Goal: Information Seeking & Learning: Learn about a topic

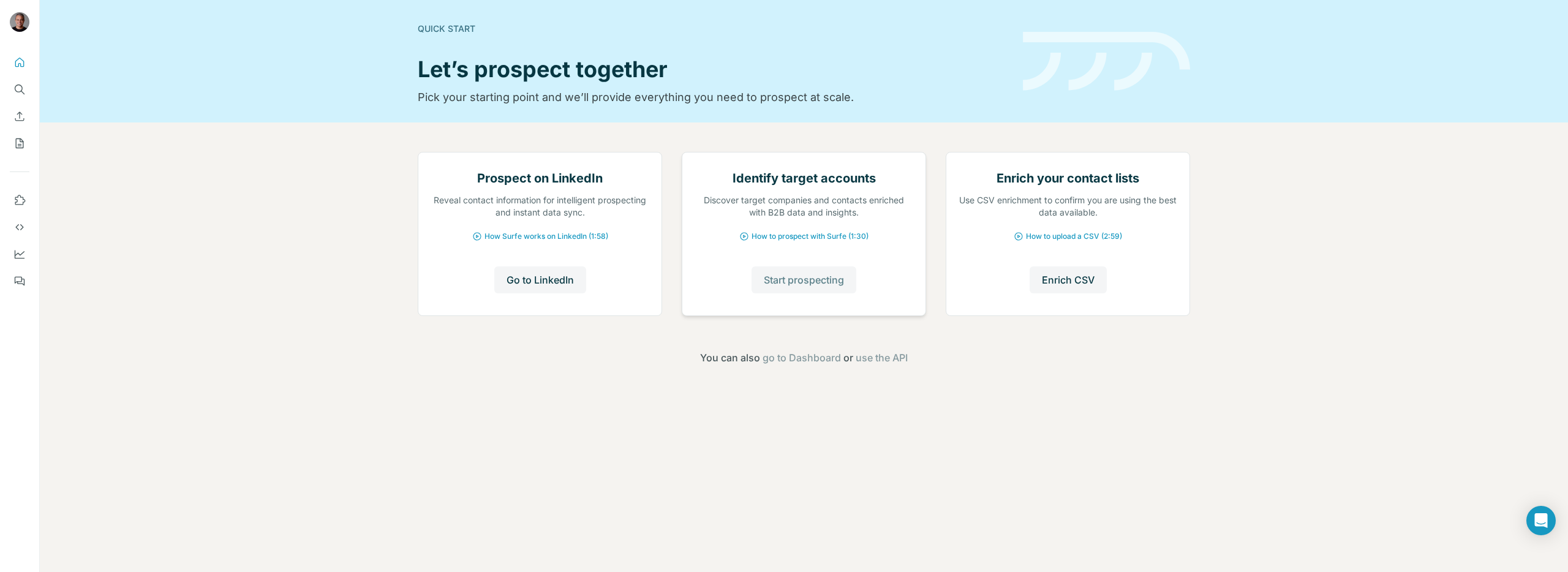
click at [812, 287] on span "Start prospecting" at bounding box center [804, 280] width 80 height 14
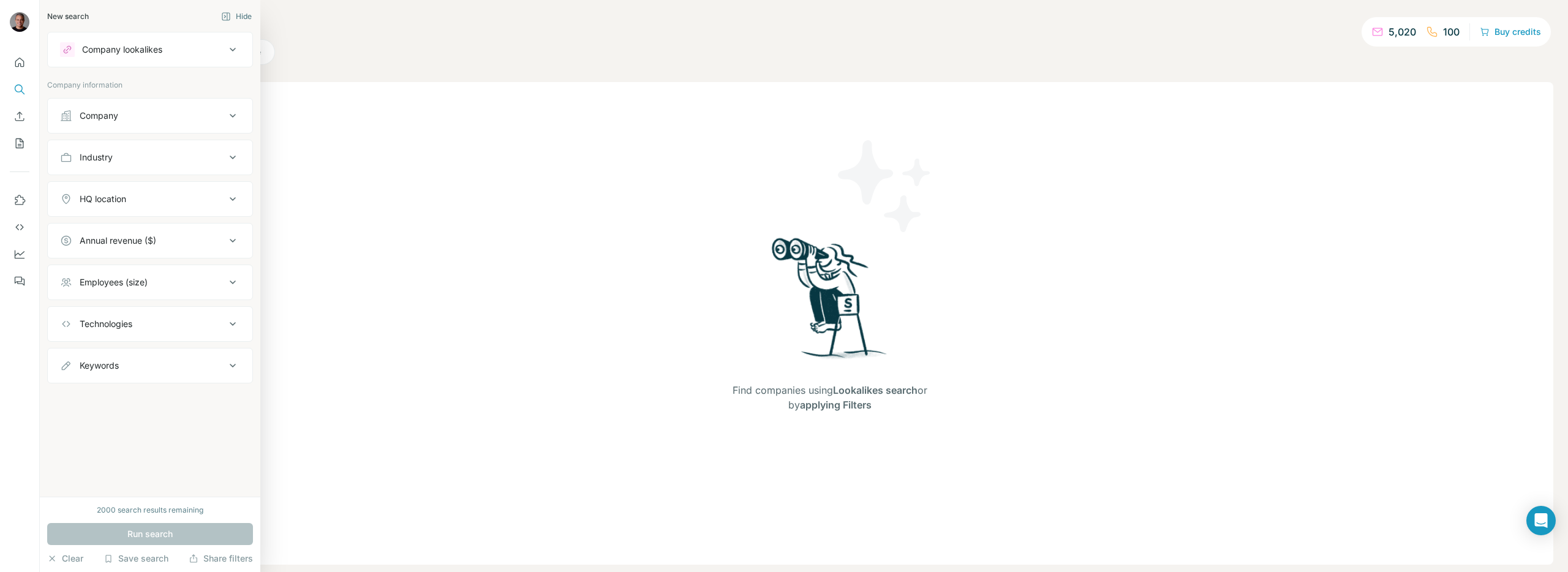
click at [57, 52] on button "Company lookalikes" at bounding box center [149, 49] width 205 height 30
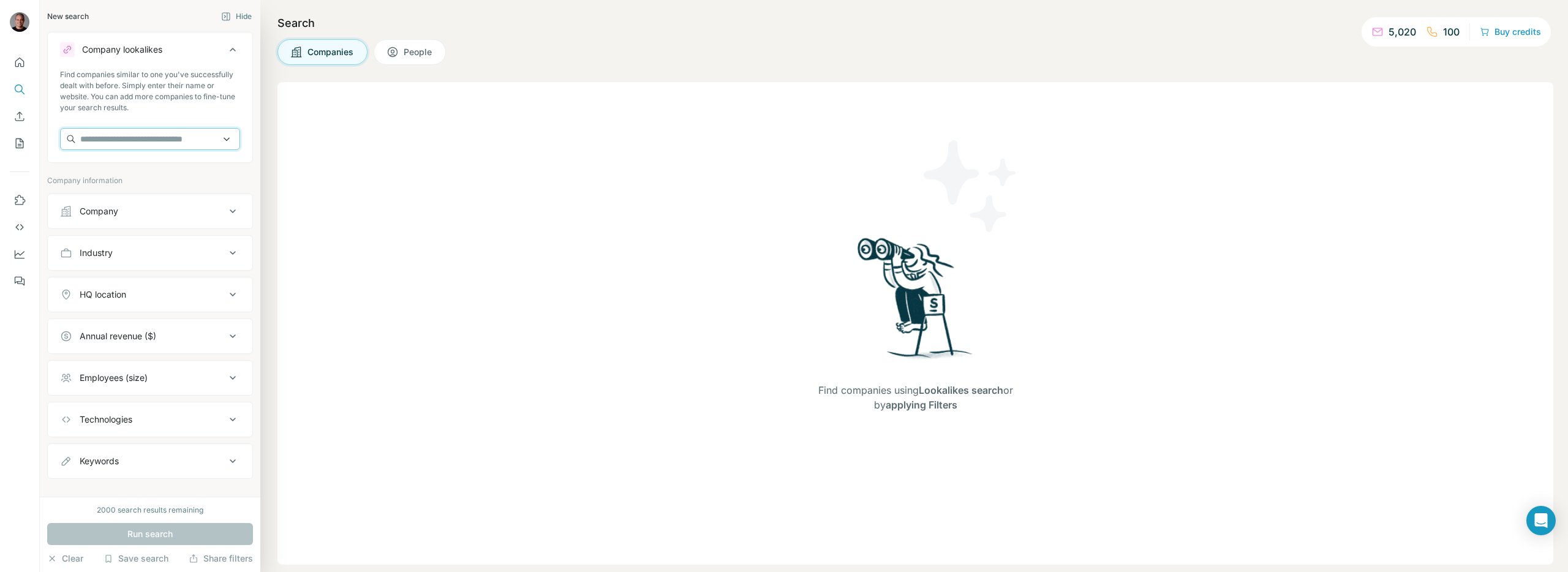
click at [88, 136] on input "text" at bounding box center [150, 138] width 180 height 22
type input "**********"
click at [89, 180] on div "ASAP Cidadania Portuguesa [DOMAIN_NAME]" at bounding box center [141, 172] width 141 height 23
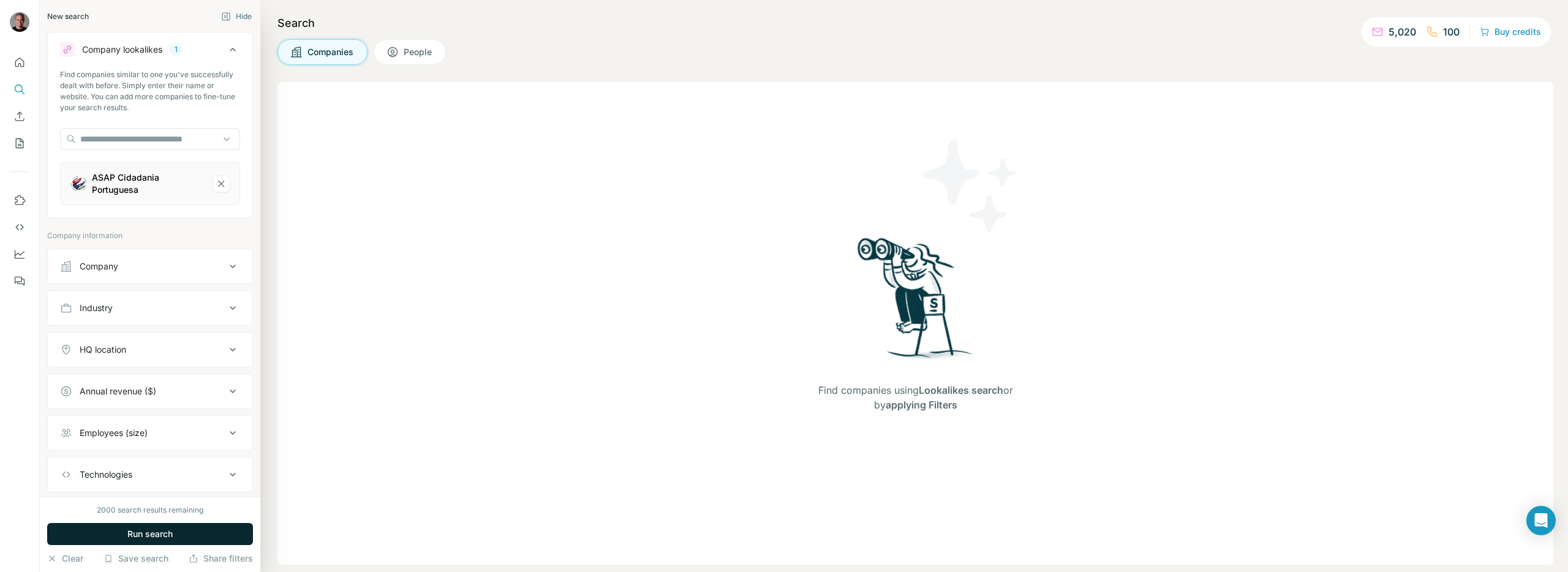
click at [174, 527] on button "Run search" at bounding box center [150, 533] width 206 height 22
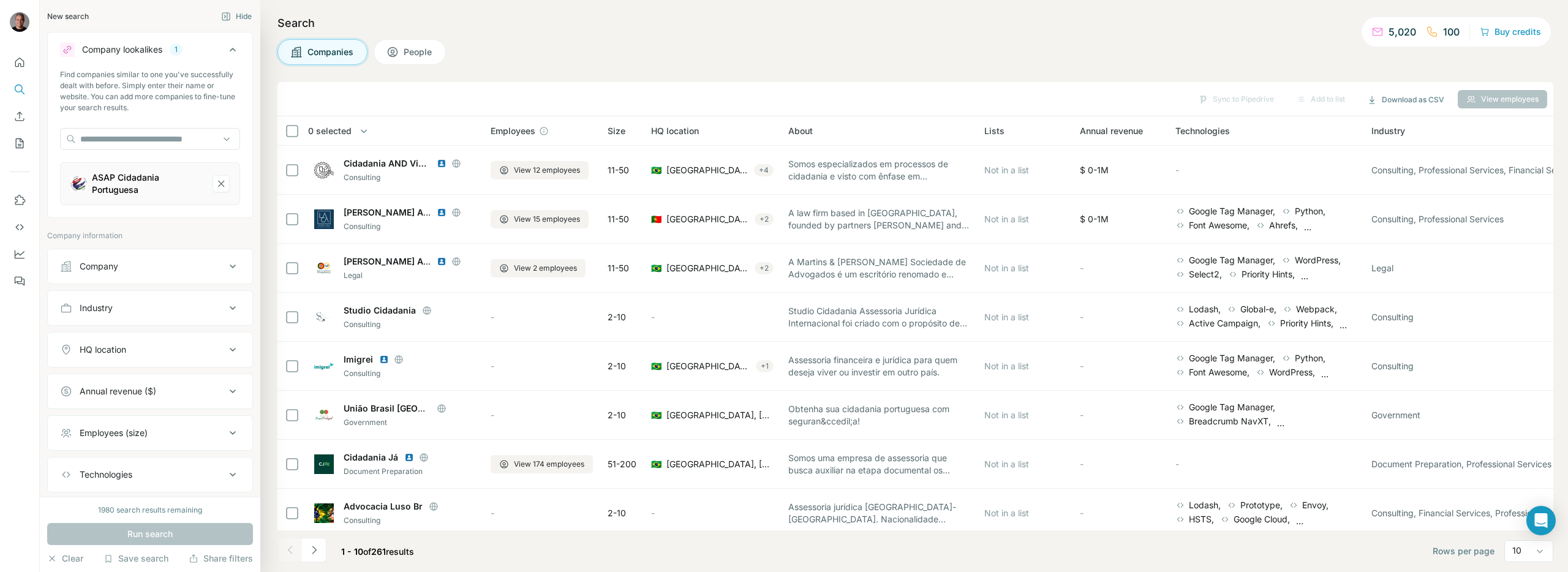
scroll to position [13, 0]
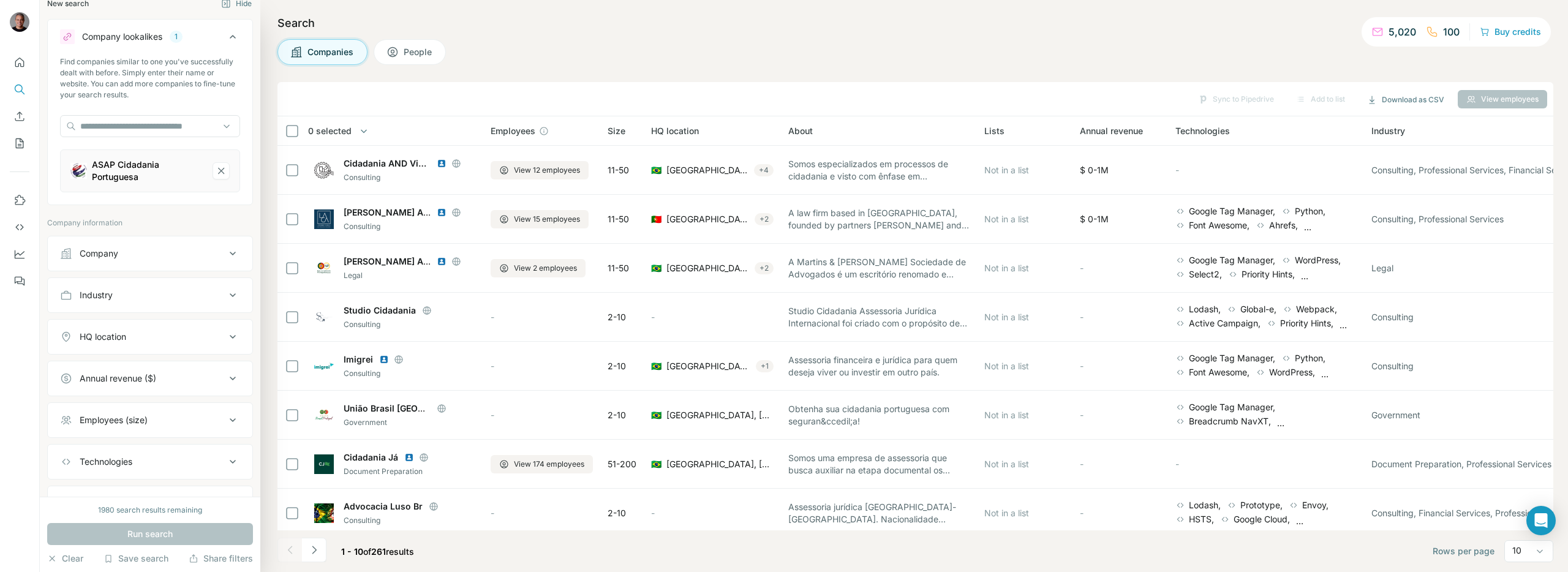
click at [120, 332] on div "HQ location" at bounding box center [103, 337] width 47 height 12
click at [113, 360] on input "text" at bounding box center [150, 367] width 180 height 22
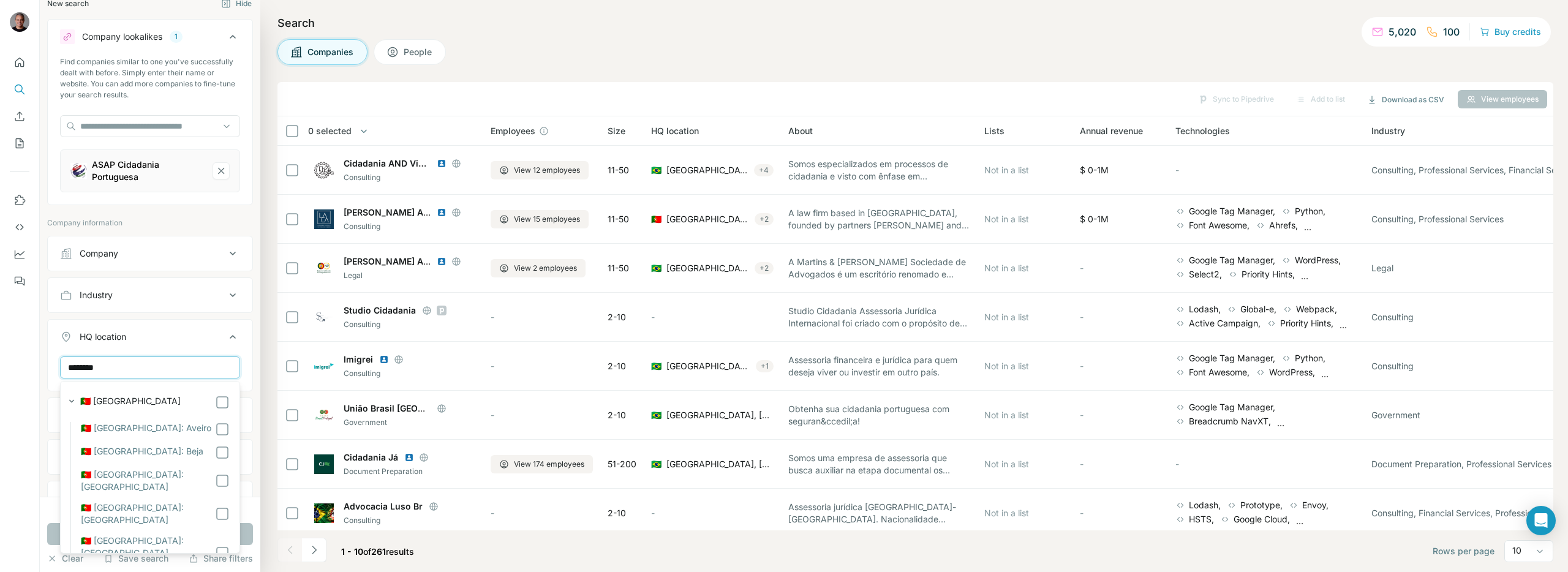
type input "********"
click at [120, 400] on label "🇵🇹 [GEOGRAPHIC_DATA]" at bounding box center [130, 402] width 100 height 14
click at [231, 334] on icon at bounding box center [232, 337] width 14 height 14
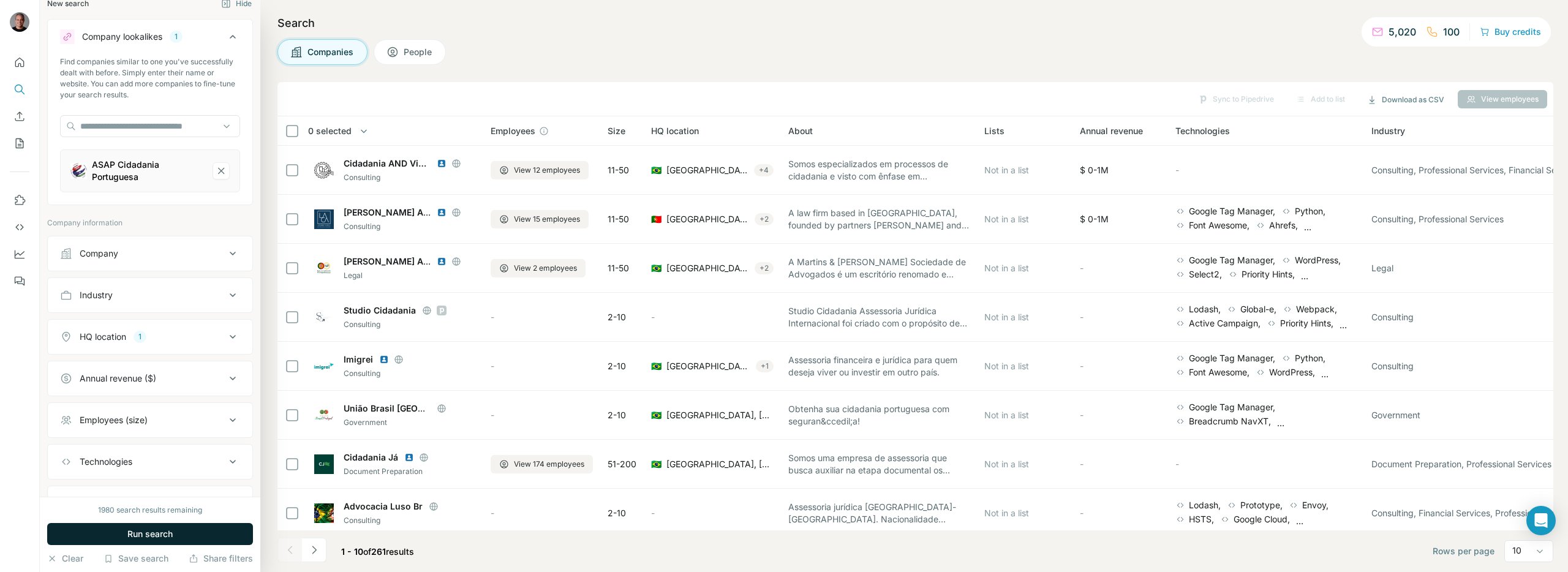
click at [183, 534] on button "Run search" at bounding box center [150, 533] width 206 height 22
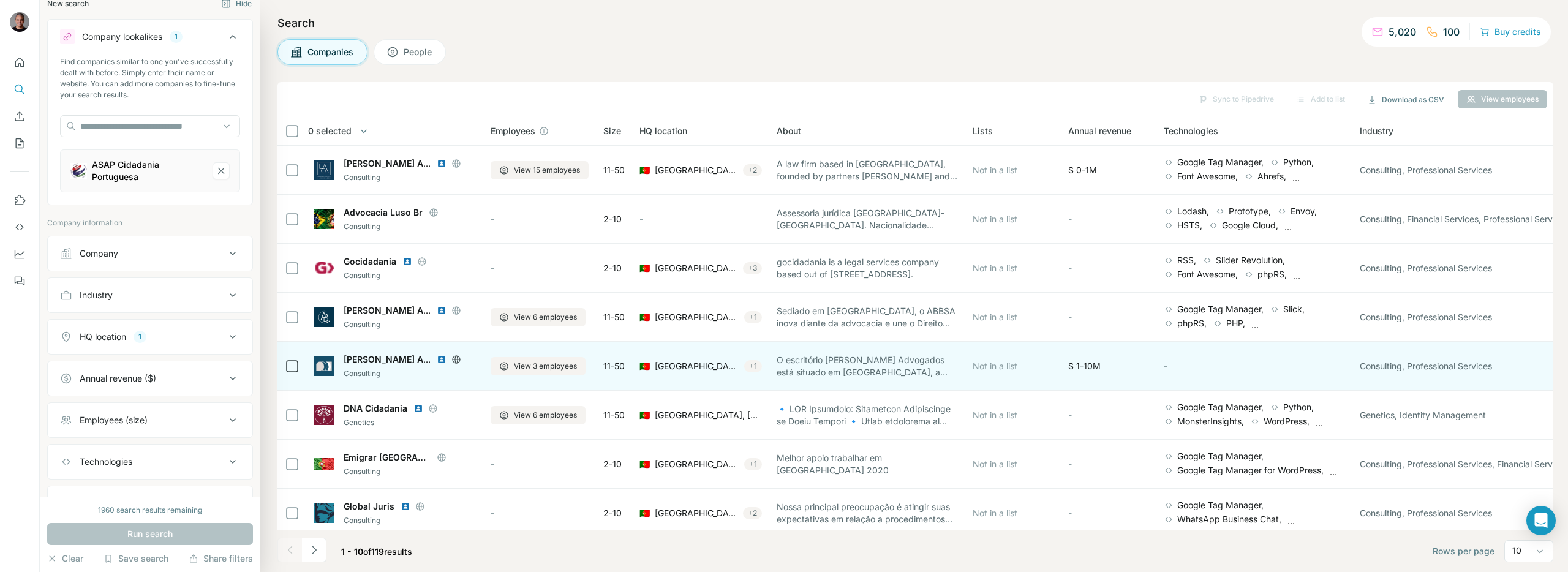
scroll to position [105, 0]
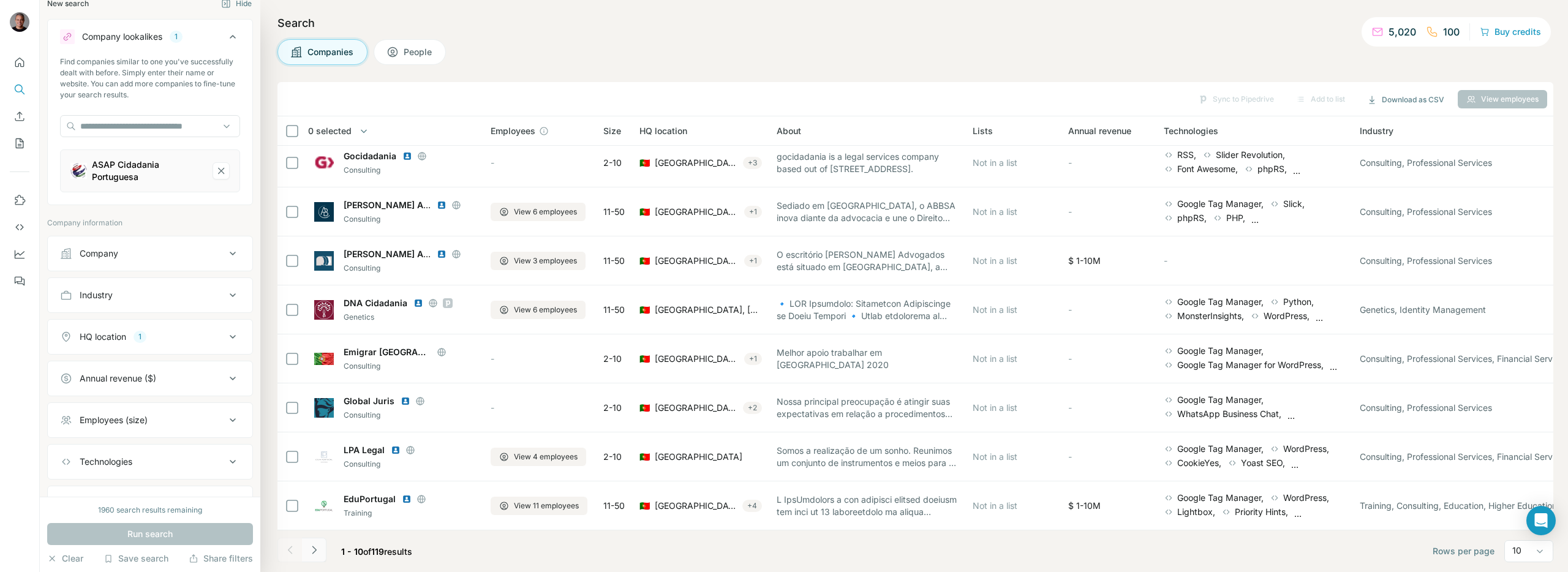
click at [323, 553] on button "Navigate to next page" at bounding box center [314, 550] width 24 height 24
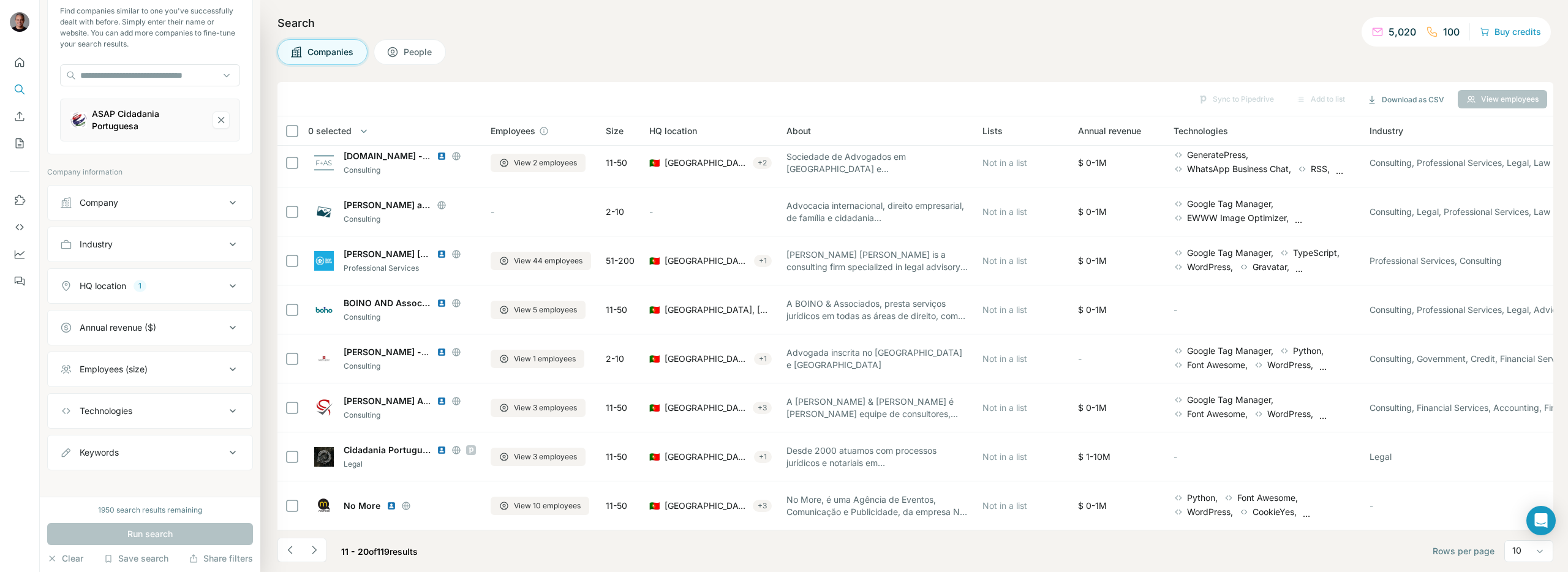
scroll to position [72, 0]
click at [162, 442] on div "Keywords" at bounding box center [143, 444] width 166 height 12
click at [113, 477] on input "text" at bounding box center [138, 475] width 156 height 22
type input "*********"
click at [226, 469] on icon "button" at bounding box center [230, 475] width 12 height 12
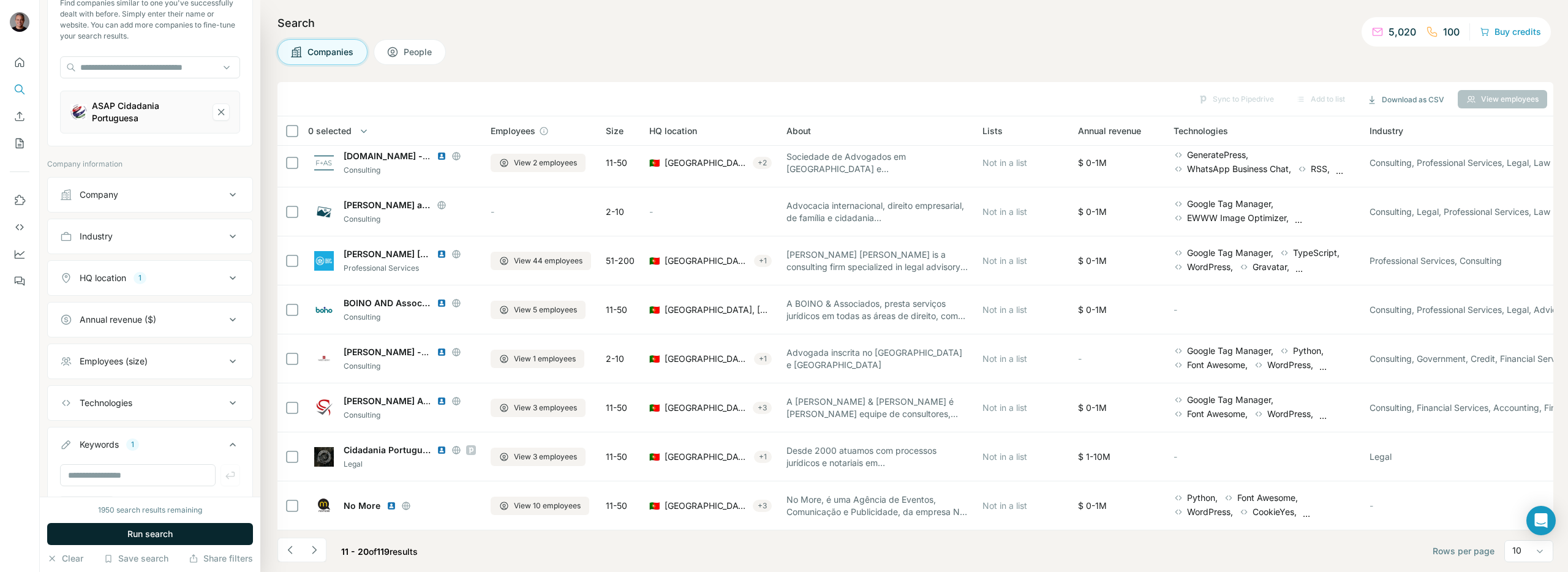
click at [224, 533] on button "Run search" at bounding box center [150, 533] width 206 height 22
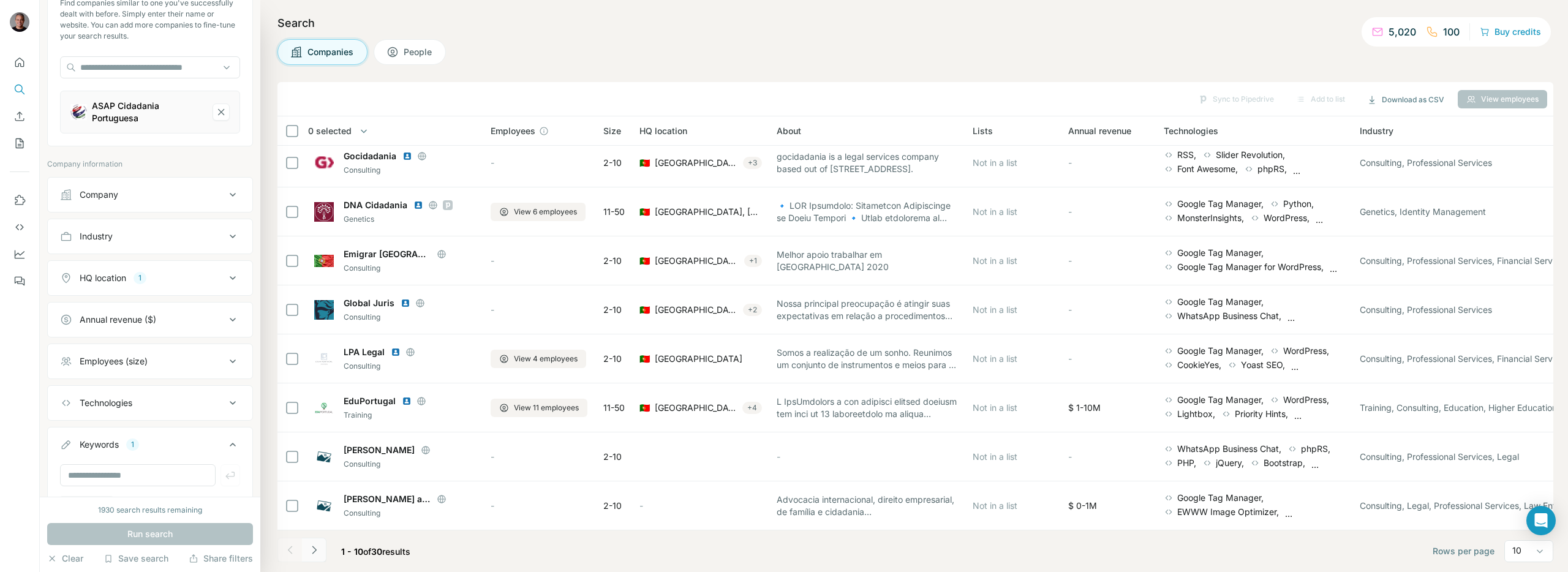
click at [314, 551] on icon "Navigate to next page" at bounding box center [313, 550] width 4 height 8
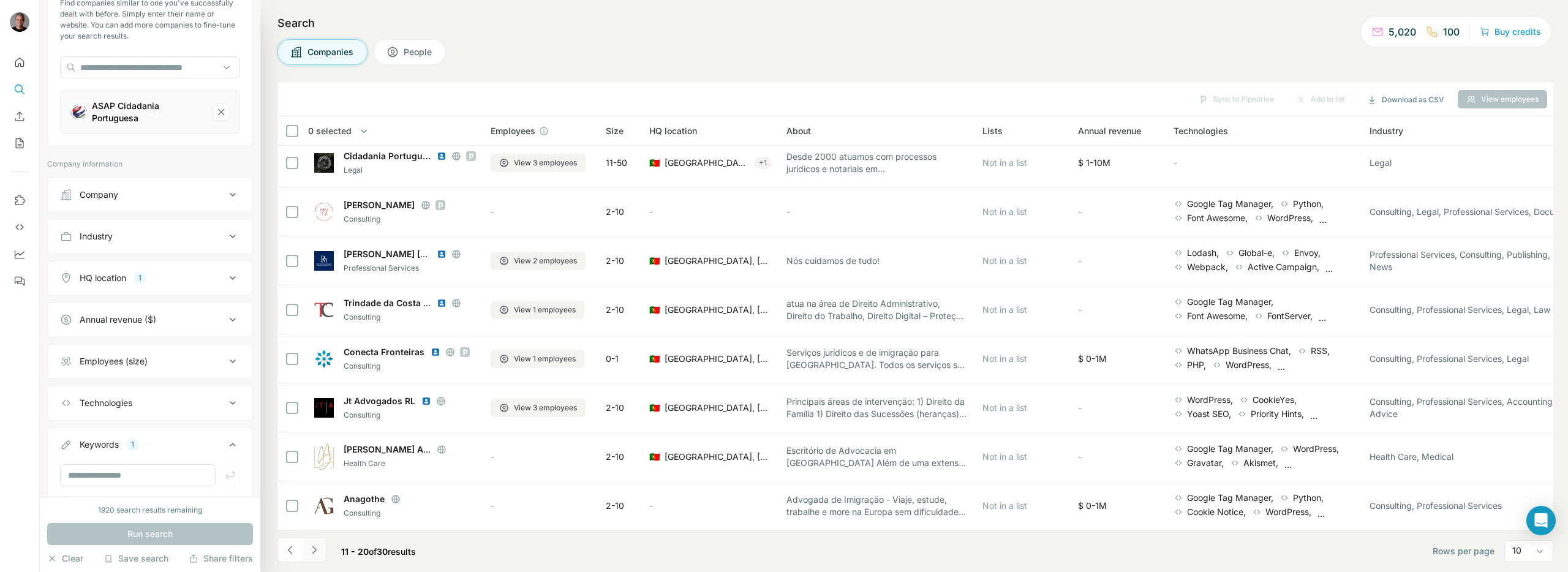
click at [320, 551] on button "Navigate to next page" at bounding box center [314, 550] width 24 height 24
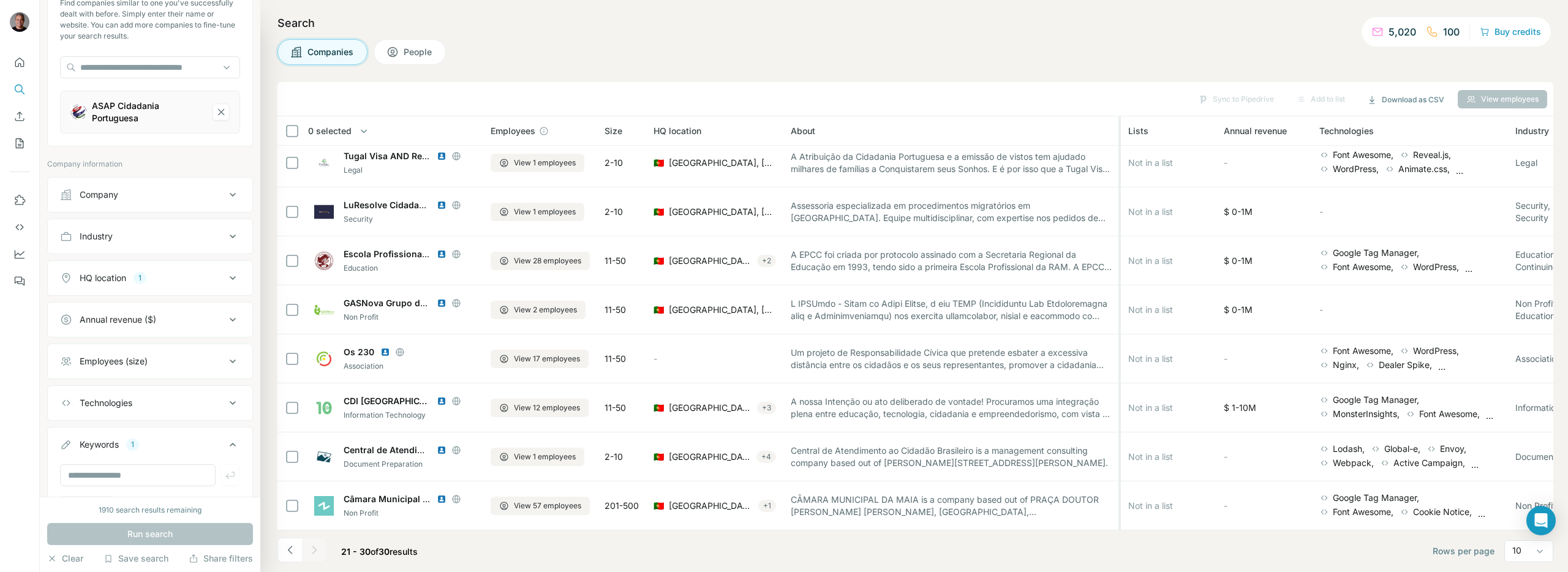
drag, startPoint x: 977, startPoint y: 130, endPoint x: 1121, endPoint y: 141, distance: 144.4
click at [0, 0] on tr "0 selected Companies Employees Size HQ location About Lists Annual revenue Tech…" at bounding box center [0, 0] width 0 height 0
click at [146, 72] on input "text" at bounding box center [150, 67] width 180 height 22
type input "**********"
click at [181, 69] on input "**********" at bounding box center [150, 67] width 180 height 22
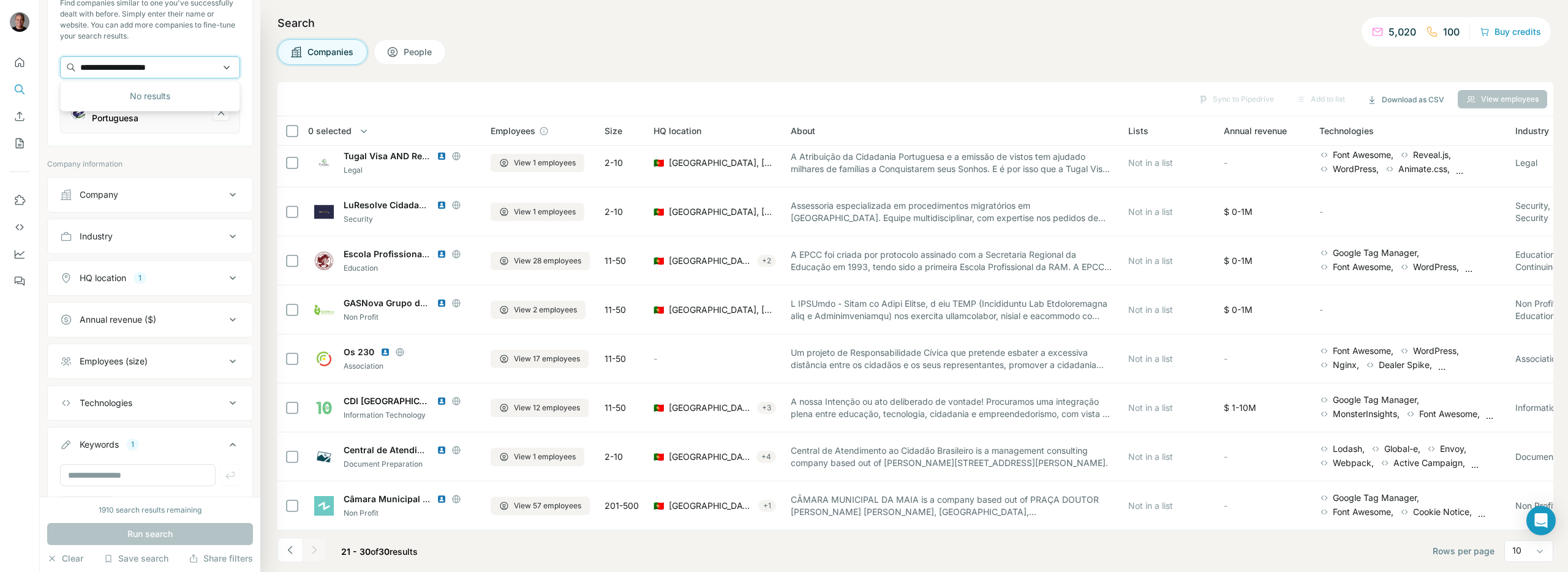
drag, startPoint x: 181, startPoint y: 69, endPoint x: 71, endPoint y: 60, distance: 110.4
click at [71, 60] on input "**********" at bounding box center [150, 67] width 180 height 22
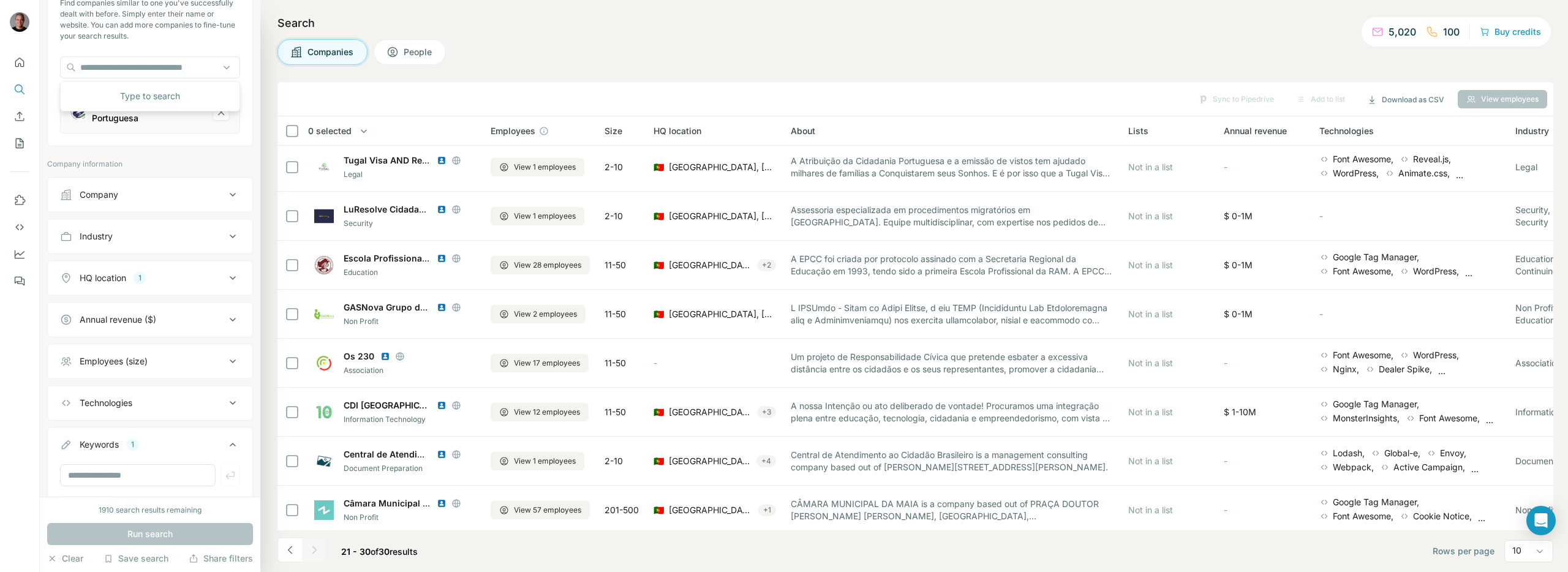
scroll to position [105, 0]
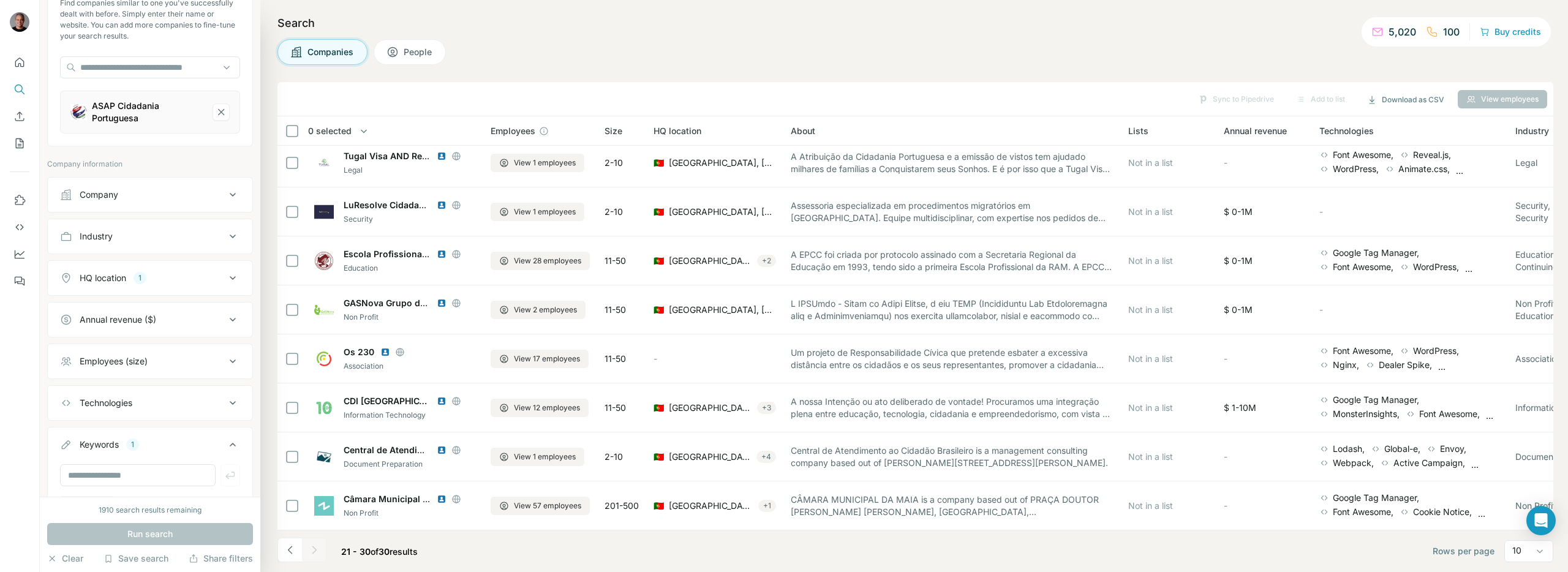
click at [852, 51] on div "Companies People" at bounding box center [915, 52] width 1276 height 26
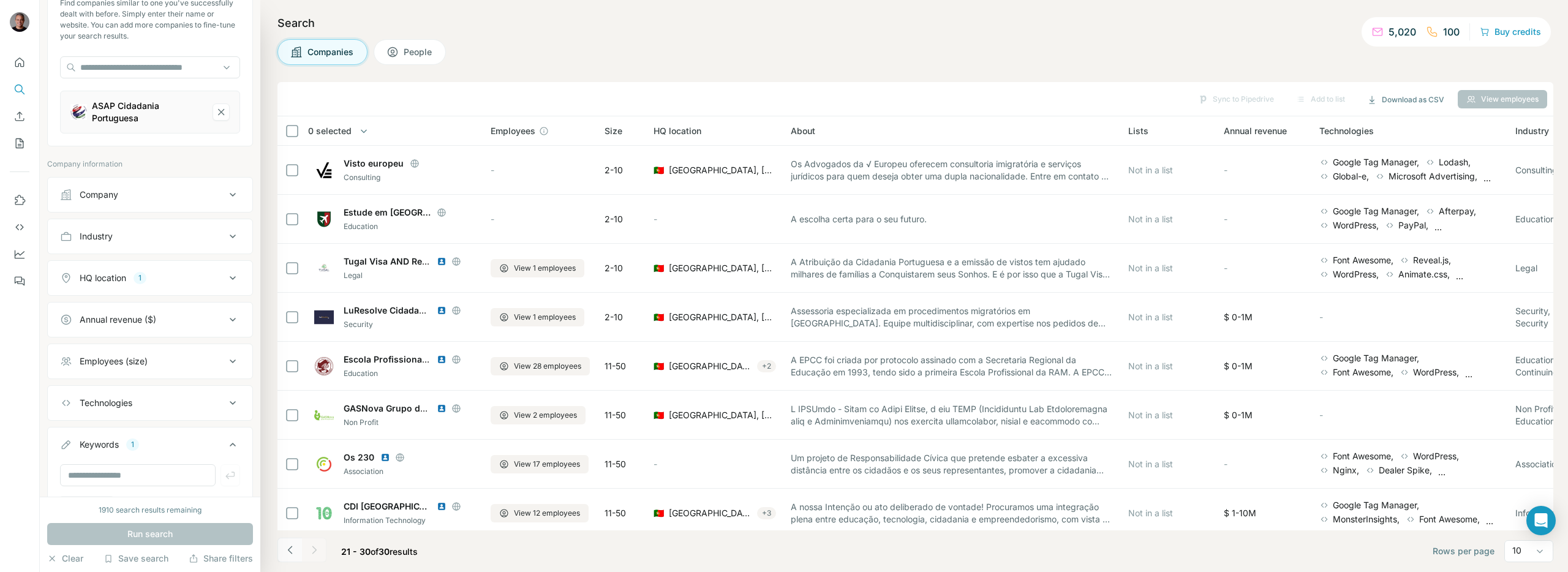
click at [288, 558] on button "Navigate to previous page" at bounding box center [289, 550] width 24 height 24
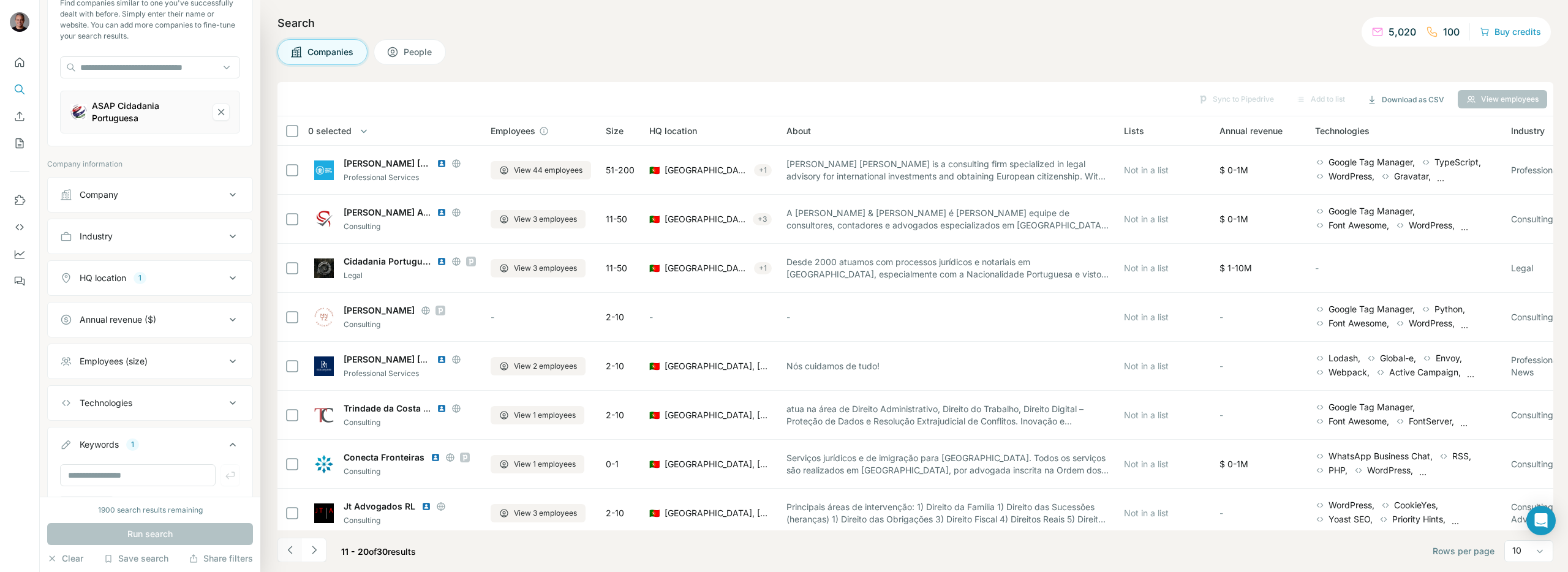
click at [283, 552] on button "Navigate to previous page" at bounding box center [289, 550] width 24 height 24
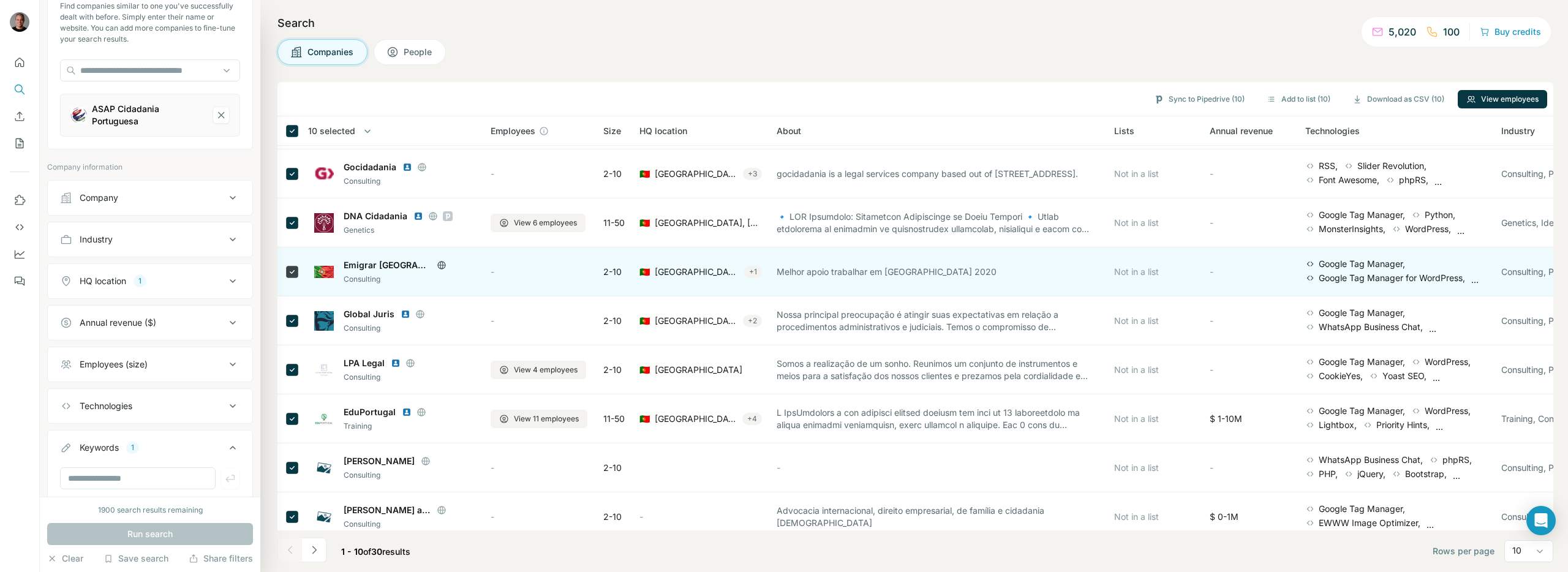
scroll to position [105, 0]
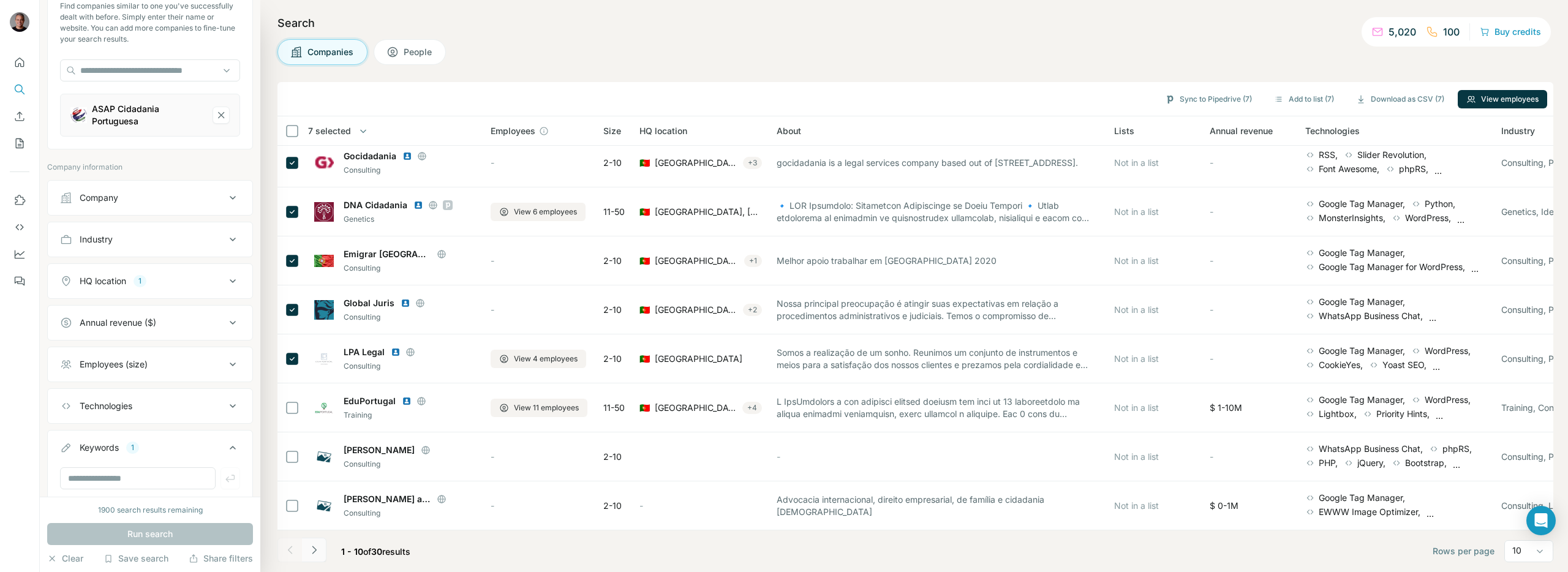
click at [308, 549] on icon "Navigate to next page" at bounding box center [313, 550] width 12 height 12
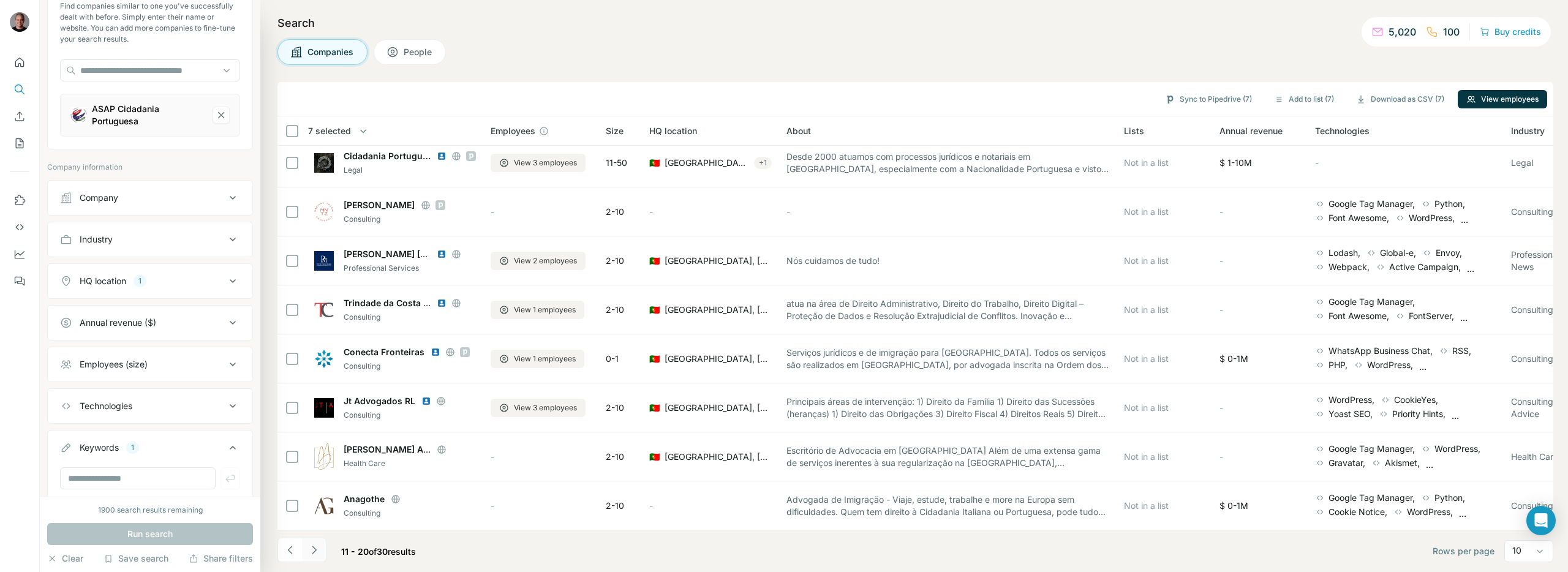
click at [321, 552] on button "Navigate to next page" at bounding box center [314, 550] width 24 height 24
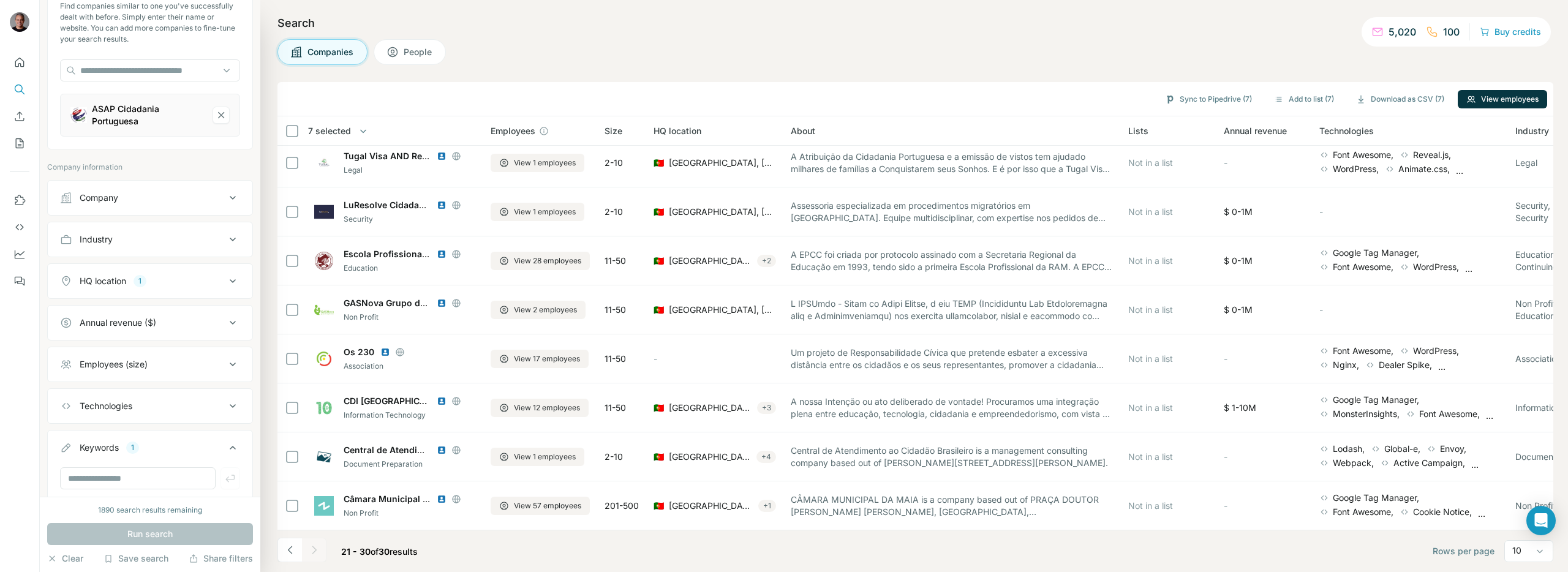
click at [305, 547] on div at bounding box center [314, 550] width 24 height 24
click at [293, 547] on icon "Navigate to previous page" at bounding box center [290, 550] width 12 height 12
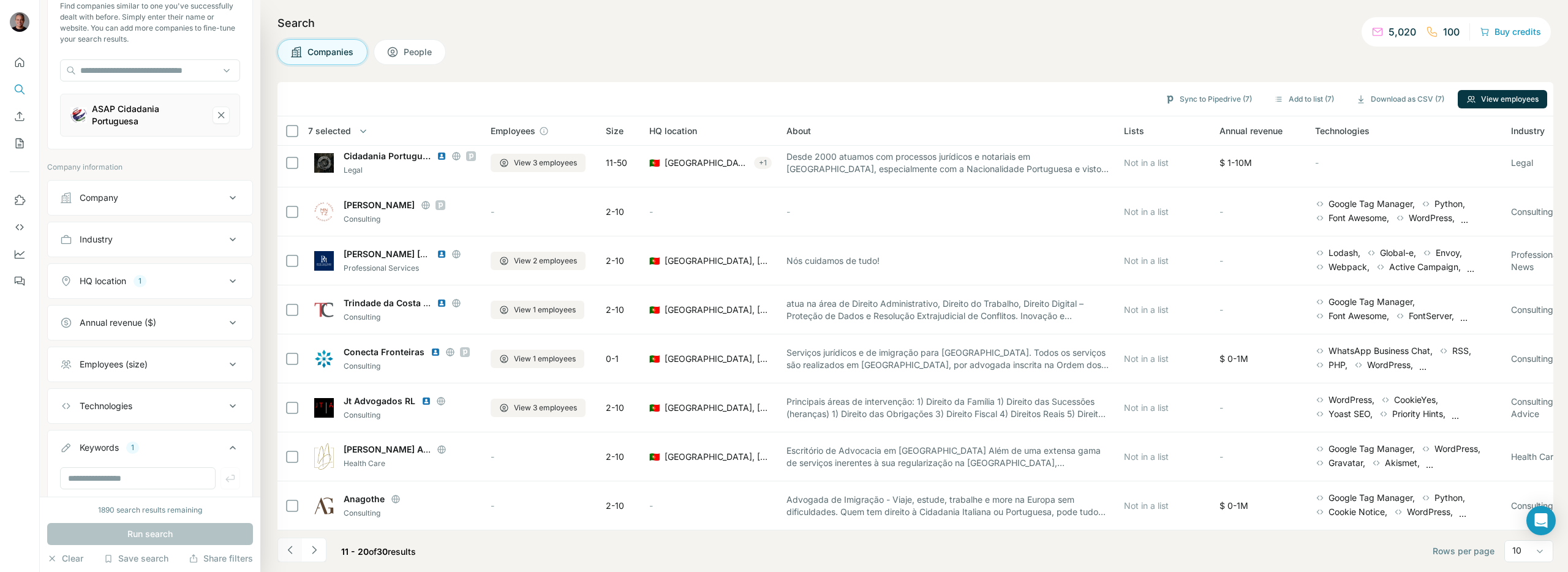
click at [293, 547] on icon "Navigate to previous page" at bounding box center [290, 550] width 12 height 12
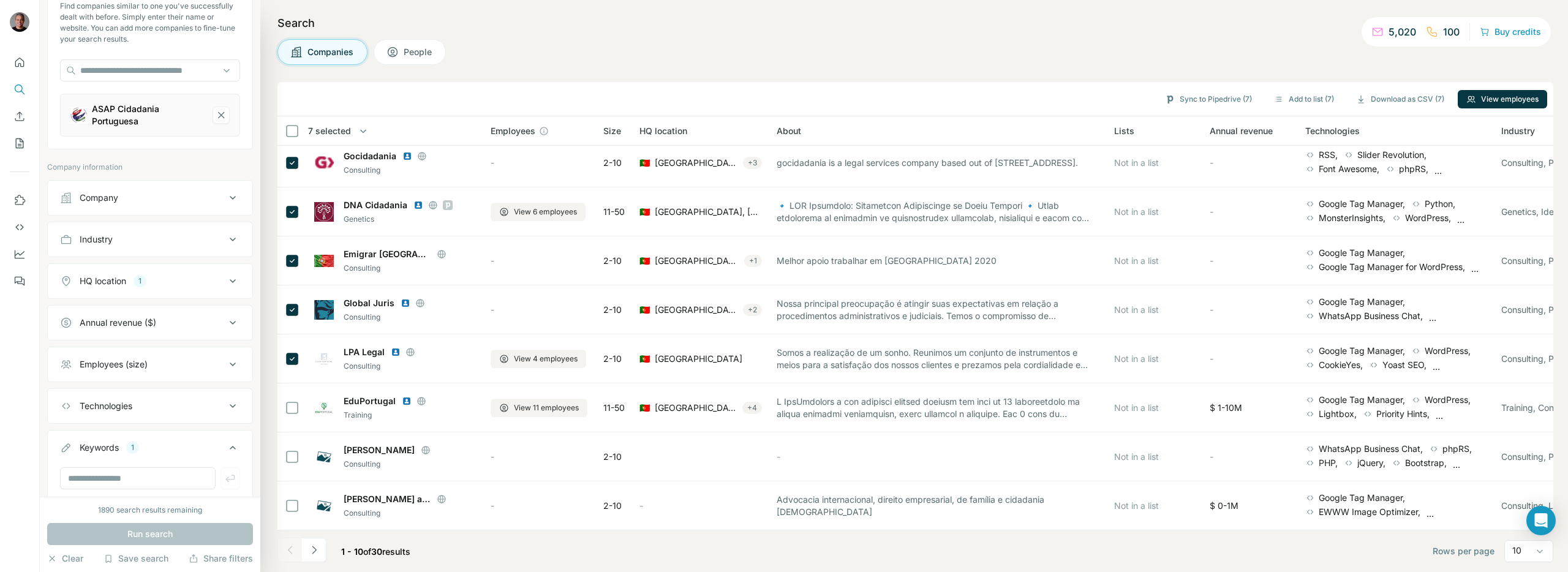
click at [290, 545] on div at bounding box center [289, 550] width 24 height 24
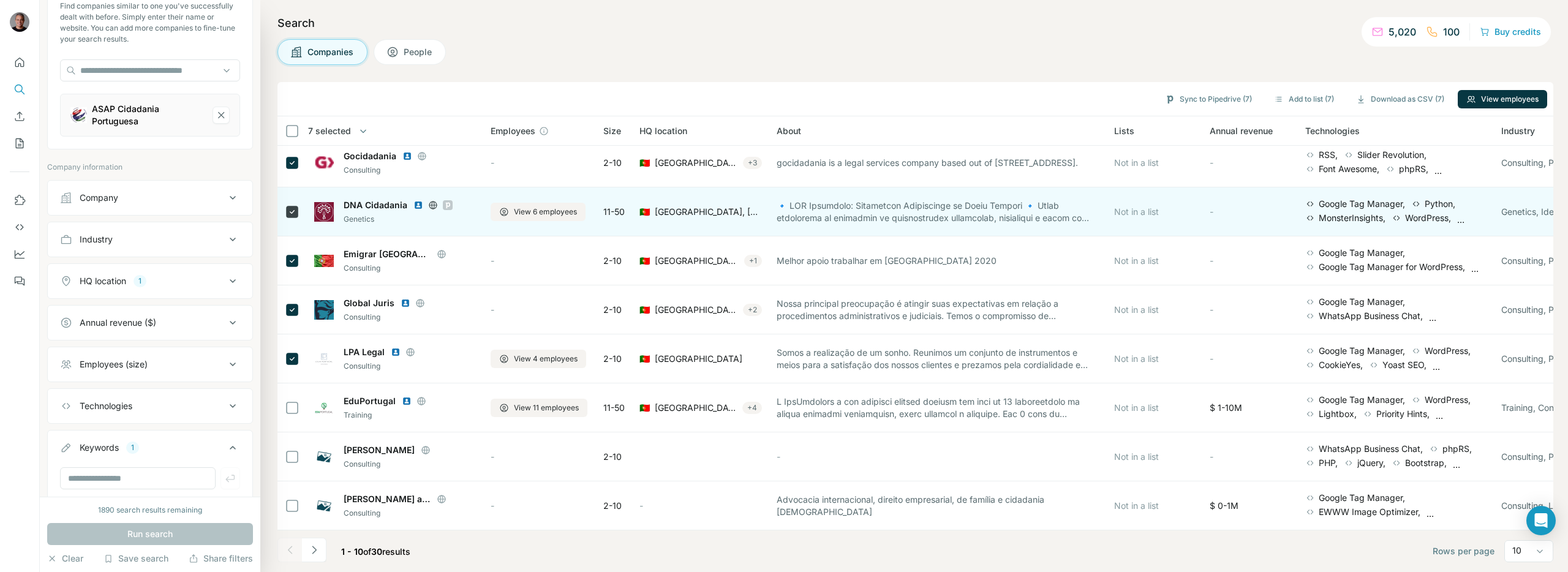
click at [312, 210] on td "DNA Cidadania Genetics" at bounding box center [395, 211] width 176 height 49
click at [322, 207] on img at bounding box center [324, 212] width 19 height 19
click at [522, 215] on span "View 6 employees" at bounding box center [545, 212] width 63 height 11
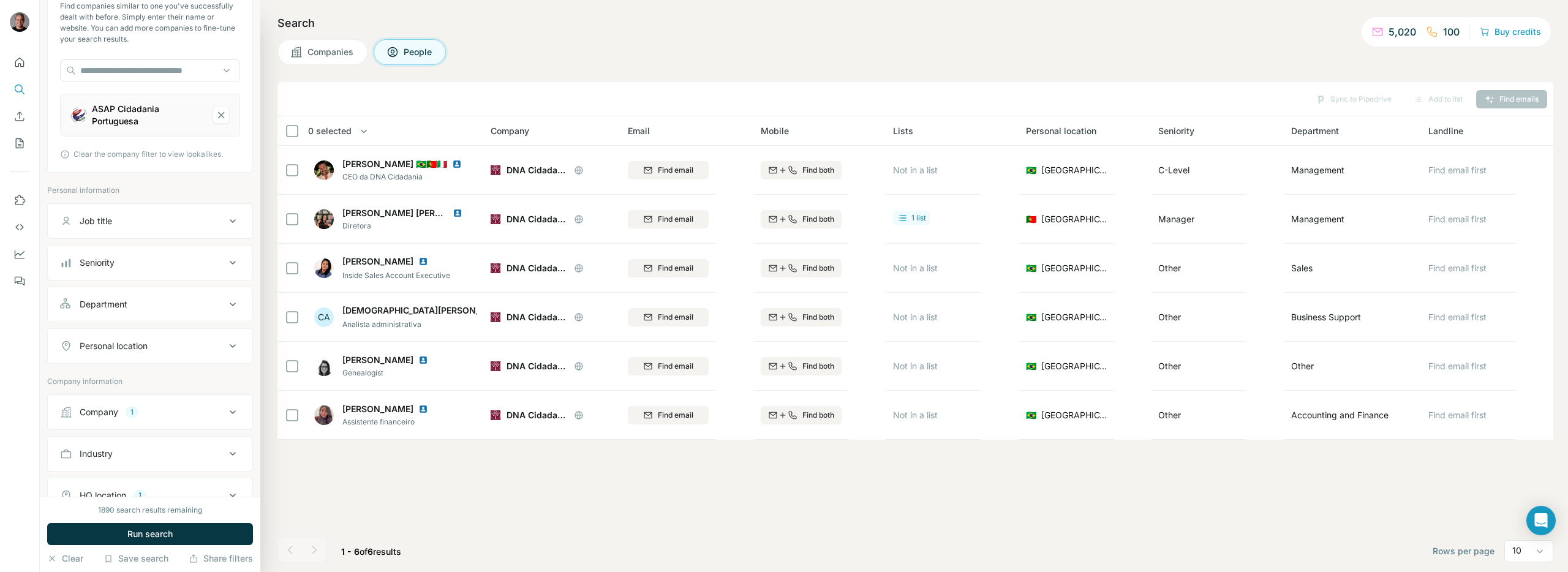
scroll to position [0, 0]
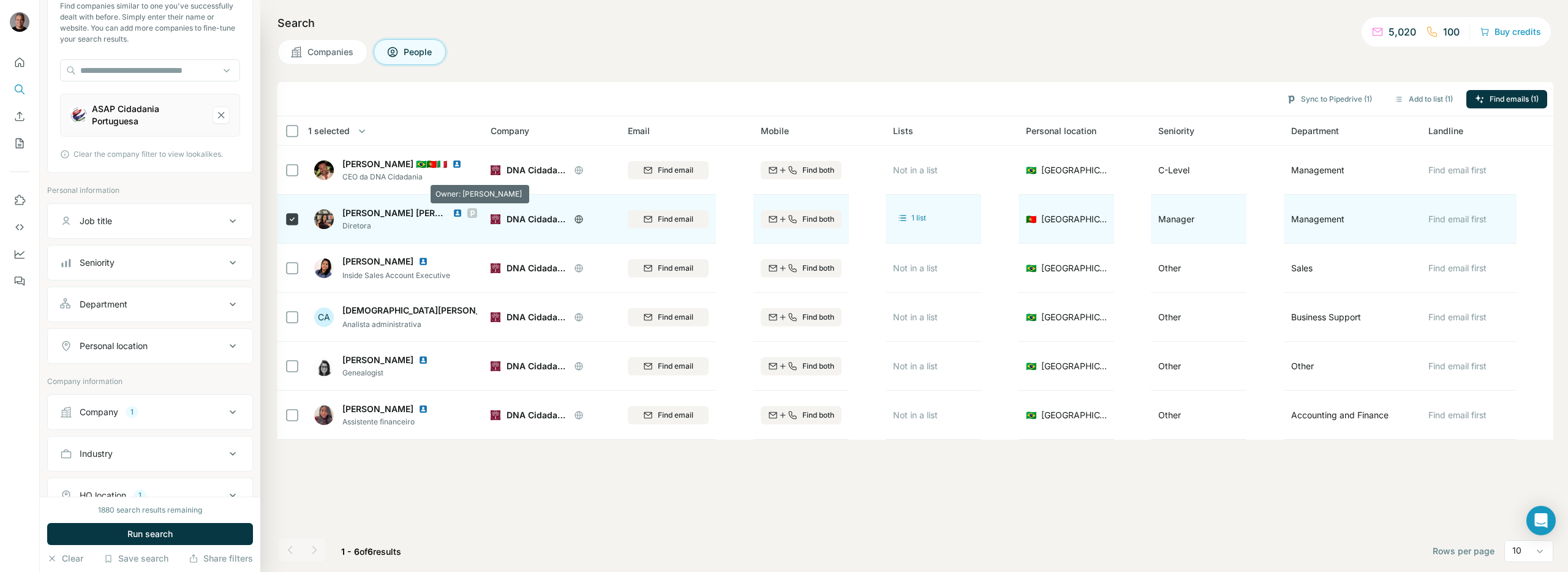
click at [472, 213] on icon at bounding box center [472, 213] width 4 height 6
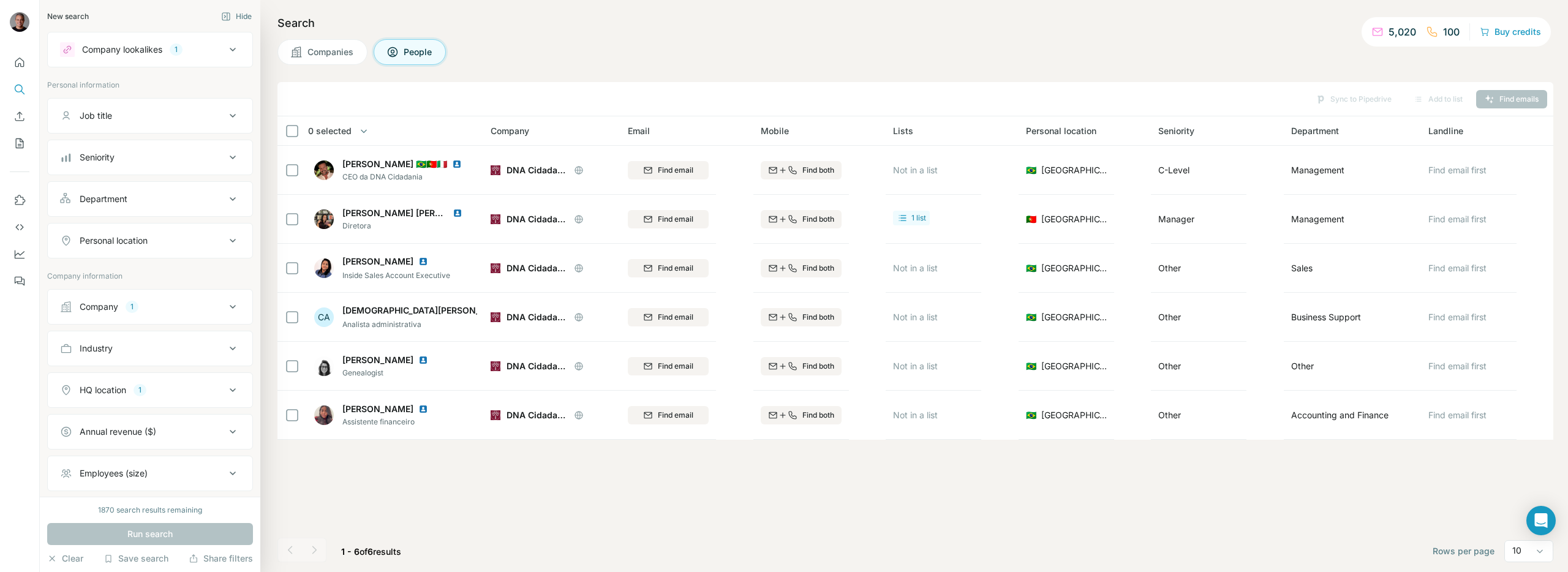
click at [335, 47] on span "Companies" at bounding box center [331, 51] width 47 height 12
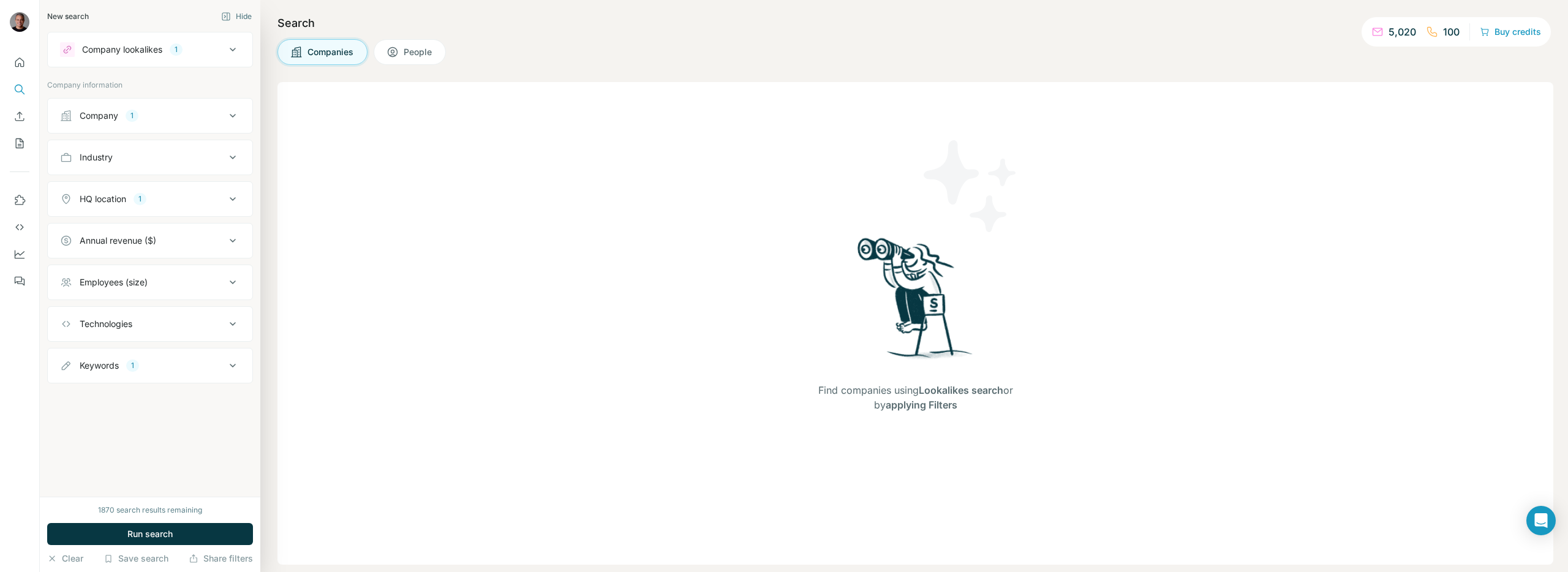
click at [159, 534] on span "Run search" at bounding box center [150, 533] width 45 height 12
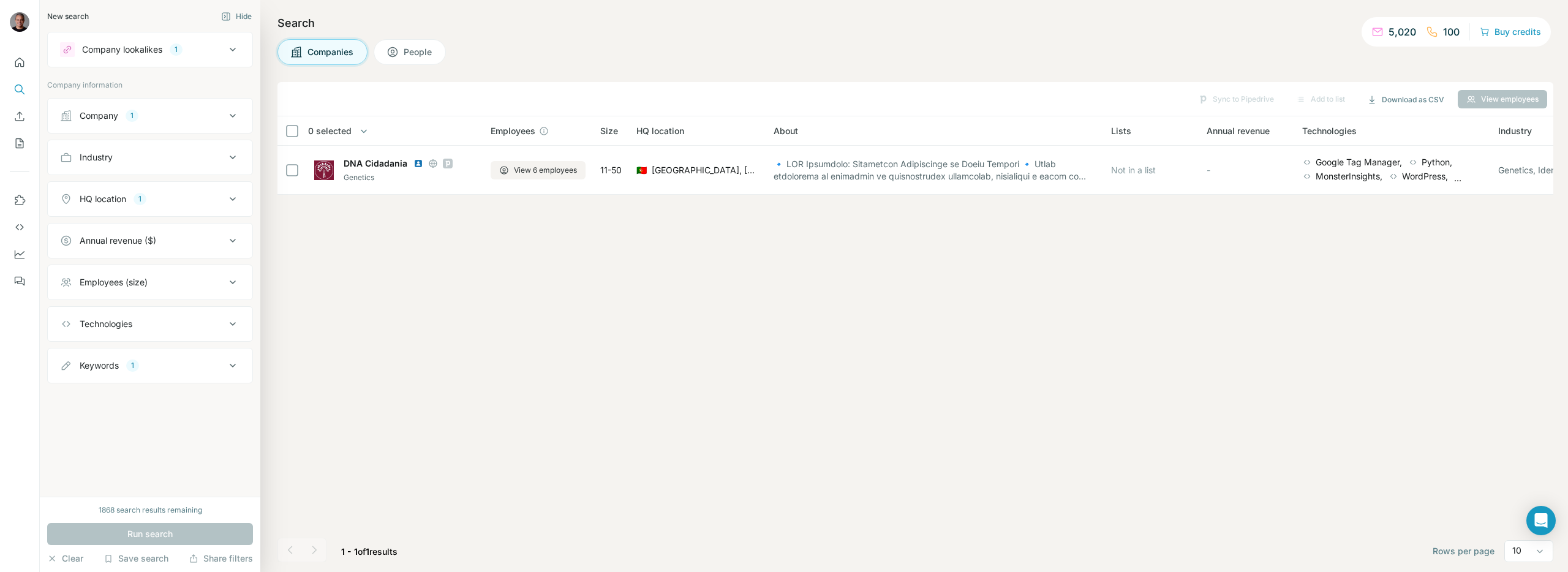
click at [423, 44] on button "People" at bounding box center [410, 52] width 72 height 26
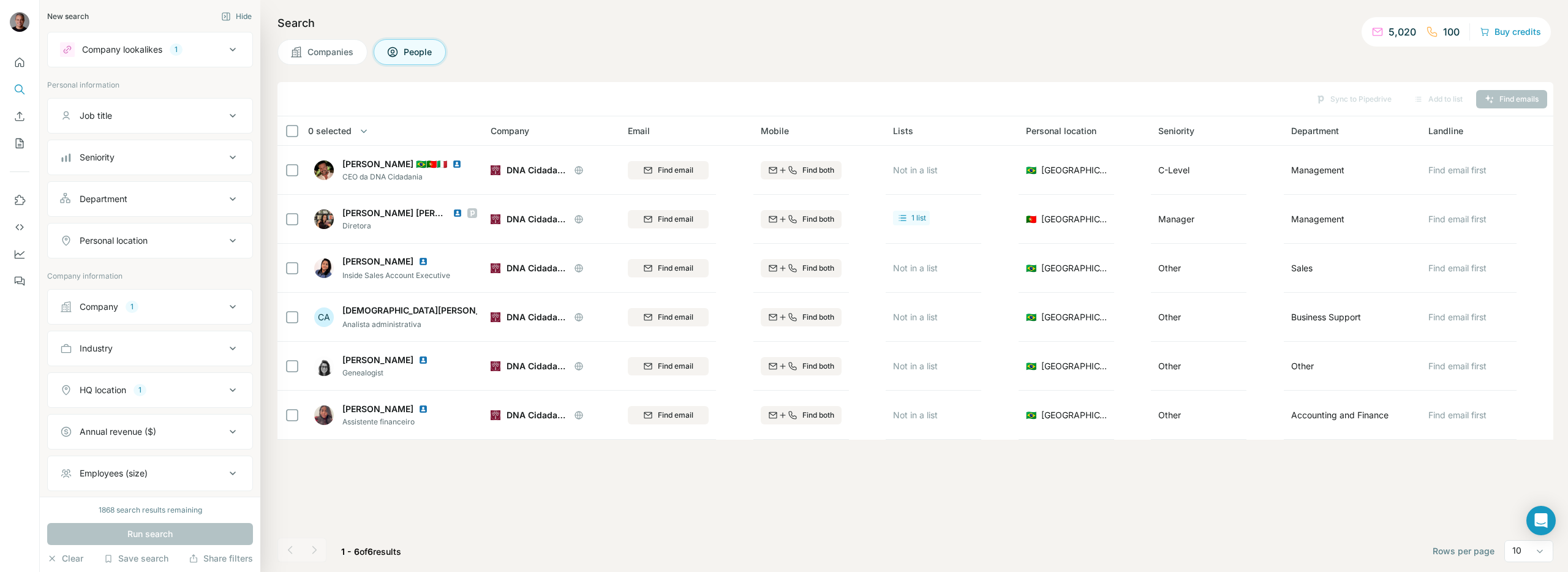
click at [197, 316] on button "Company 1" at bounding box center [149, 307] width 205 height 30
click at [125, 387] on icon "button" at bounding box center [124, 387] width 10 height 10
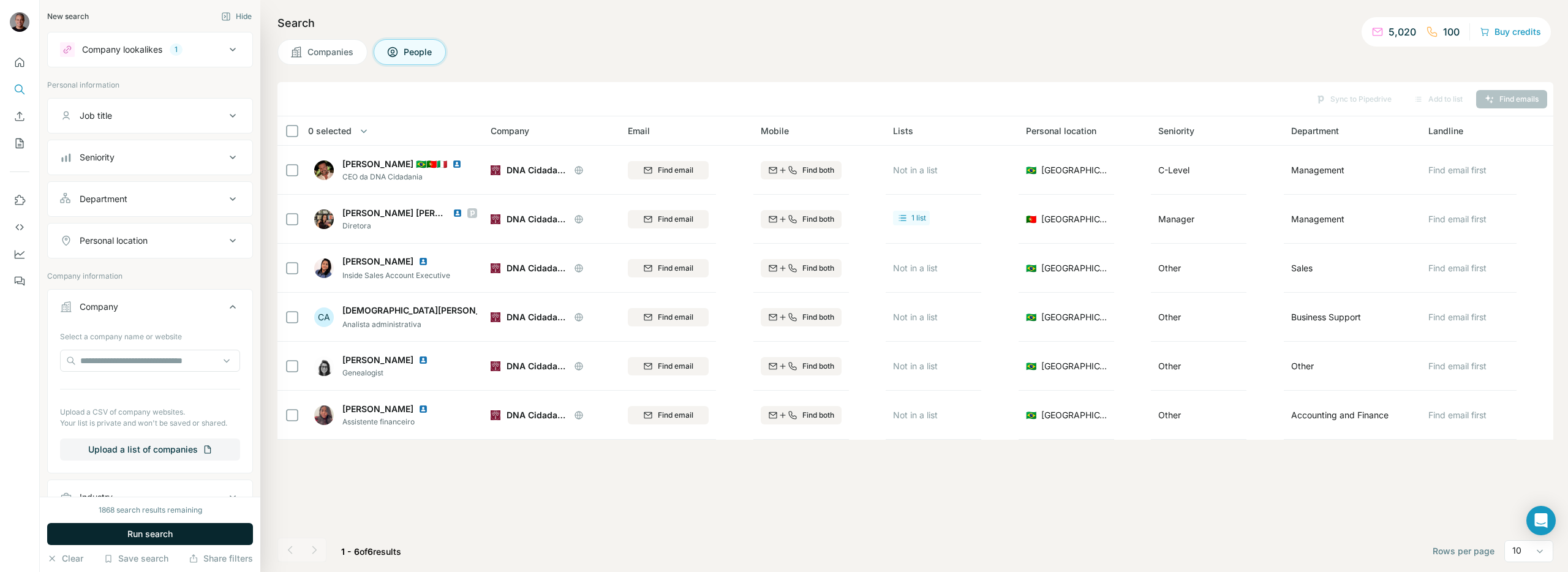
click at [137, 542] on button "Run search" at bounding box center [150, 533] width 206 height 22
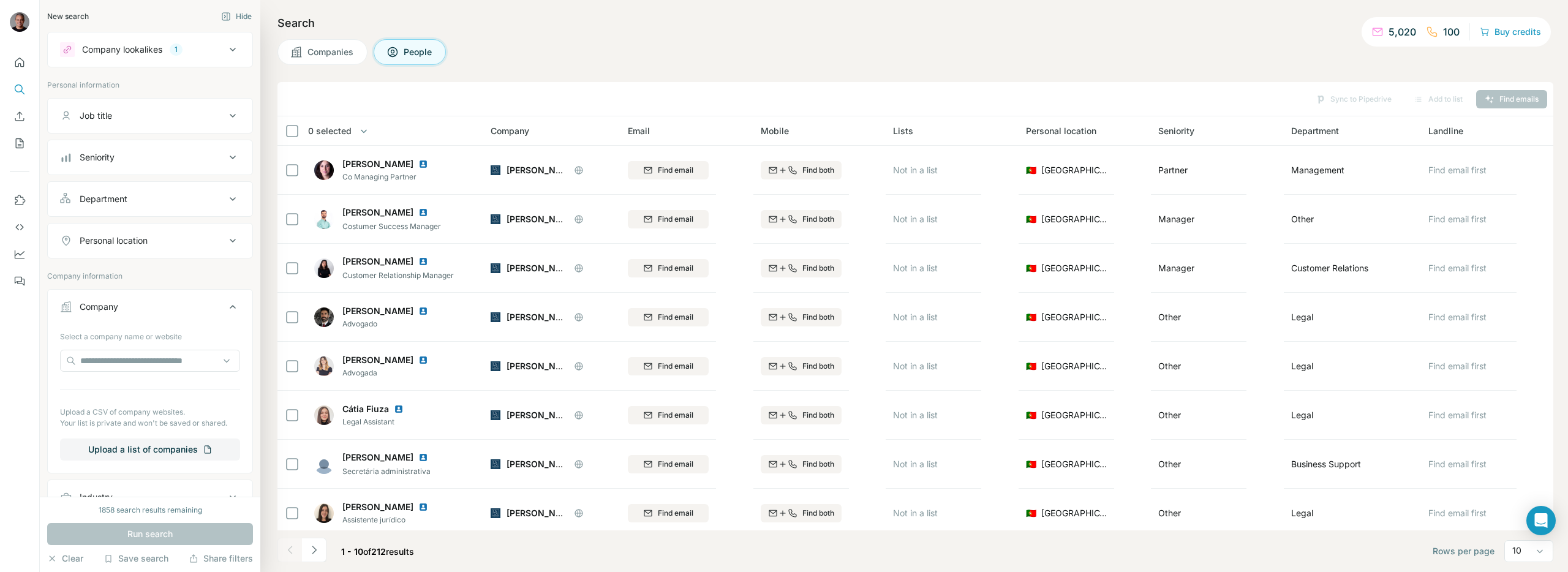
click at [309, 60] on button "Companies" at bounding box center [322, 52] width 90 height 26
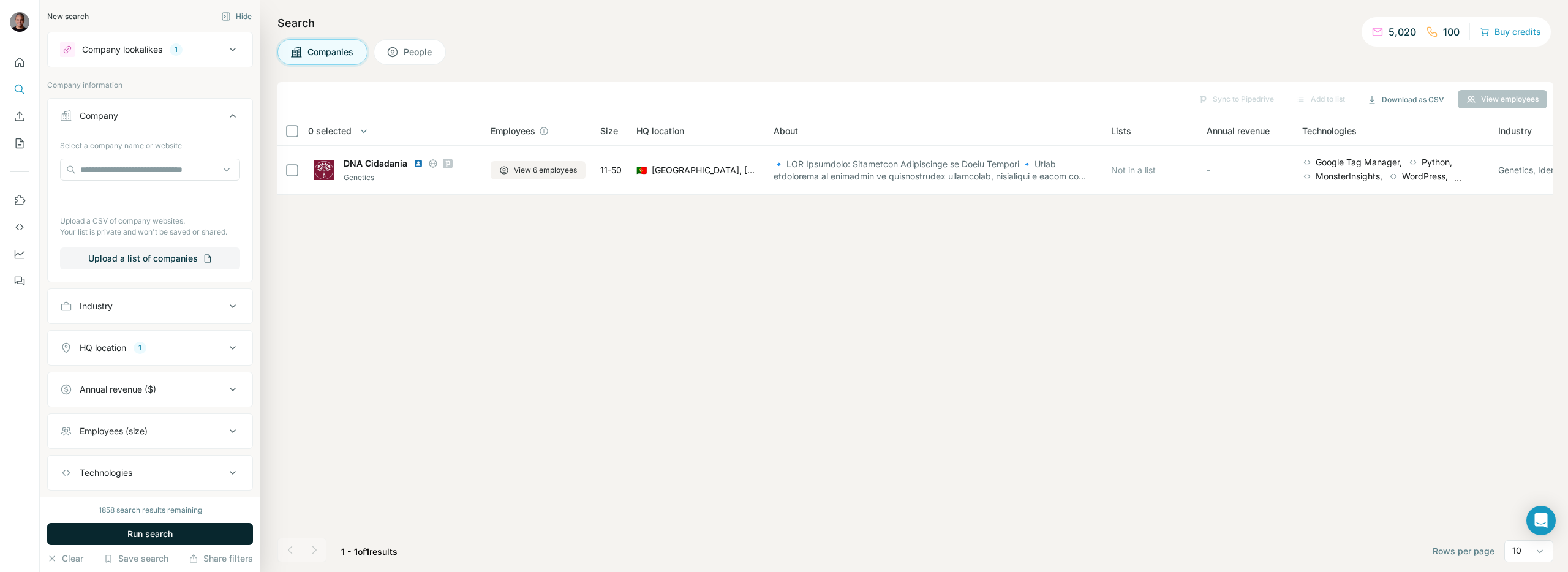
click at [136, 538] on span "Run search" at bounding box center [150, 533] width 45 height 12
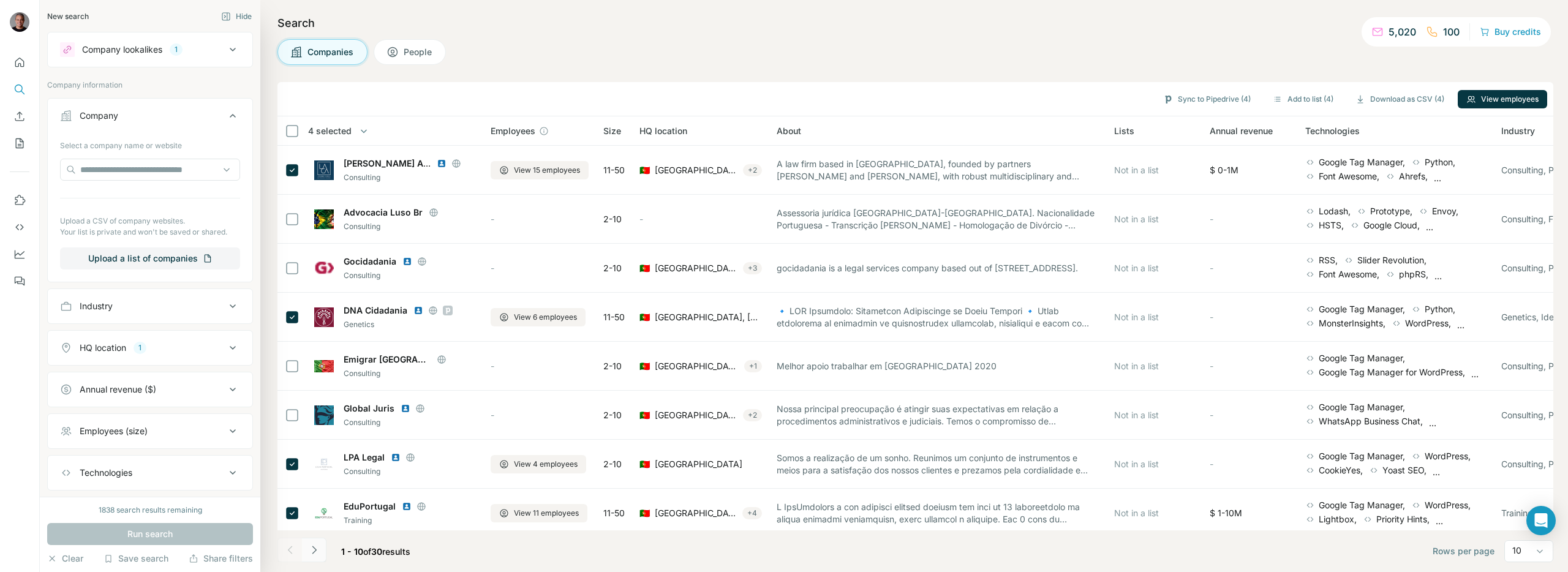
click at [319, 558] on button "Navigate to next page" at bounding box center [314, 550] width 24 height 24
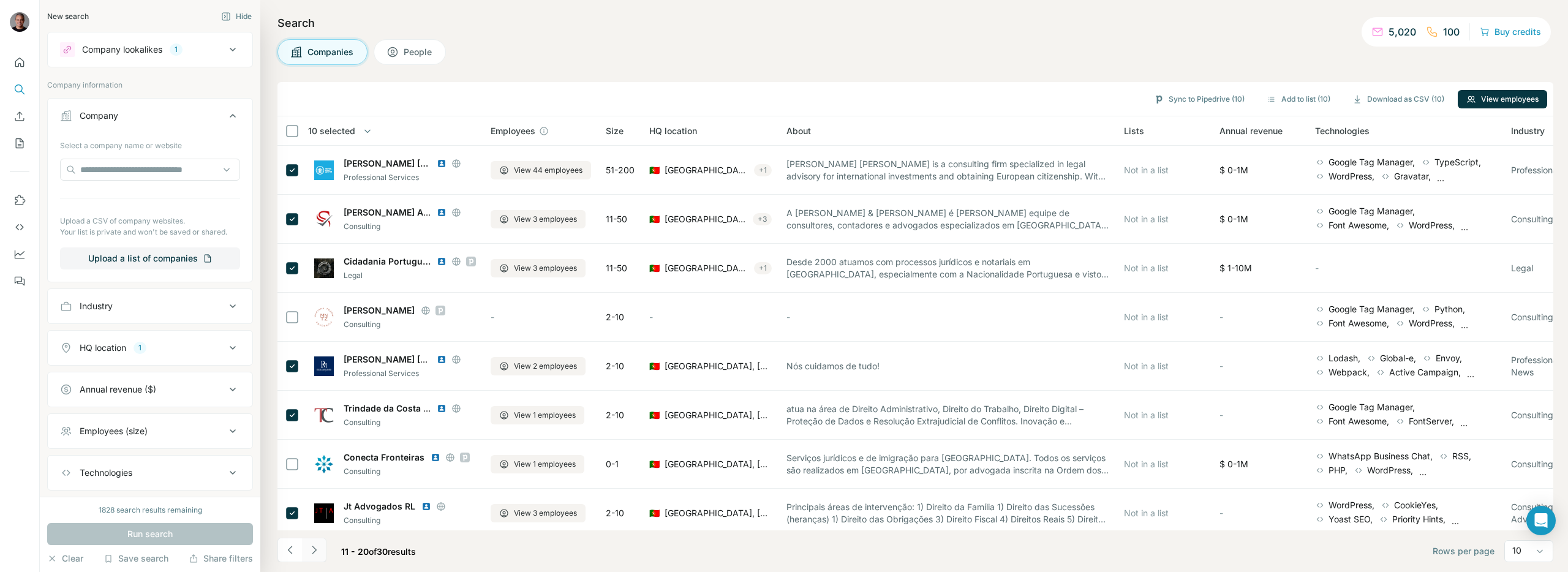
click at [314, 559] on button "Navigate to next page" at bounding box center [314, 550] width 24 height 24
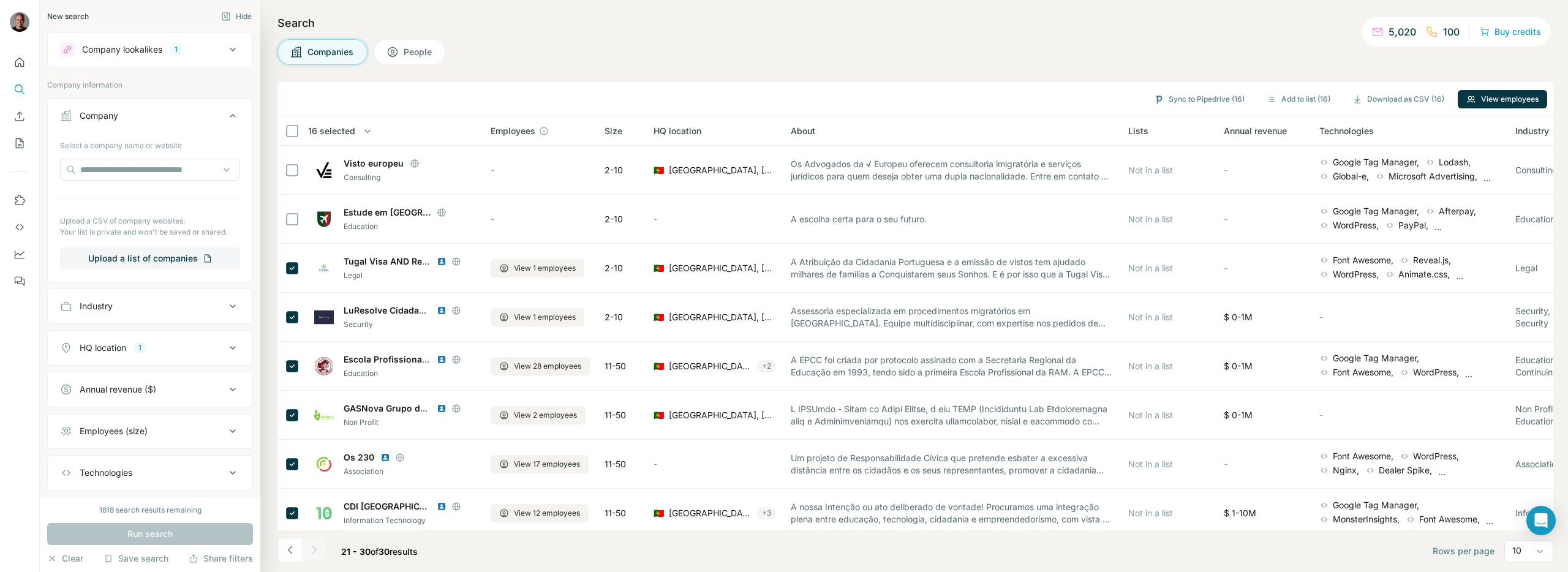
click at [321, 547] on div at bounding box center [314, 550] width 24 height 24
click at [403, 46] on span "People" at bounding box center [418, 51] width 30 height 12
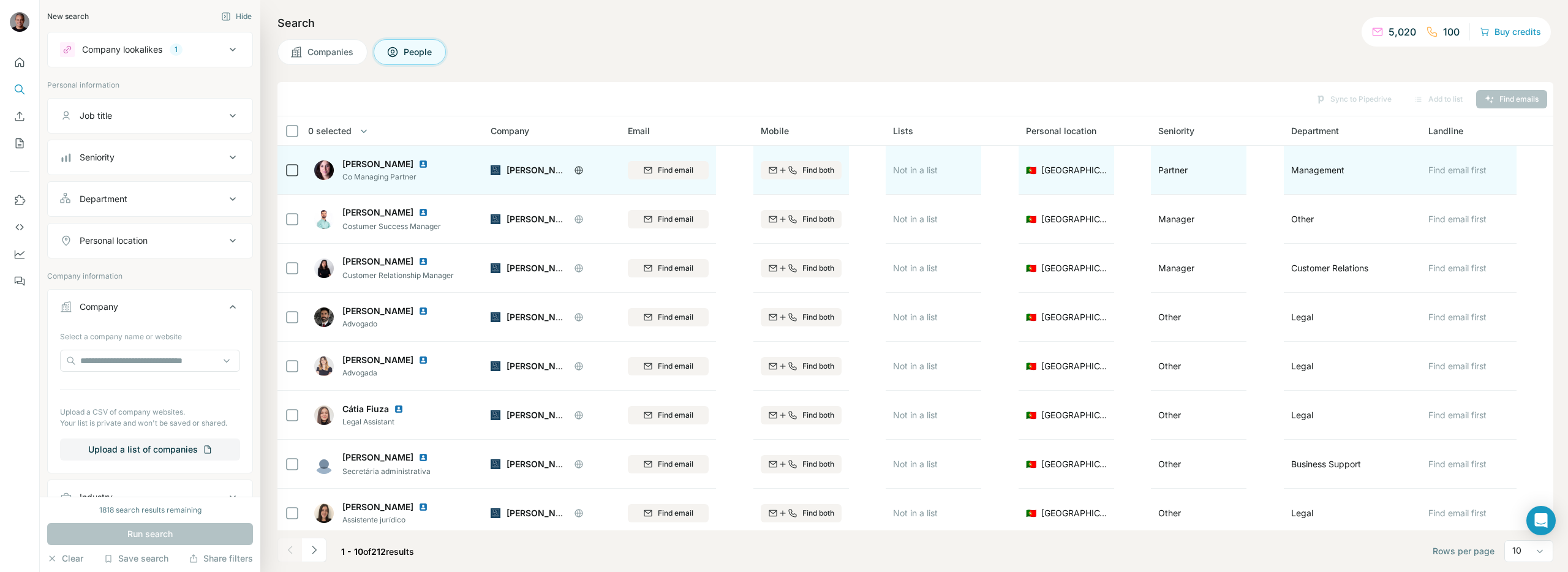
click at [576, 171] on icon at bounding box center [579, 170] width 10 height 10
click at [780, 174] on icon "button" at bounding box center [783, 170] width 10 height 10
click at [791, 172] on icon "button" at bounding box center [792, 170] width 10 height 10
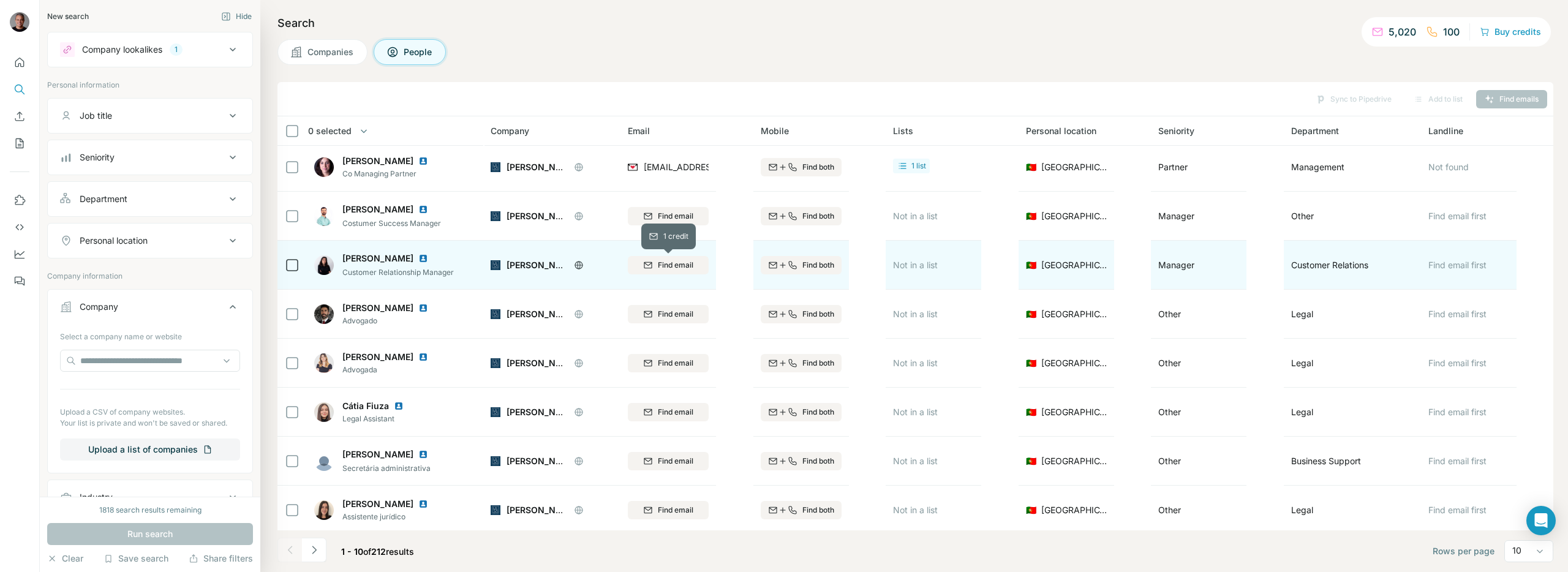
scroll to position [4, 0]
click at [813, 267] on span "Find both" at bounding box center [818, 264] width 32 height 11
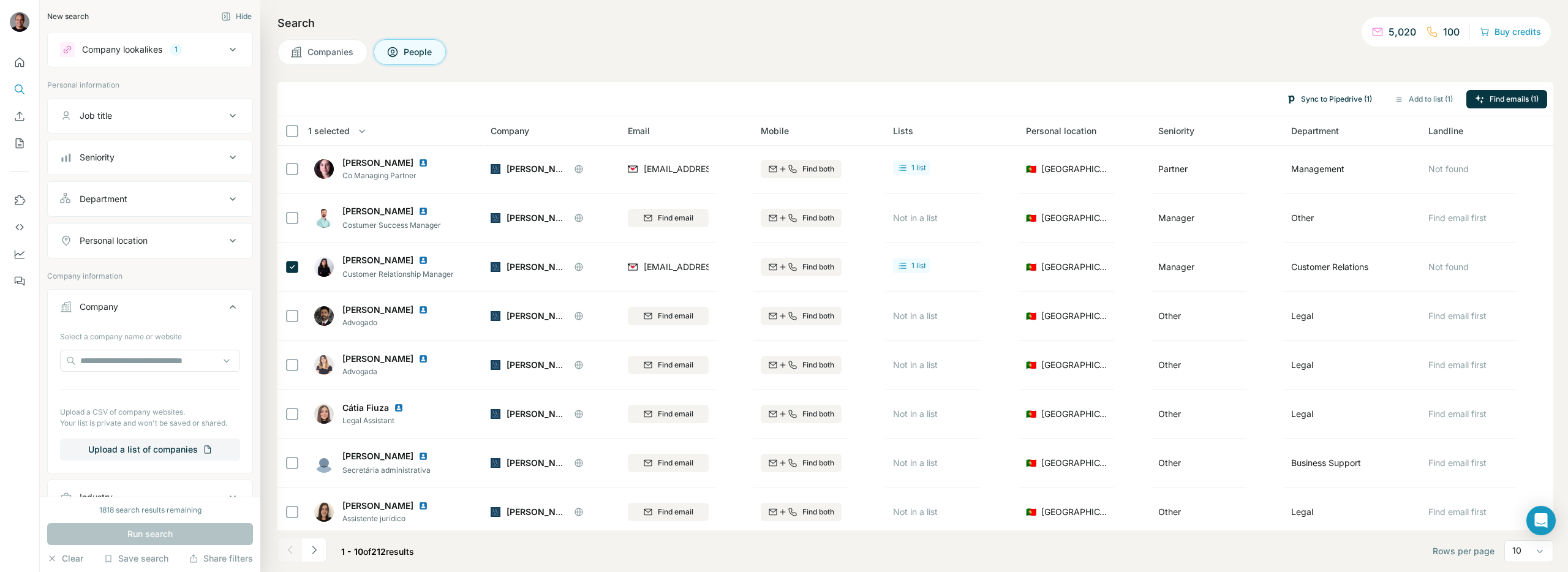
click at [1345, 102] on button "Sync to Pipedrive (1)" at bounding box center [1329, 99] width 103 height 18
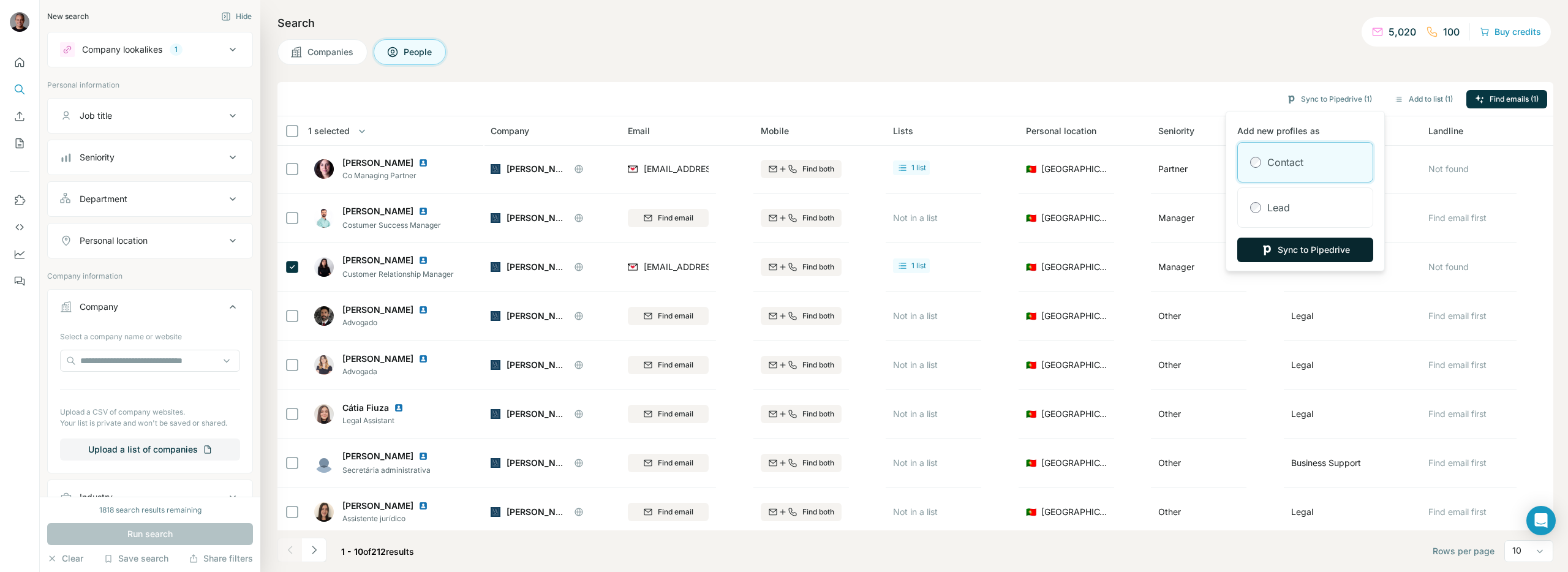
click at [1302, 251] on button "Sync to Pipedrive" at bounding box center [1305, 250] width 136 height 24
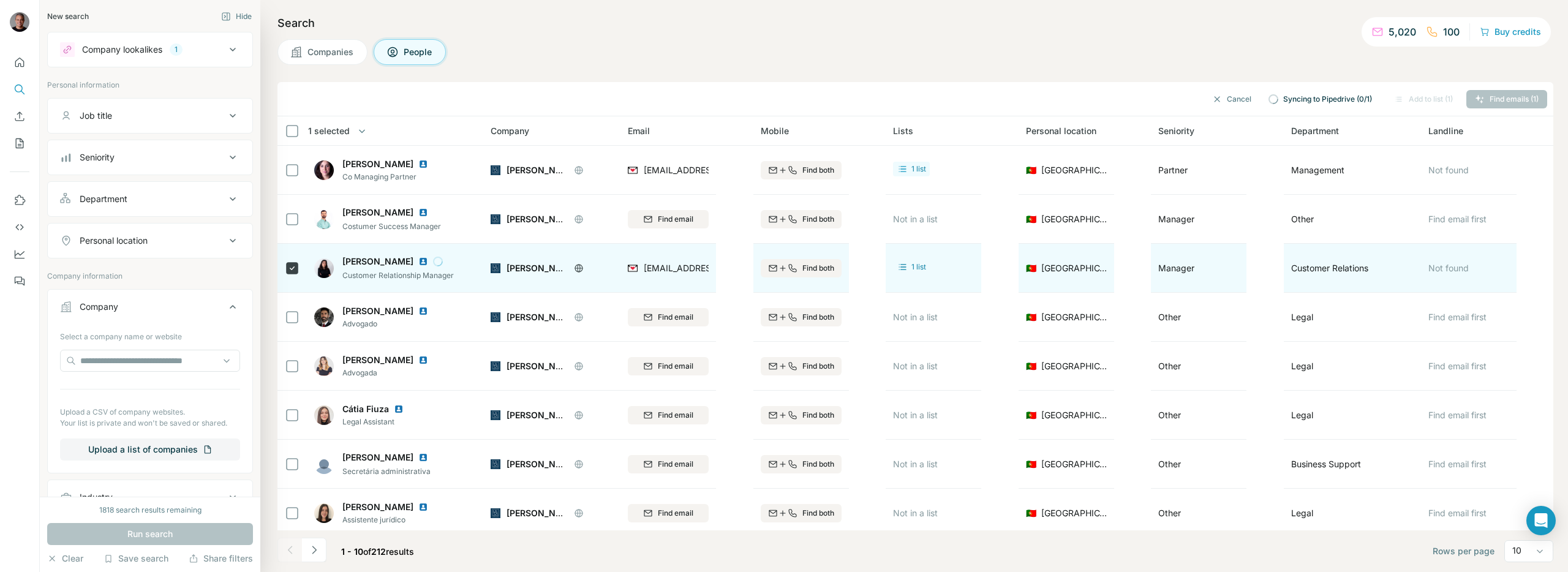
scroll to position [6, 0]
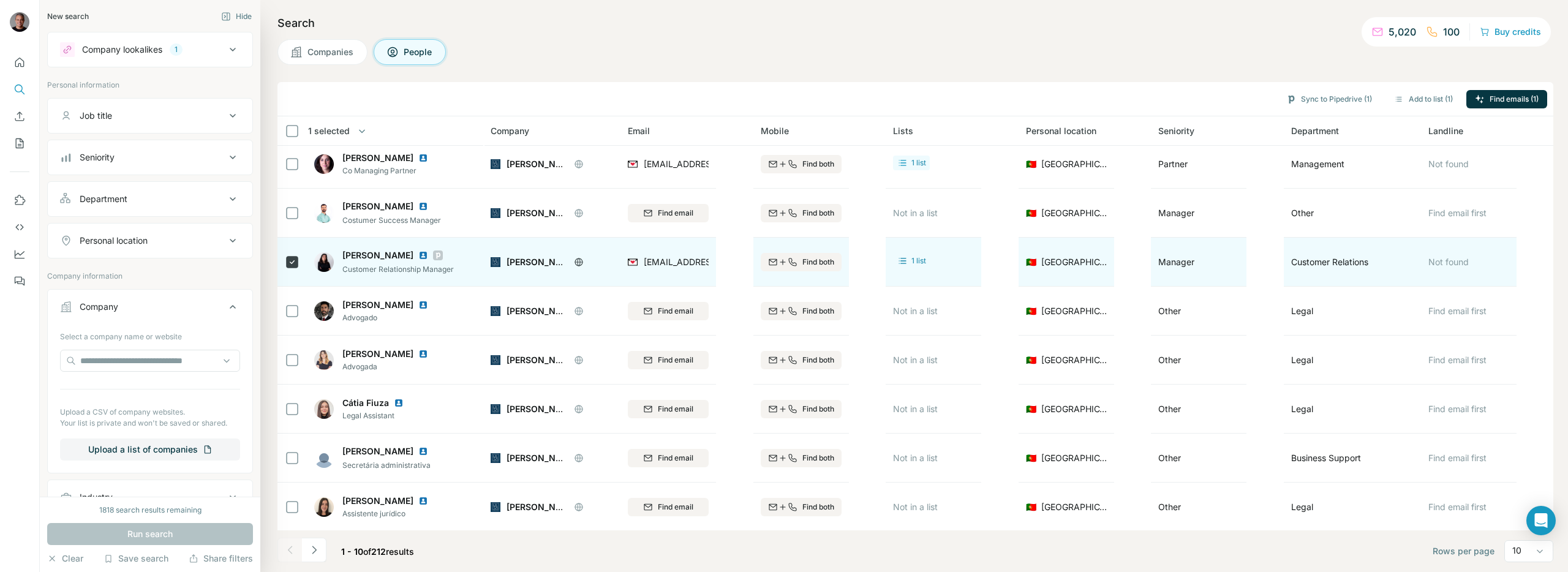
click at [442, 255] on icon at bounding box center [437, 255] width 7 height 10
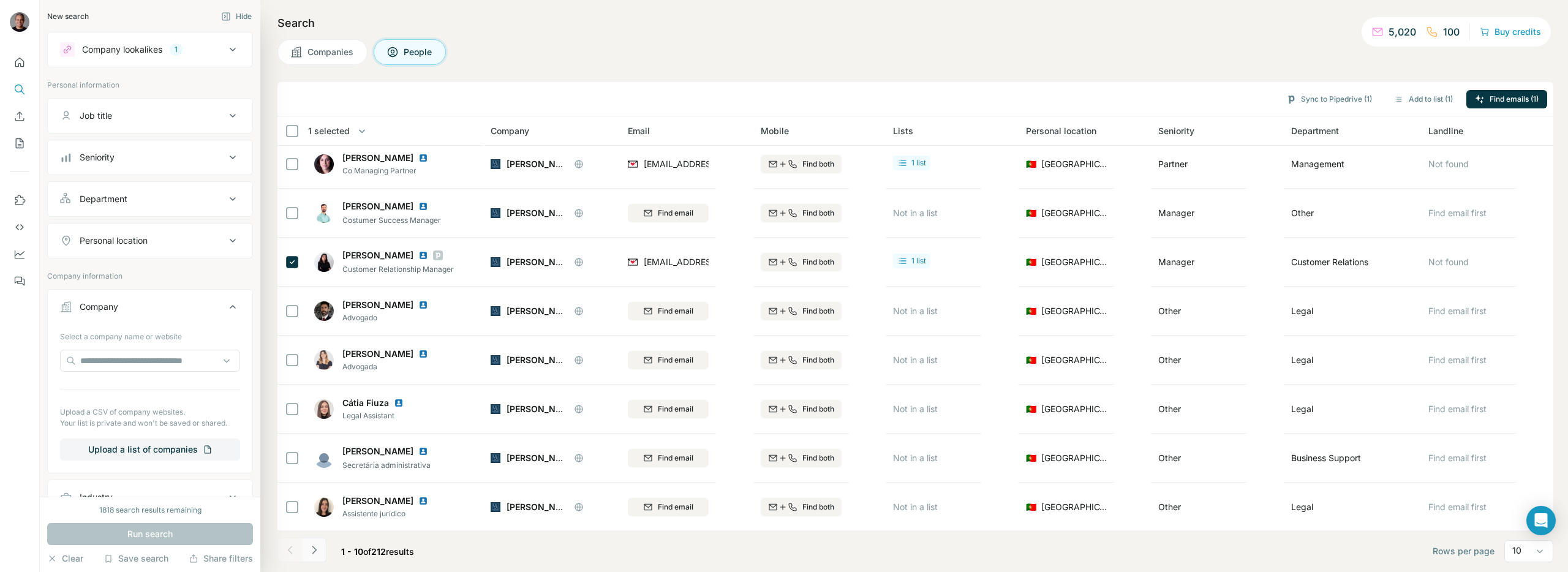
click at [310, 548] on icon "Navigate to next page" at bounding box center [313, 550] width 12 height 12
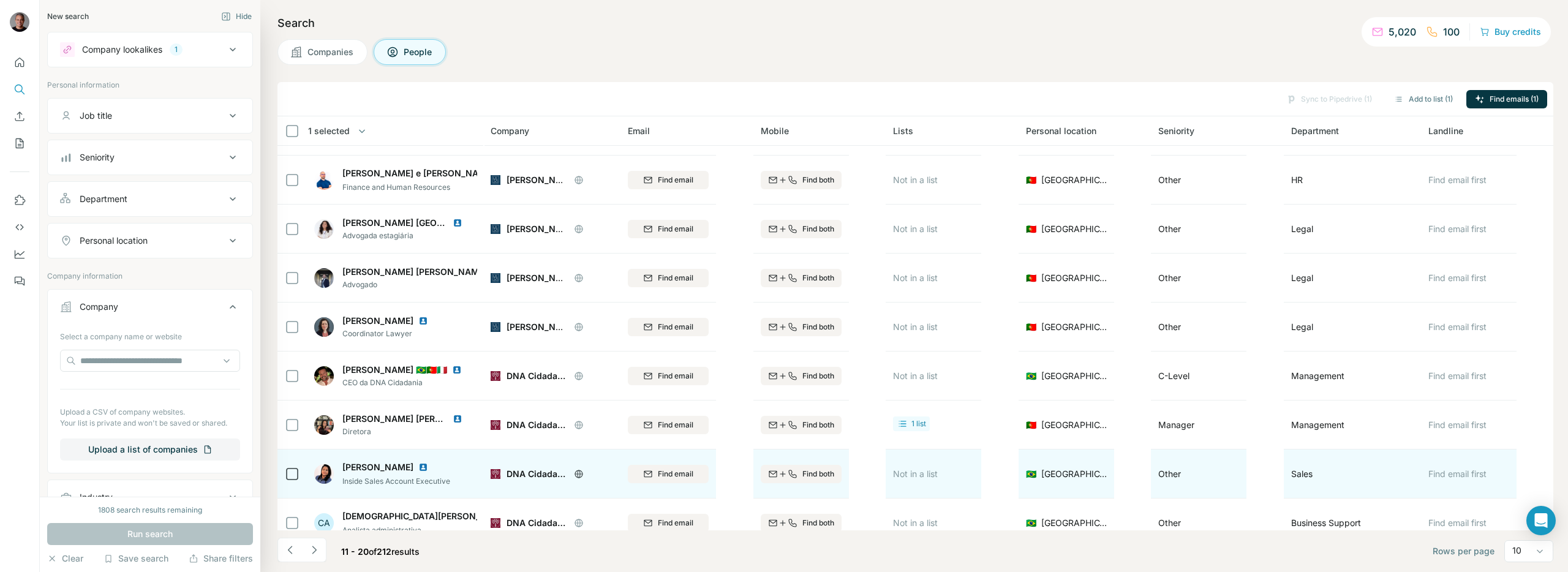
scroll to position [105, 0]
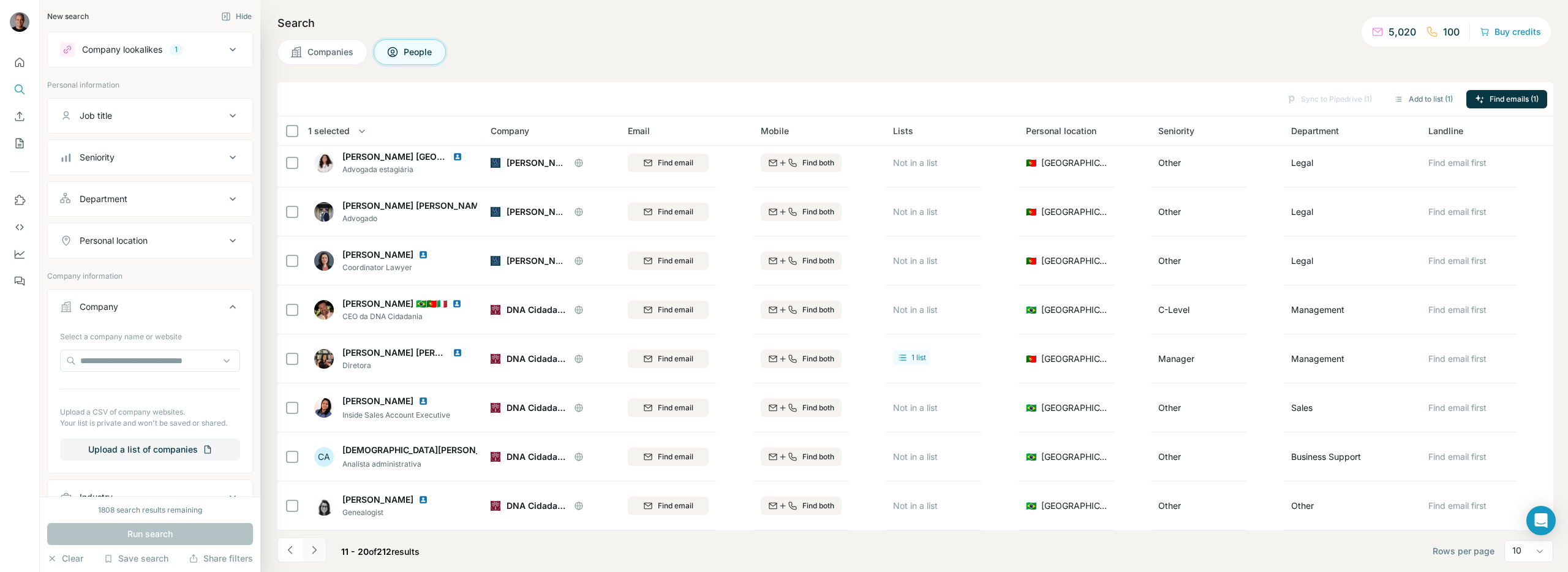
click at [325, 552] on button "Navigate to next page" at bounding box center [314, 550] width 24 height 24
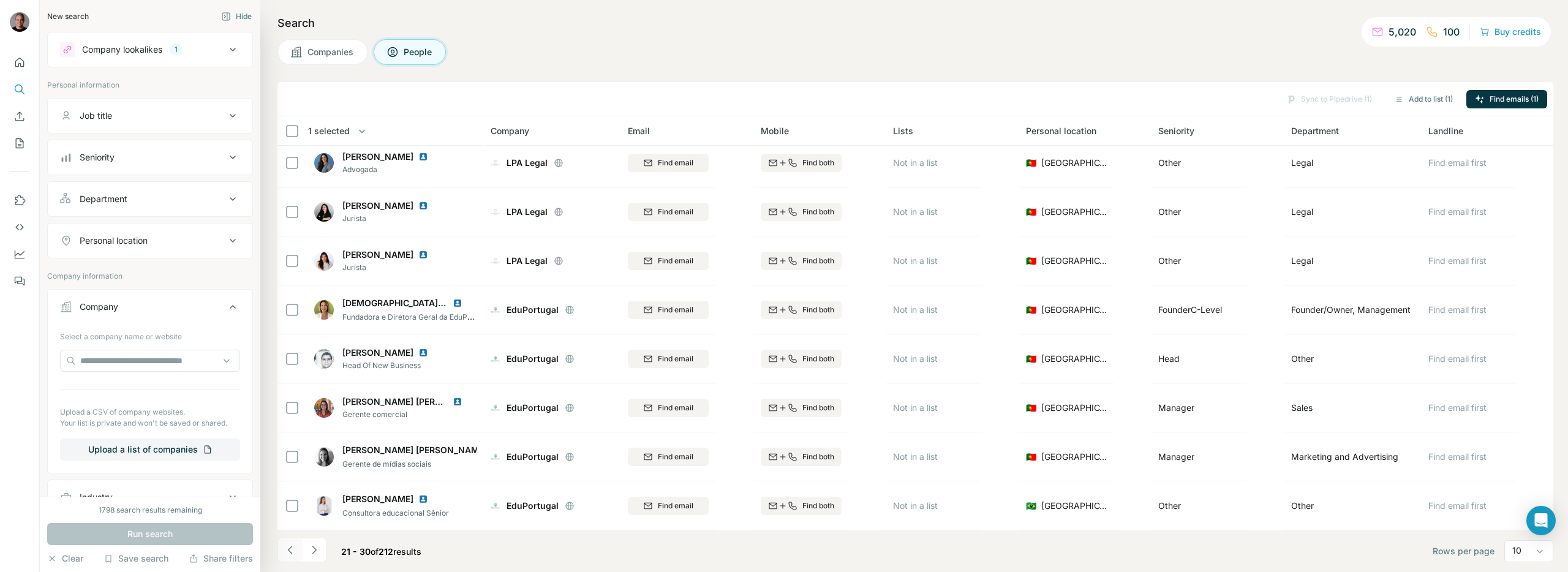
click at [292, 556] on button "Navigate to previous page" at bounding box center [289, 550] width 24 height 24
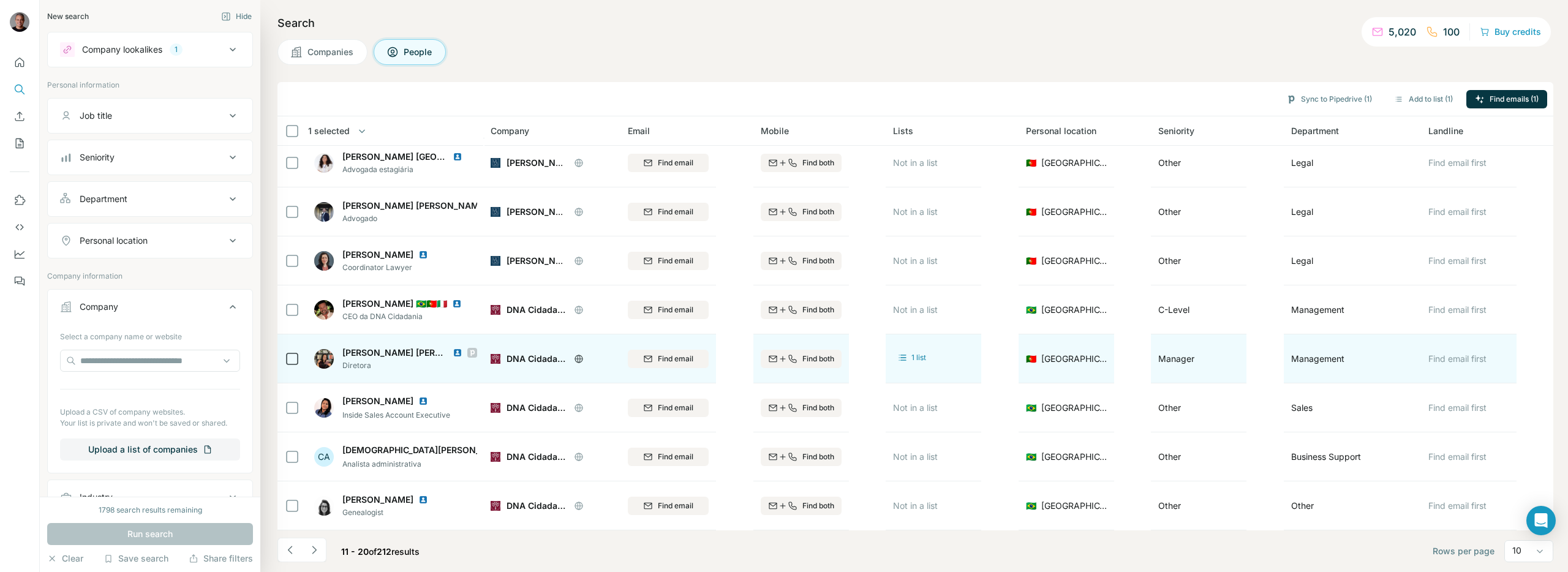
click at [514, 359] on span "DNA Cidadania" at bounding box center [537, 358] width 61 height 12
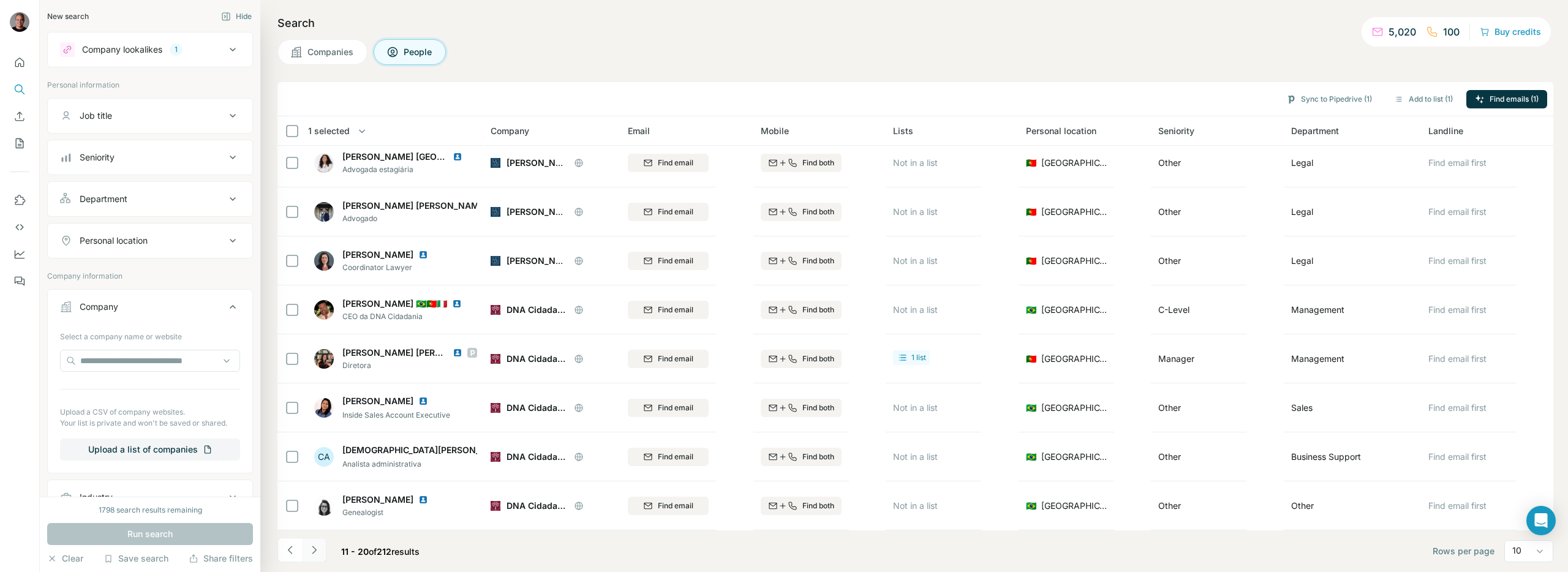
click at [317, 552] on icon "Navigate to next page" at bounding box center [313, 550] width 12 height 12
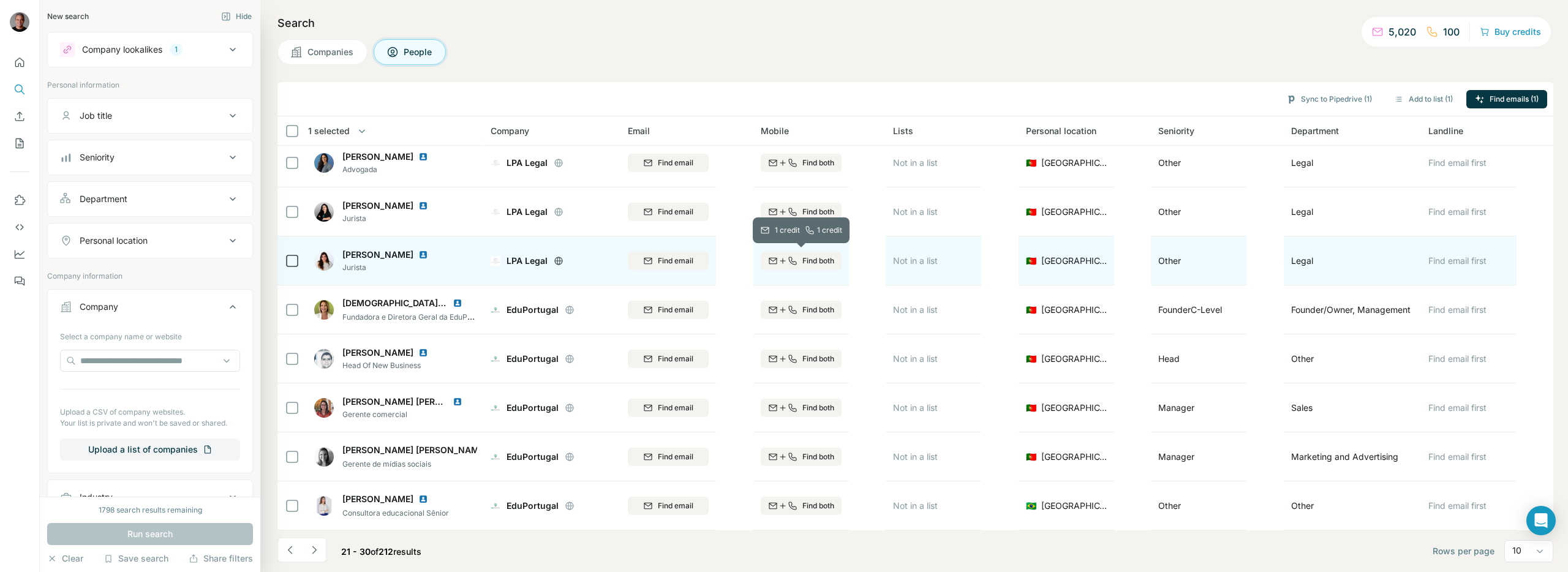
click at [817, 261] on span "Find both" at bounding box center [818, 261] width 32 height 11
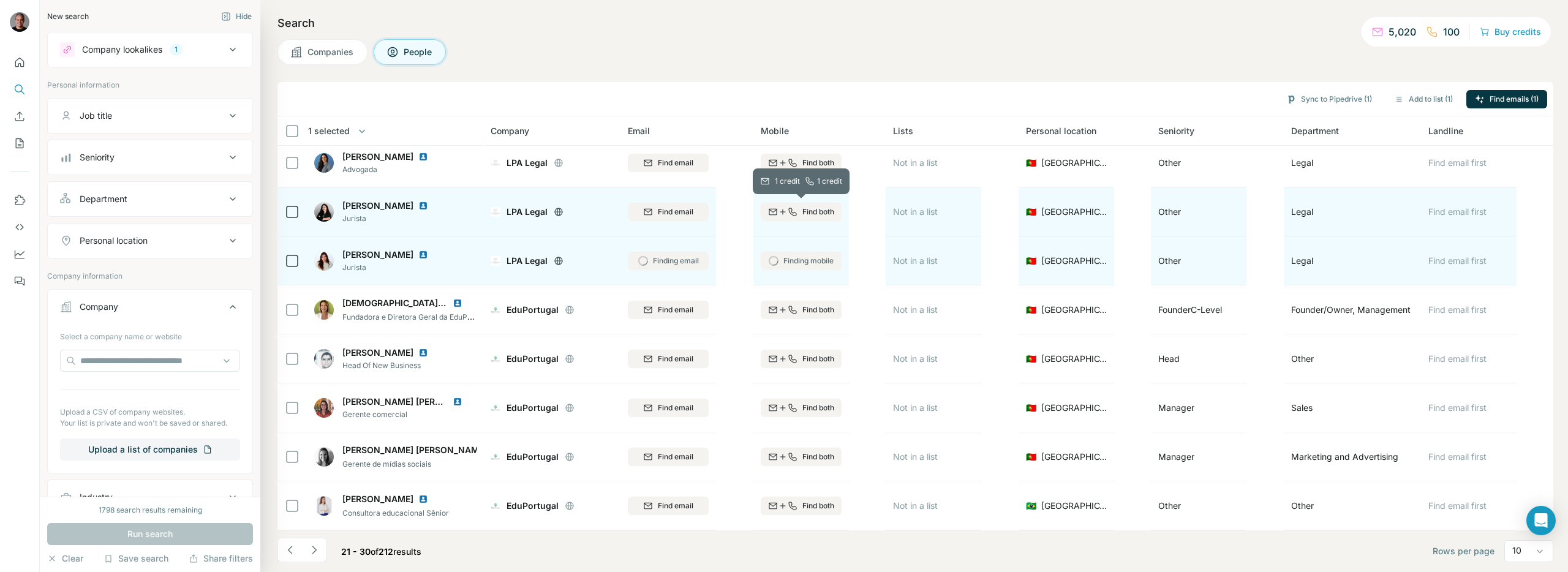
drag, startPoint x: 821, startPoint y: 218, endPoint x: 815, endPoint y: 190, distance: 28.6
click at [821, 218] on button "Find both" at bounding box center [801, 211] width 81 height 18
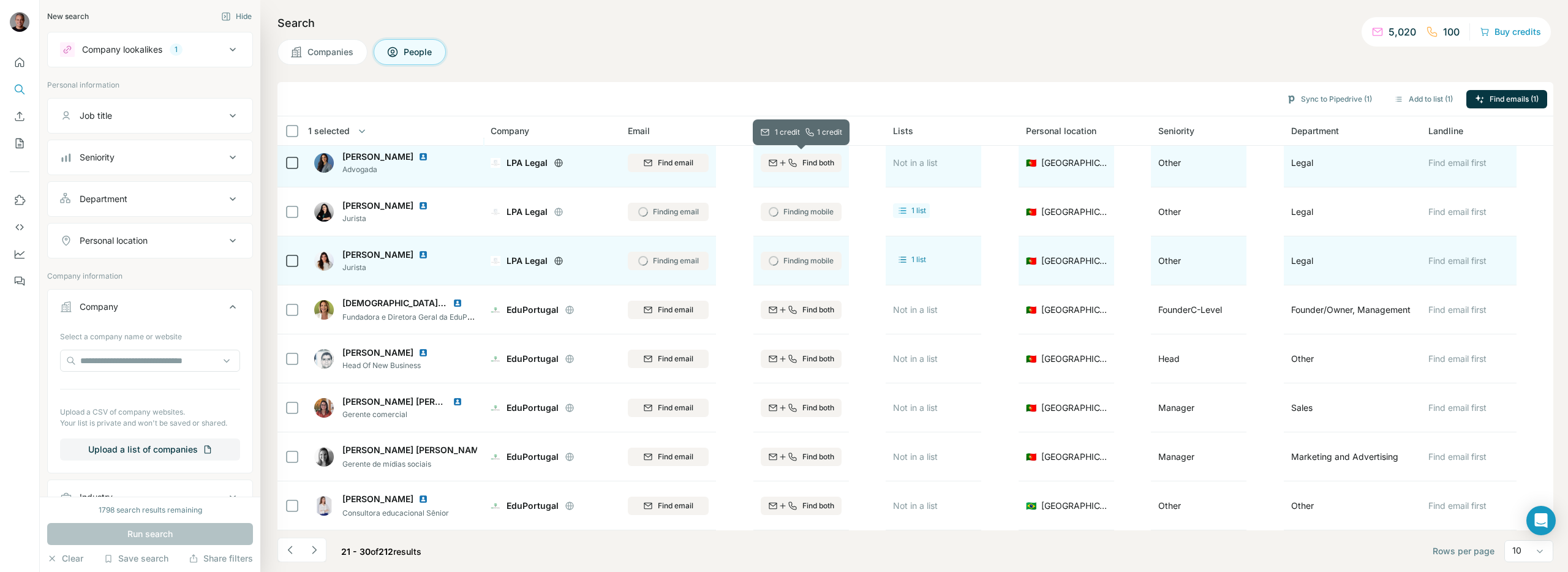
click at [810, 170] on button "Find both" at bounding box center [801, 162] width 81 height 18
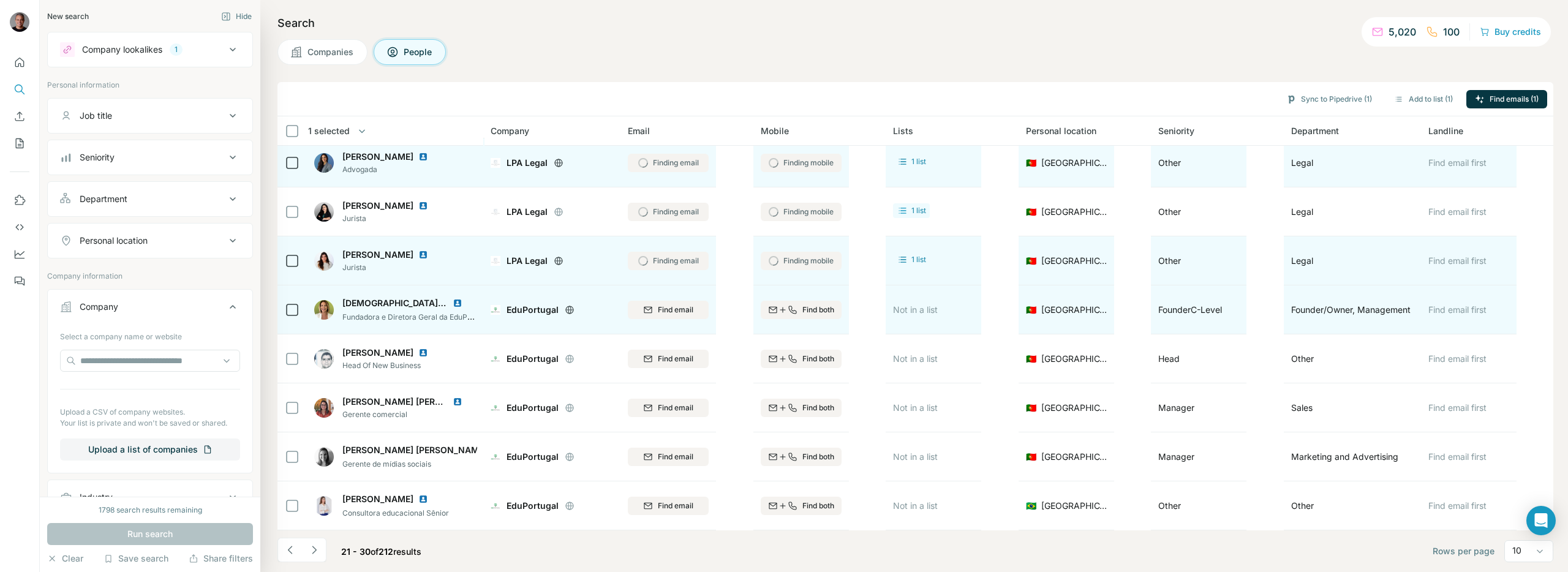
click at [567, 313] on icon at bounding box center [570, 310] width 10 height 10
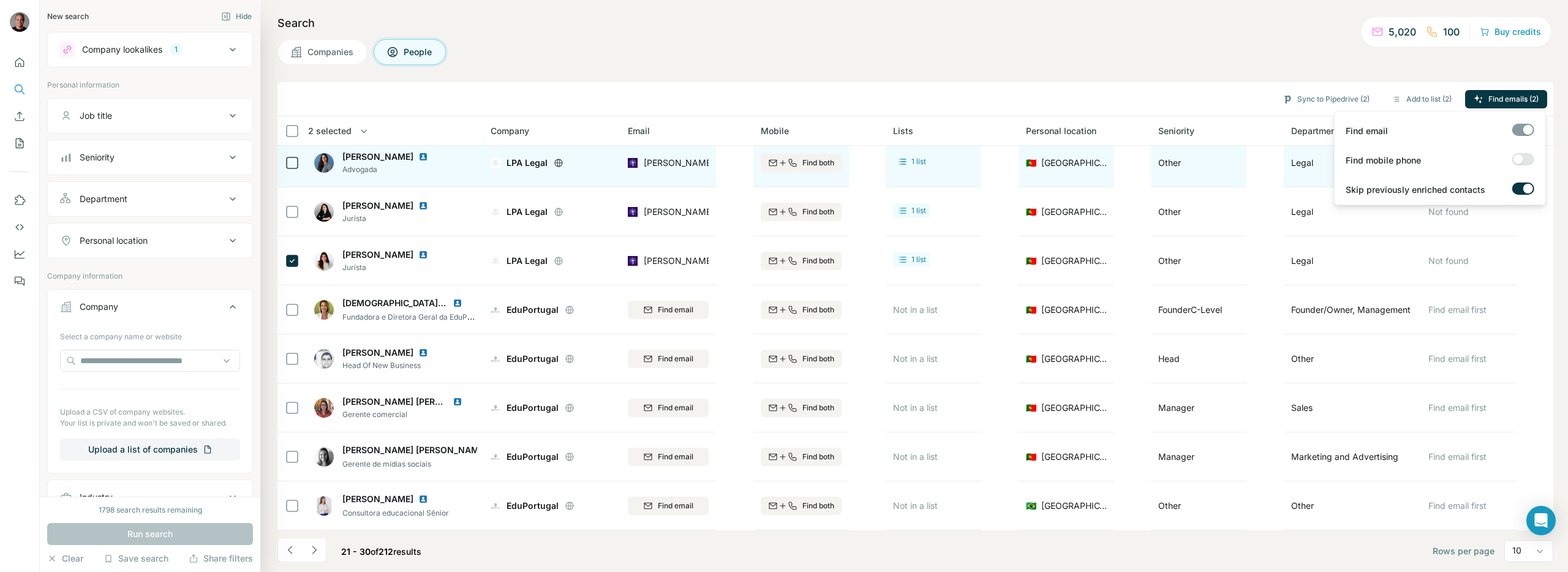
click at [1526, 159] on label at bounding box center [1523, 159] width 22 height 12
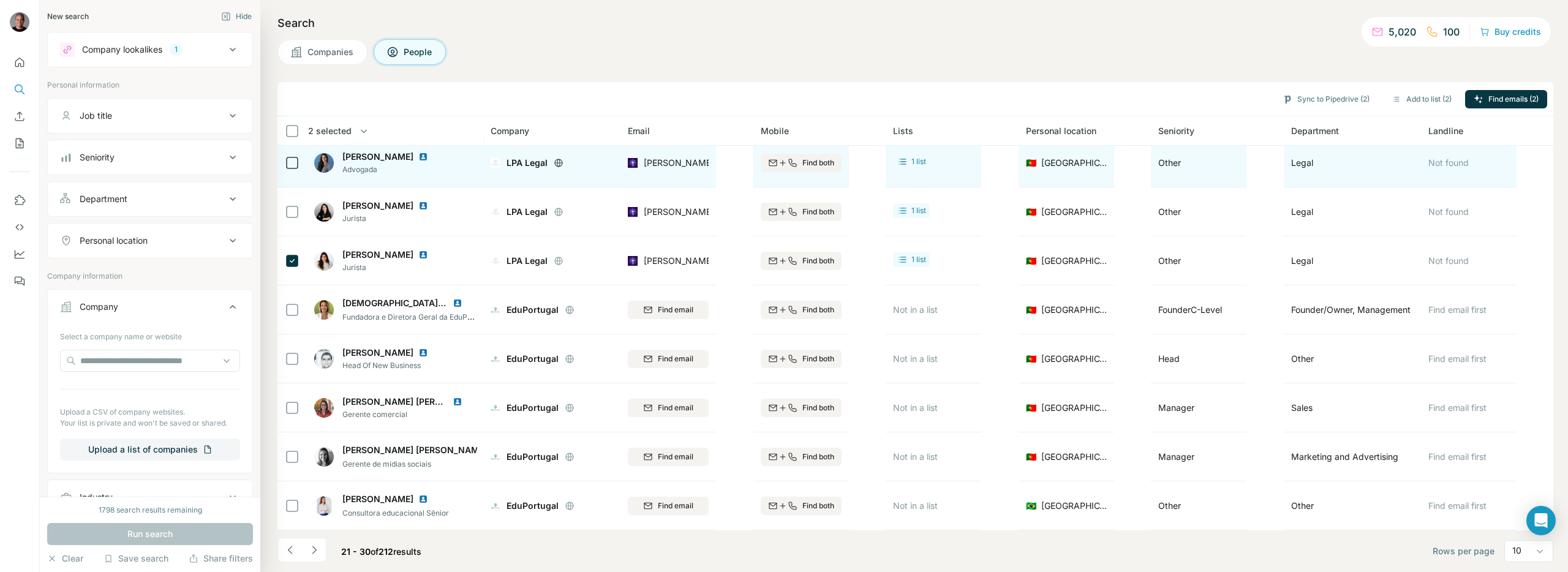
click at [1466, 76] on div "Search Companies People Sync to Pipedrive (2) Add to list (2) Find emails (2) 2…" at bounding box center [914, 286] width 1308 height 572
click at [810, 264] on span "Find both" at bounding box center [818, 261] width 32 height 11
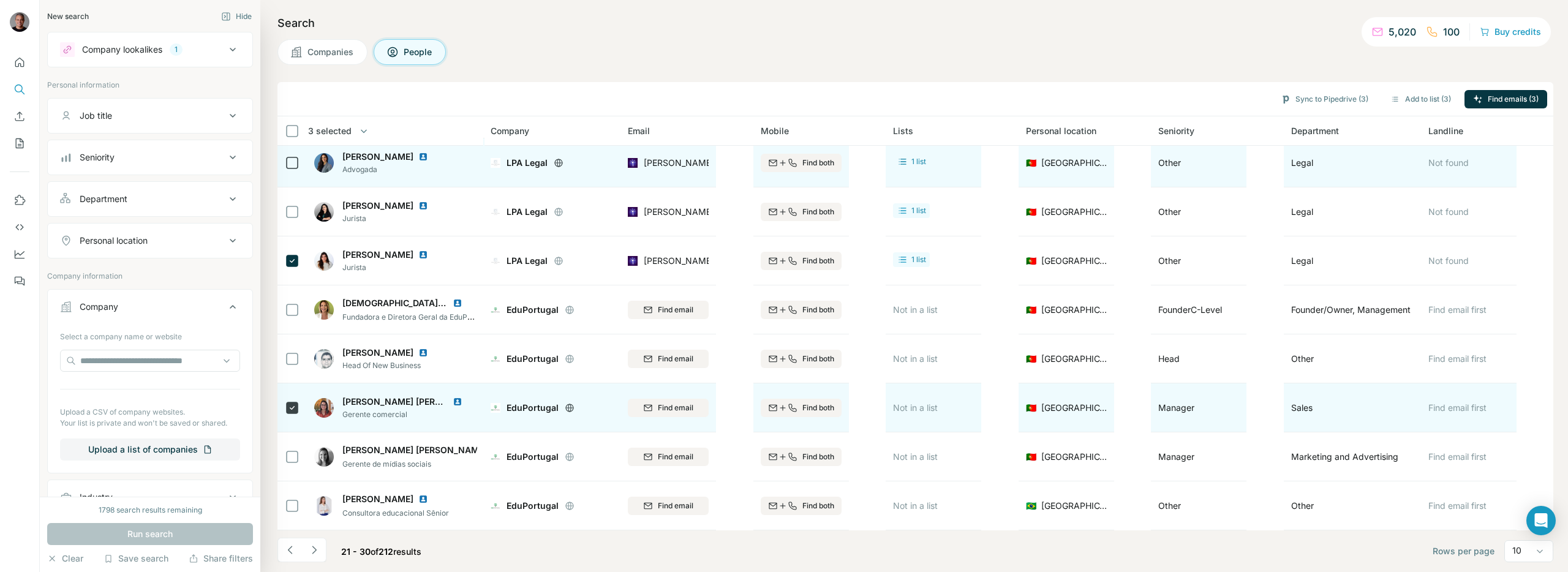
click at [799, 419] on div "Find both" at bounding box center [801, 407] width 81 height 34
click at [800, 412] on div "Find both" at bounding box center [801, 408] width 81 height 11
click at [293, 551] on icon "Navigate to previous page" at bounding box center [290, 550] width 12 height 12
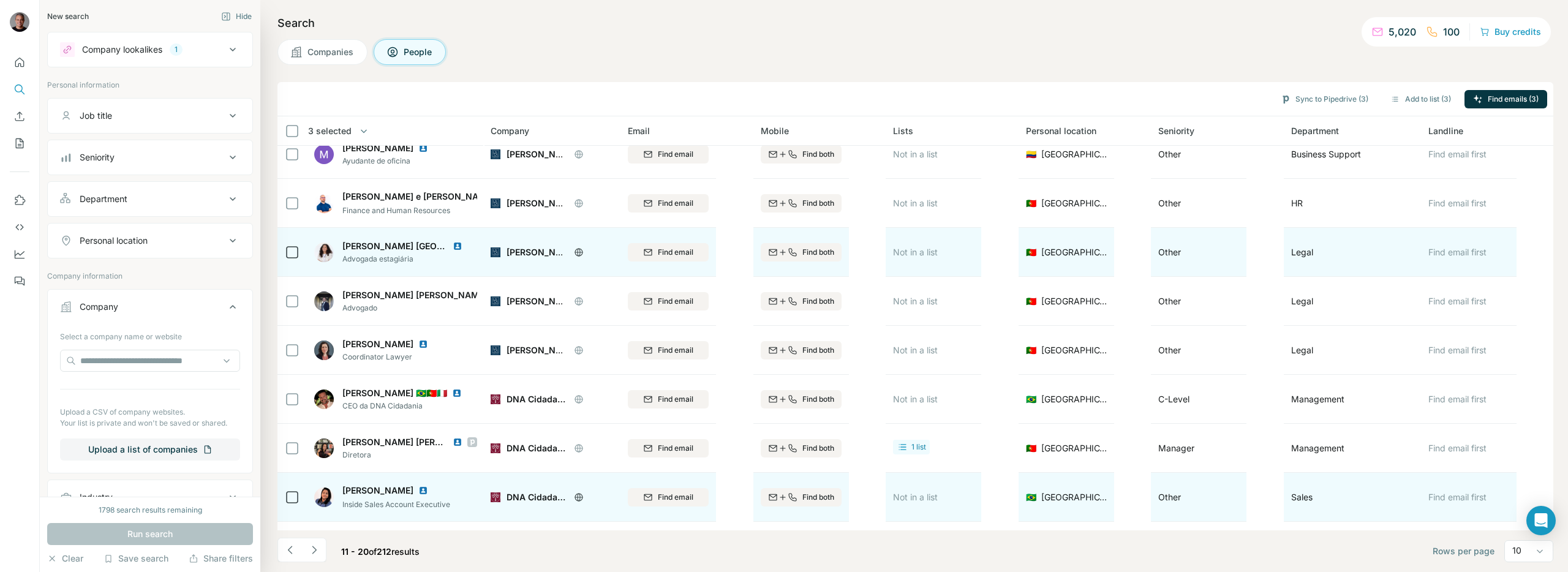
scroll to position [0, 0]
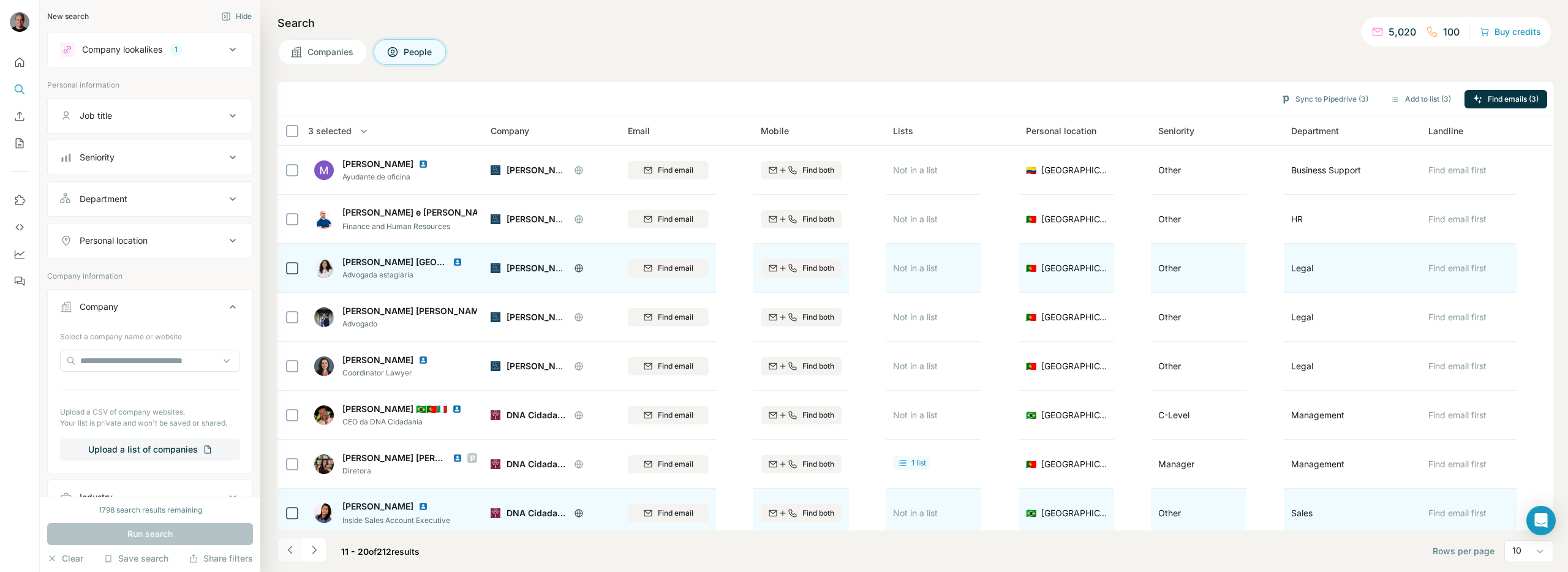
click at [294, 546] on icon "Navigate to previous page" at bounding box center [290, 550] width 12 height 12
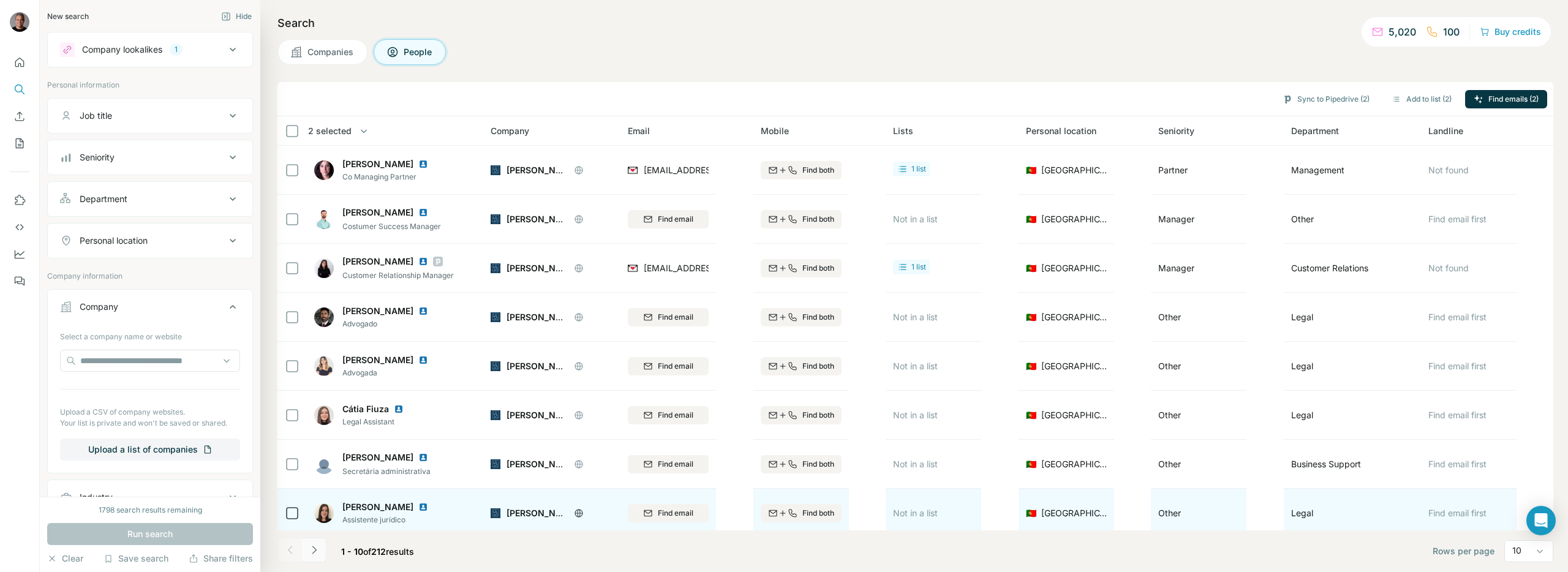
click at [314, 554] on icon "Navigate to next page" at bounding box center [313, 550] width 12 height 12
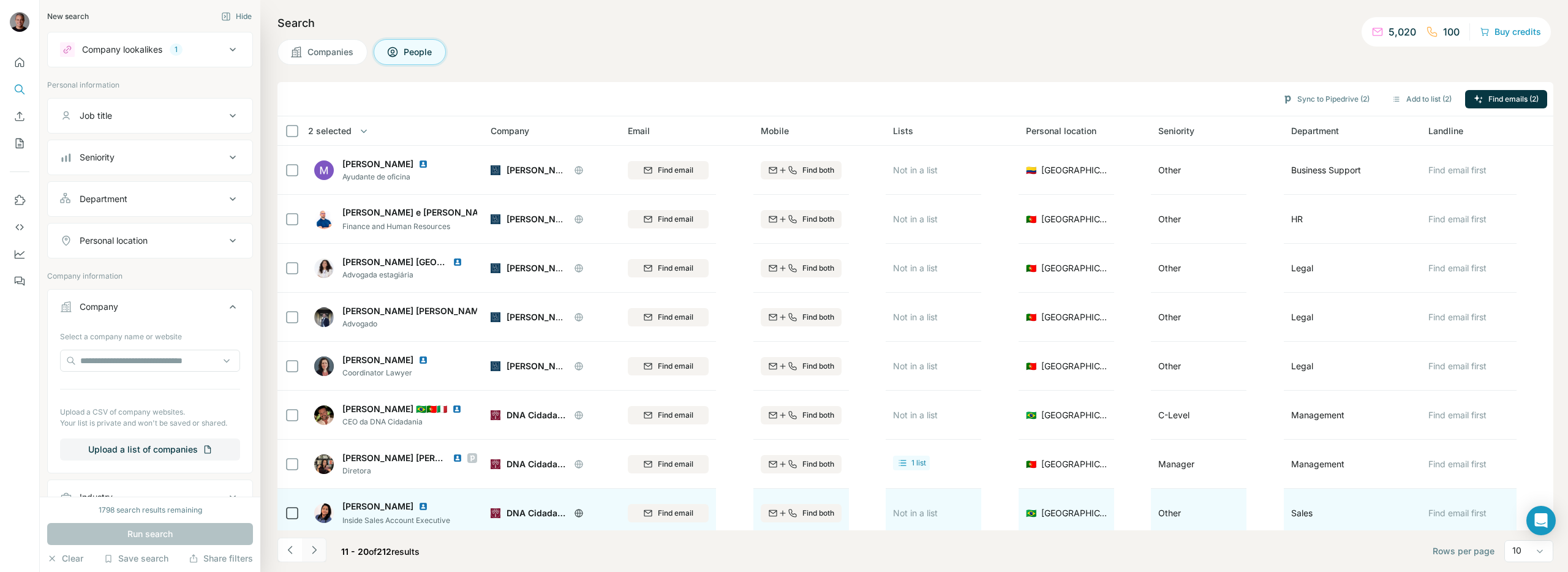
click at [314, 554] on icon "Navigate to next page" at bounding box center [313, 550] width 12 height 12
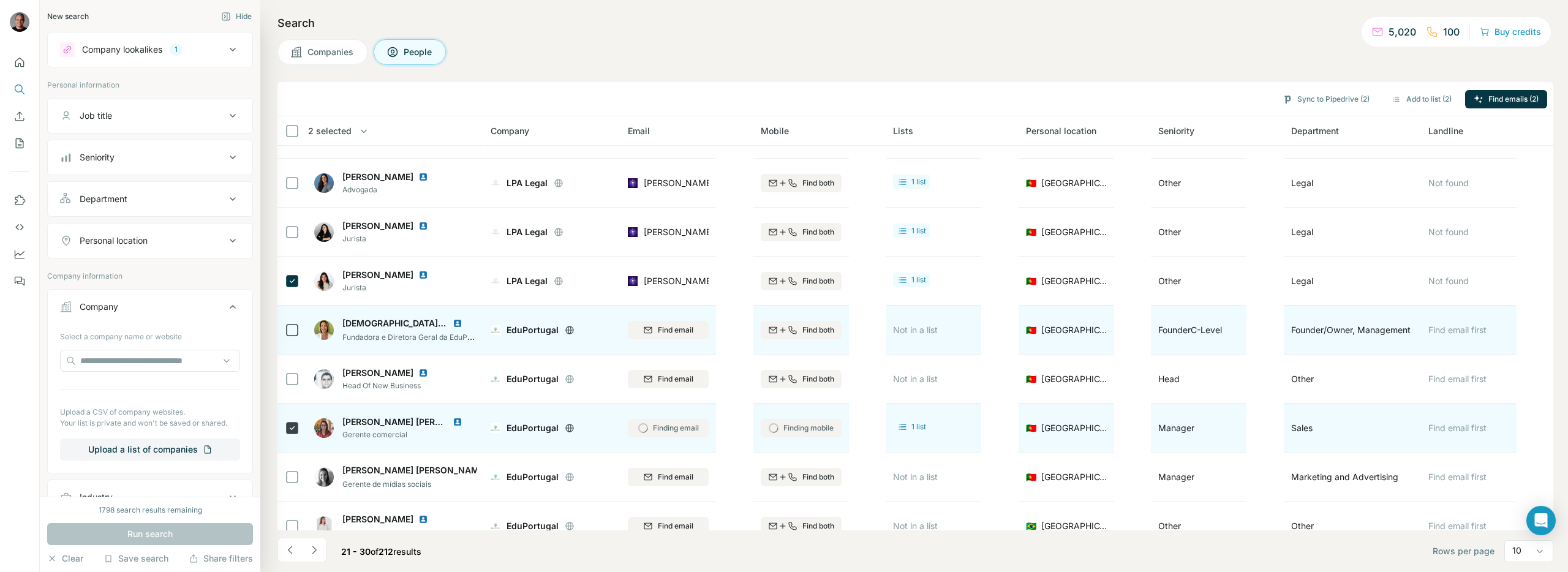
scroll to position [105, 0]
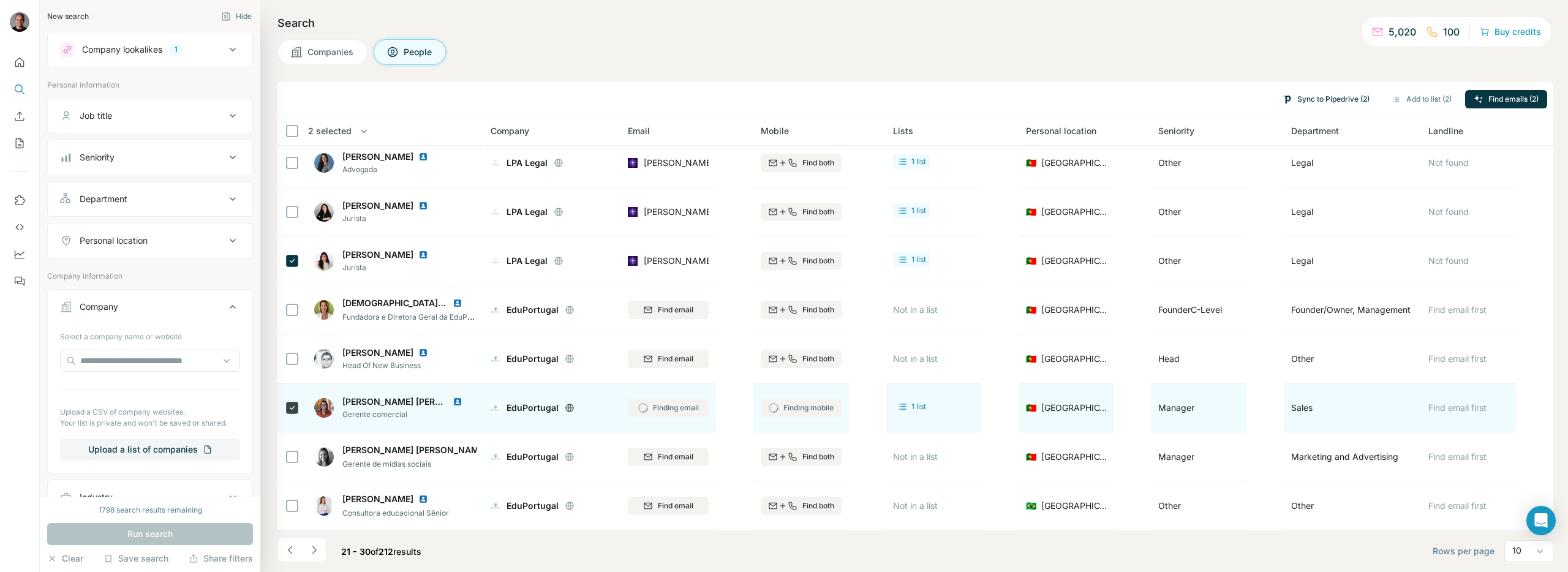
click at [1322, 101] on button "Sync to Pipedrive (2)" at bounding box center [1326, 99] width 104 height 18
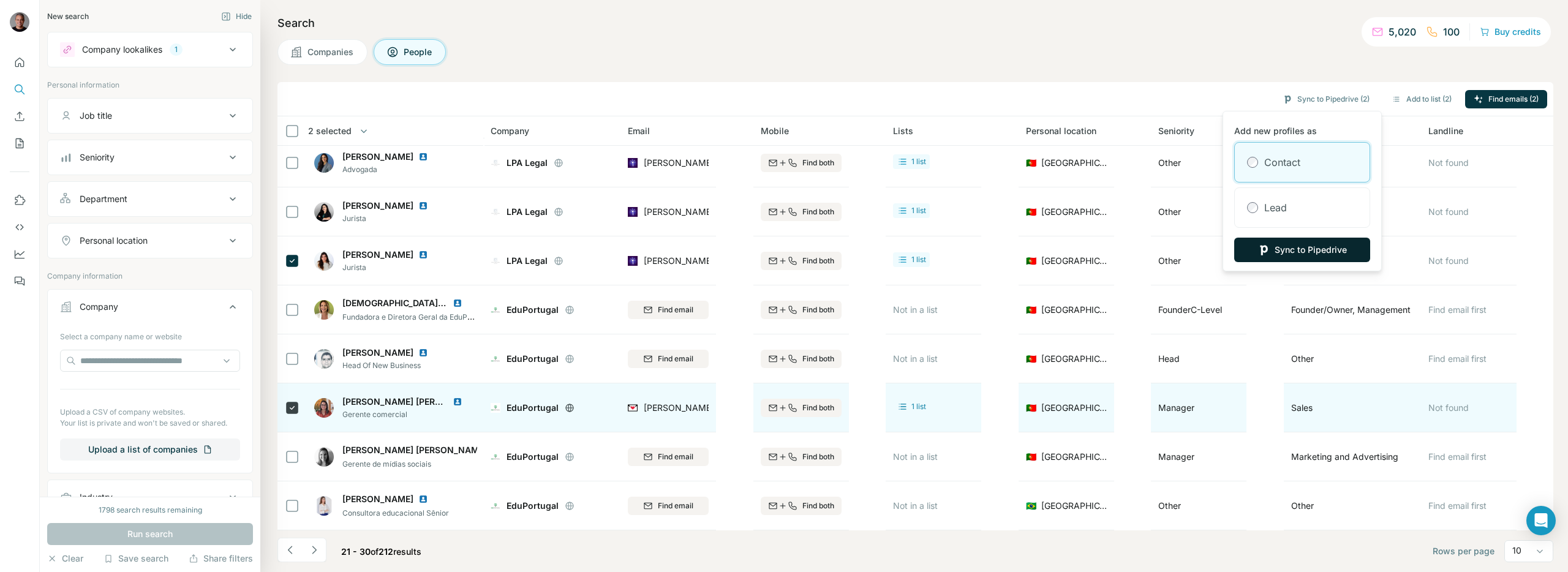
click at [1248, 245] on button "Sync to Pipedrive" at bounding box center [1302, 250] width 136 height 24
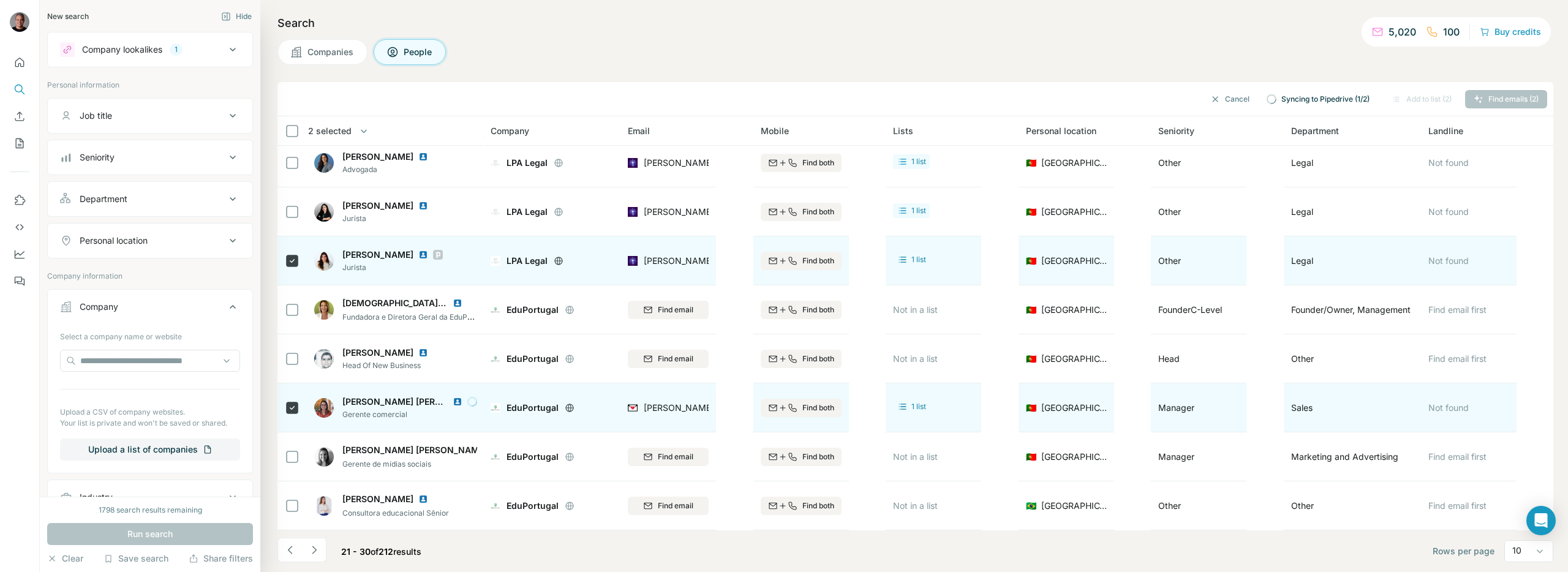
click at [436, 254] on icon at bounding box center [438, 255] width 4 height 6
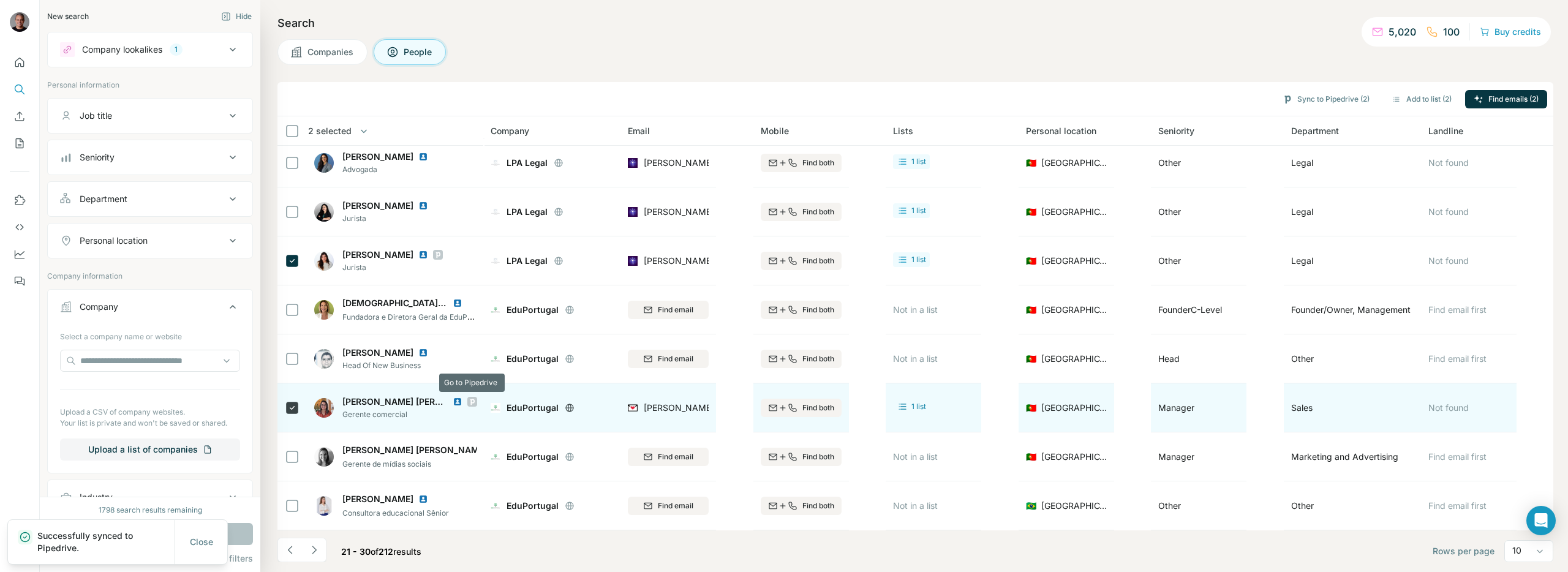
click at [477, 400] on div at bounding box center [473, 402] width 10 height 10
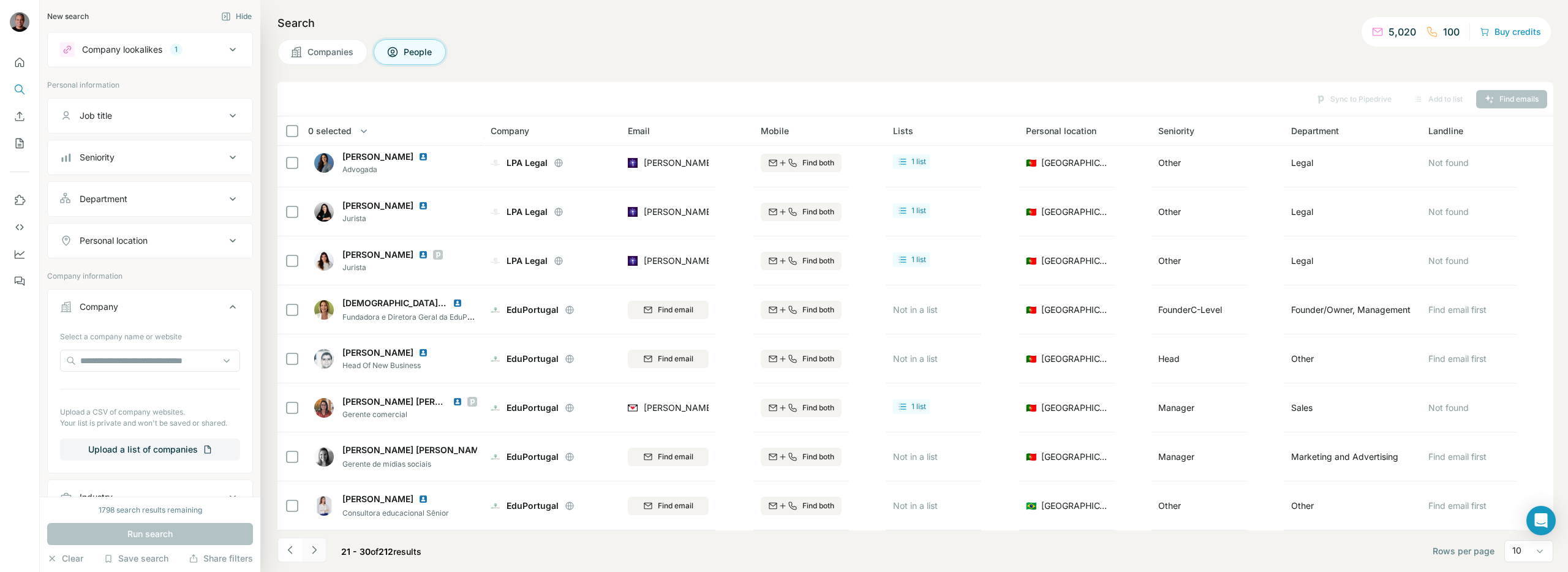
click at [317, 542] on button "Navigate to next page" at bounding box center [314, 550] width 24 height 24
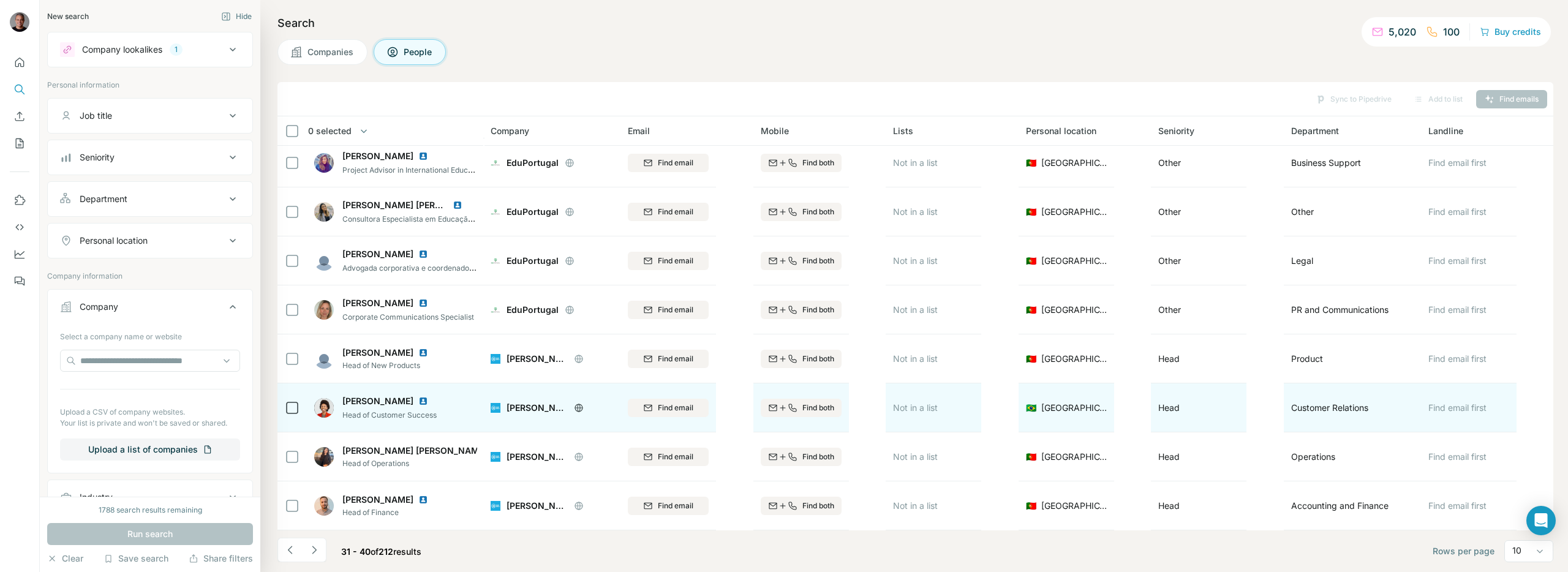
click at [582, 408] on icon at bounding box center [579, 407] width 8 height 8
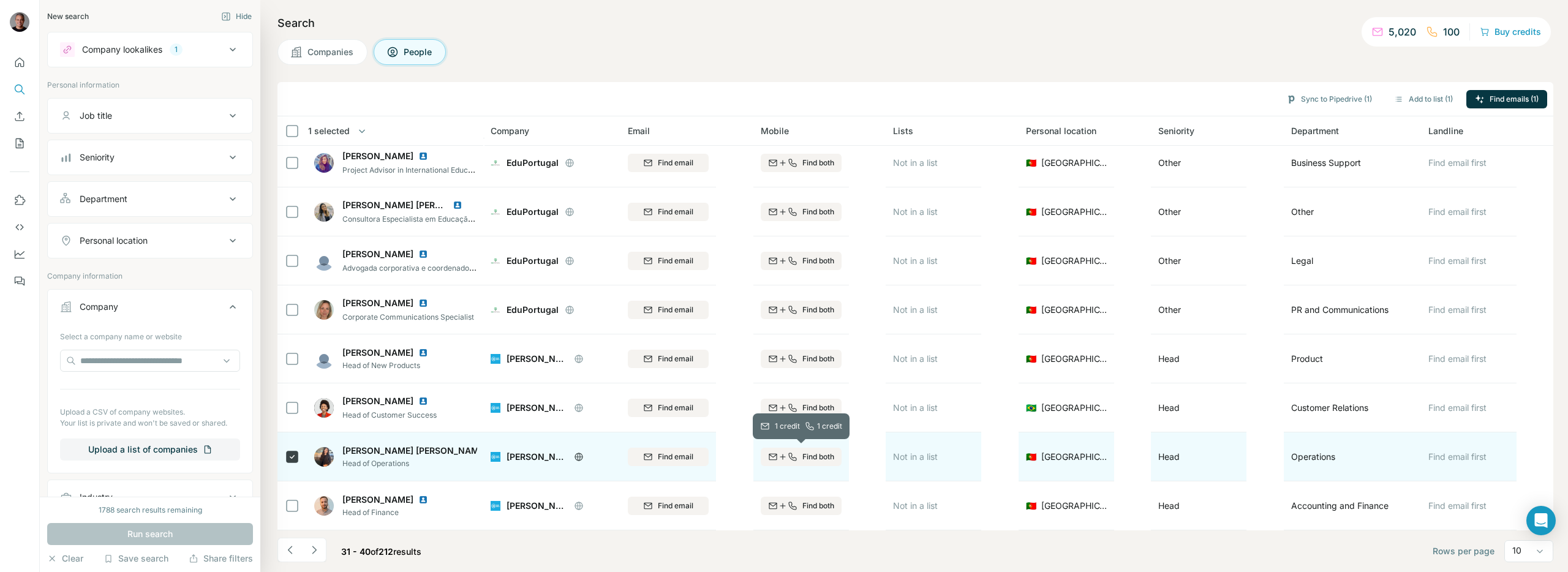
click at [809, 460] on span "Find both" at bounding box center [818, 457] width 32 height 11
click at [469, 449] on div "[PERSON_NAME] [PERSON_NAME] . Head of Operations" at bounding box center [395, 456] width 163 height 34
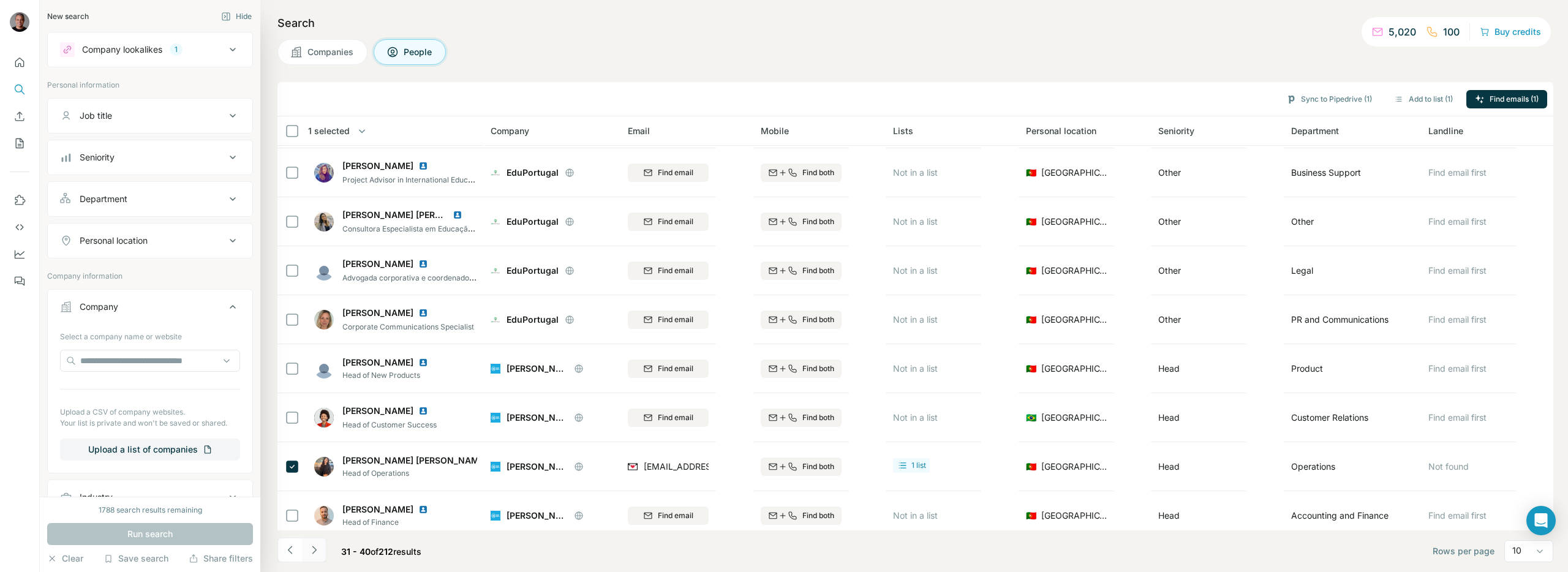
click at [321, 548] on button "Navigate to next page" at bounding box center [314, 550] width 24 height 24
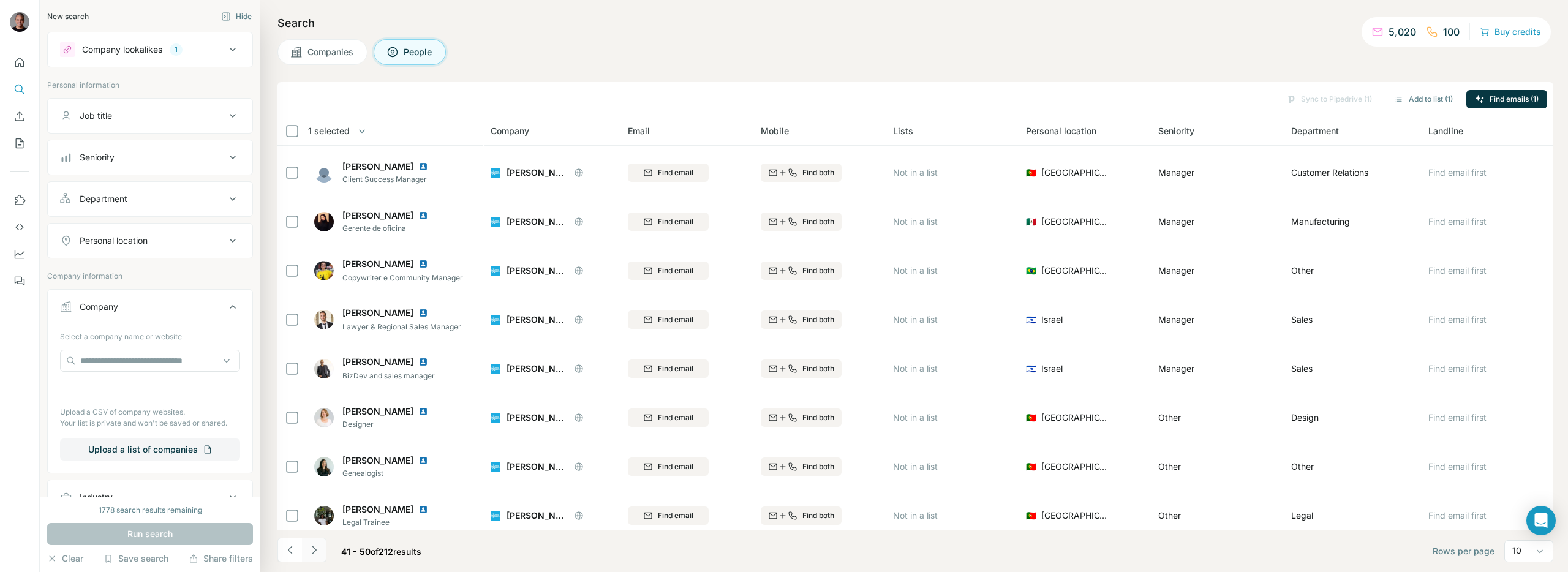
click at [321, 545] on button "Navigate to next page" at bounding box center [314, 550] width 24 height 24
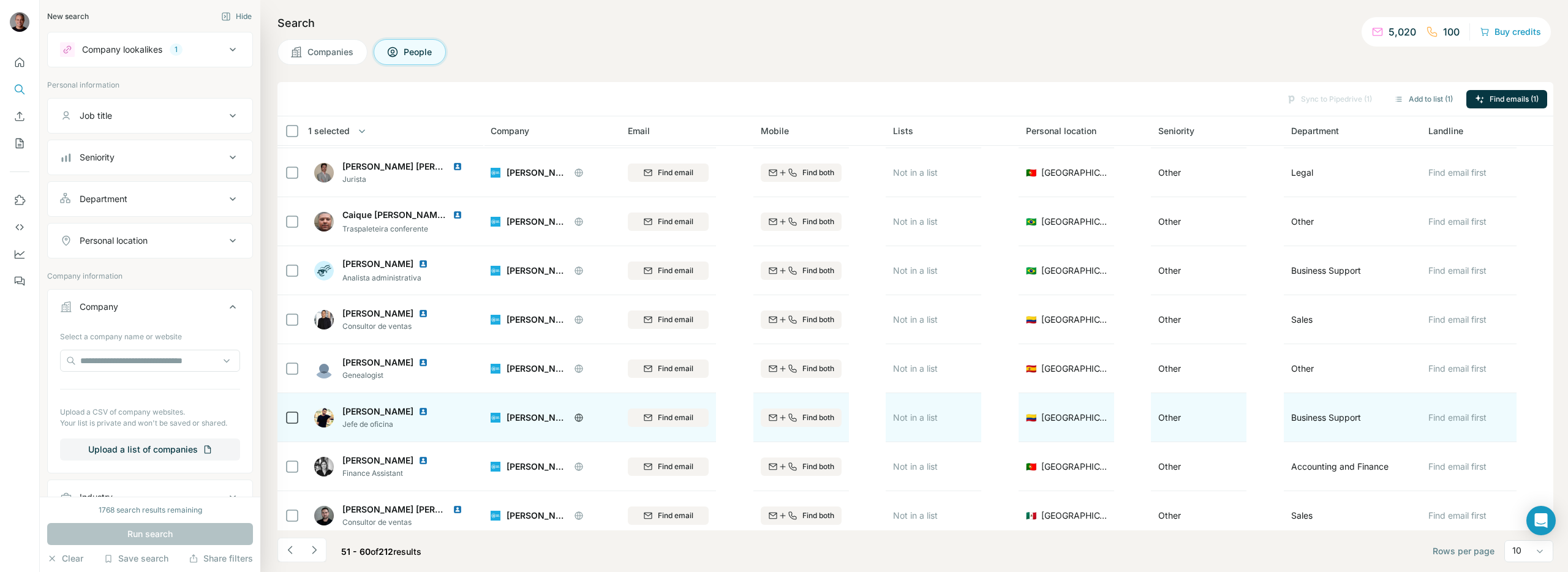
scroll to position [105, 0]
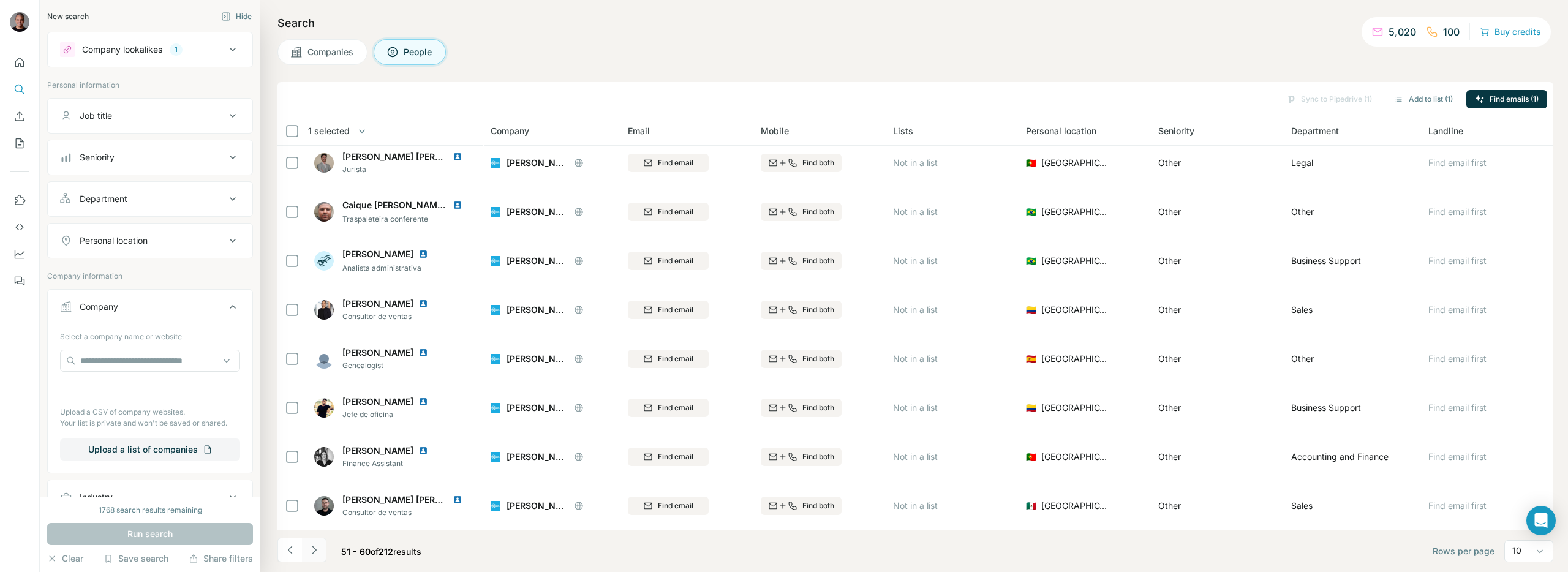
click at [313, 553] on icon "Navigate to next page" at bounding box center [313, 550] width 4 height 8
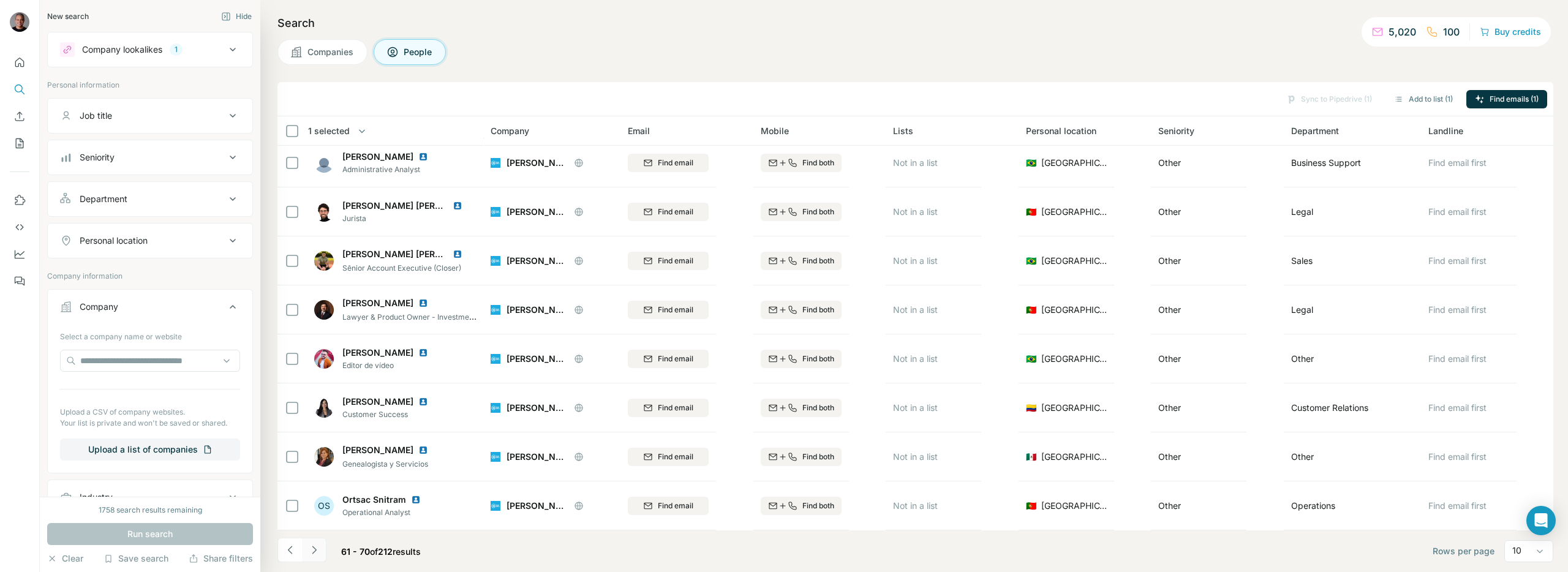
click at [315, 552] on icon "Navigate to next page" at bounding box center [313, 550] width 12 height 12
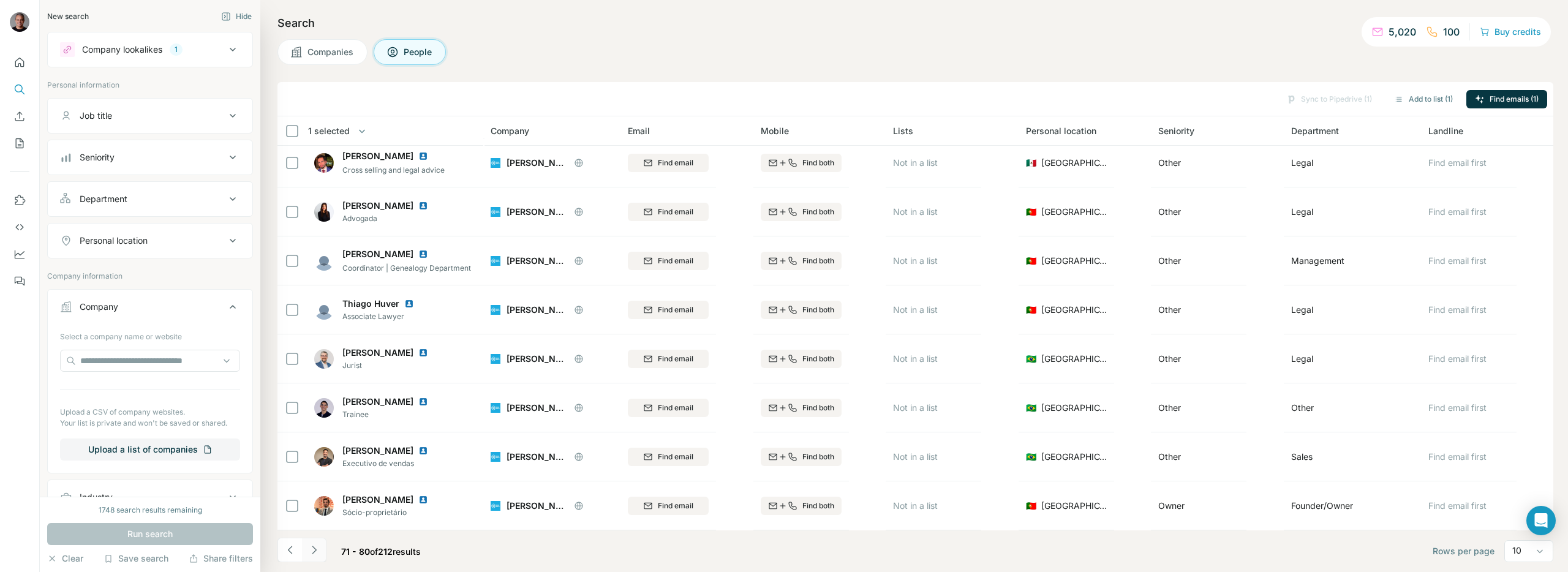
click at [308, 553] on icon "Navigate to next page" at bounding box center [313, 550] width 12 height 12
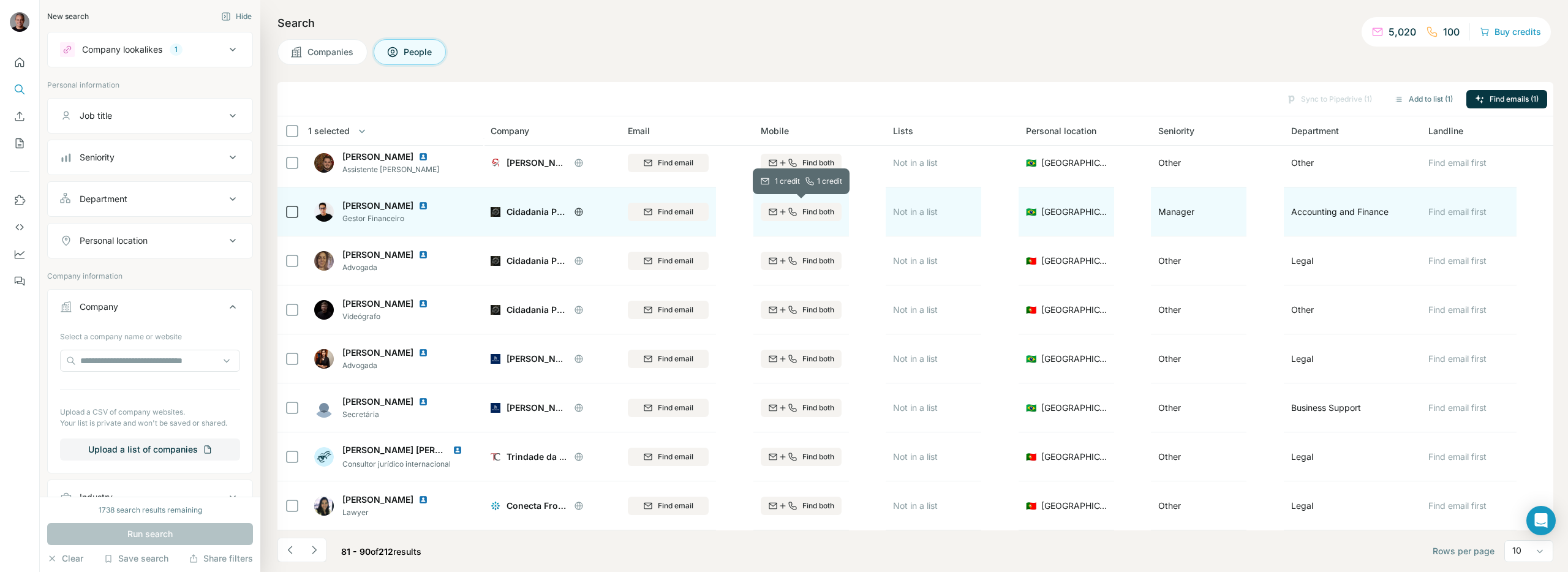
click at [771, 208] on icon "button" at bounding box center [772, 211] width 8 height 6
click at [579, 210] on icon at bounding box center [579, 211] width 3 height 8
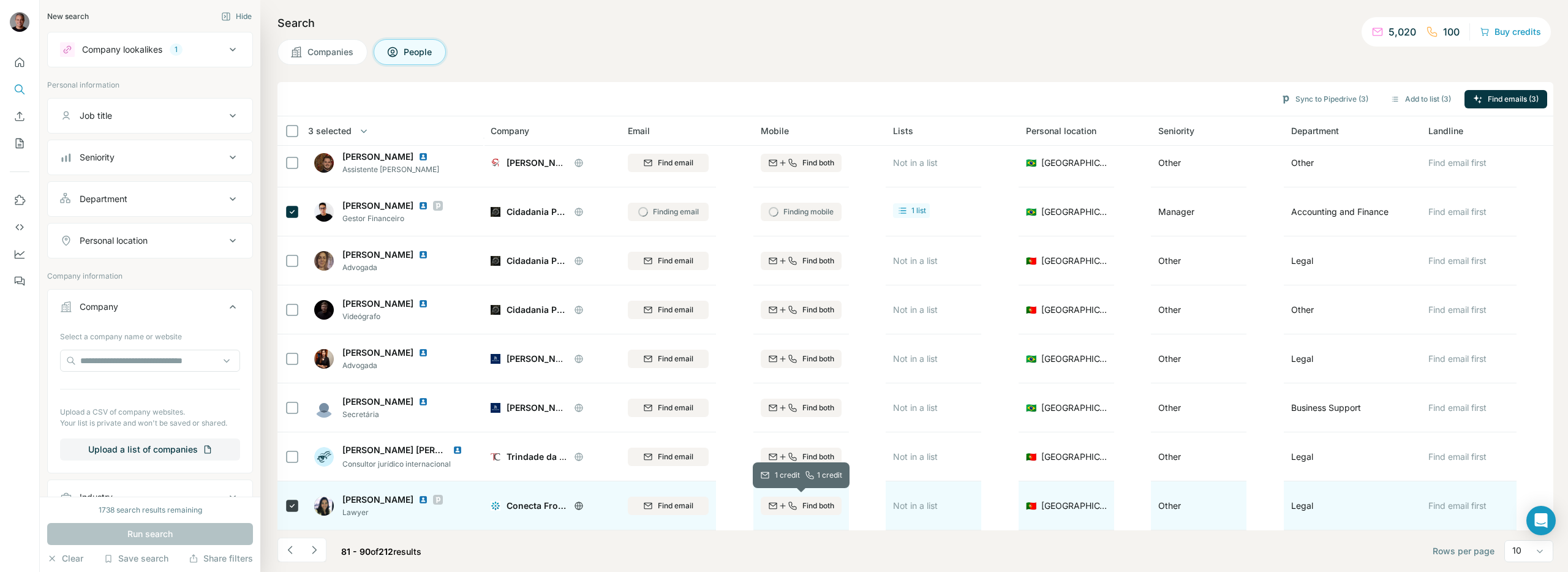
click at [821, 504] on span "Find both" at bounding box center [818, 506] width 32 height 11
click at [442, 498] on icon at bounding box center [437, 500] width 7 height 10
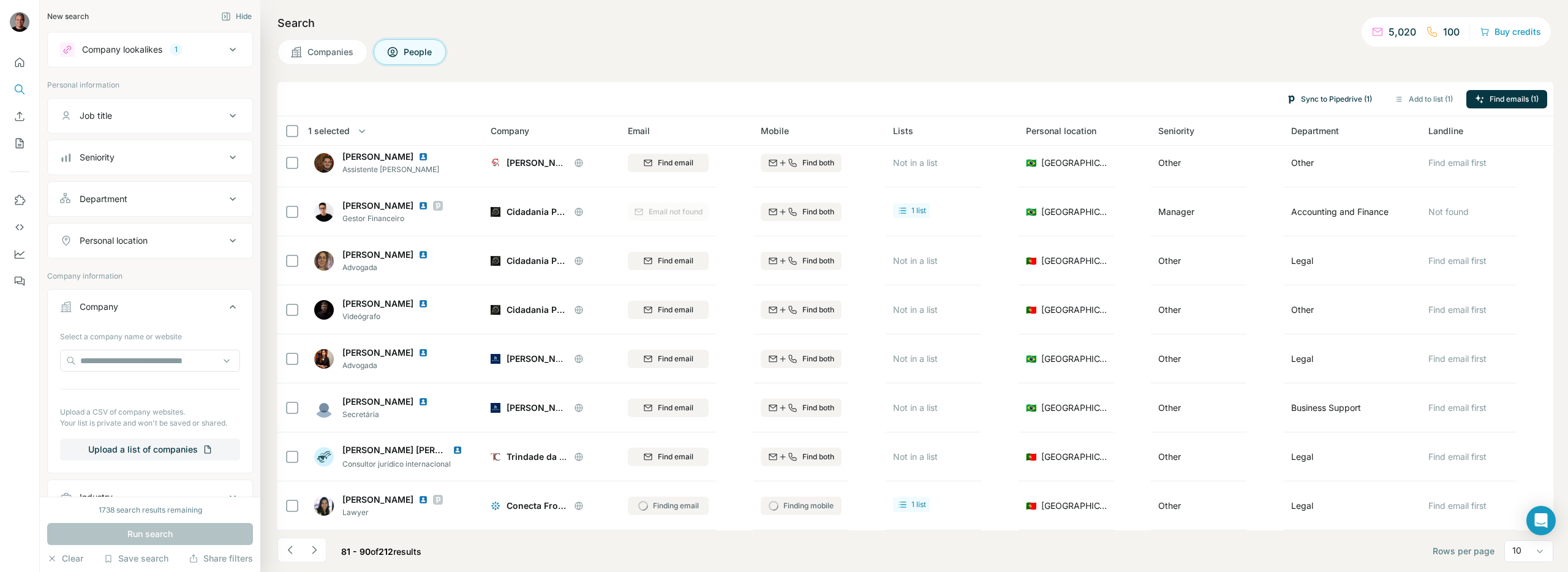
click at [1319, 94] on button "Sync to Pipedrive (1)" at bounding box center [1329, 99] width 103 height 18
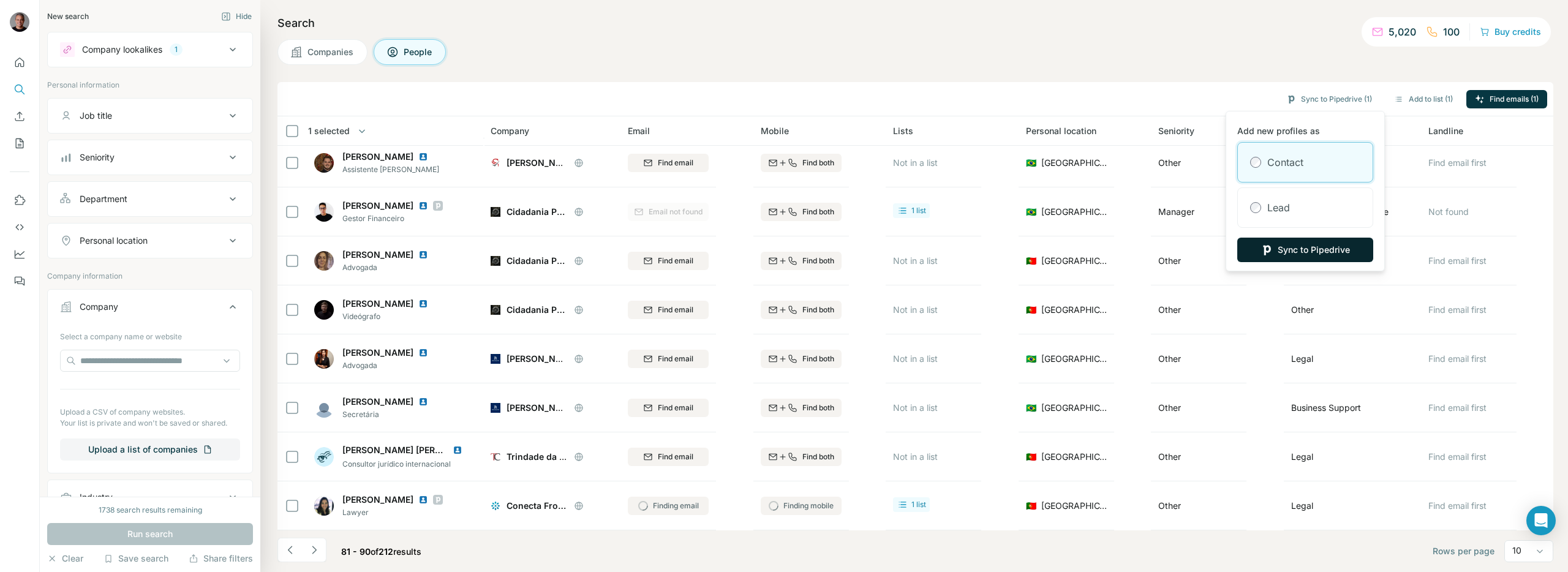
click at [1273, 247] on button "Sync to Pipedrive" at bounding box center [1305, 250] width 136 height 24
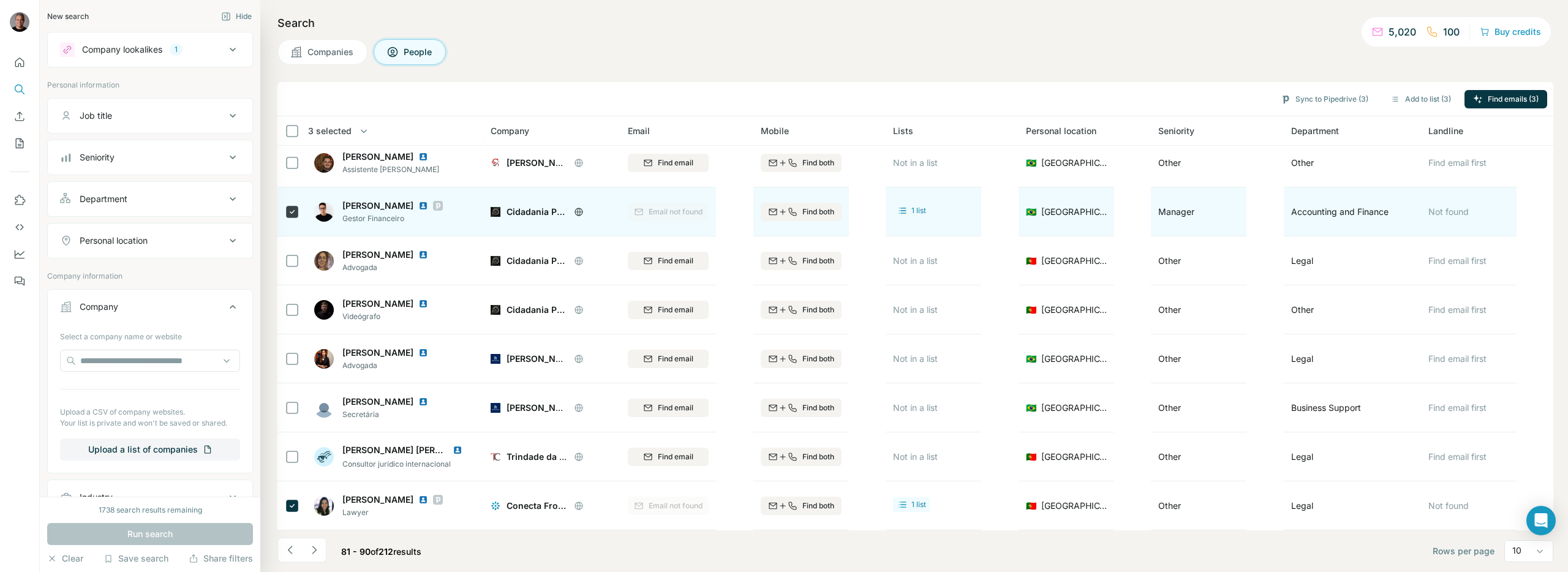
click at [434, 207] on icon at bounding box center [437, 206] width 7 height 10
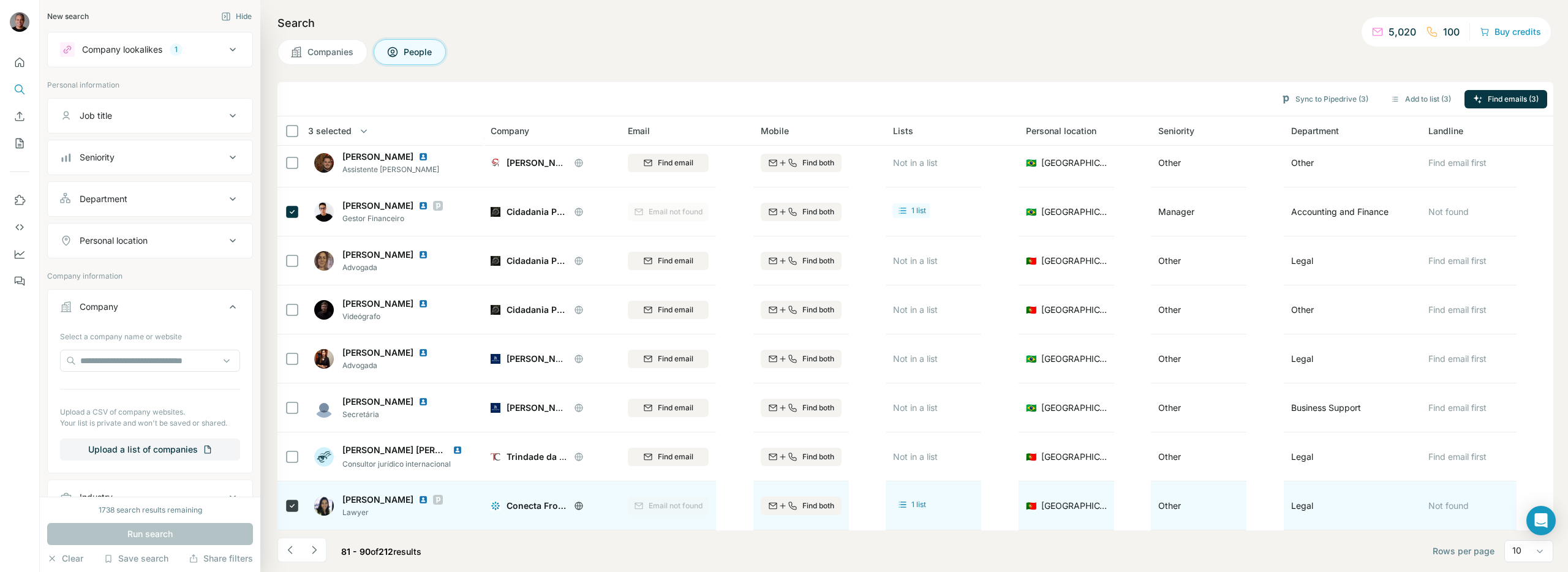
click at [440, 498] on icon at bounding box center [438, 500] width 4 height 6
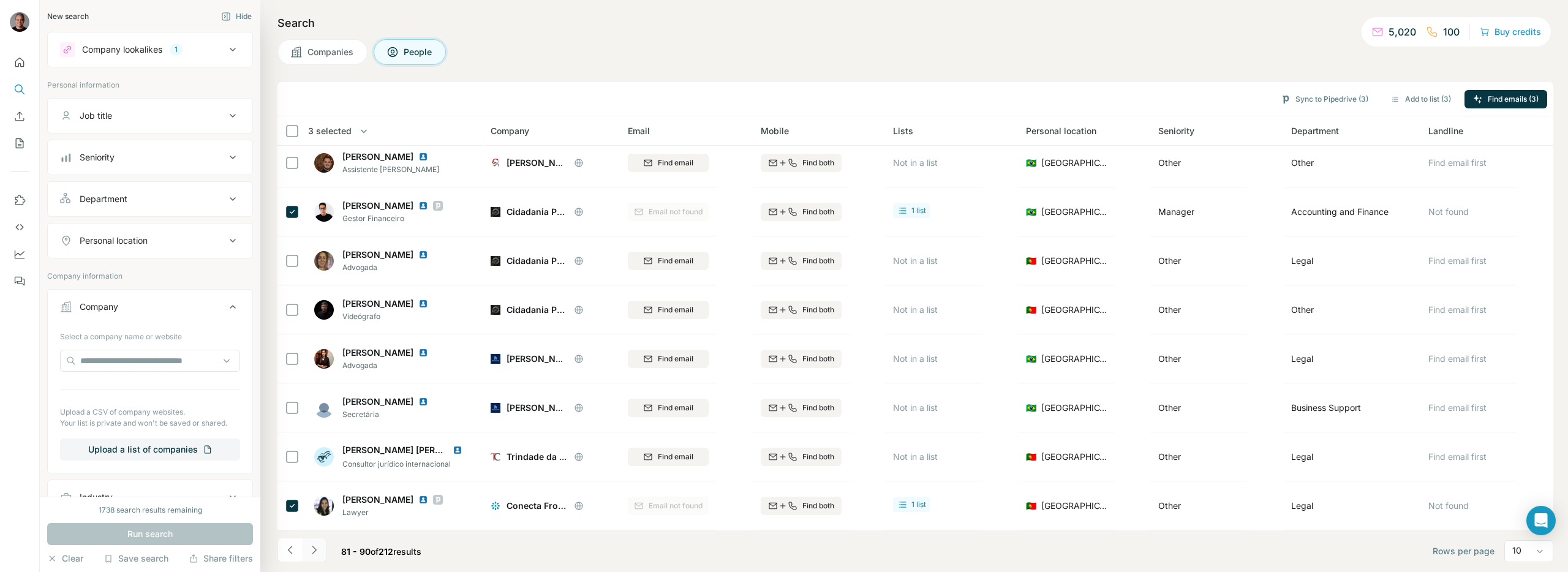
click at [325, 549] on button "Navigate to next page" at bounding box center [314, 550] width 24 height 24
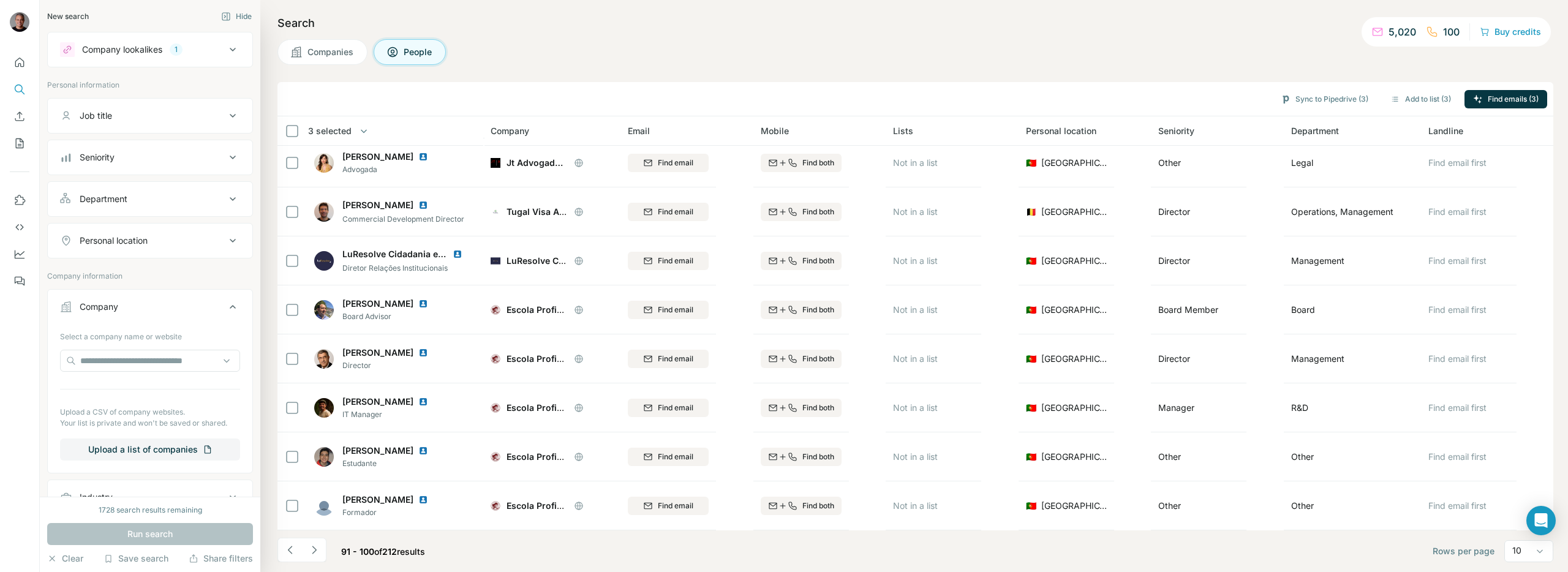
click at [564, 66] on div "Search Companies People Sync to Pipedrive (3) Add to list (3) Find emails (3) 3…" at bounding box center [914, 286] width 1308 height 572
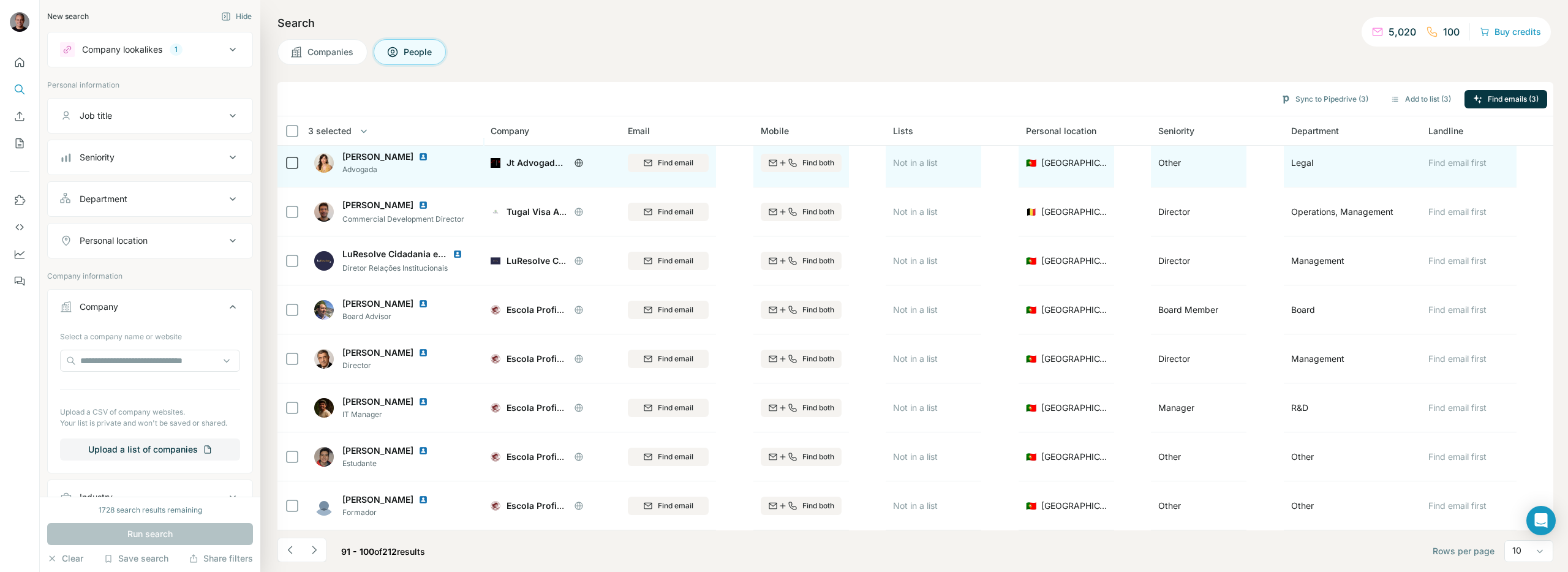
click at [576, 164] on icon at bounding box center [579, 163] width 10 height 10
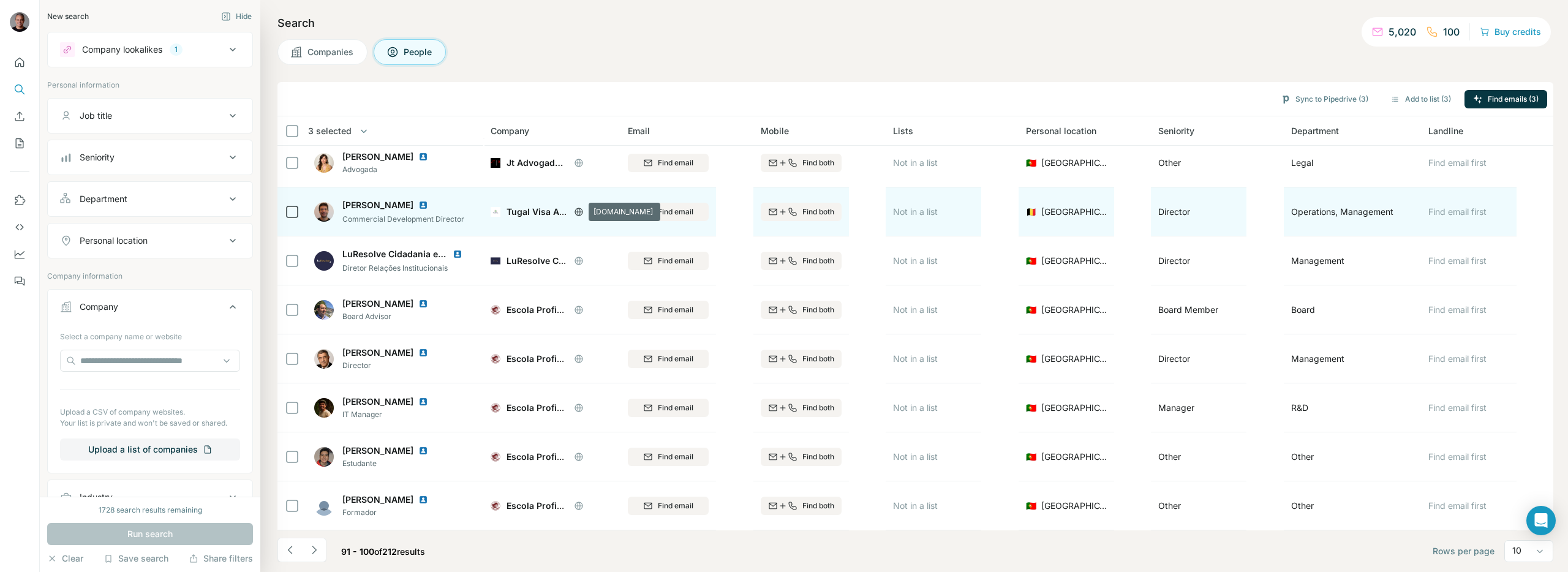
click at [574, 210] on icon at bounding box center [579, 212] width 10 height 10
click at [778, 215] on icon "button" at bounding box center [783, 212] width 10 height 10
click at [285, 550] on icon "Navigate to previous page" at bounding box center [290, 550] width 12 height 12
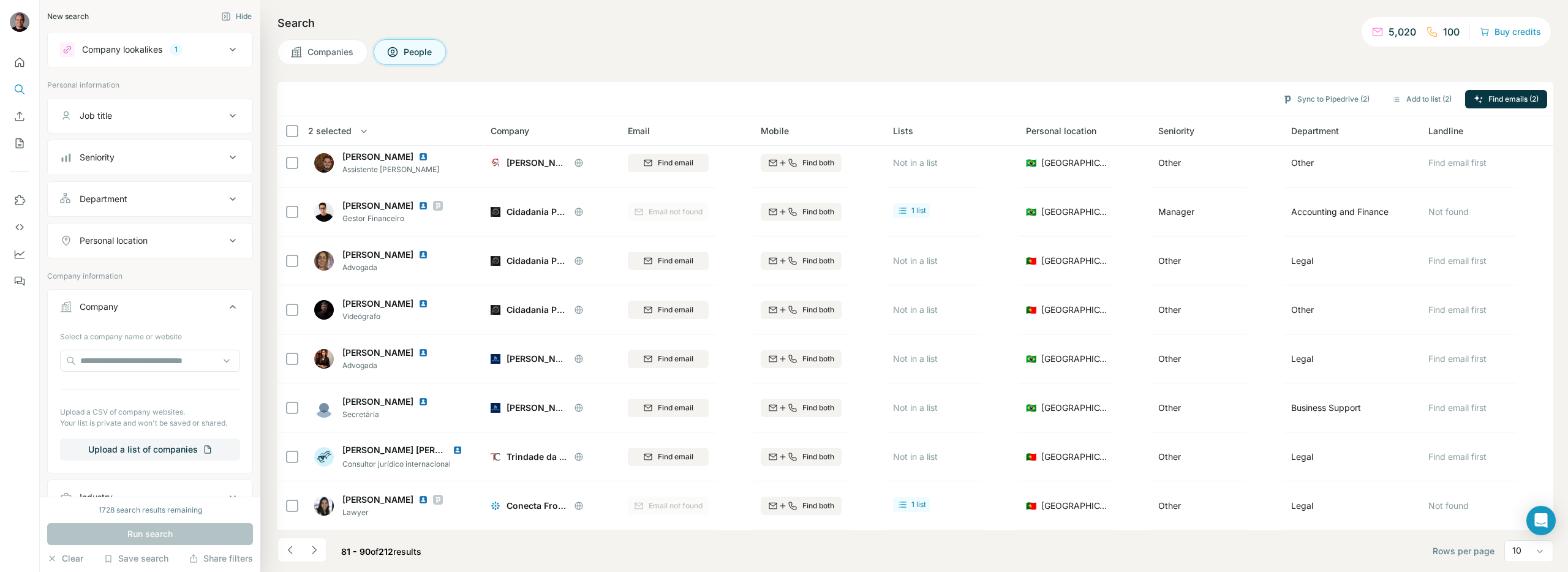
scroll to position [104, 0]
click at [290, 554] on icon "Navigate to previous page" at bounding box center [290, 550] width 12 height 12
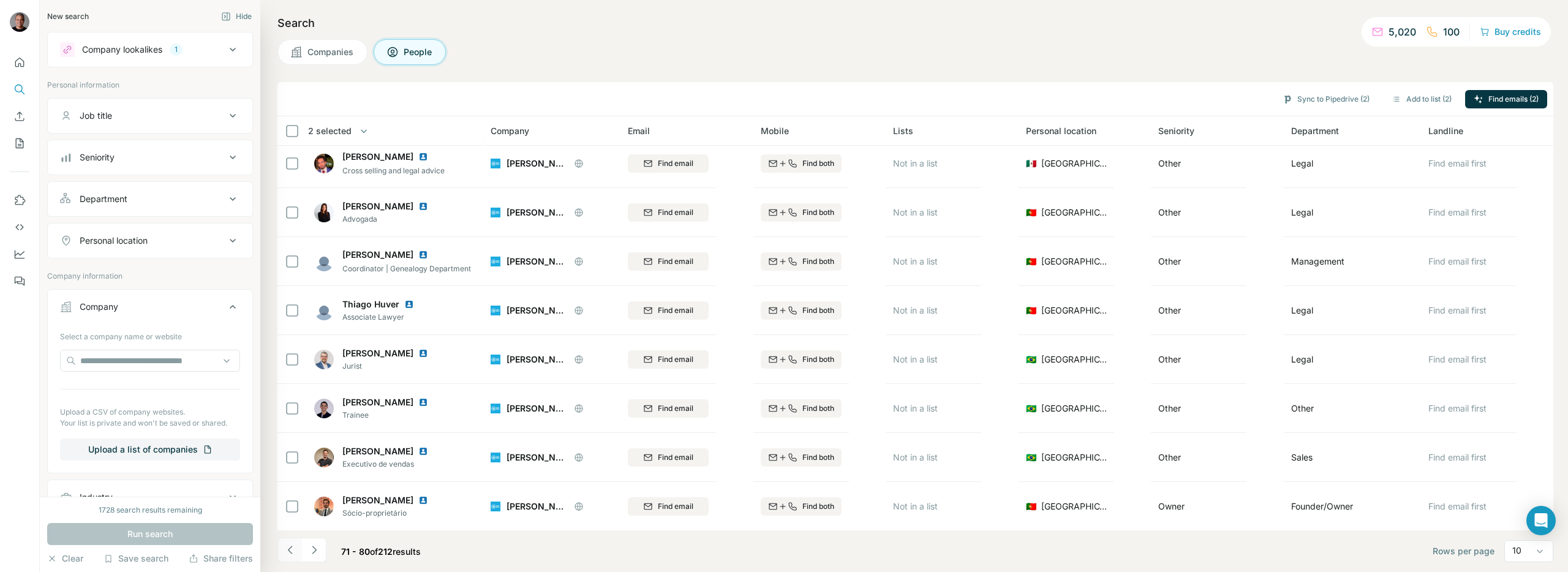
click at [290, 554] on icon "Navigate to previous page" at bounding box center [290, 550] width 12 height 12
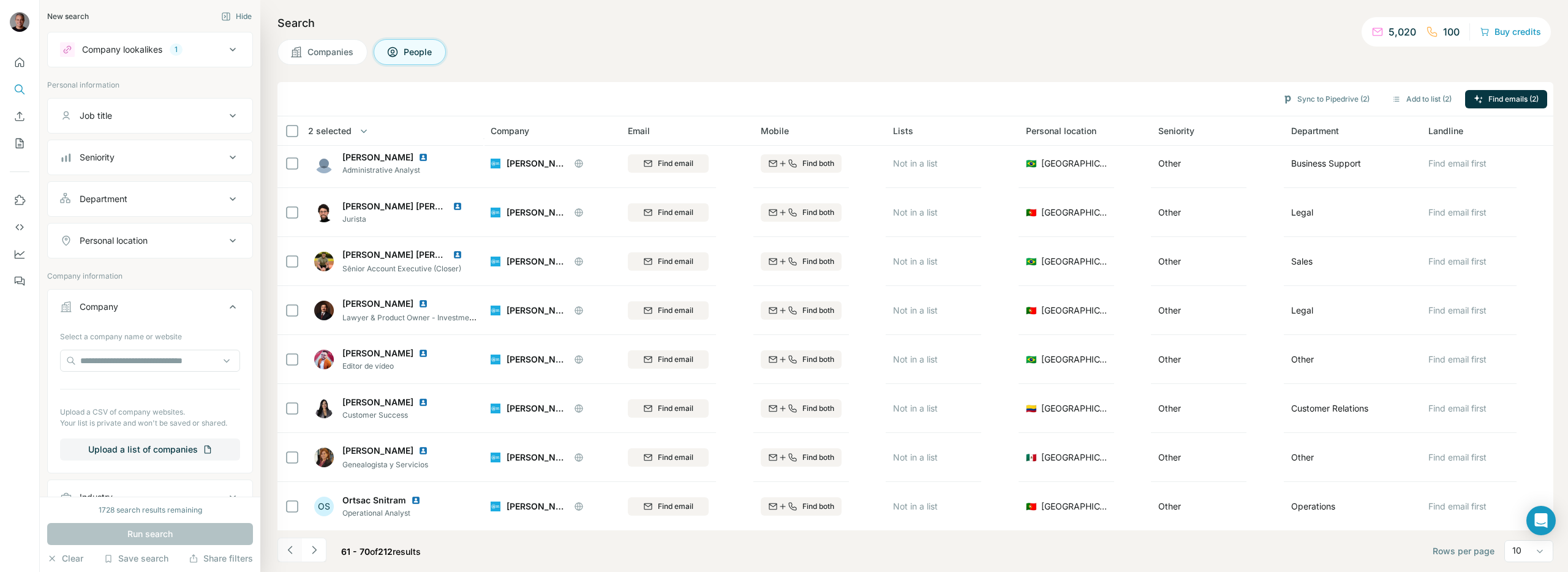
click at [290, 554] on icon "Navigate to previous page" at bounding box center [290, 550] width 12 height 12
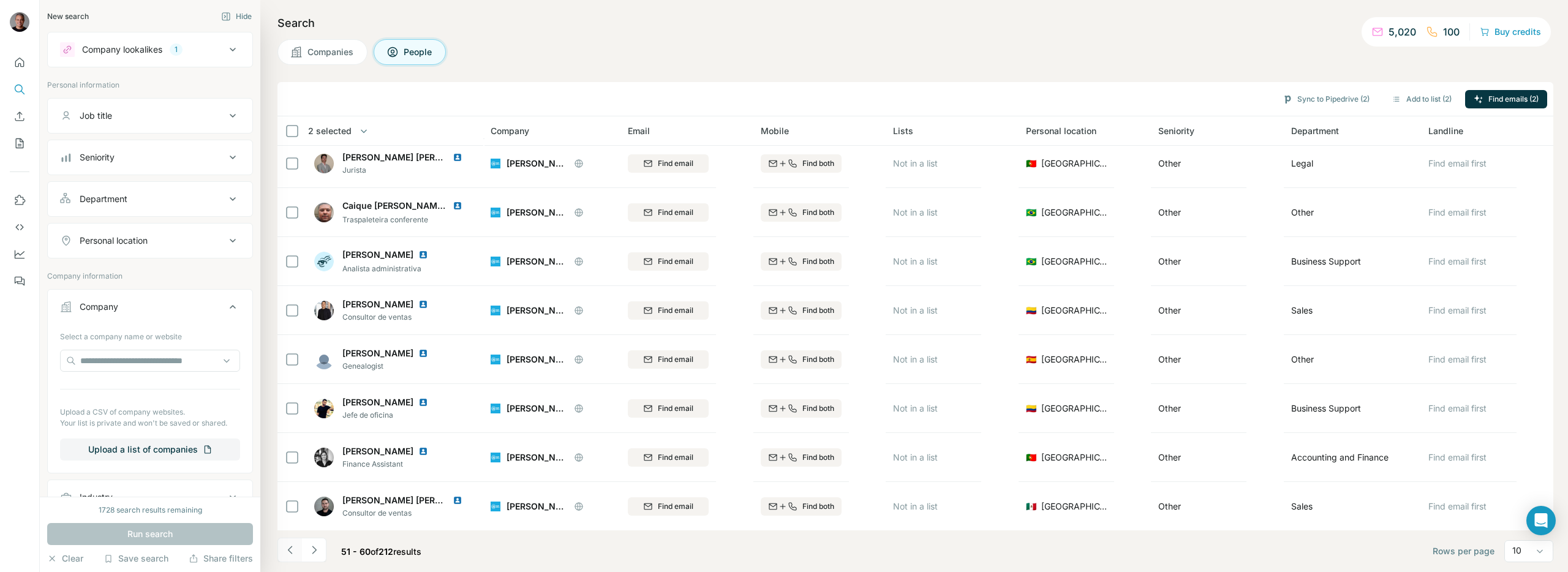
click at [290, 554] on icon "Navigate to previous page" at bounding box center [290, 550] width 12 height 12
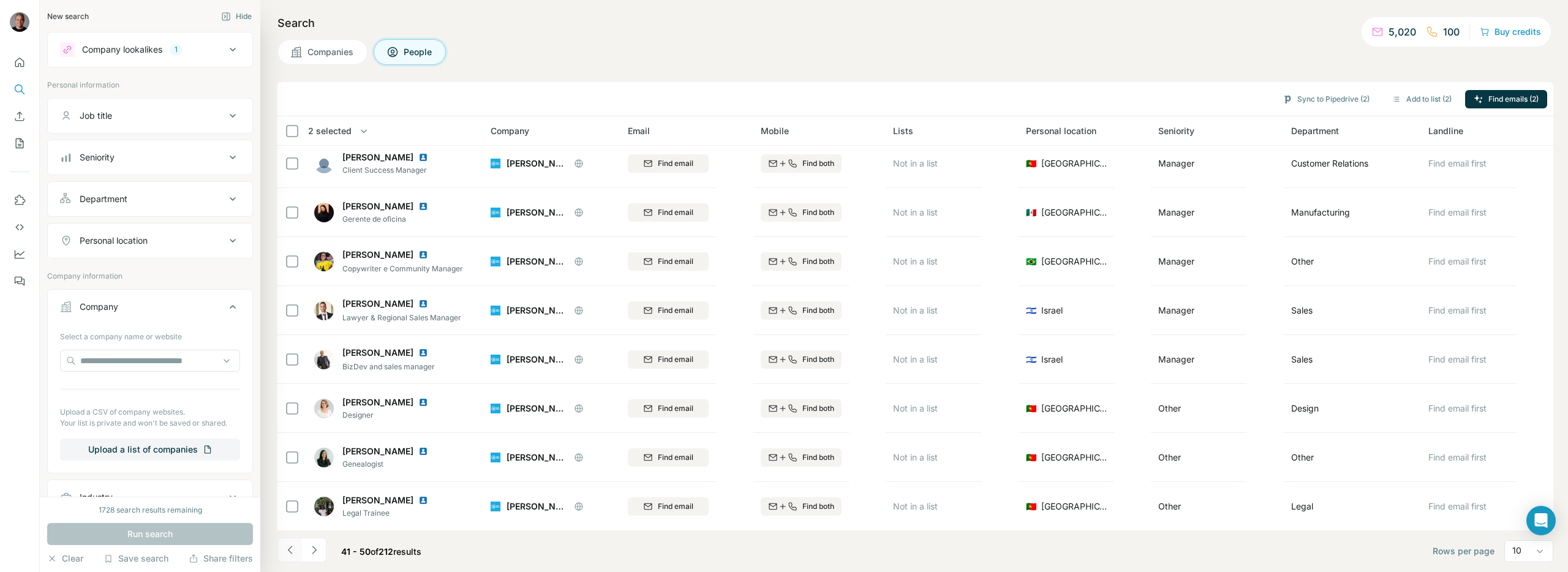
click at [290, 554] on icon "Navigate to previous page" at bounding box center [290, 550] width 12 height 12
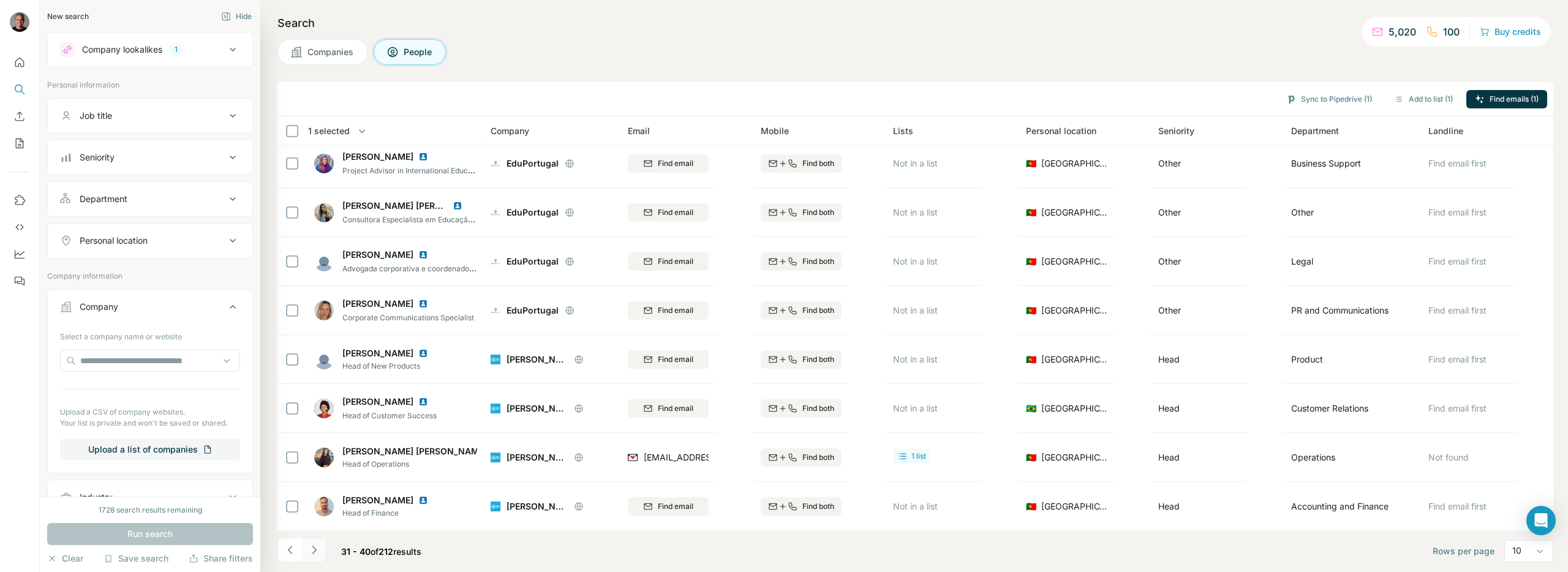
click at [310, 550] on icon "Navigate to next page" at bounding box center [313, 550] width 12 height 12
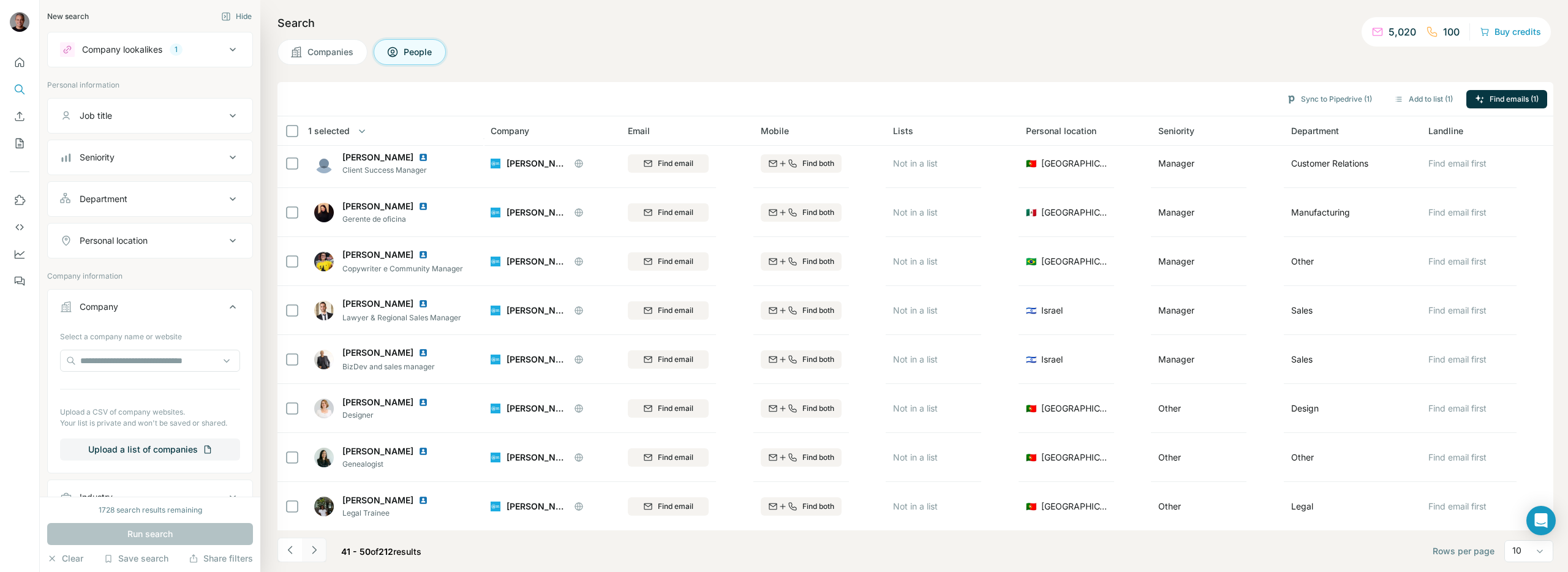
click at [310, 550] on icon "Navigate to next page" at bounding box center [313, 550] width 12 height 12
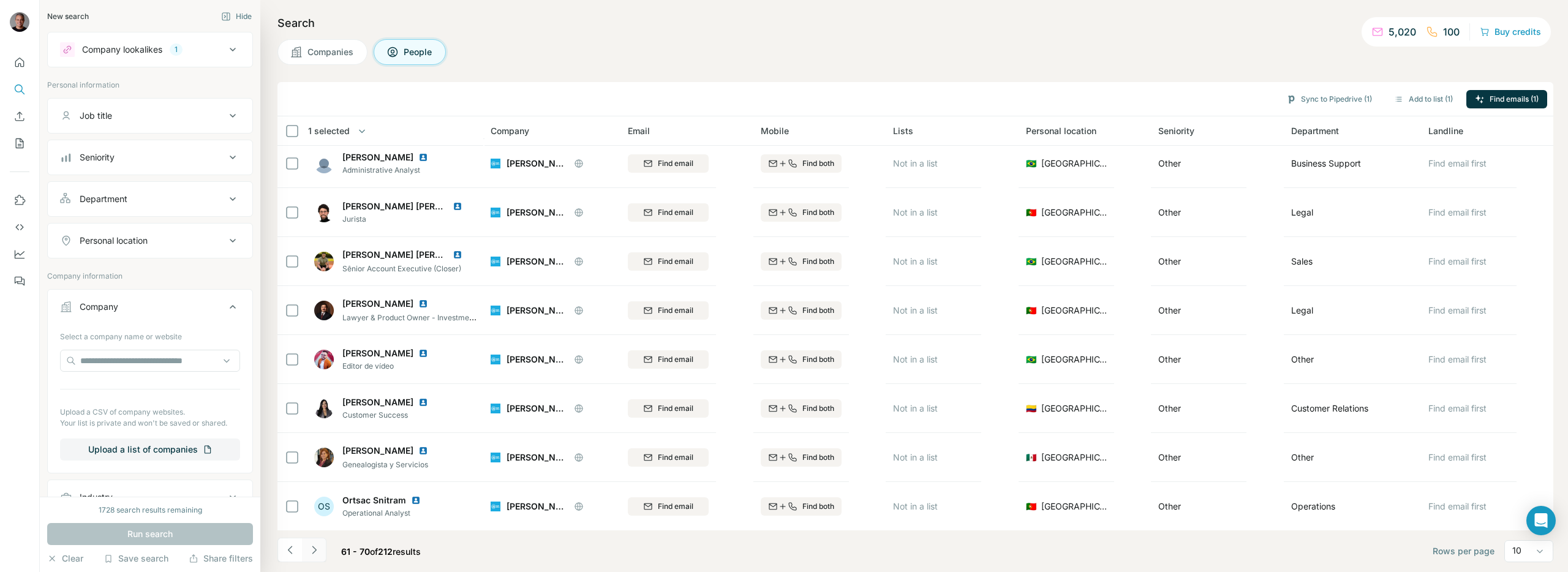
click at [310, 550] on icon "Navigate to next page" at bounding box center [313, 550] width 12 height 12
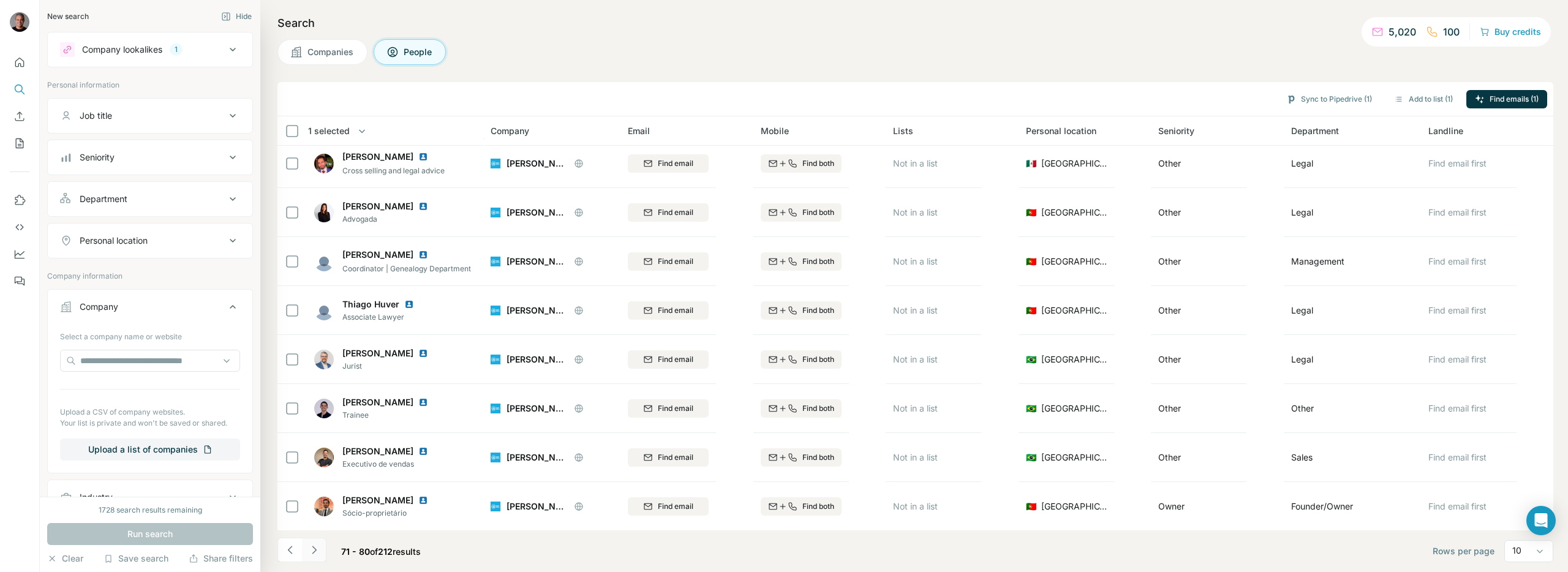
click at [308, 550] on icon "Navigate to next page" at bounding box center [313, 550] width 12 height 12
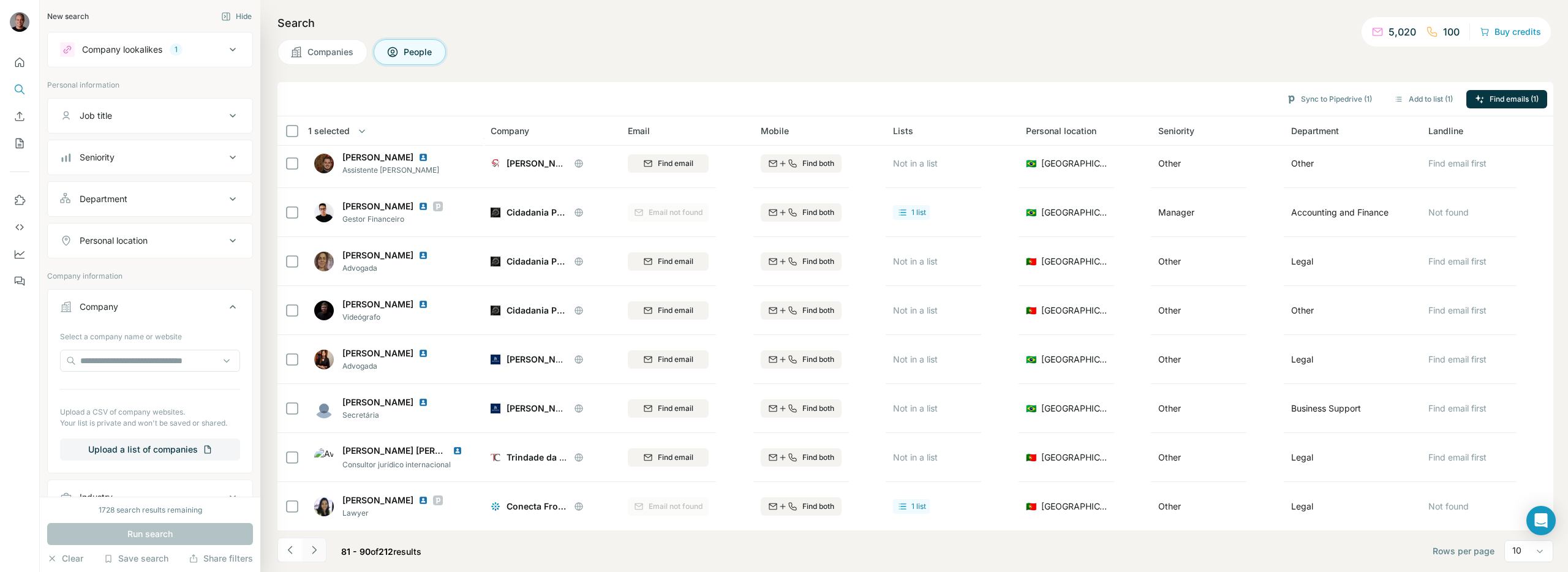
click at [308, 550] on icon "Navigate to next page" at bounding box center [313, 550] width 12 height 12
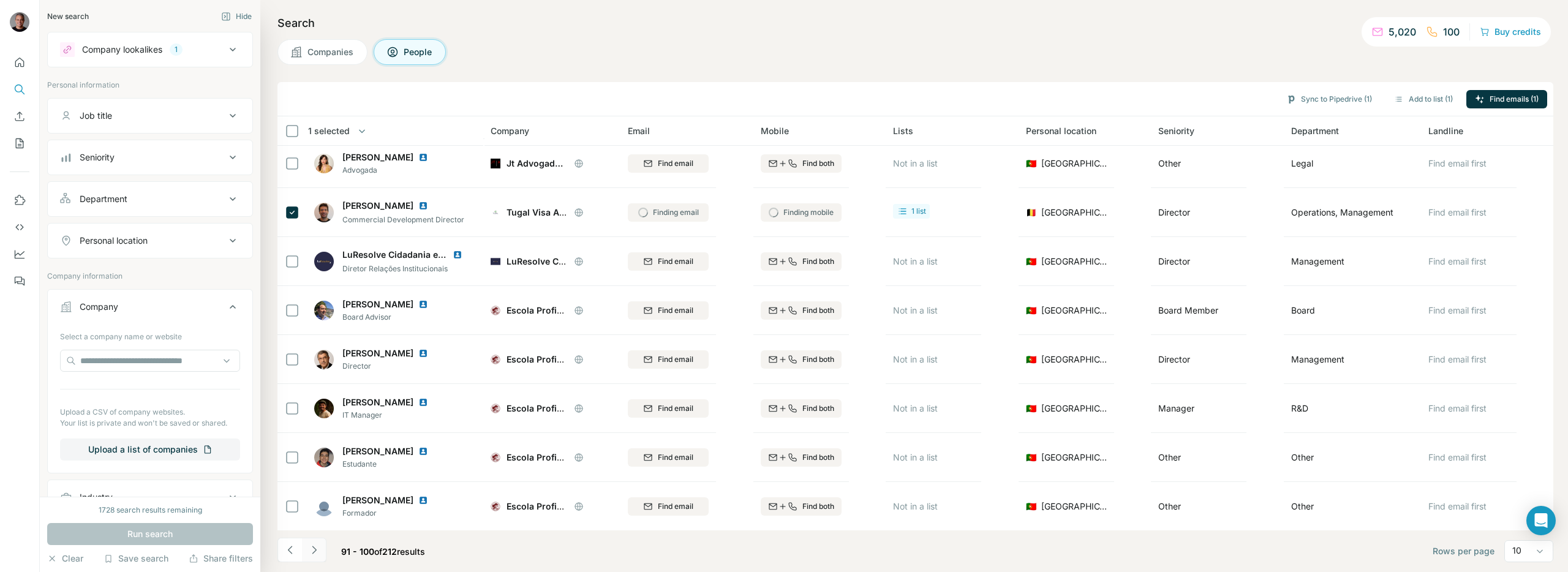
click at [308, 550] on icon "Navigate to next page" at bounding box center [313, 550] width 12 height 12
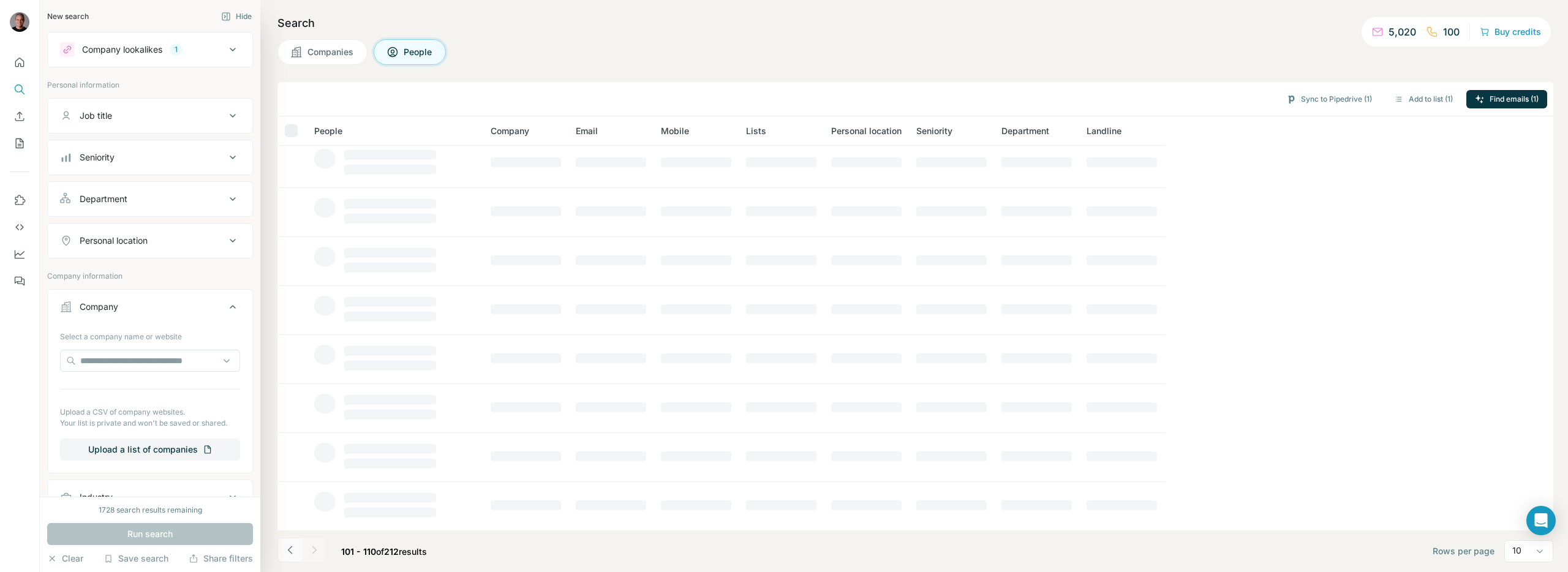
click at [287, 550] on icon "Navigate to previous page" at bounding box center [289, 550] width 4 height 8
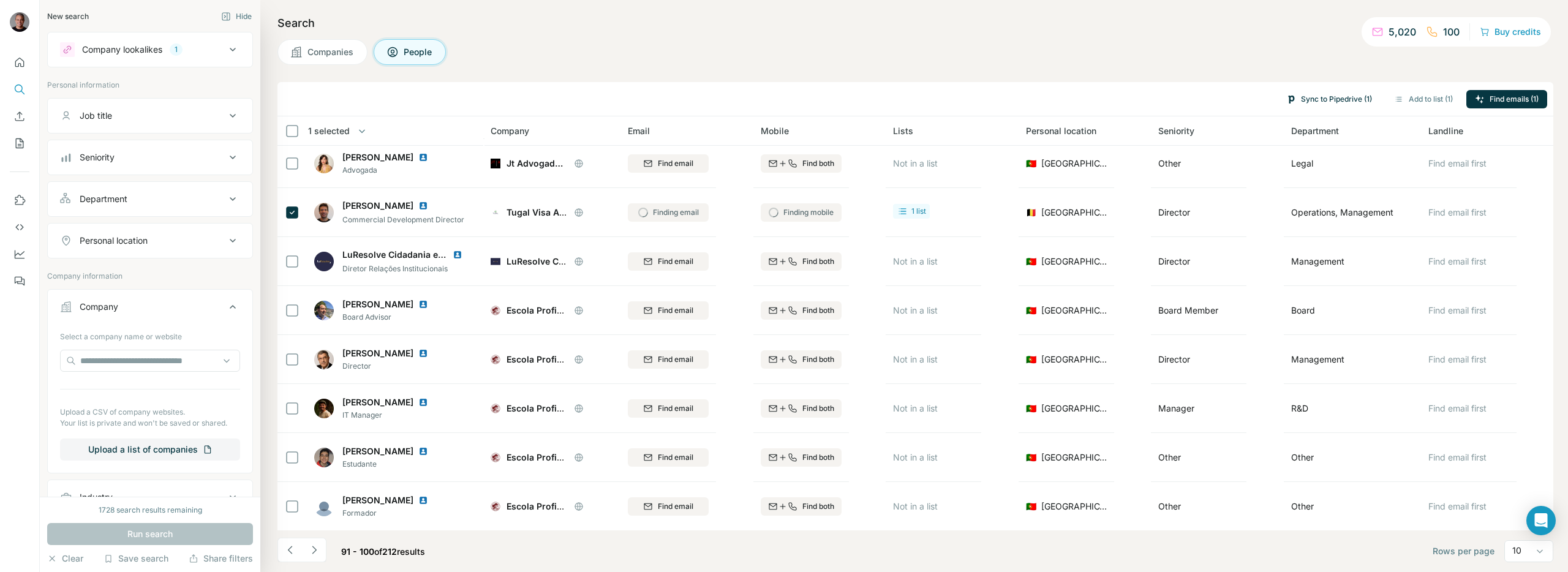
click at [1337, 99] on button "Sync to Pipedrive (1)" at bounding box center [1329, 99] width 103 height 18
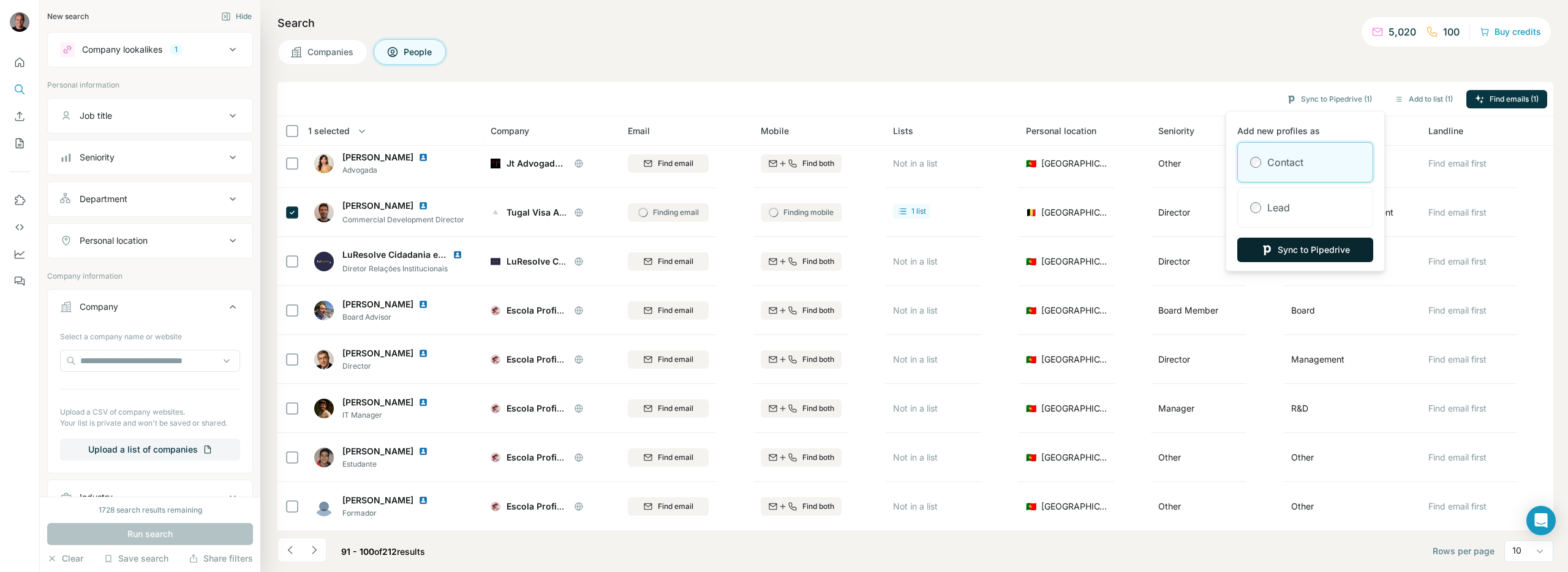
click at [1282, 251] on button "Sync to Pipedrive" at bounding box center [1305, 250] width 136 height 24
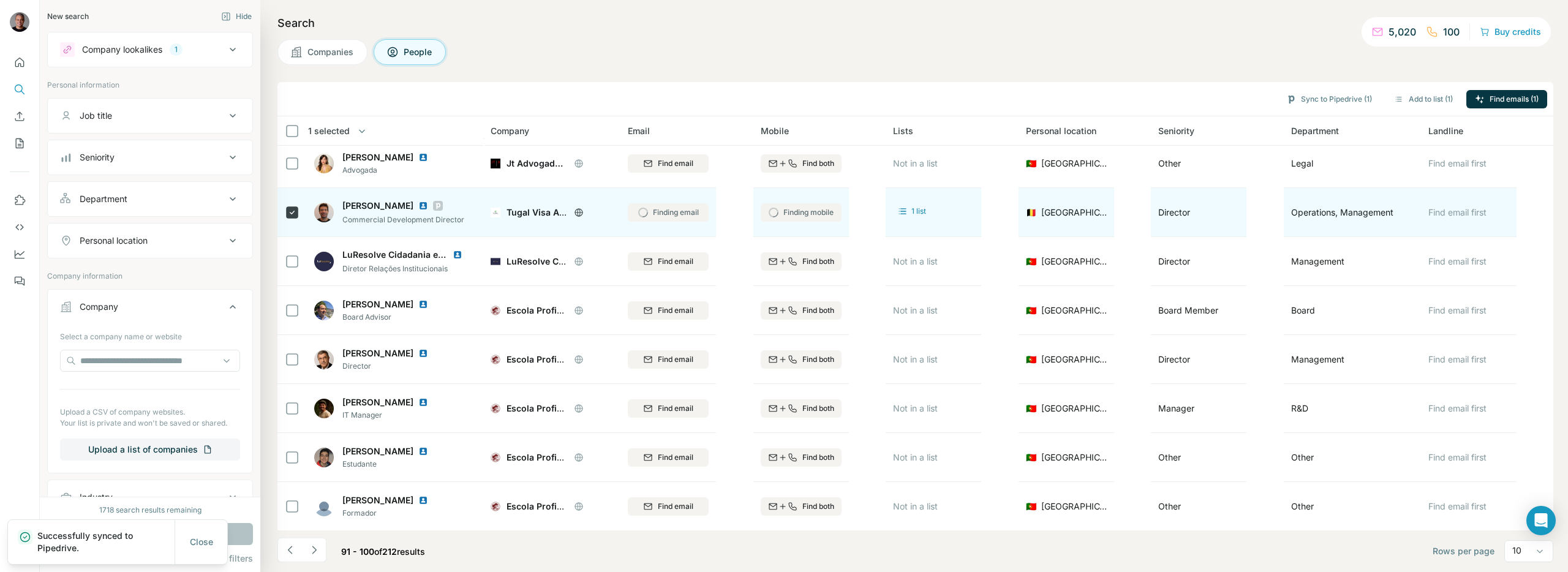
click at [434, 207] on icon at bounding box center [437, 206] width 7 height 10
click at [301, 210] on td at bounding box center [292, 212] width 30 height 49
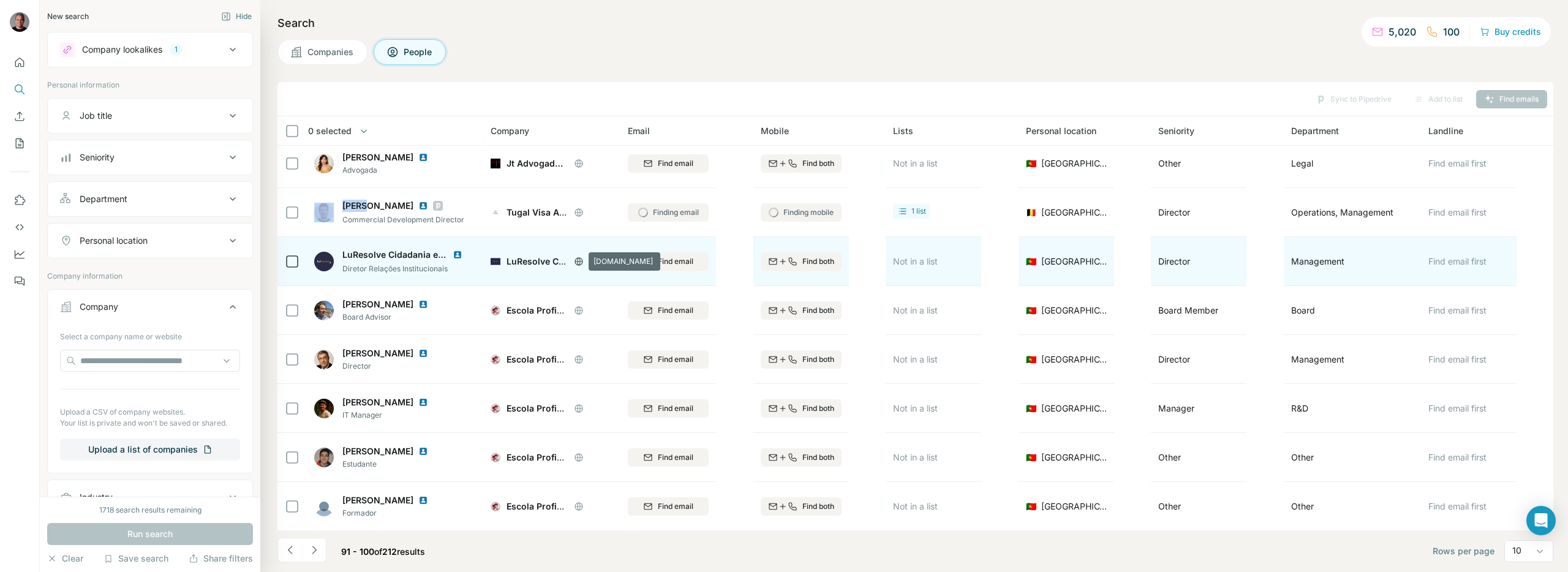
click at [576, 259] on icon at bounding box center [579, 261] width 10 height 10
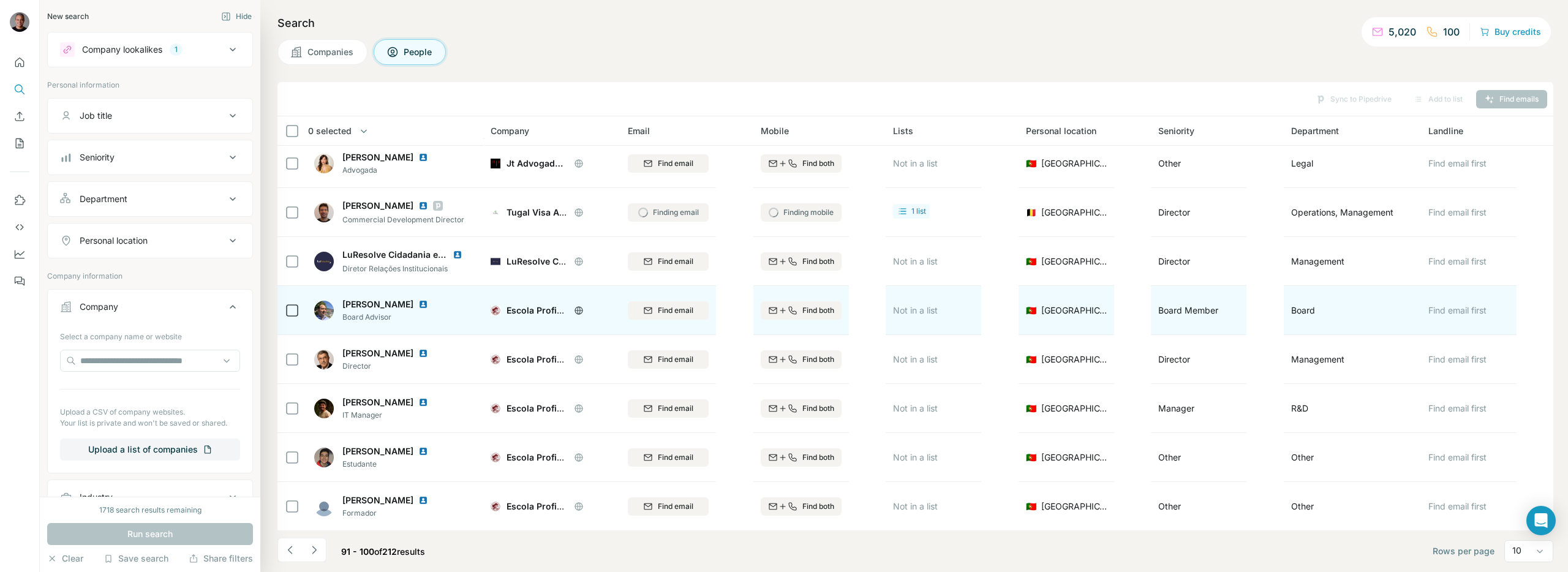
scroll to position [105, 0]
click at [573, 310] on div "Escola Profissional [PERSON_NAME]" at bounding box center [559, 309] width 107 height 12
click at [579, 309] on icon at bounding box center [579, 309] width 3 height 8
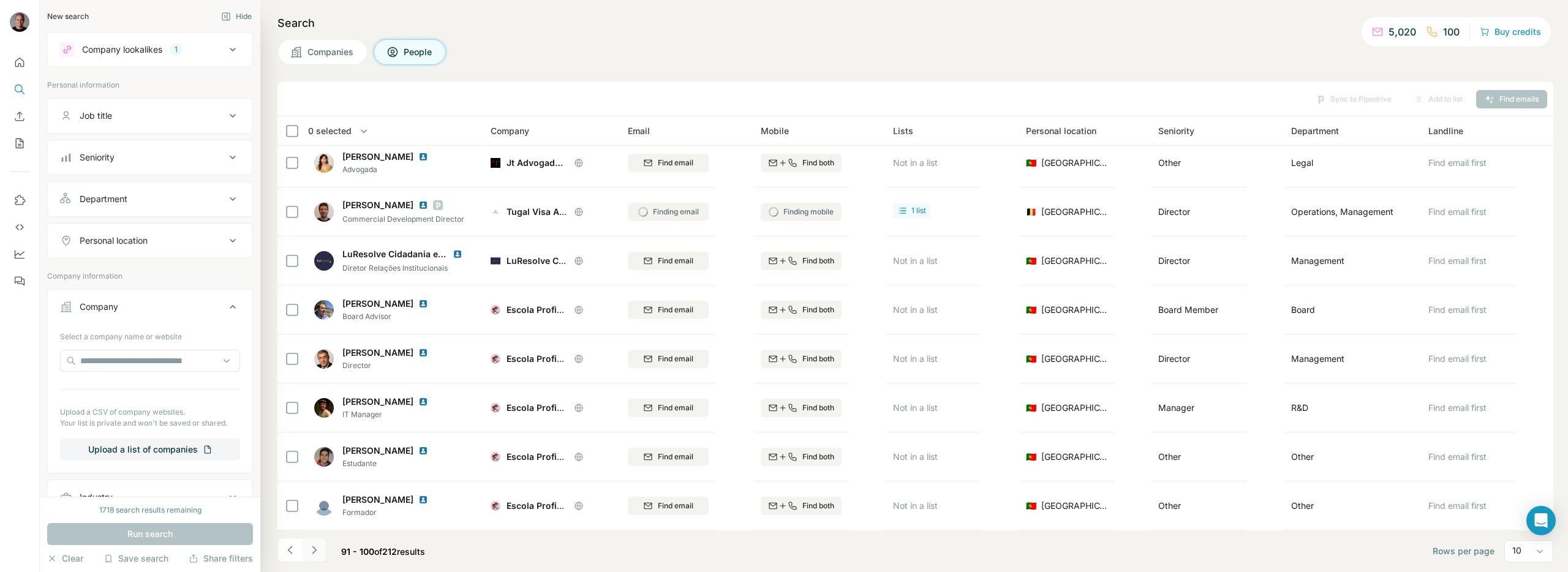
click at [311, 546] on icon "Navigate to next page" at bounding box center [313, 550] width 12 height 12
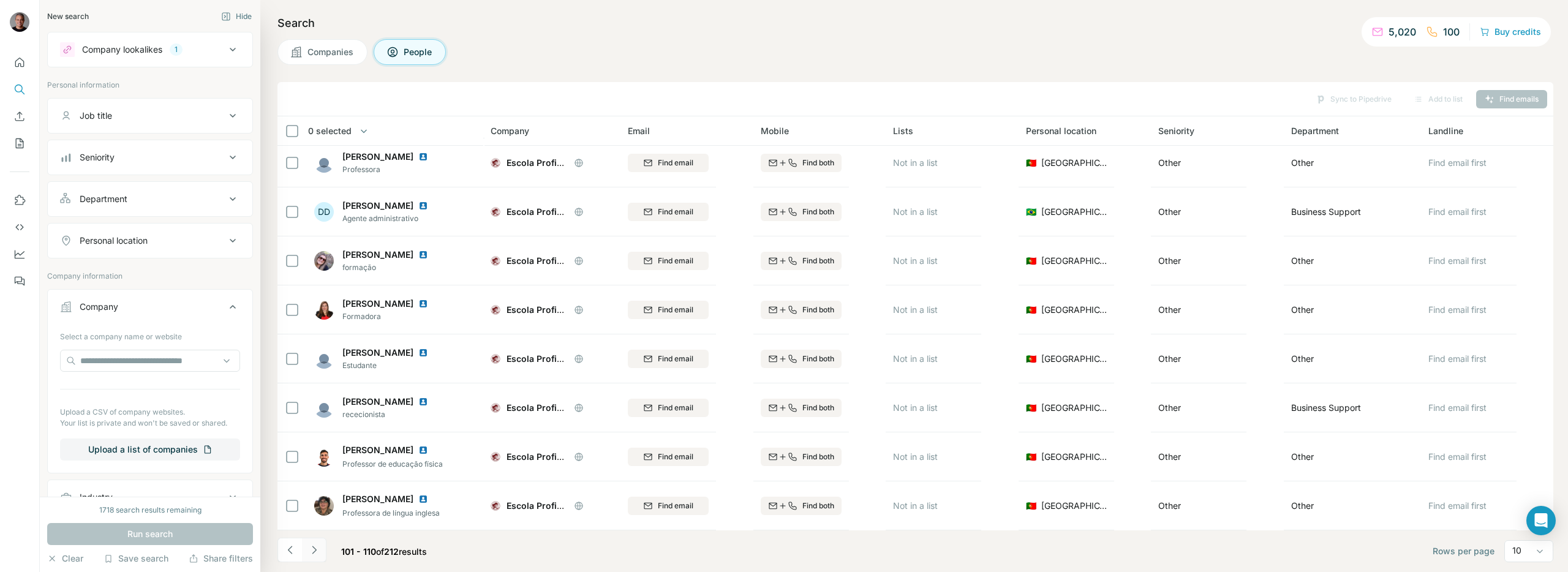
click at [311, 546] on icon "Navigate to next page" at bounding box center [313, 550] width 12 height 12
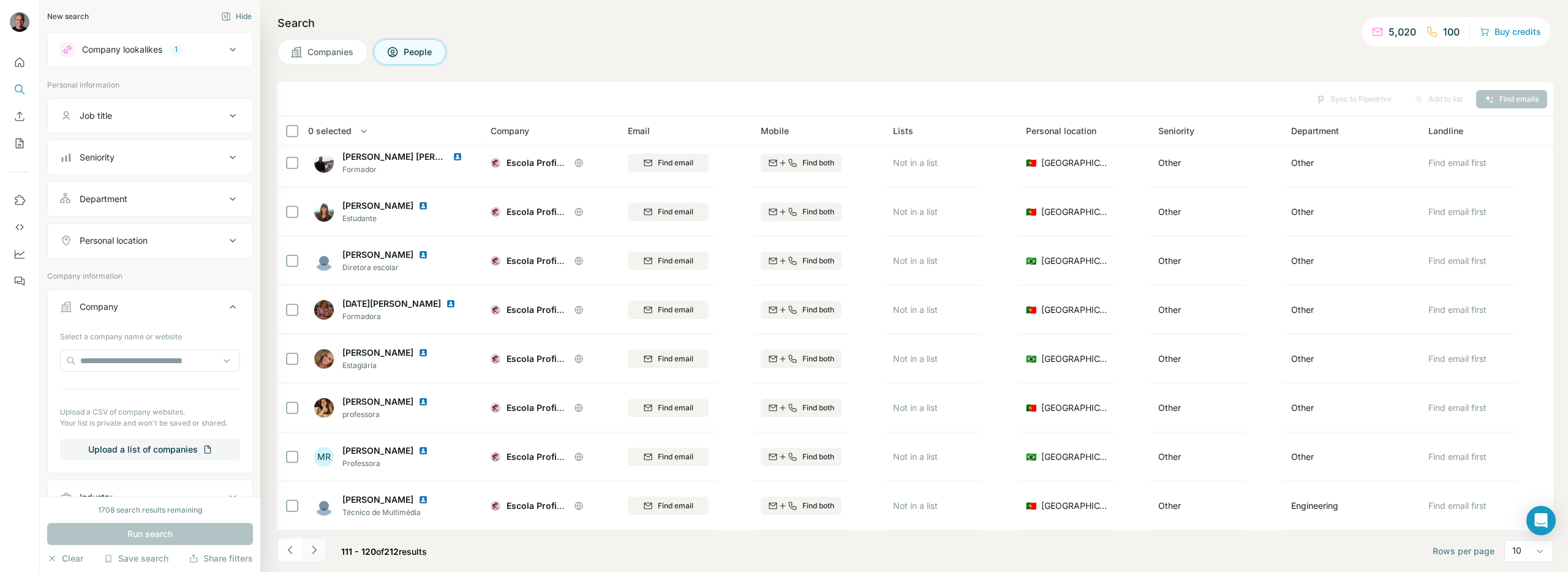
click at [313, 550] on icon "Navigate to next page" at bounding box center [313, 550] width 12 height 12
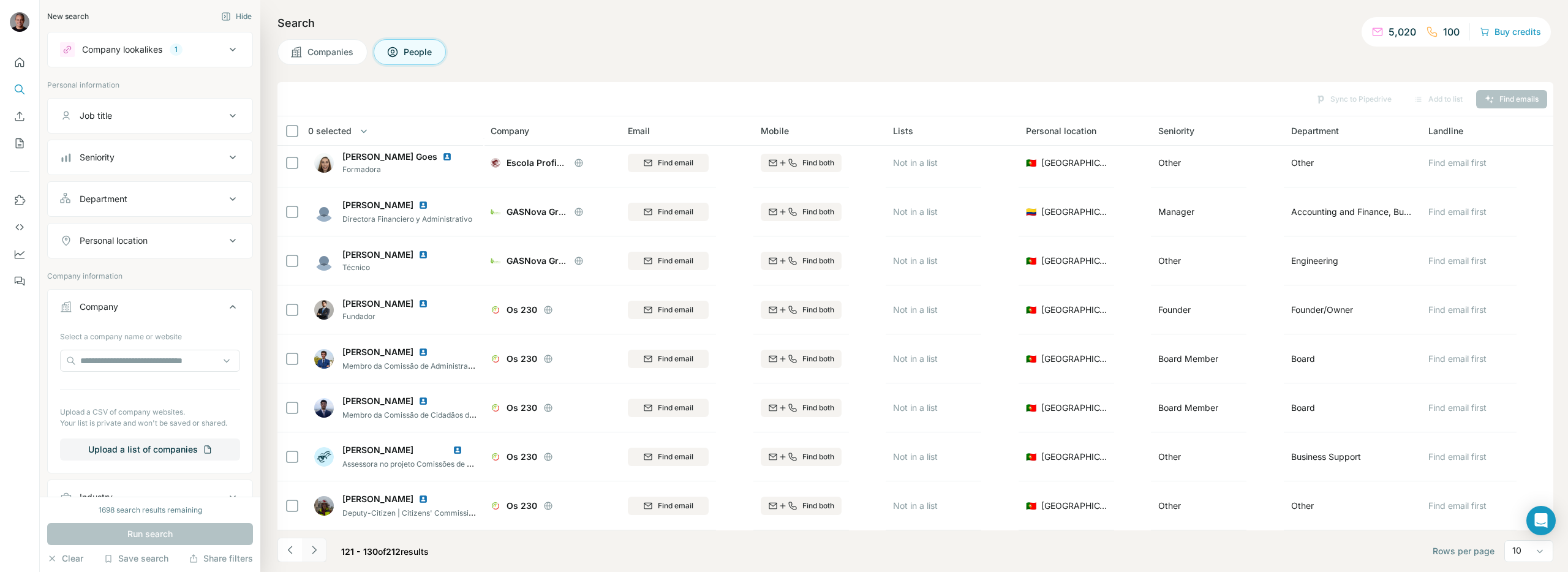
click at [318, 553] on icon "Navigate to next page" at bounding box center [313, 550] width 12 height 12
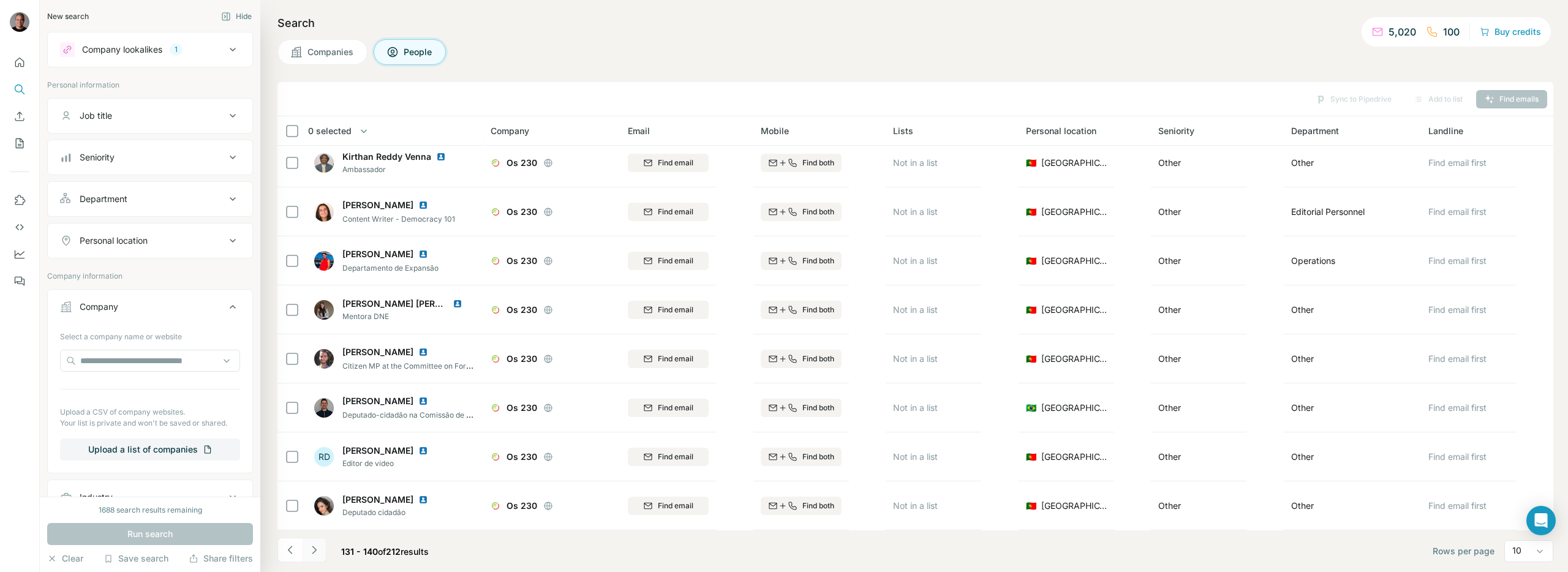
click at [318, 553] on icon "Navigate to next page" at bounding box center [313, 550] width 12 height 12
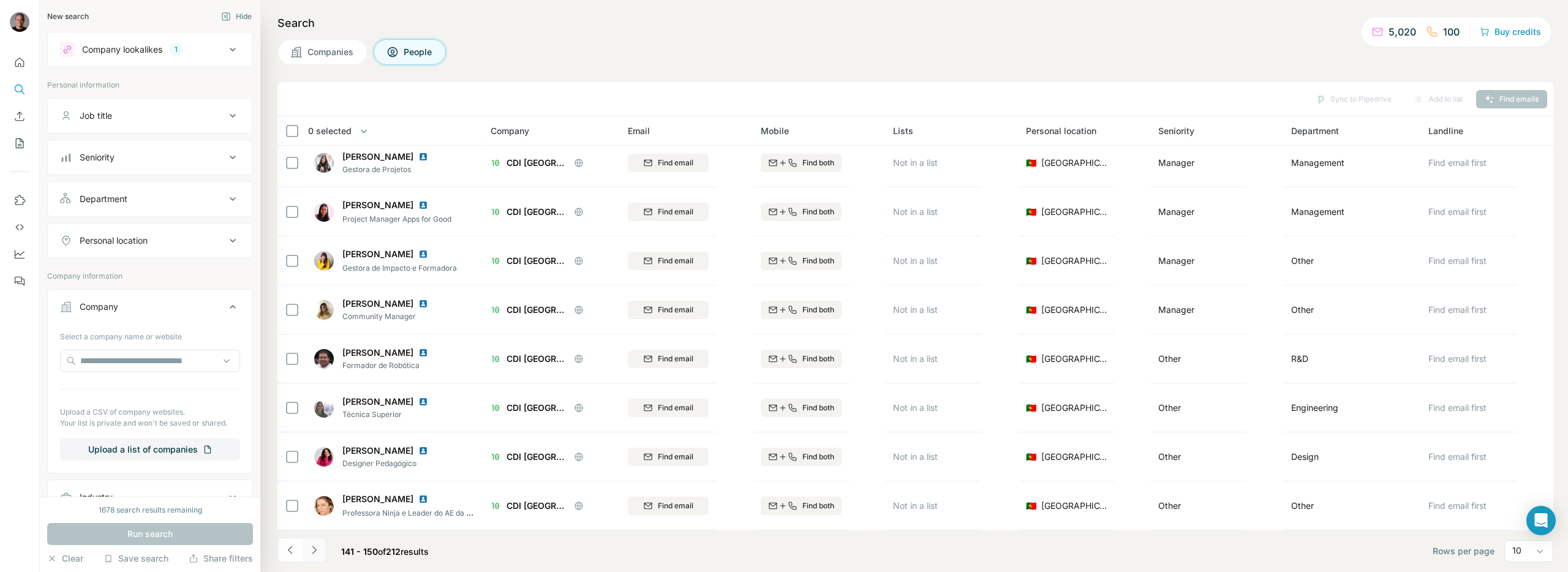
click at [315, 551] on icon "Navigate to next page" at bounding box center [313, 550] width 12 height 12
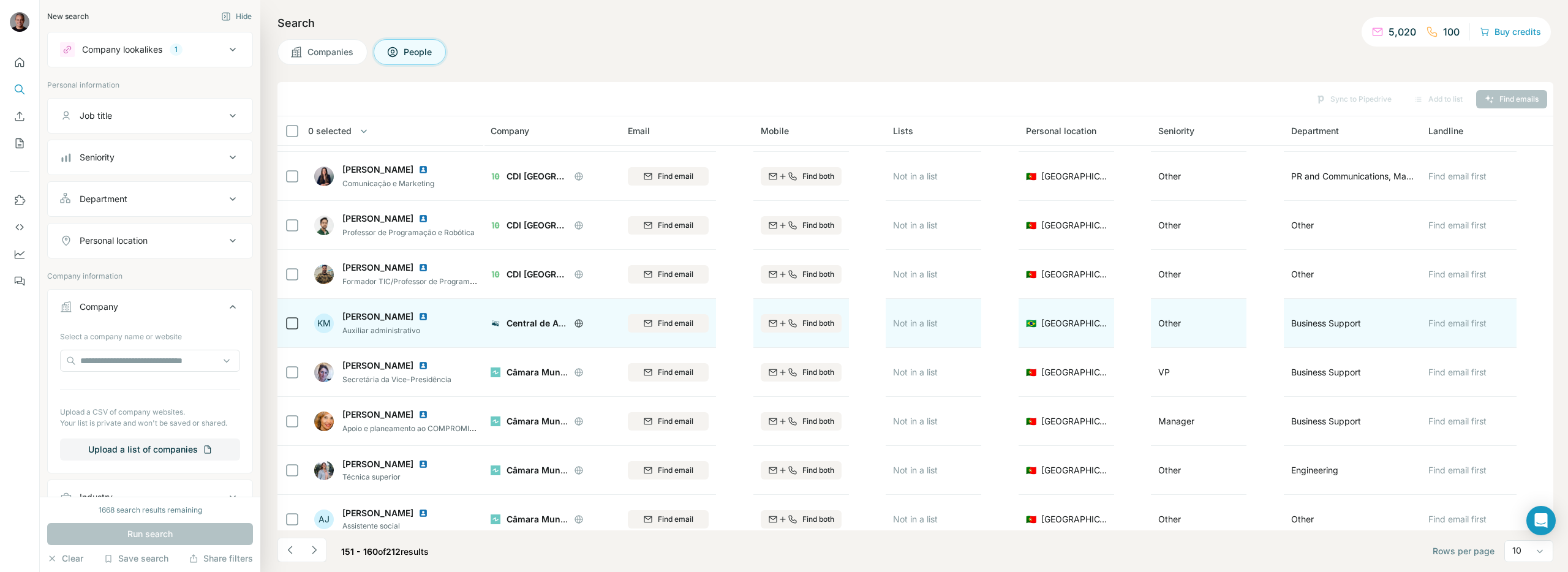
scroll to position [0, 0]
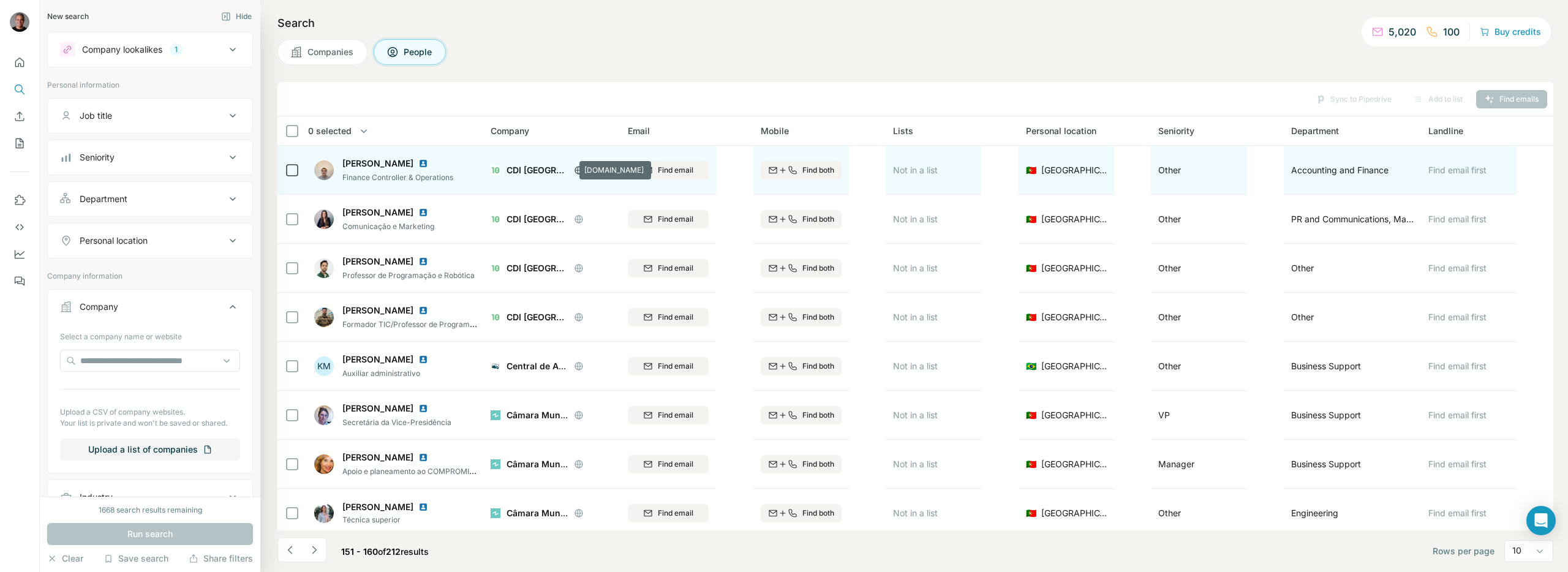
click at [574, 174] on icon at bounding box center [579, 170] width 10 height 10
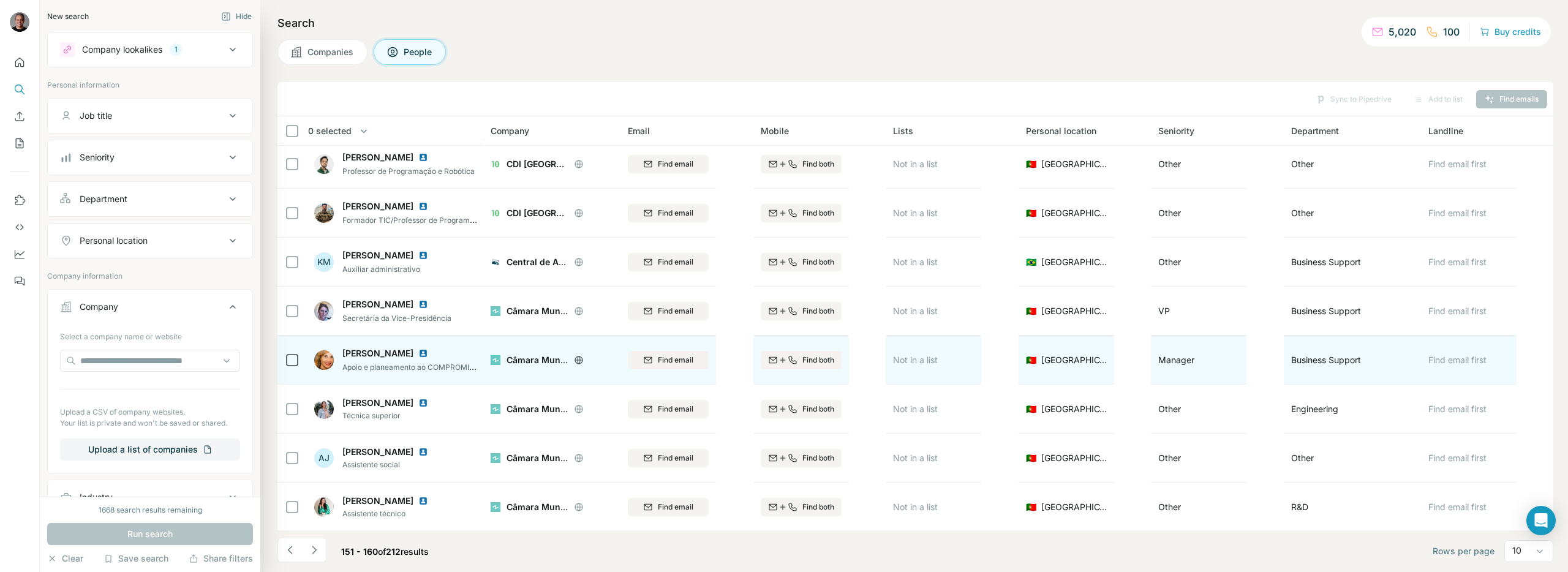
scroll to position [105, 0]
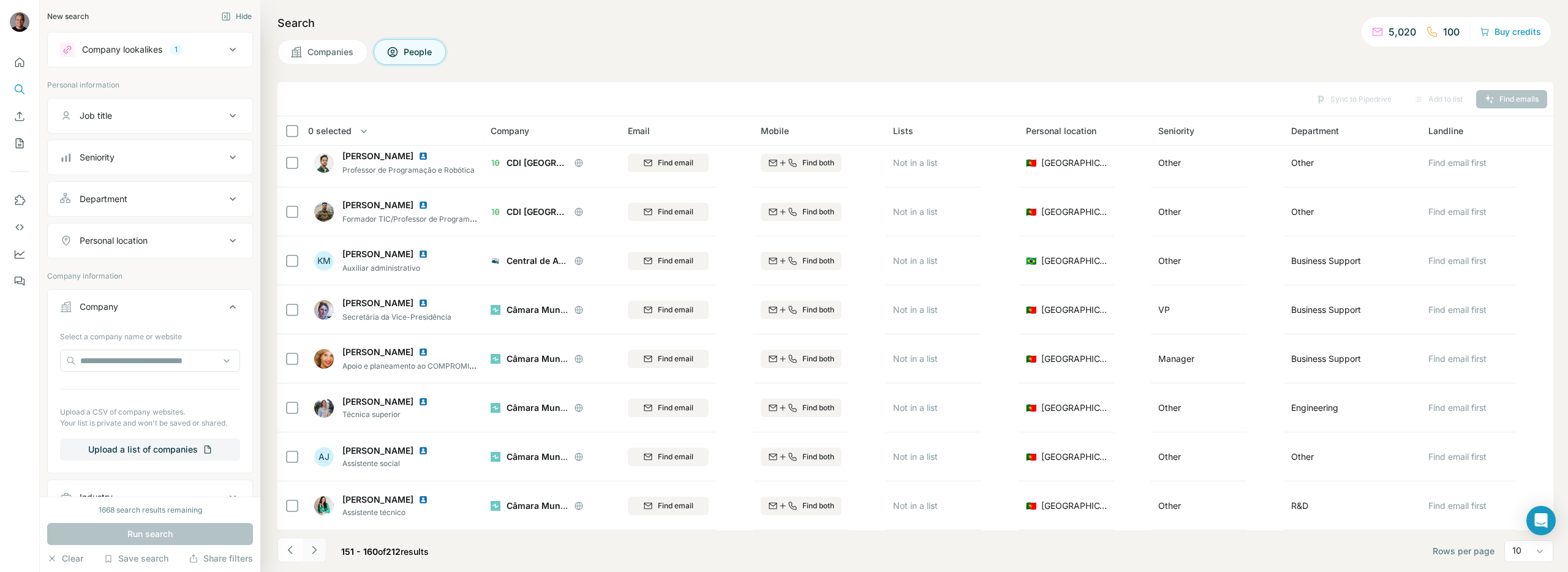
click at [321, 550] on button "Navigate to next page" at bounding box center [314, 550] width 24 height 24
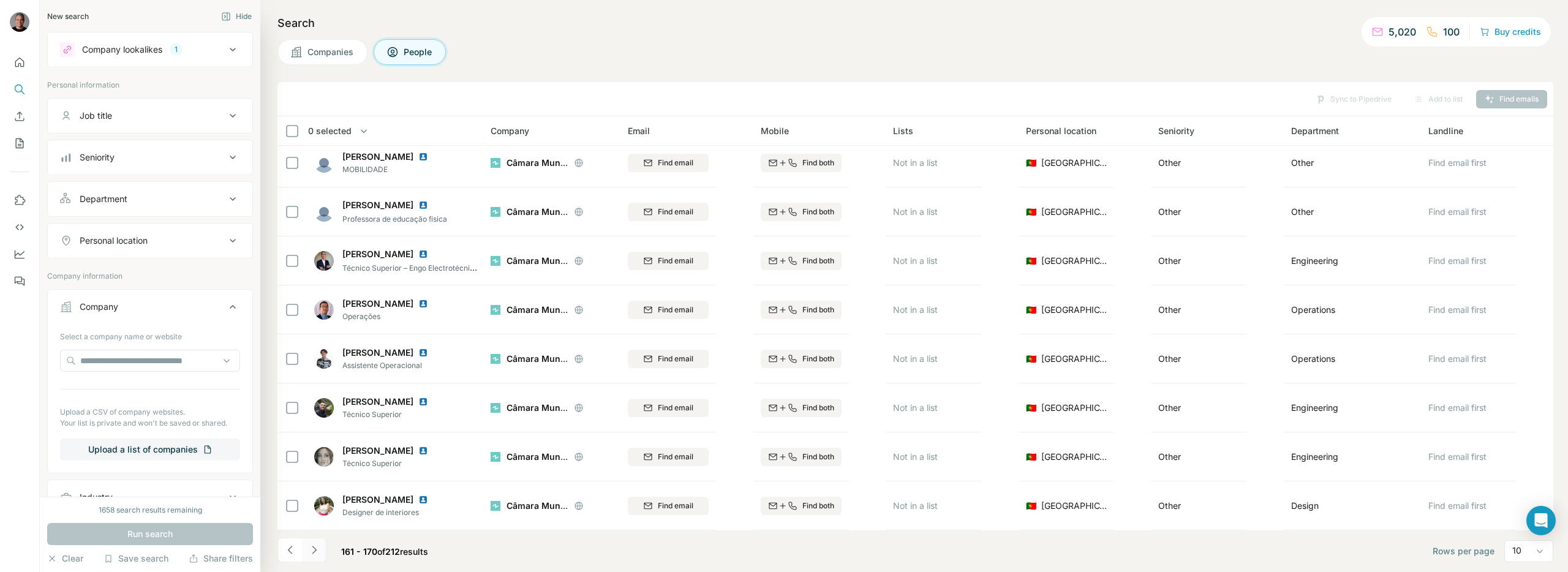
click at [321, 541] on button "Navigate to next page" at bounding box center [314, 550] width 24 height 24
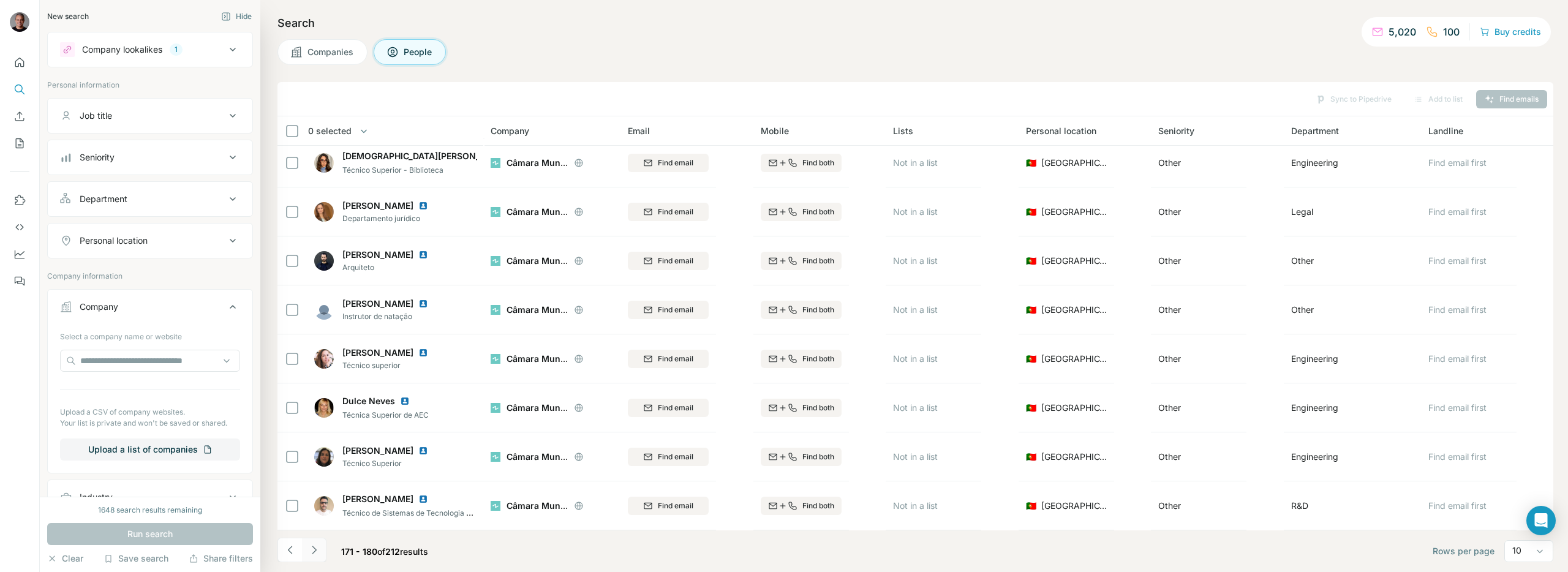
click at [315, 547] on icon "Navigate to next page" at bounding box center [313, 550] width 12 height 12
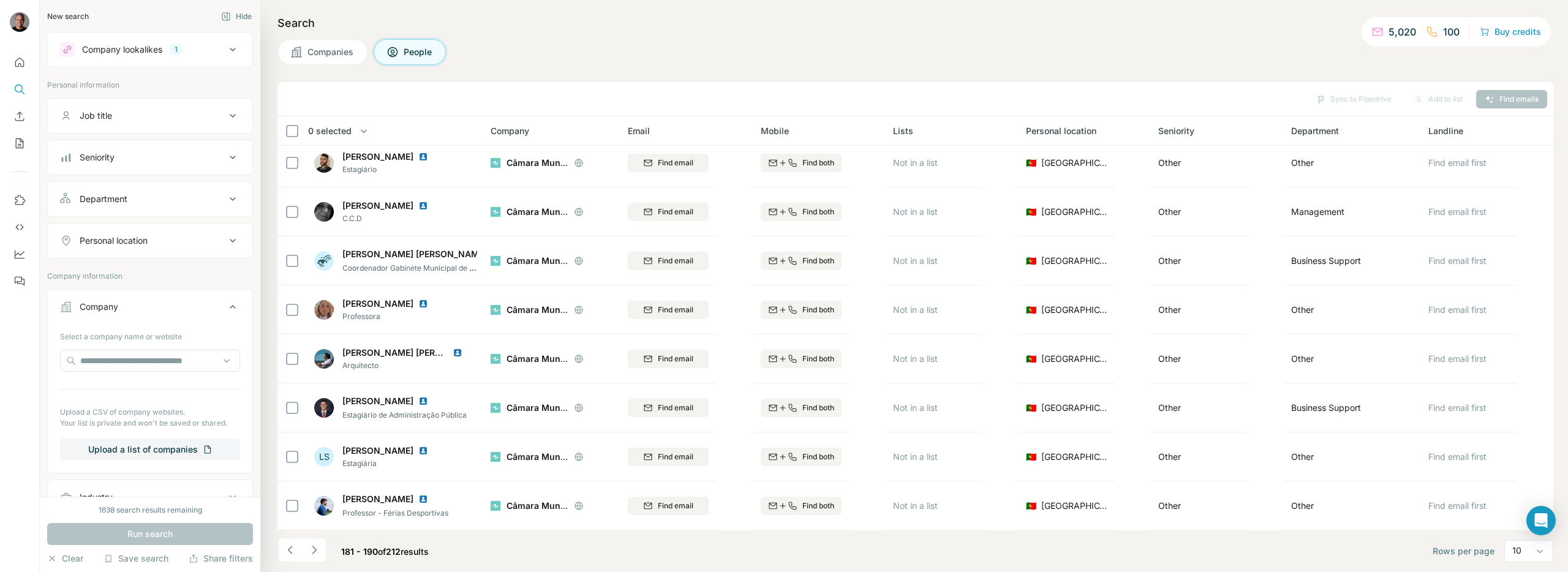
drag, startPoint x: 318, startPoint y: 547, endPoint x: 328, endPoint y: 545, distance: 10.2
click at [319, 547] on icon "Navigate to next page" at bounding box center [313, 550] width 12 height 12
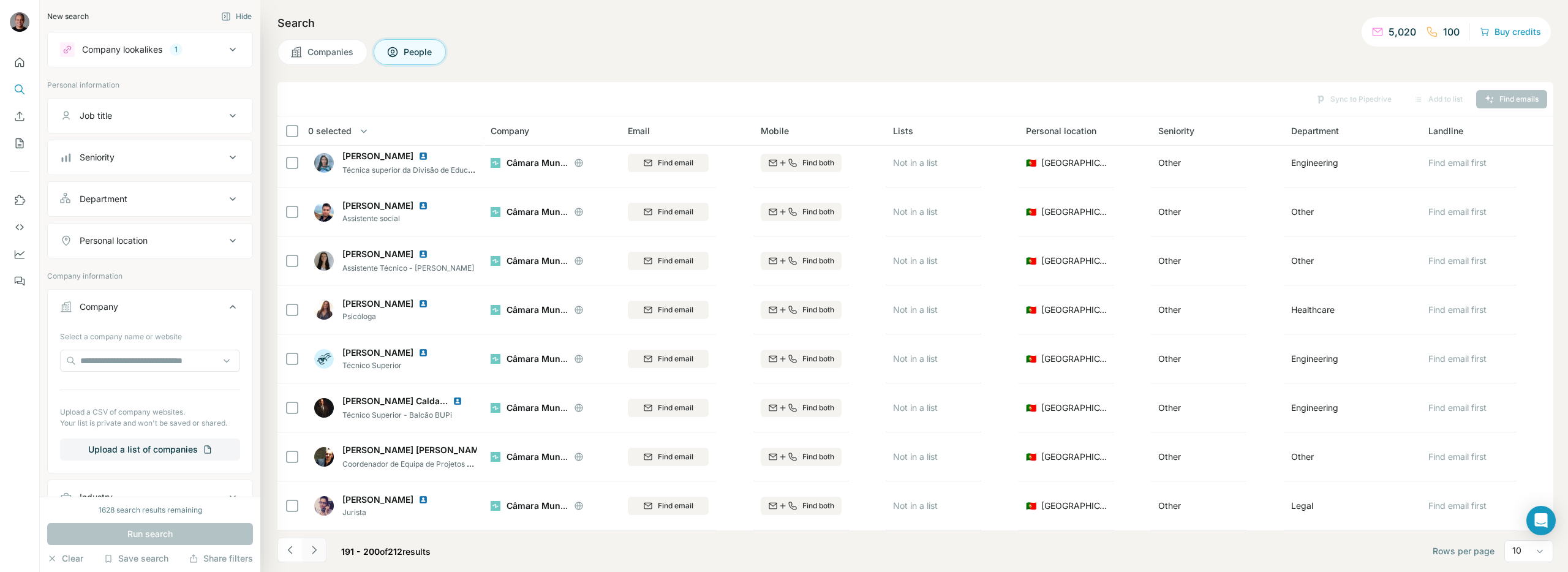
click at [320, 550] on icon "Navigate to next page" at bounding box center [313, 550] width 12 height 12
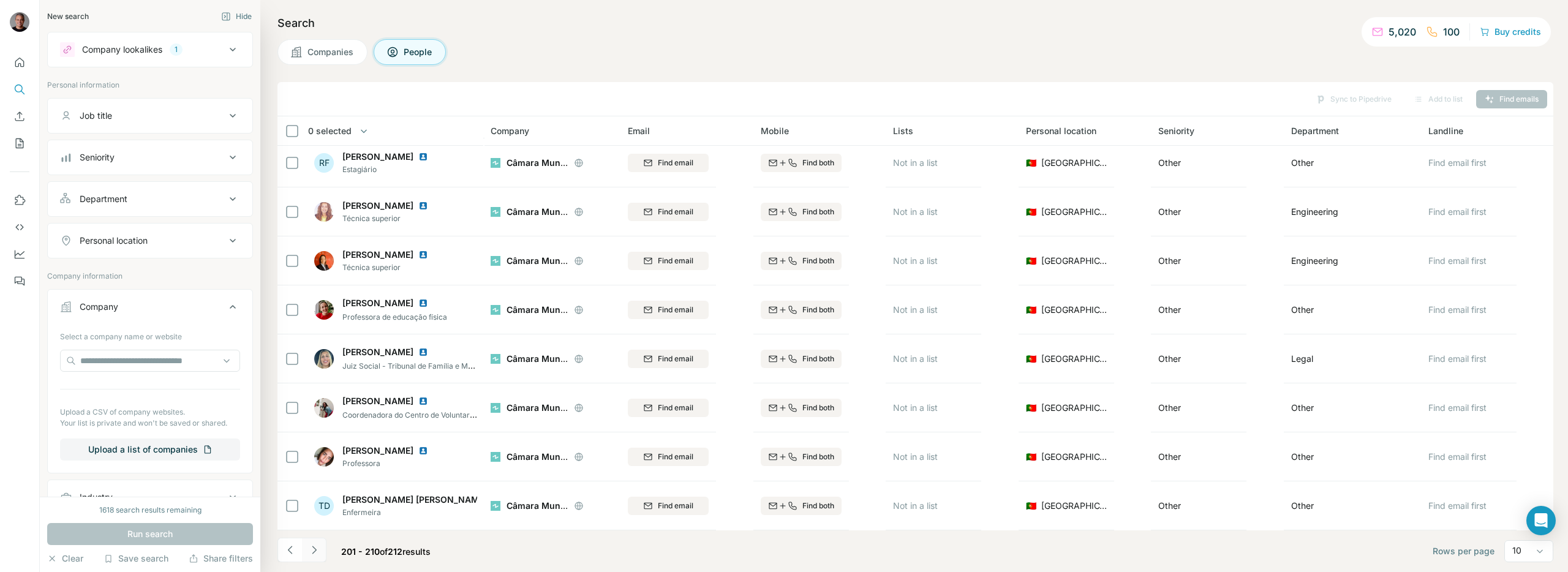
click at [310, 550] on icon "Navigate to next page" at bounding box center [313, 550] width 12 height 12
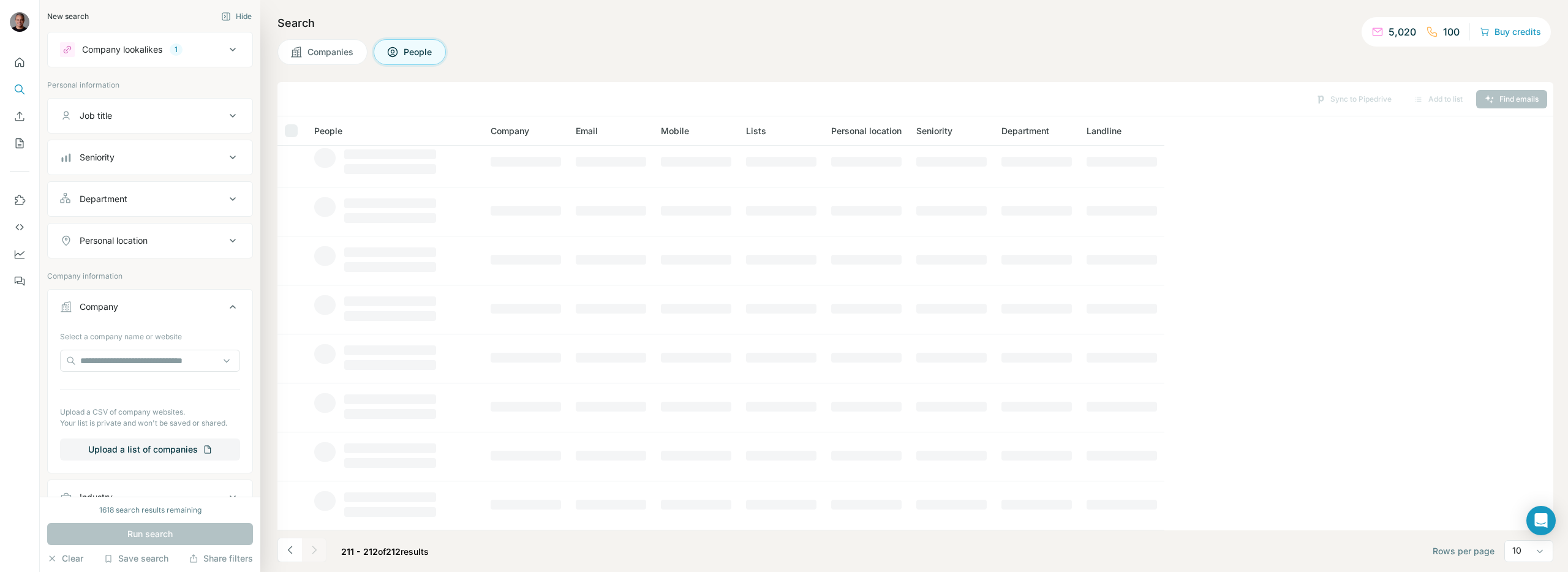
scroll to position [0, 0]
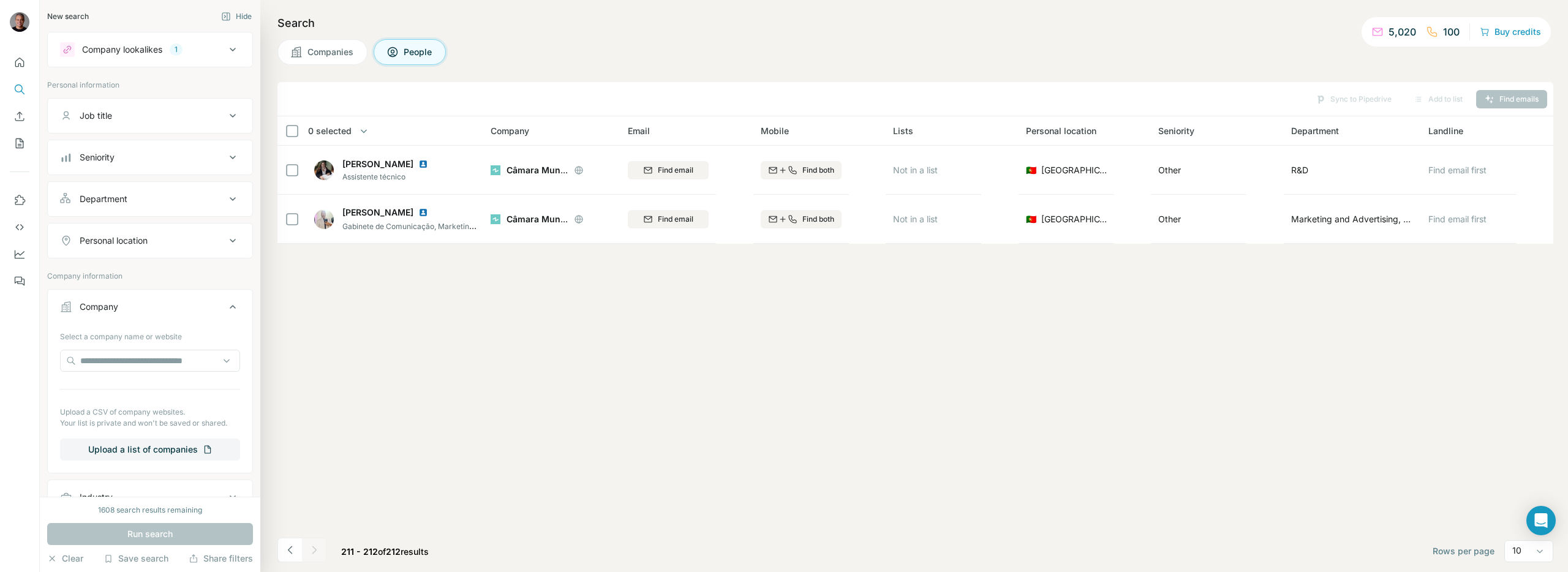
click at [425, 321] on div "Sync to Pipedrive Add to list Find emails 0 selected People Company Email Mobil…" at bounding box center [915, 327] width 1276 height 490
click at [122, 44] on div "Company lookalikes" at bounding box center [122, 49] width 80 height 12
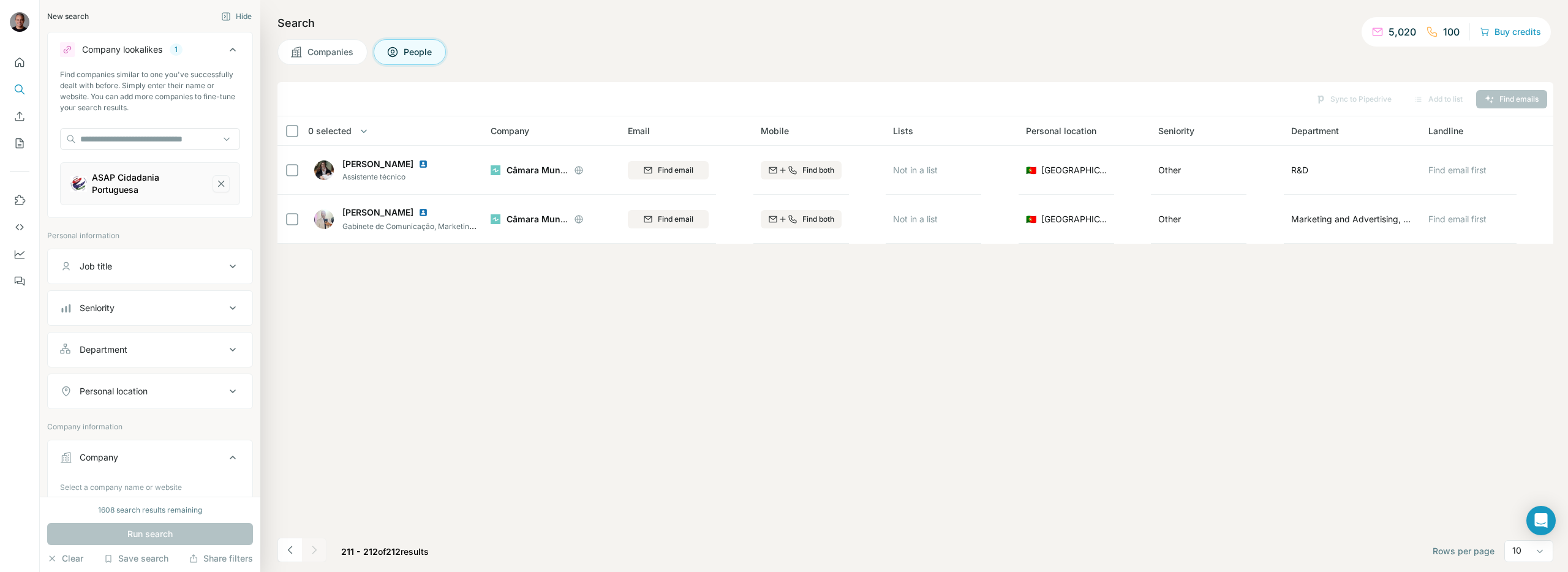
click at [223, 178] on icon "ASAP Cidadania Portuguesa-remove-button" at bounding box center [221, 183] width 11 height 12
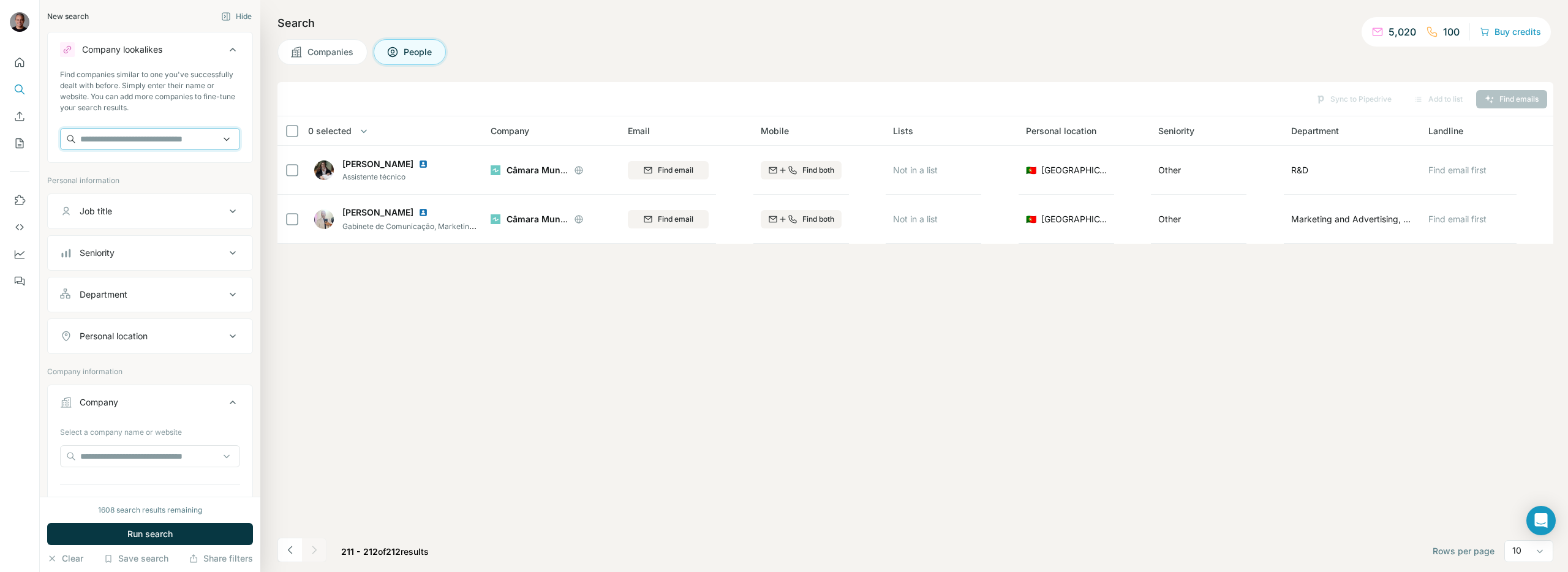
click at [130, 140] on input "text" at bounding box center [150, 138] width 180 height 22
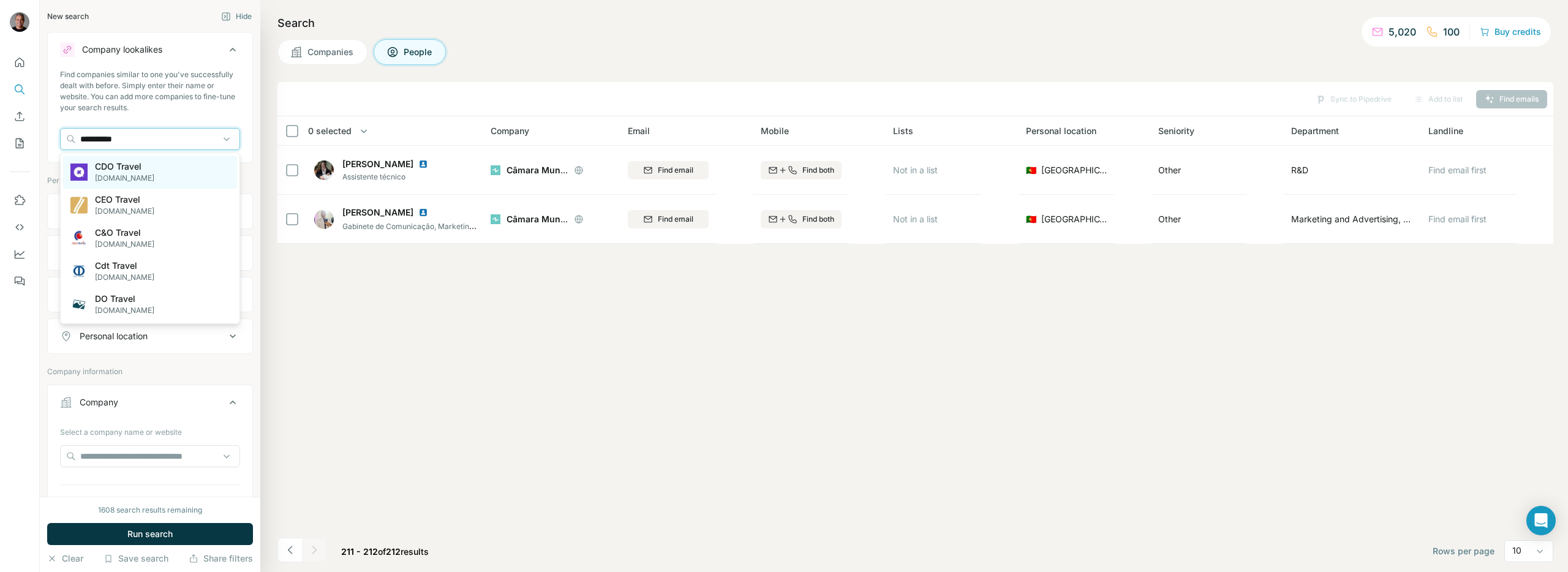
type input "**********"
click at [135, 165] on p "CDO Travel" at bounding box center [125, 166] width 59 height 12
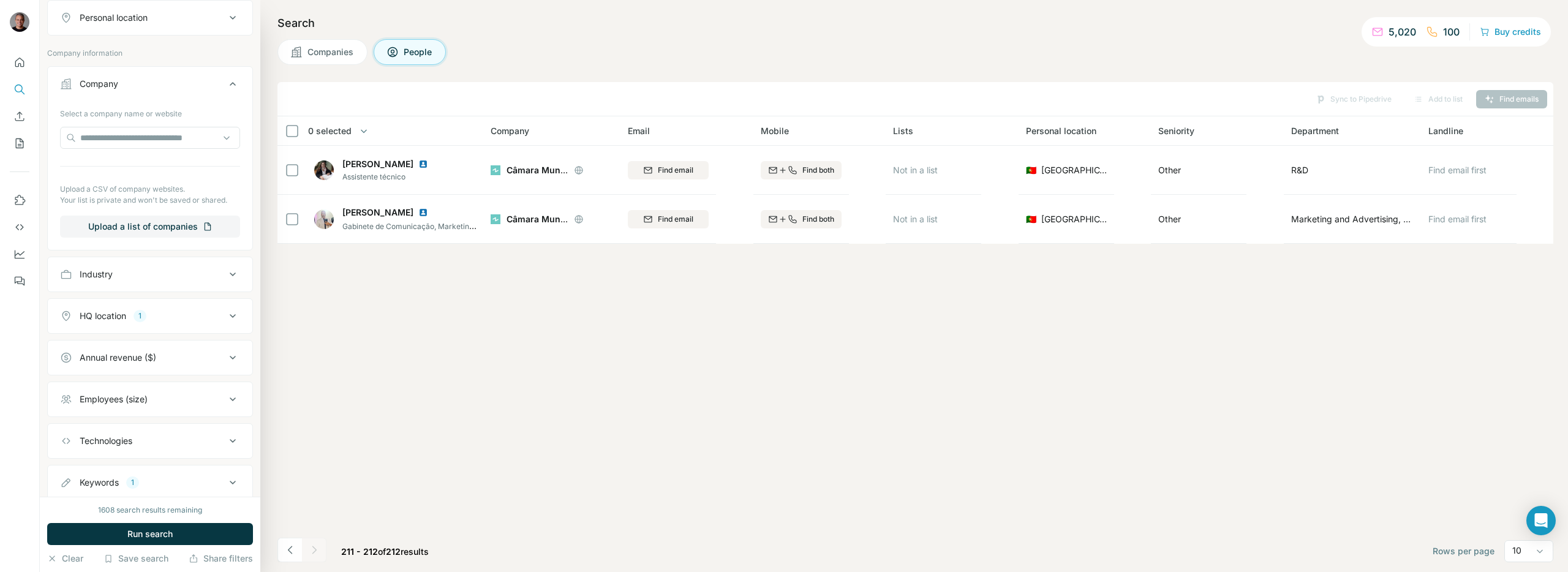
scroll to position [367, 0]
click at [164, 317] on div "HQ location 1" at bounding box center [143, 315] width 166 height 12
click at [128, 534] on span "Run search" at bounding box center [150, 533] width 45 height 12
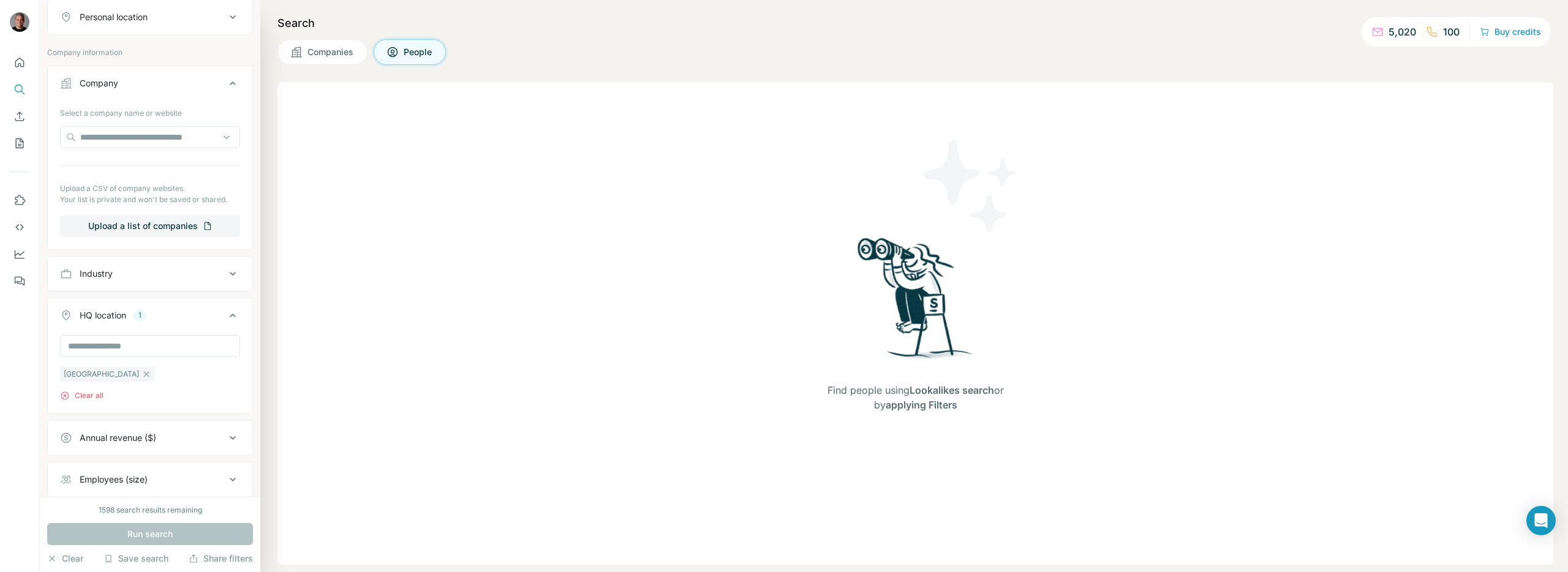
click at [321, 40] on button "Companies" at bounding box center [322, 52] width 90 height 26
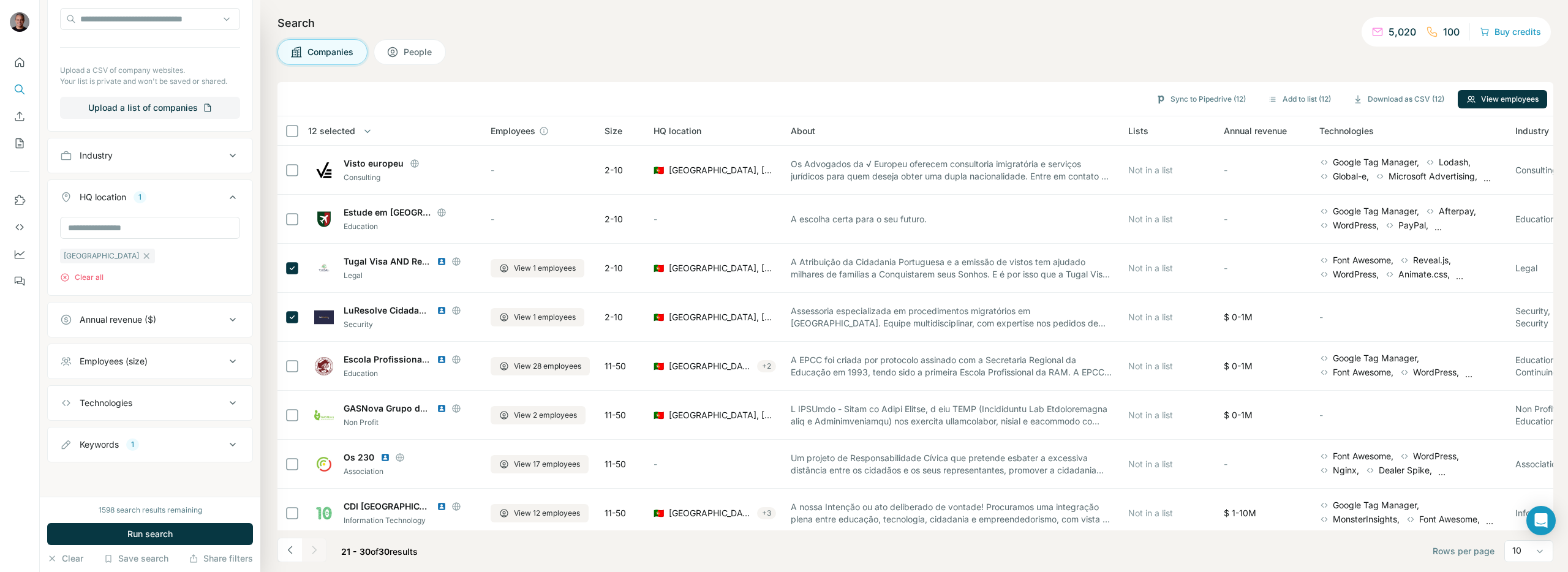
scroll to position [176, 0]
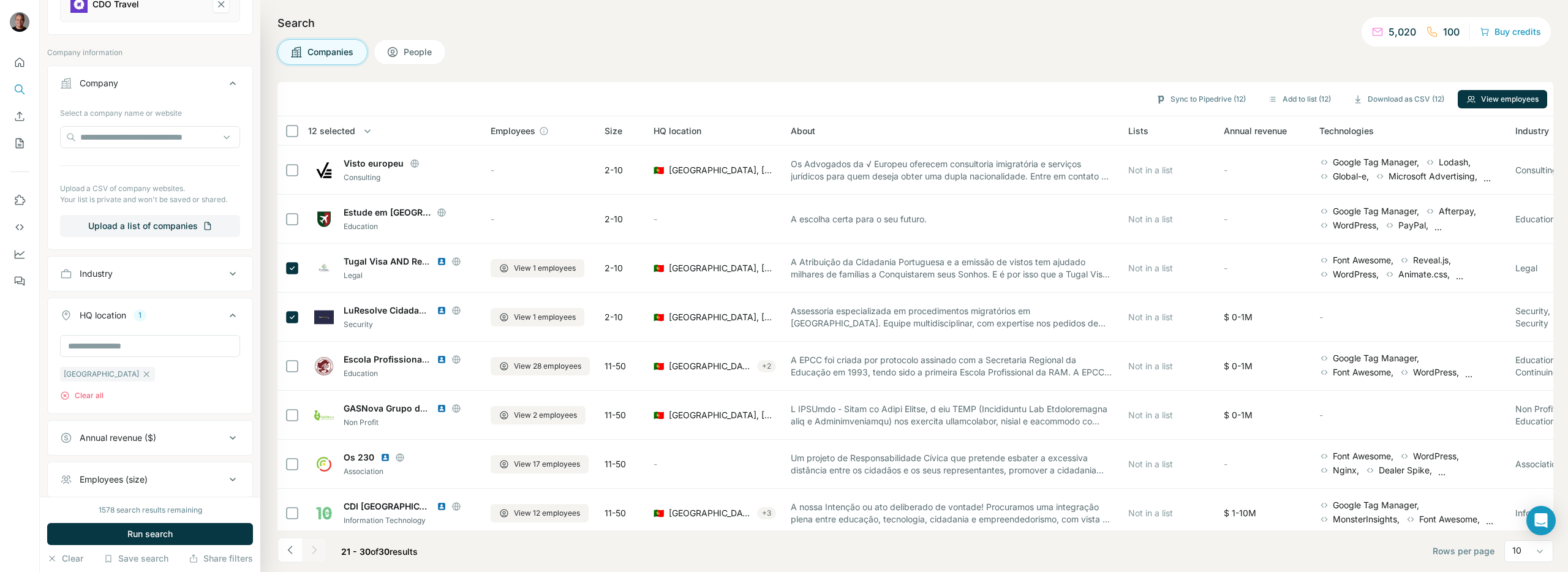
click at [306, 57] on button "Companies" at bounding box center [322, 52] width 90 height 26
click at [89, 521] on div "1578 search results remaining Run search Clear Save search Share filters" at bounding box center [150, 534] width 220 height 76
click at [92, 525] on button "Run search" at bounding box center [150, 533] width 206 height 22
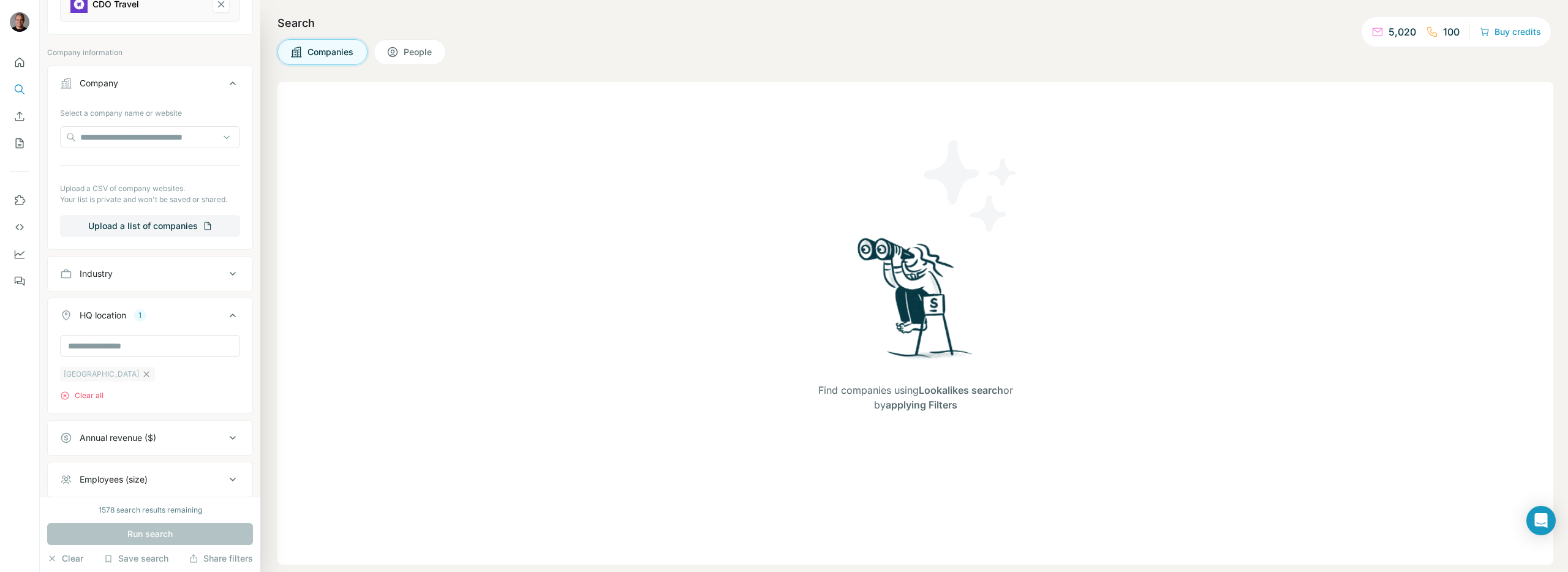
click at [144, 375] on icon "button" at bounding box center [146, 374] width 6 height 6
click at [130, 541] on button "Run search" at bounding box center [150, 533] width 206 height 22
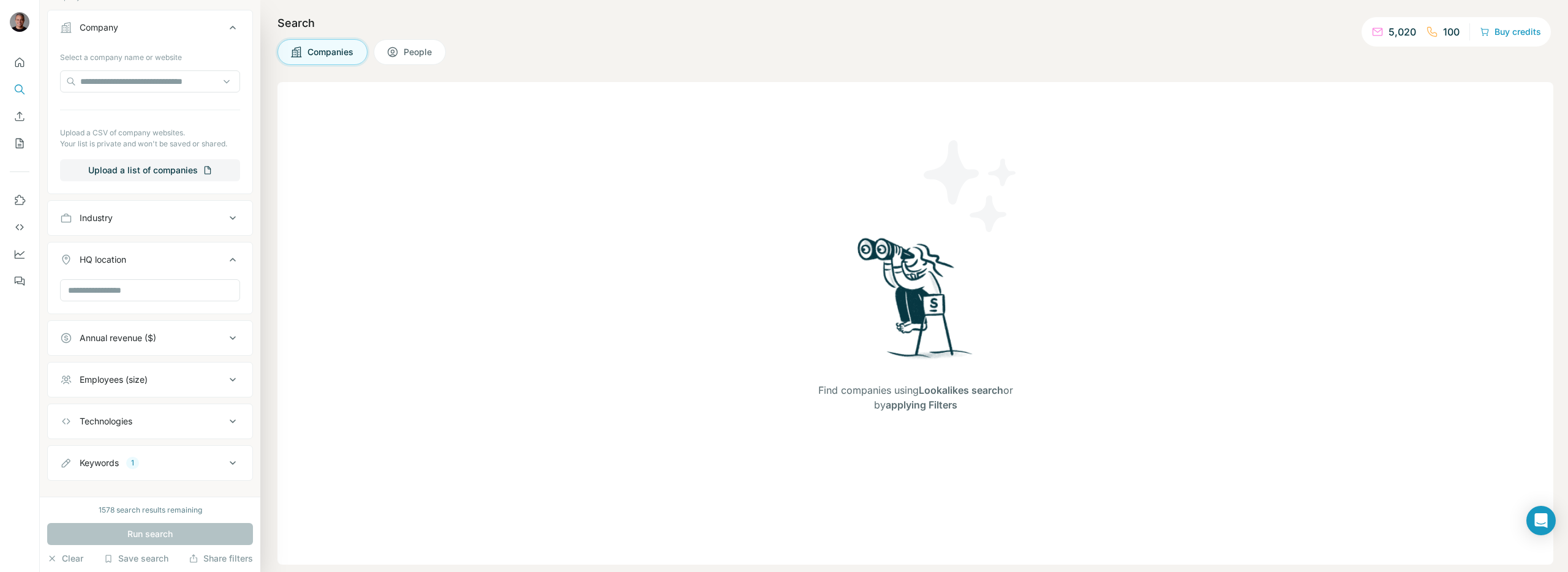
scroll to position [250, 0]
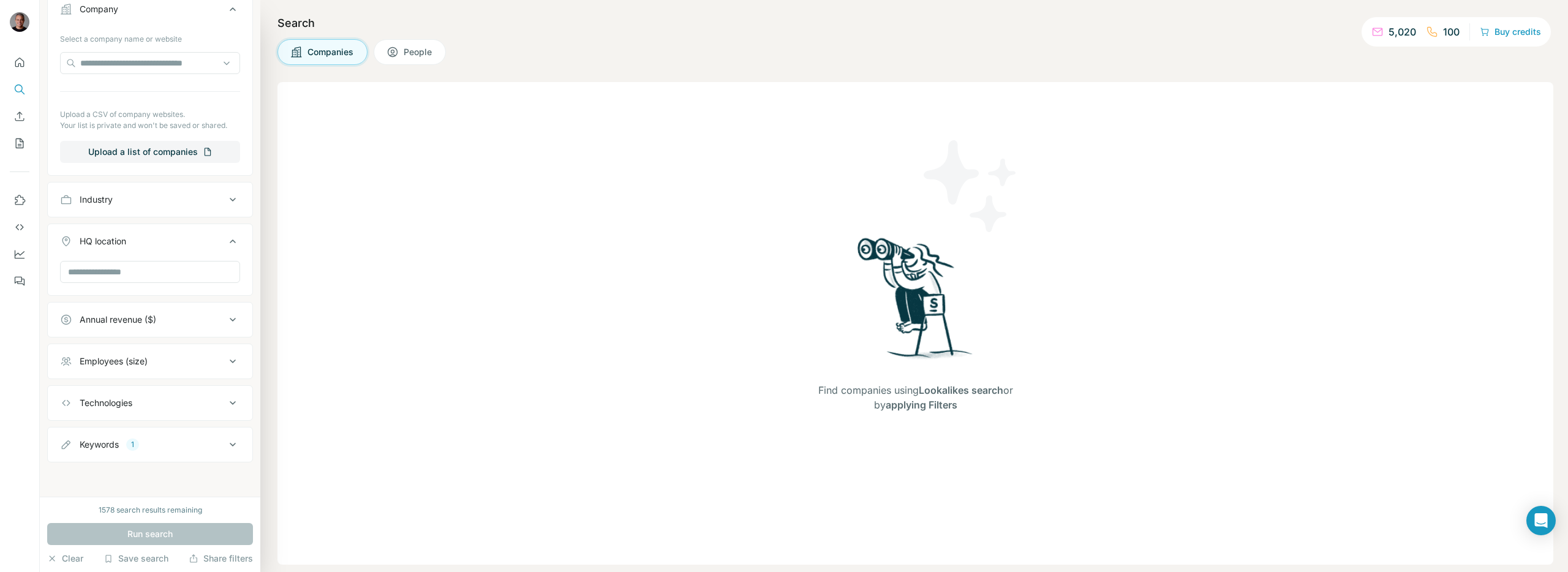
click at [107, 431] on button "Keywords 1" at bounding box center [149, 444] width 205 height 30
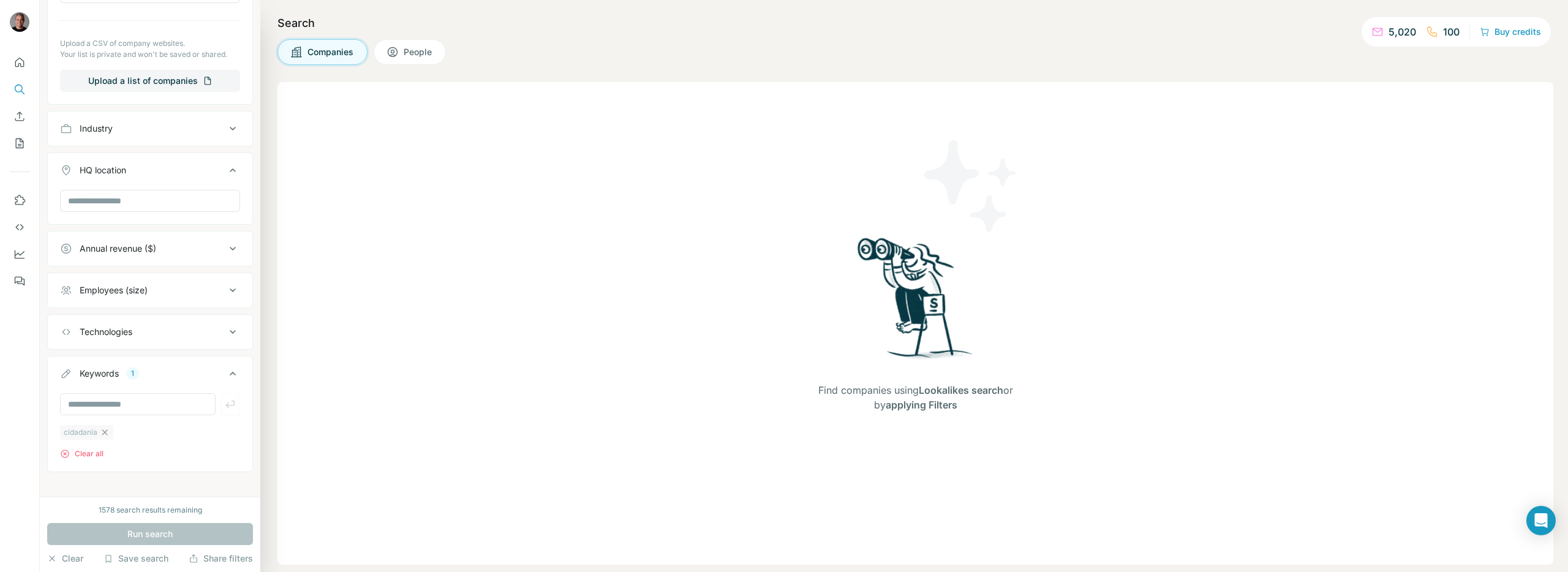
click at [104, 434] on icon "button" at bounding box center [104, 432] width 10 height 10
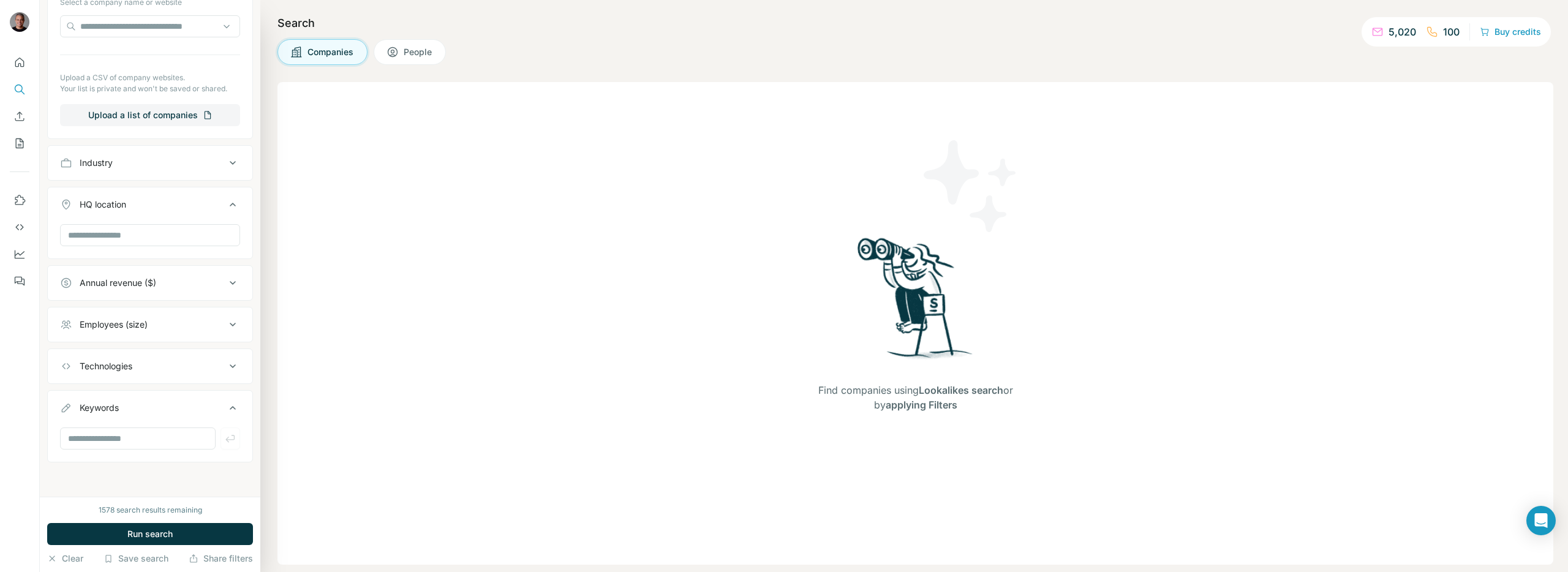
scroll to position [287, 0]
click at [137, 535] on span "Run search" at bounding box center [150, 533] width 45 height 12
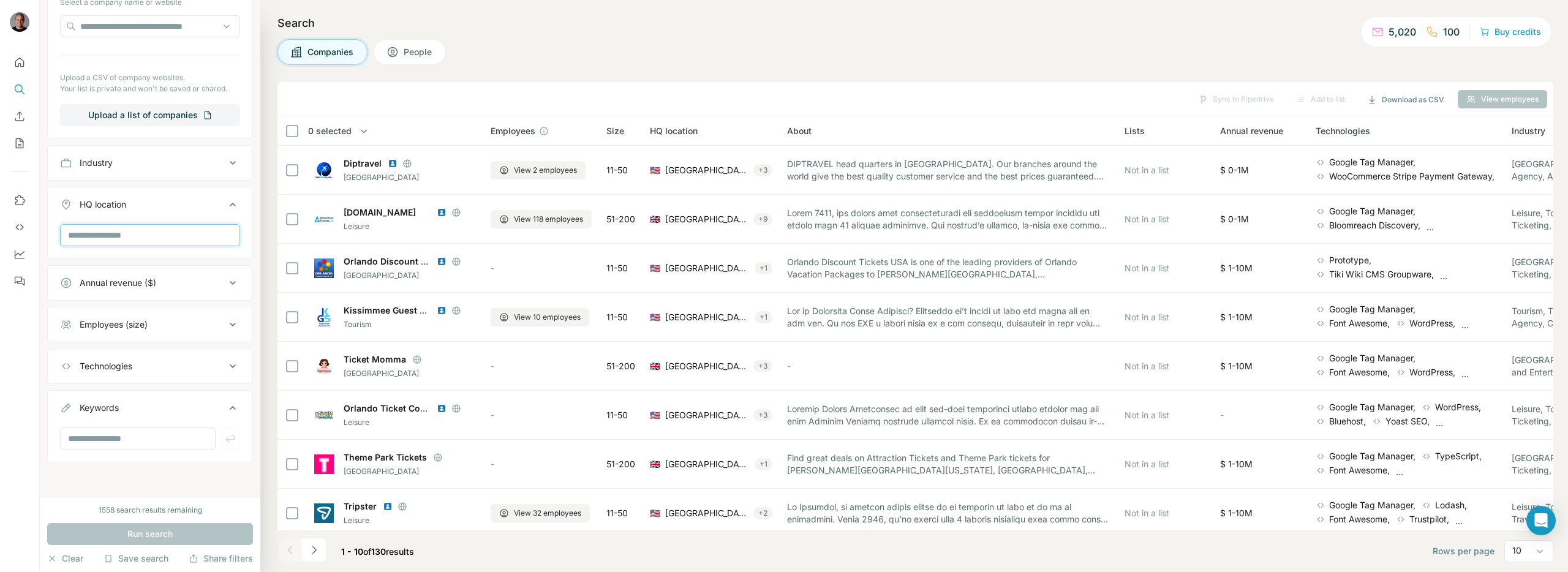
click at [105, 241] on input "text" at bounding box center [150, 235] width 180 height 22
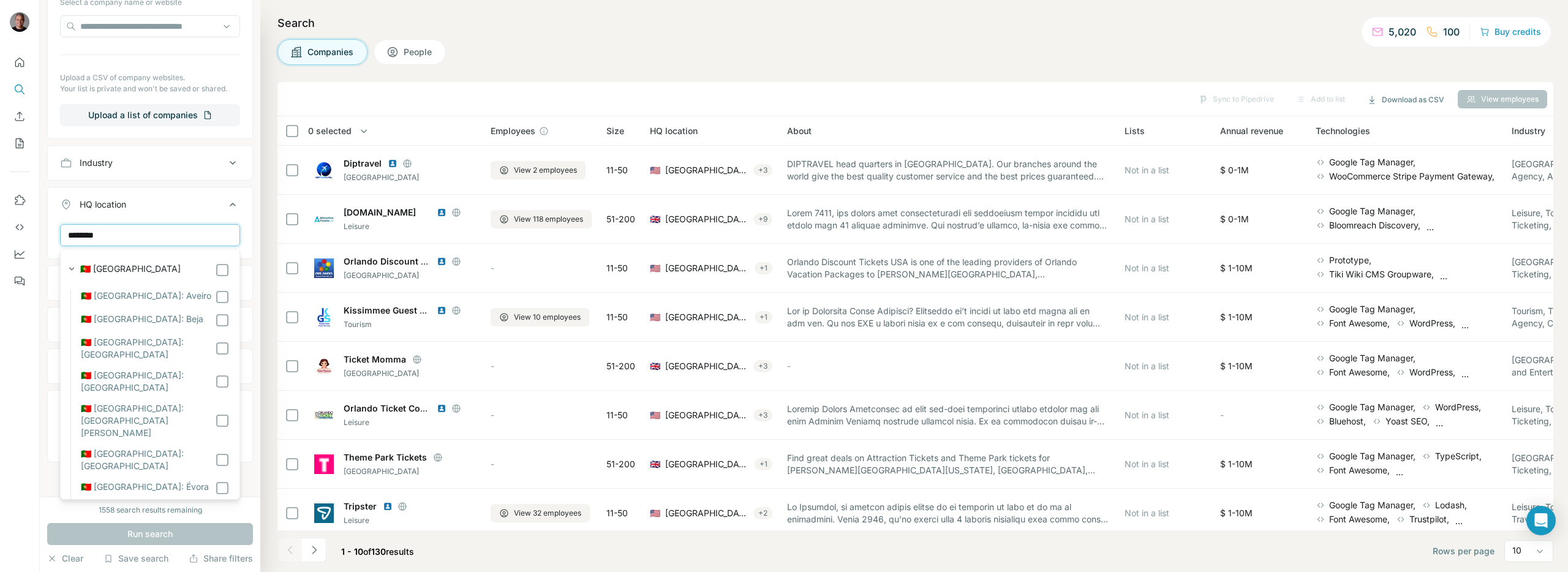
type input "********"
click at [122, 267] on label "🇵🇹 [GEOGRAPHIC_DATA]" at bounding box center [130, 270] width 100 height 14
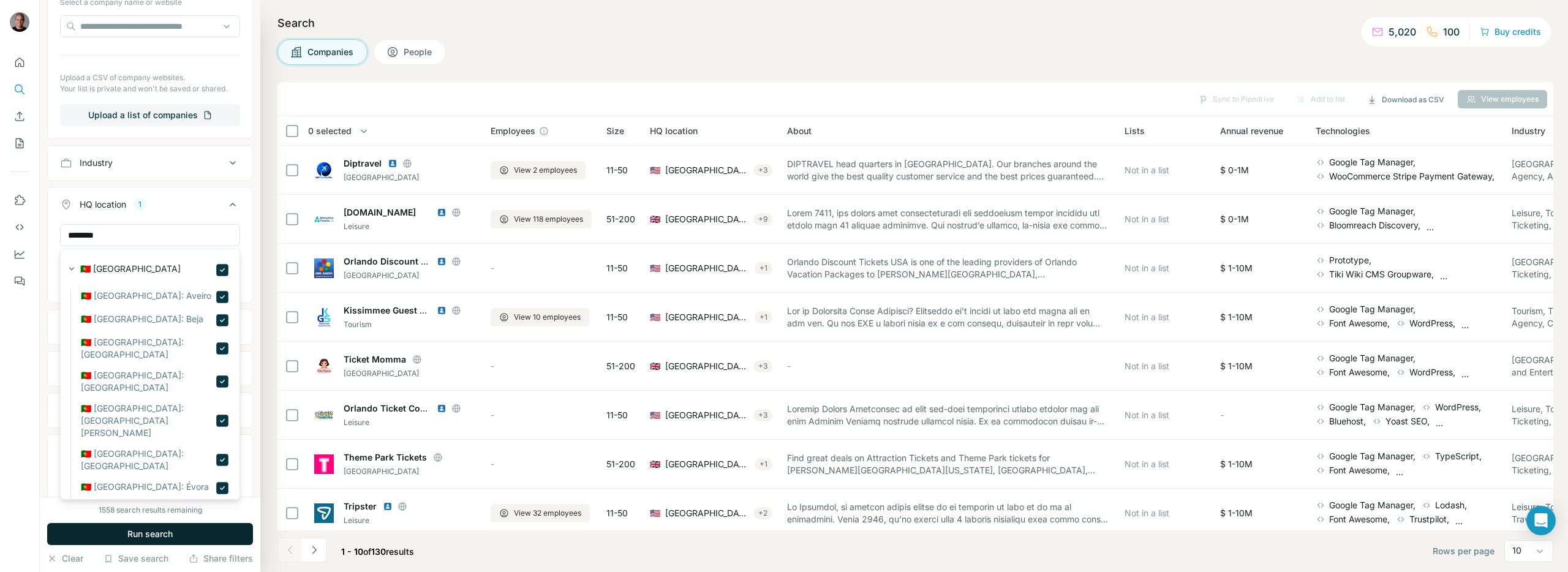
click at [158, 528] on span "Run search" at bounding box center [150, 533] width 45 height 12
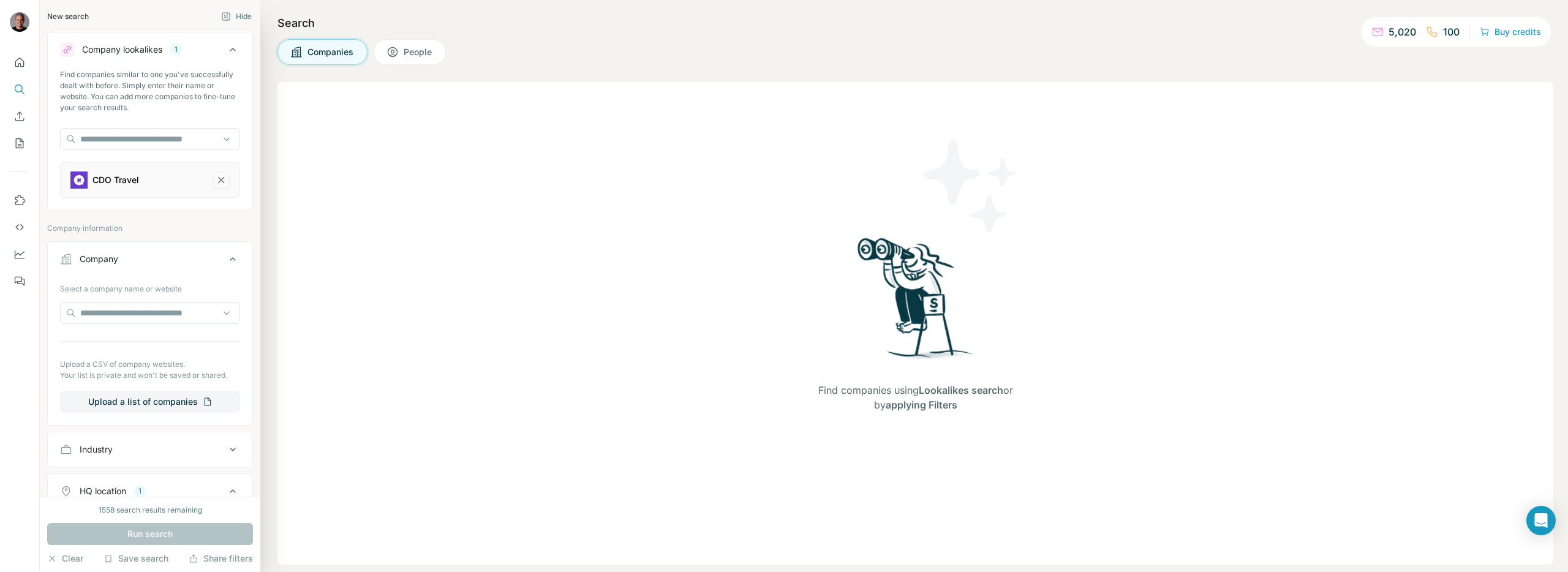
click at [218, 176] on icon "CDO Travel-remove-button" at bounding box center [221, 179] width 11 height 12
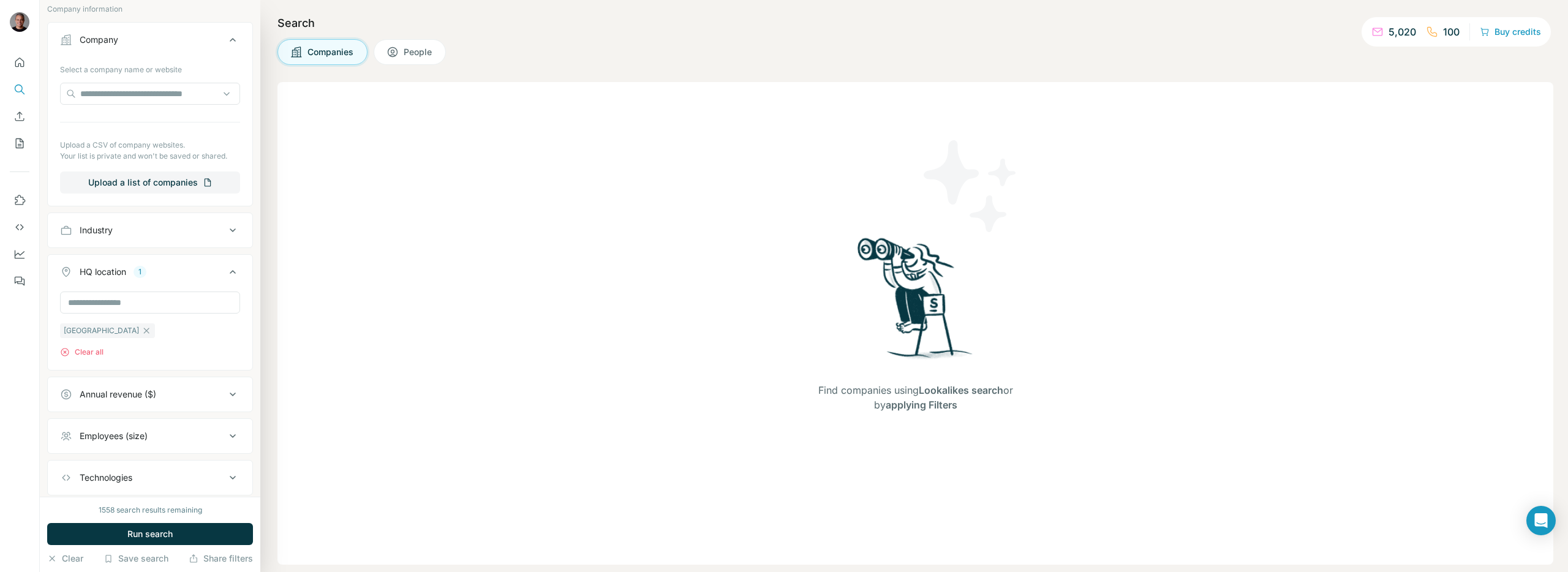
scroll to position [194, 0]
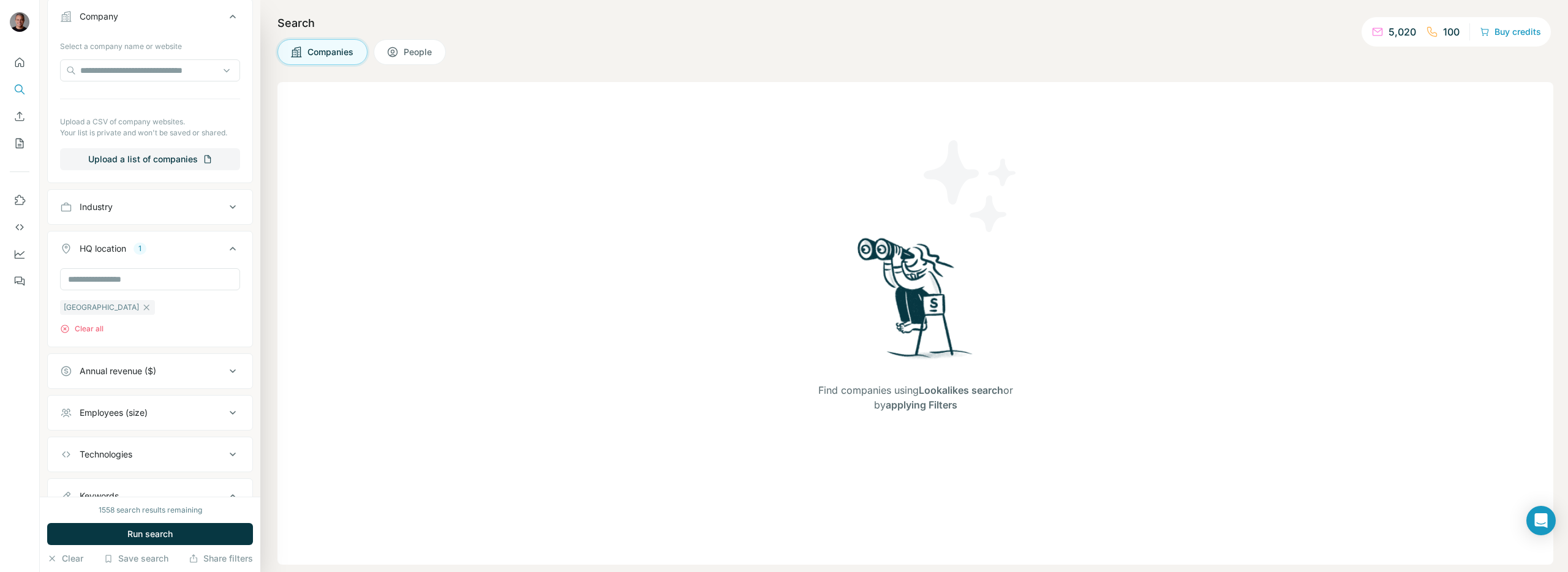
click at [154, 199] on button "Industry" at bounding box center [149, 206] width 205 height 30
click at [106, 240] on input at bounding box center [144, 237] width 151 height 14
type input "******"
click at [103, 326] on div "Travel" at bounding box center [150, 331] width 159 height 12
click at [169, 534] on span "Run search" at bounding box center [150, 533] width 45 height 12
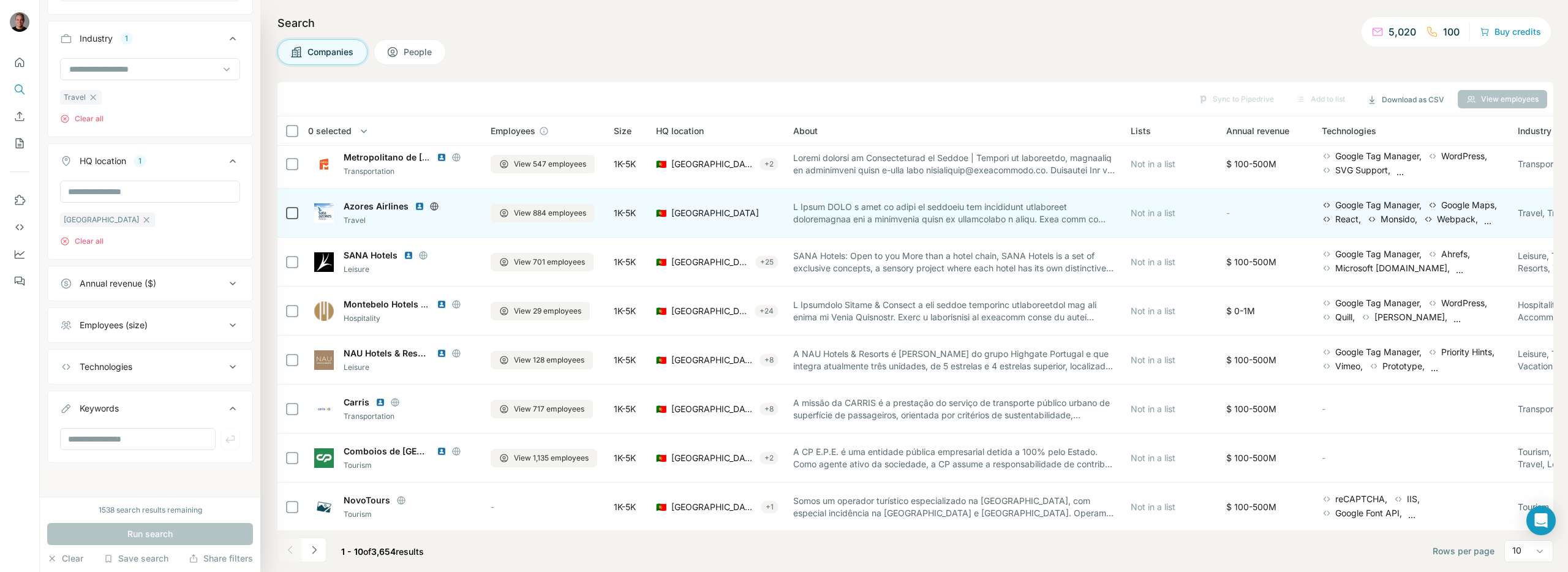
scroll to position [105, 0]
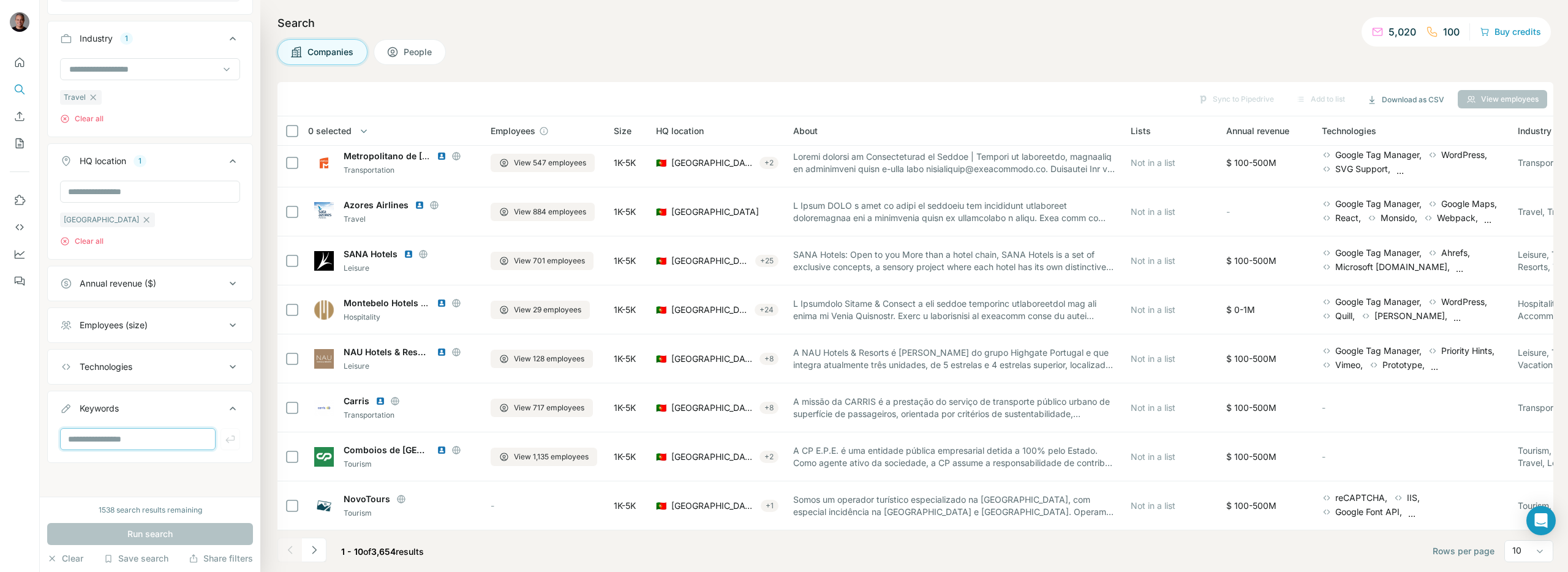
click at [131, 447] on input "text" at bounding box center [138, 439] width 156 height 22
type input "*****"
click at [120, 484] on div "New search Hide Company lookalikes Find companies similar to one you've success…" at bounding box center [150, 248] width 220 height 496
click at [227, 443] on icon "button" at bounding box center [230, 439] width 12 height 12
click at [200, 531] on button "Run search" at bounding box center [150, 533] width 206 height 22
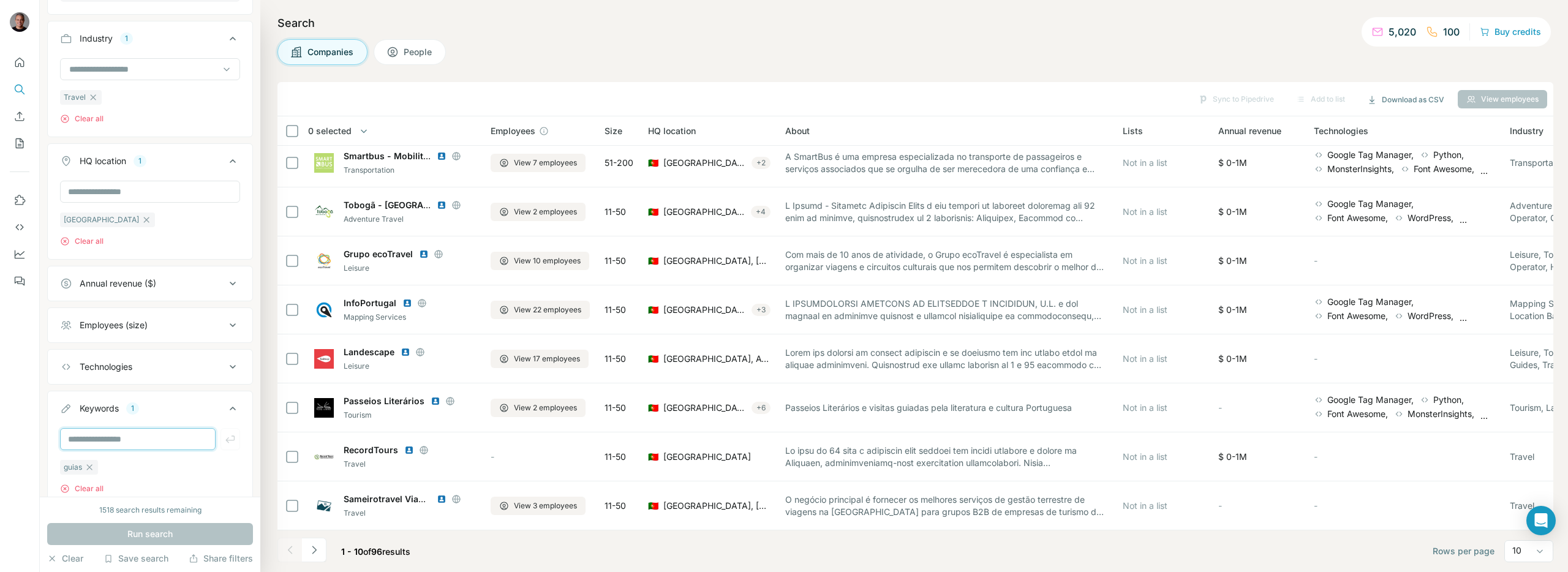
click at [89, 439] on input "text" at bounding box center [138, 439] width 156 height 22
type input "**********"
click at [166, 534] on span "Run search" at bounding box center [150, 533] width 45 height 12
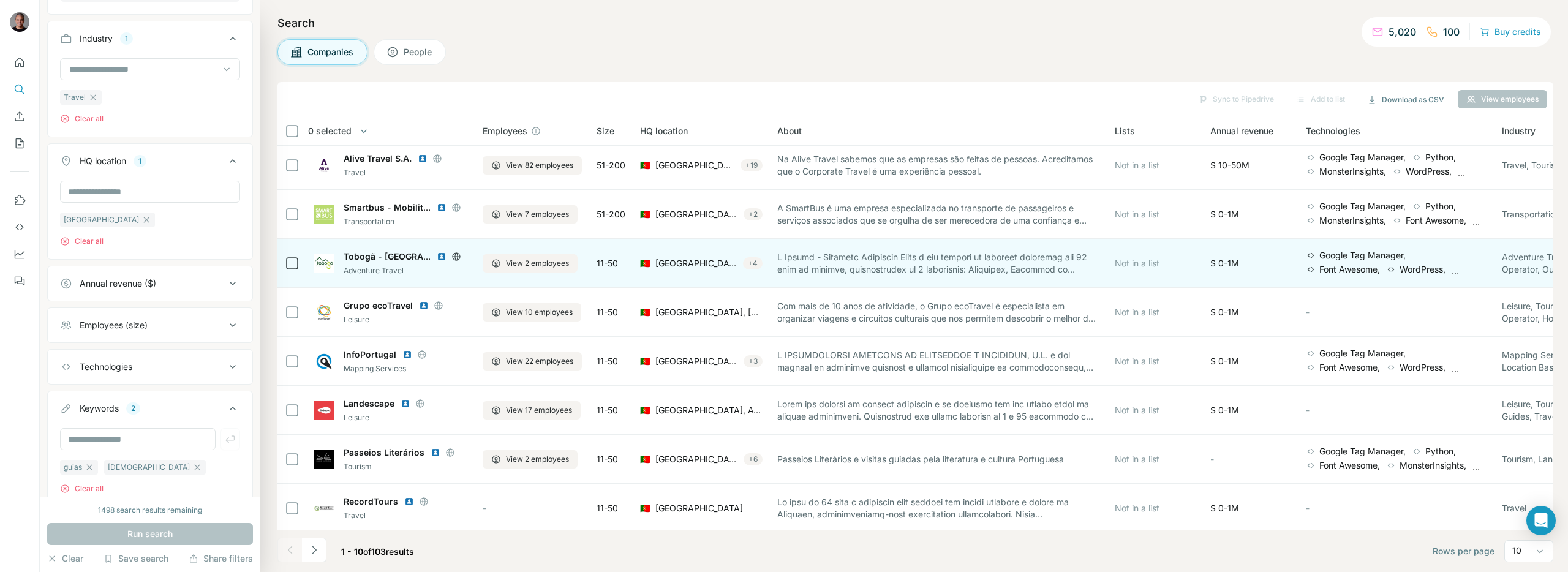
scroll to position [103, 0]
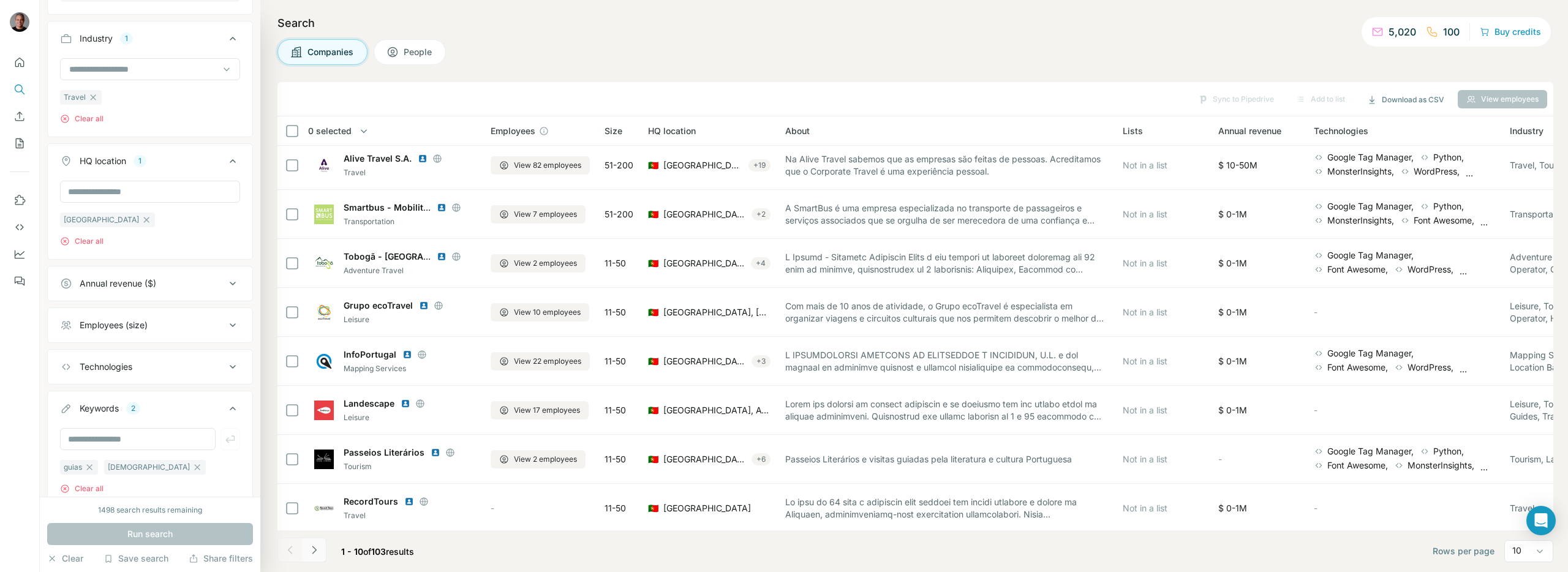
click at [317, 550] on icon "Navigate to next page" at bounding box center [313, 550] width 12 height 12
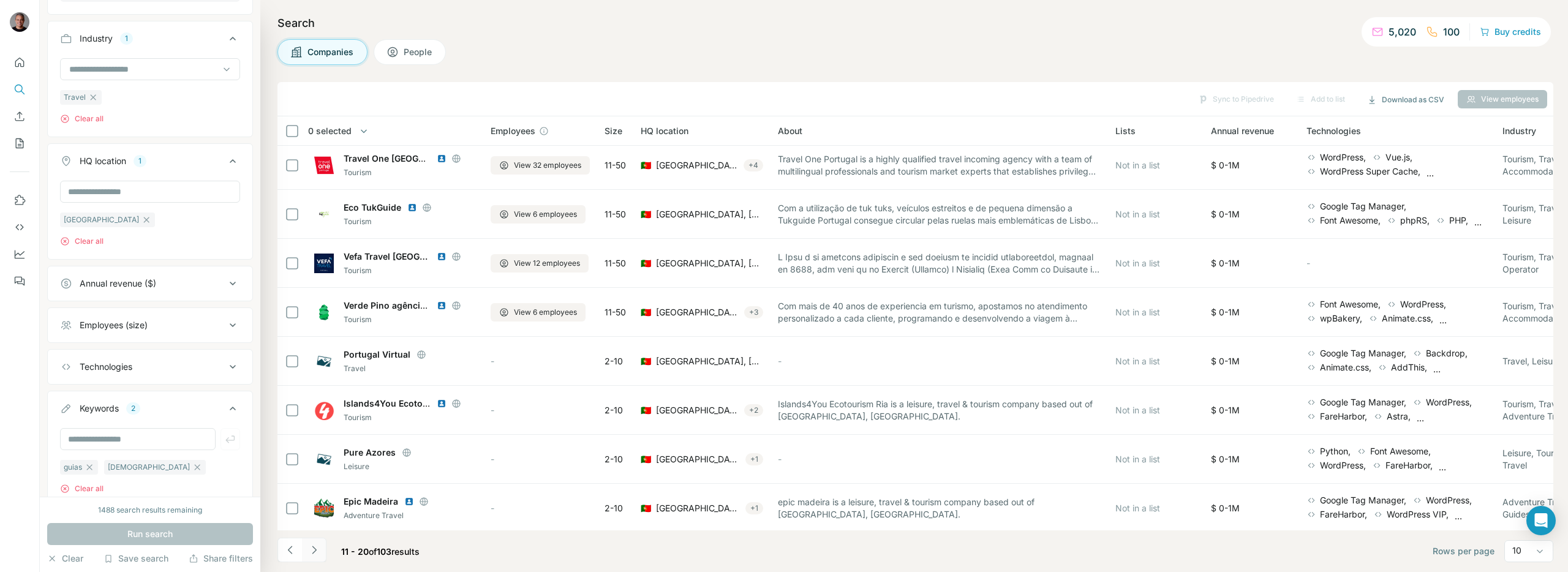
click at [317, 550] on icon "Navigate to next page" at bounding box center [313, 550] width 12 height 12
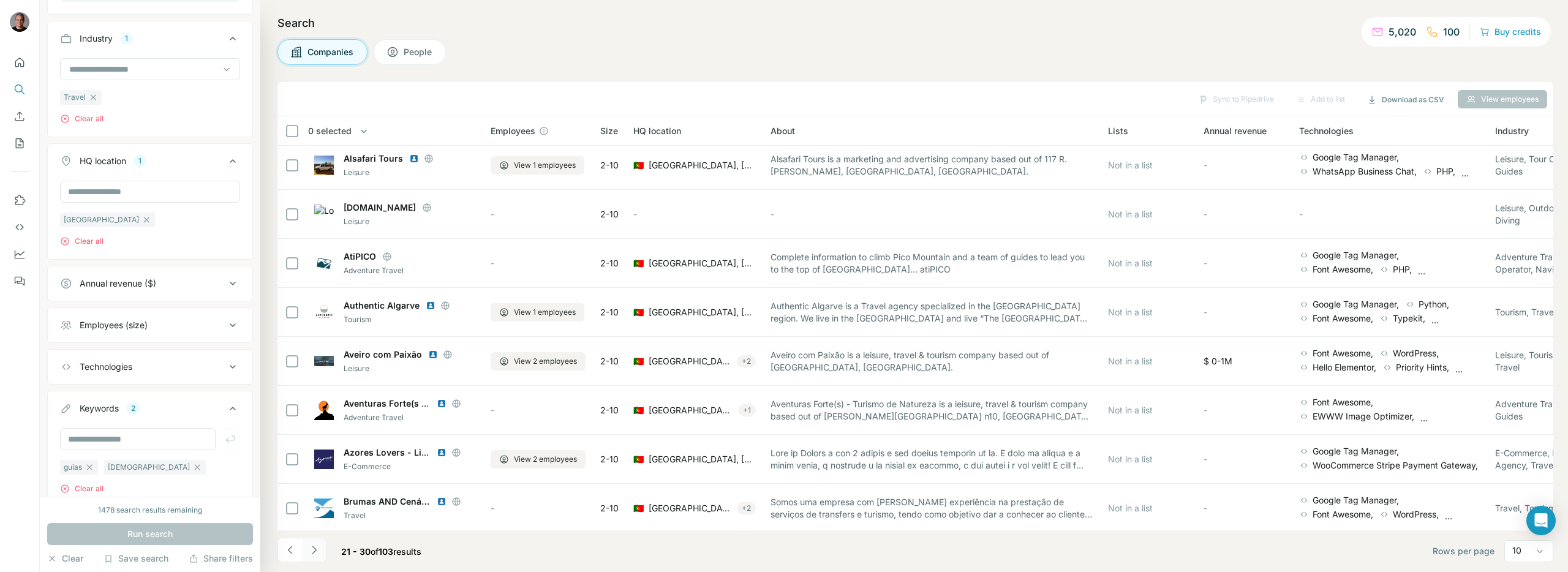
click at [317, 550] on icon "Navigate to next page" at bounding box center [313, 550] width 12 height 12
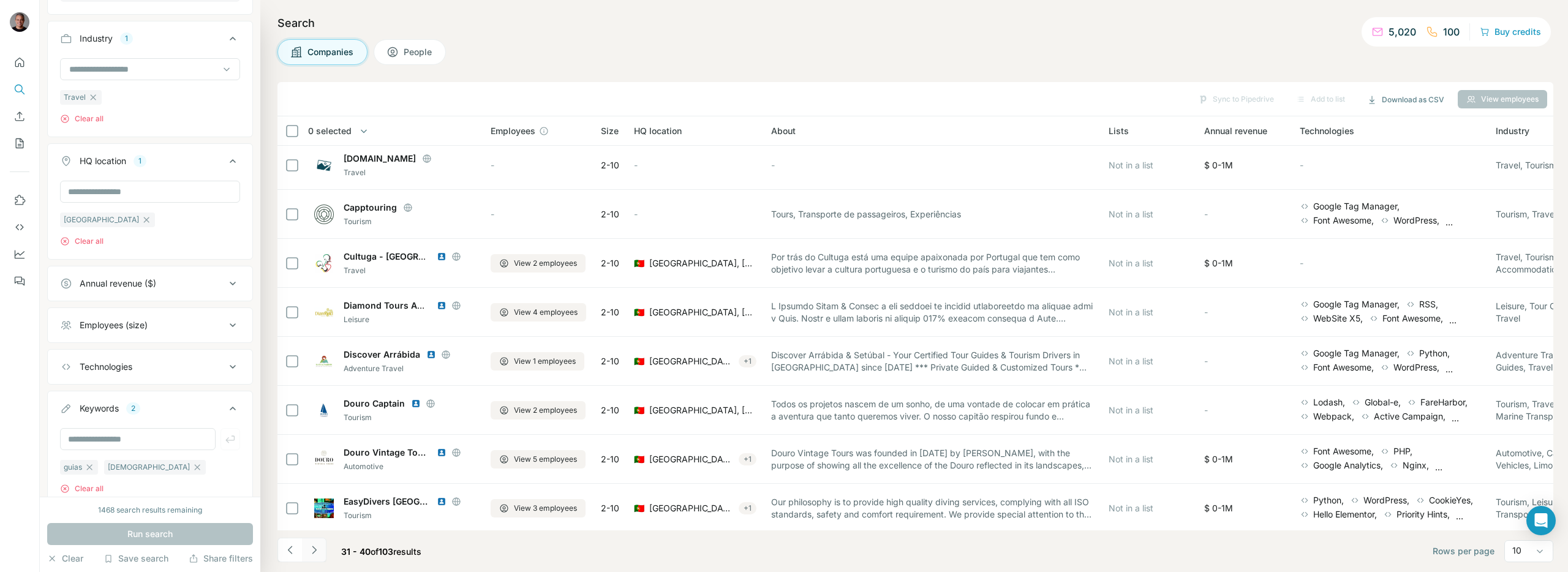
click at [309, 560] on button "Navigate to next page" at bounding box center [314, 550] width 24 height 24
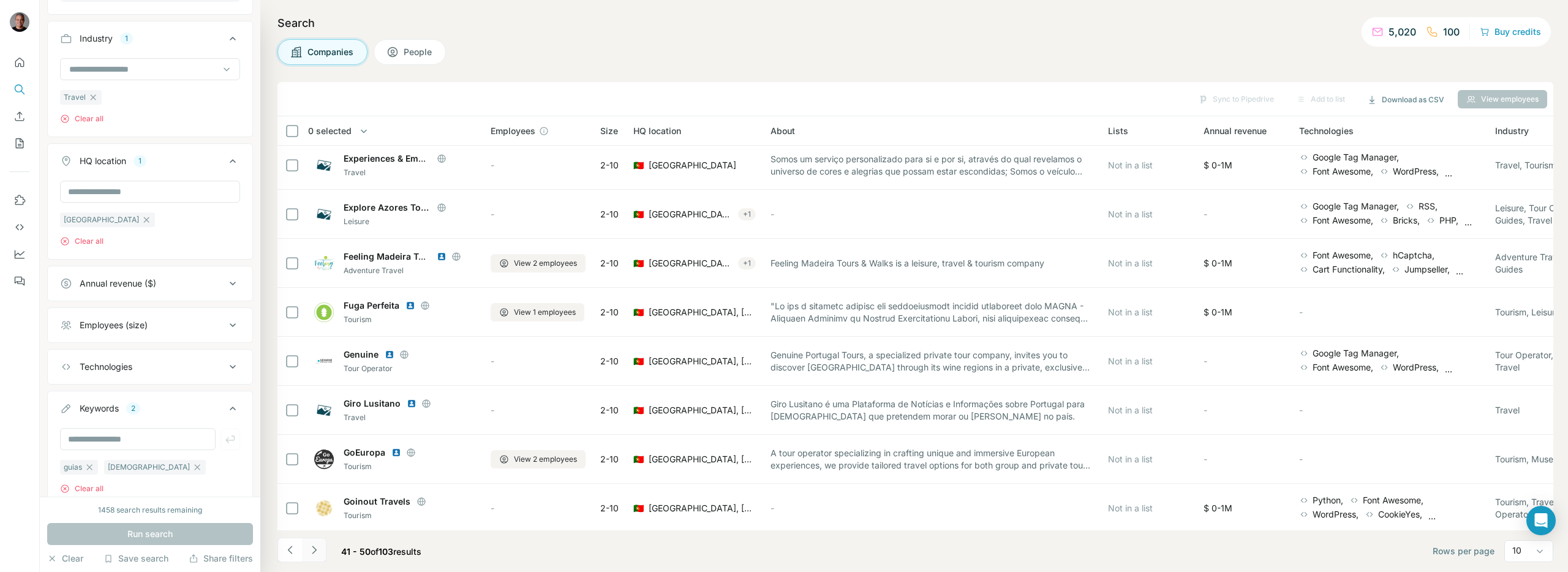
click at [309, 553] on icon "Navigate to next page" at bounding box center [313, 550] width 12 height 12
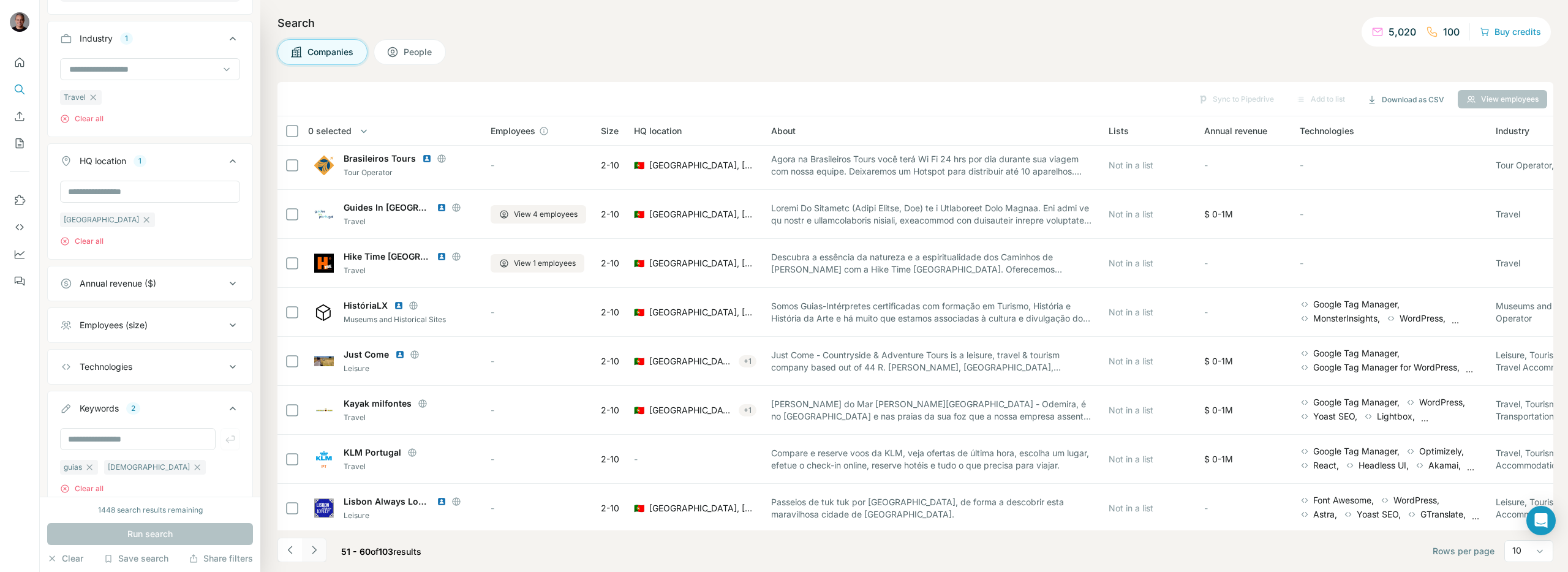
click at [309, 553] on icon "Navigate to next page" at bounding box center [313, 550] width 12 height 12
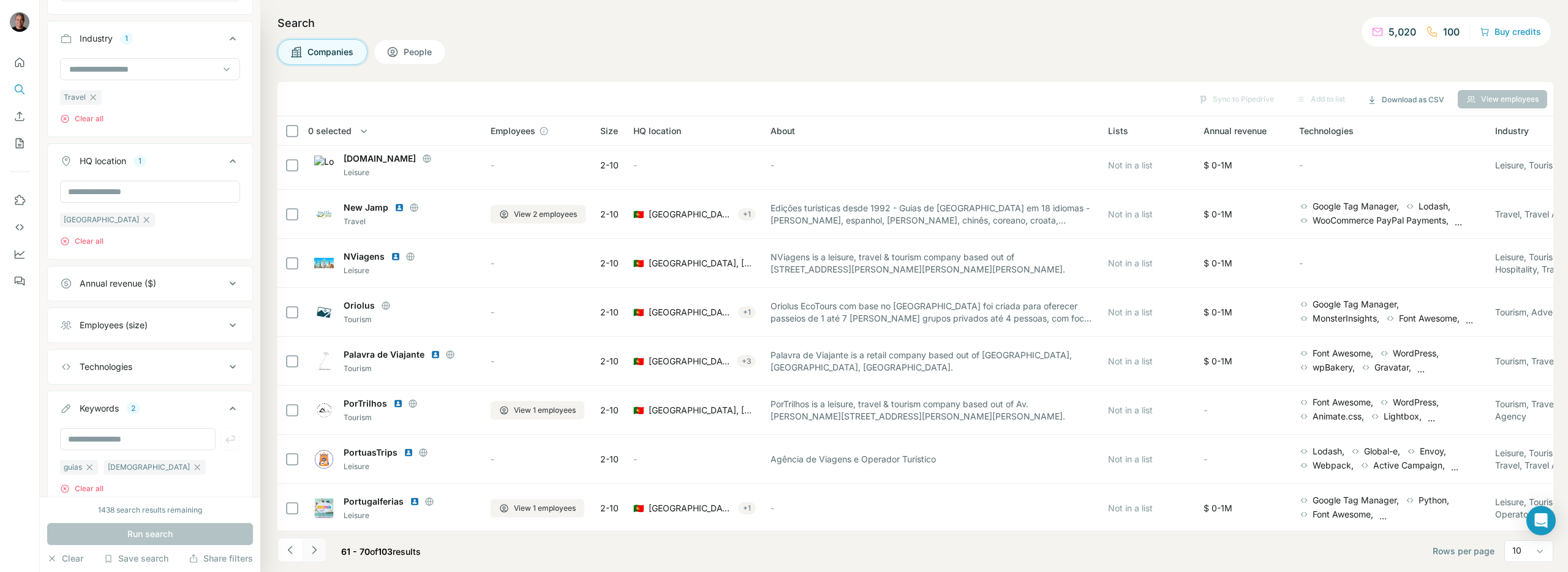
click at [309, 553] on icon "Navigate to next page" at bounding box center [313, 550] width 12 height 12
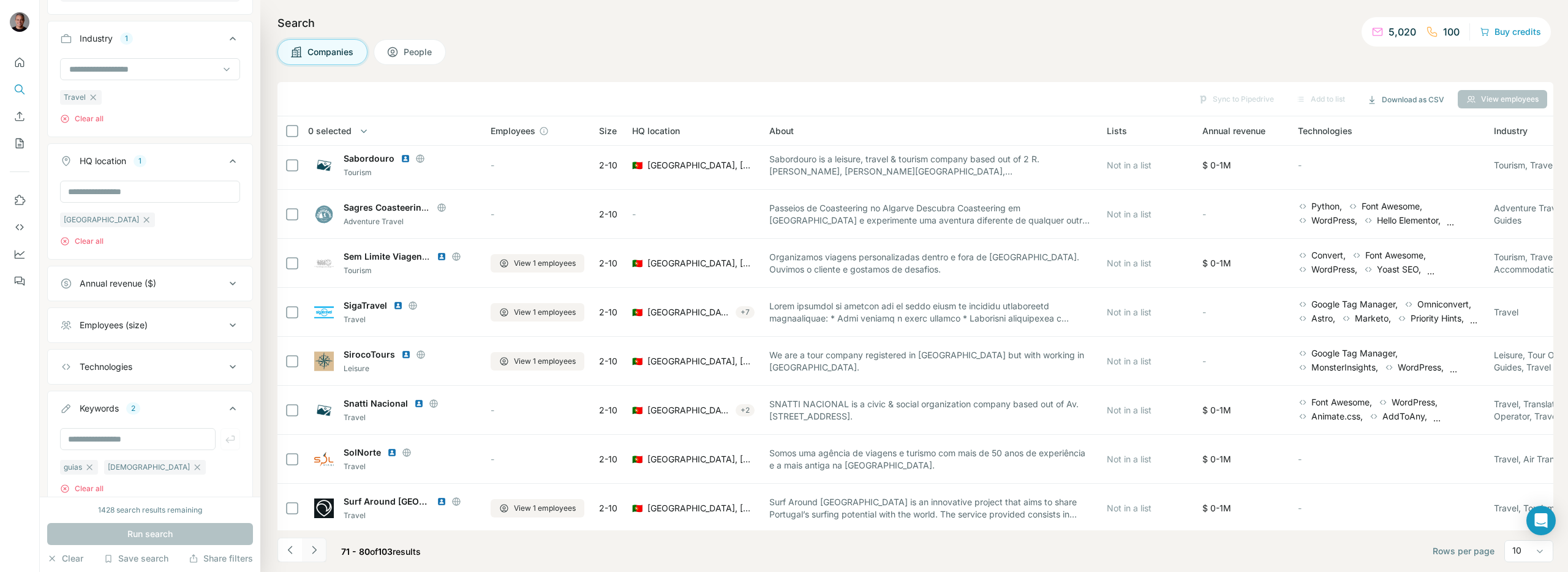
click at [309, 555] on icon "Navigate to next page" at bounding box center [313, 550] width 12 height 12
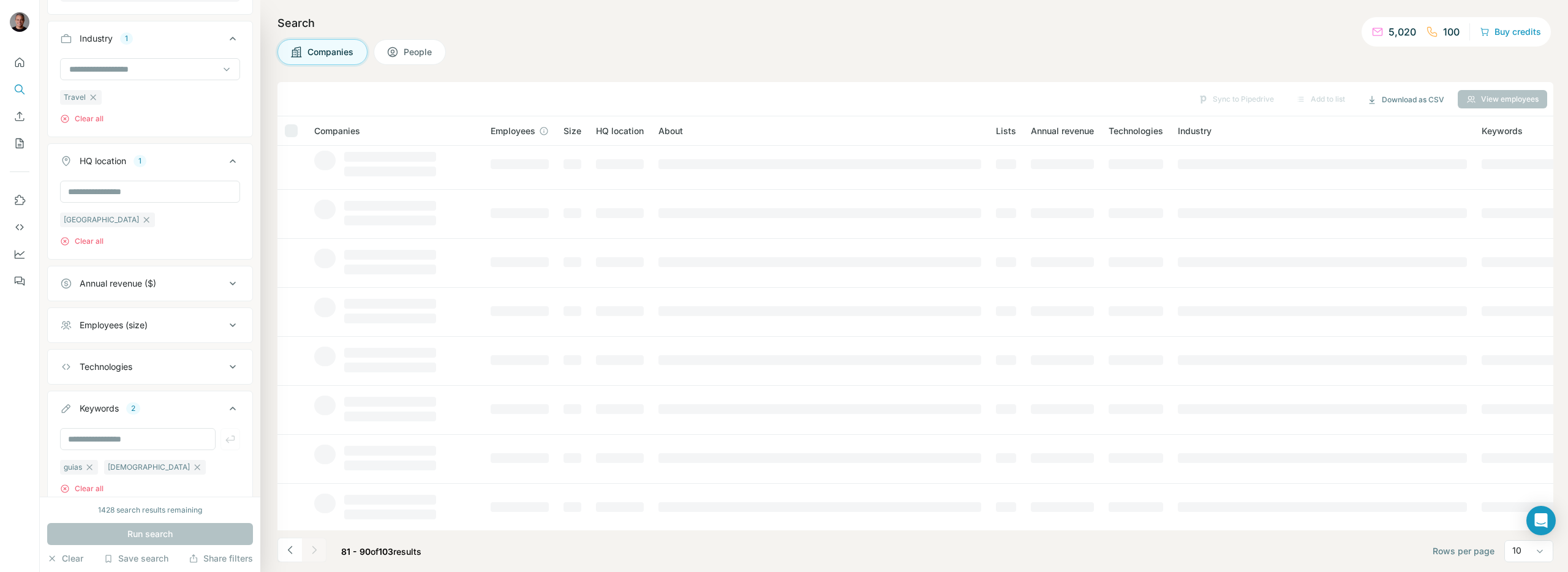
click at [393, 54] on icon at bounding box center [392, 51] width 12 height 12
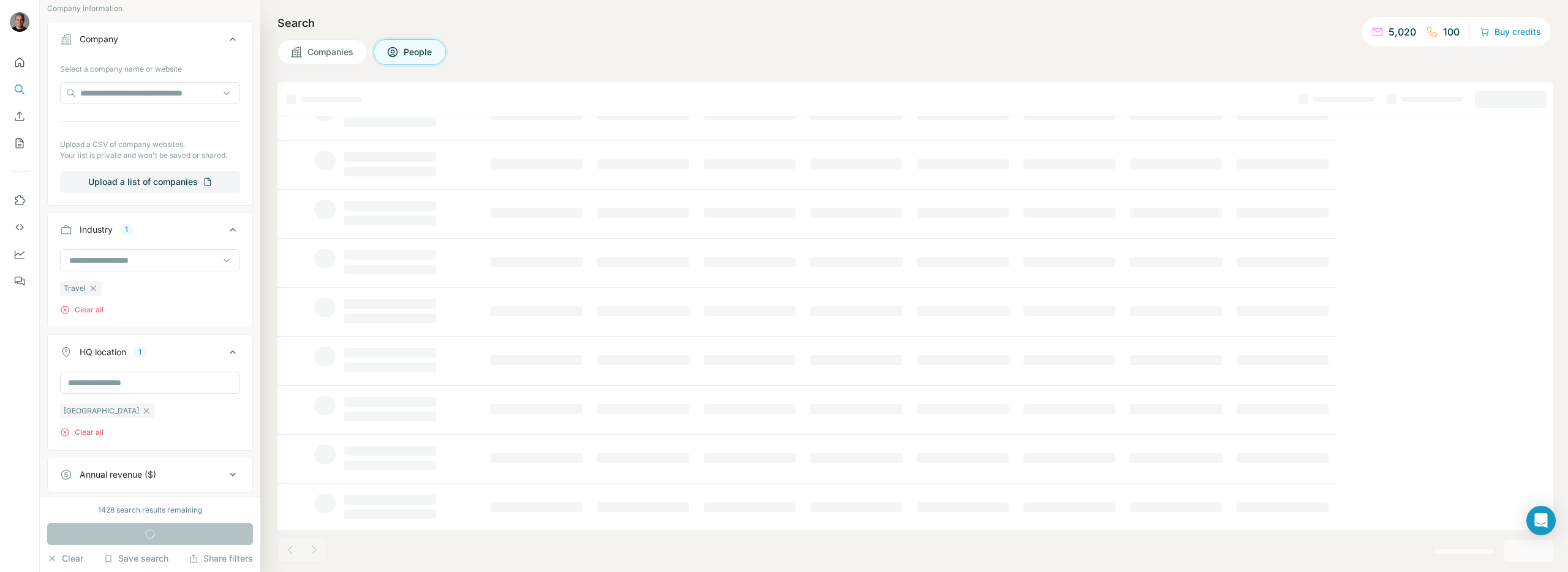
scroll to position [554, 0]
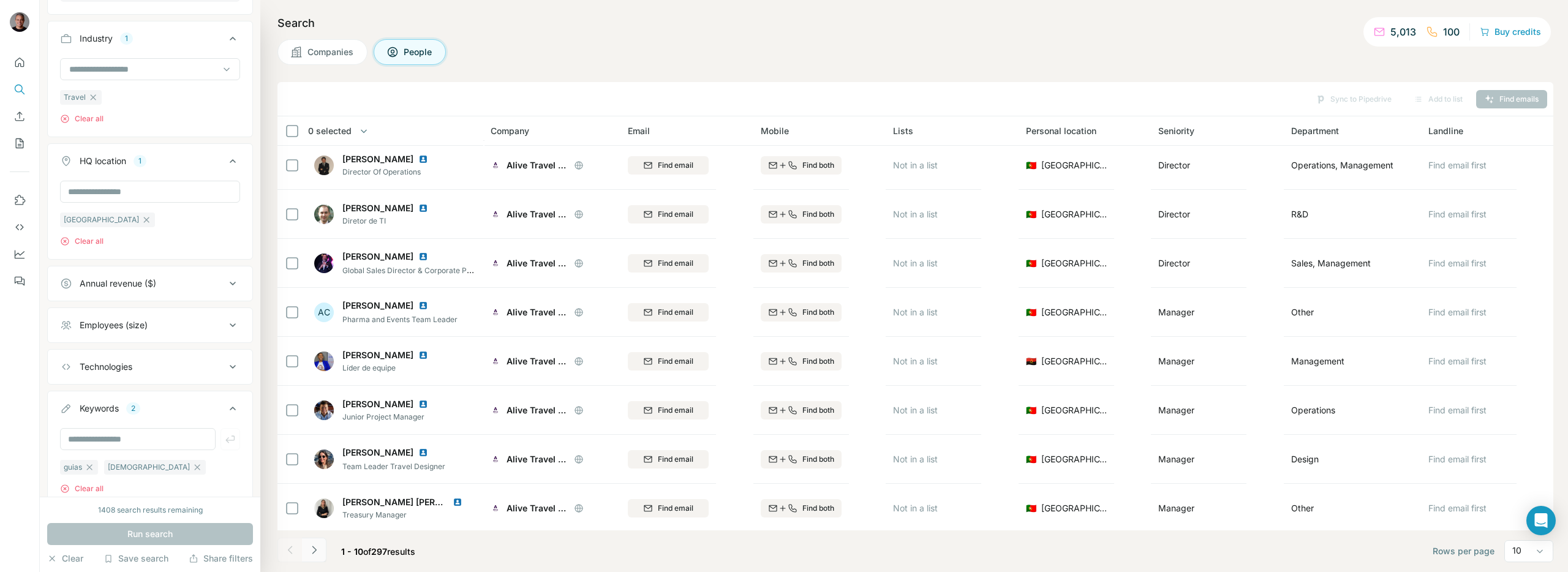
click at [313, 545] on icon "Navigate to next page" at bounding box center [313, 550] width 12 height 12
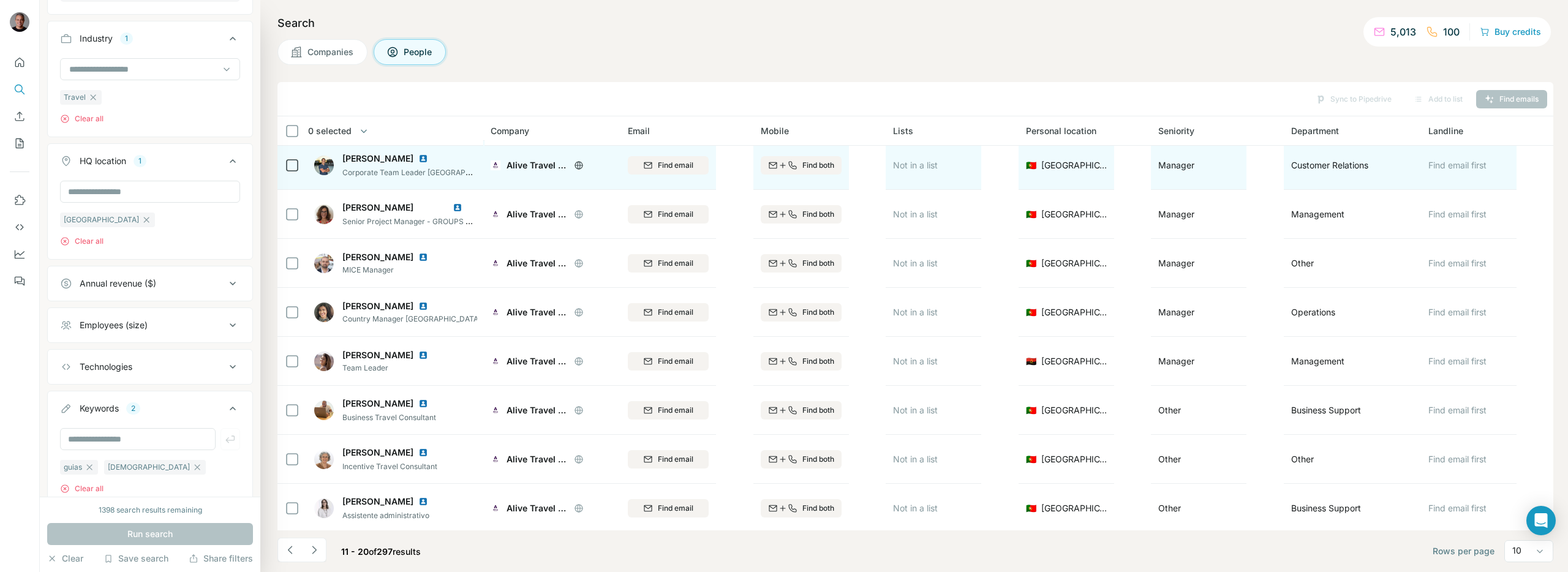
click at [581, 165] on icon at bounding box center [579, 165] width 8 height 1
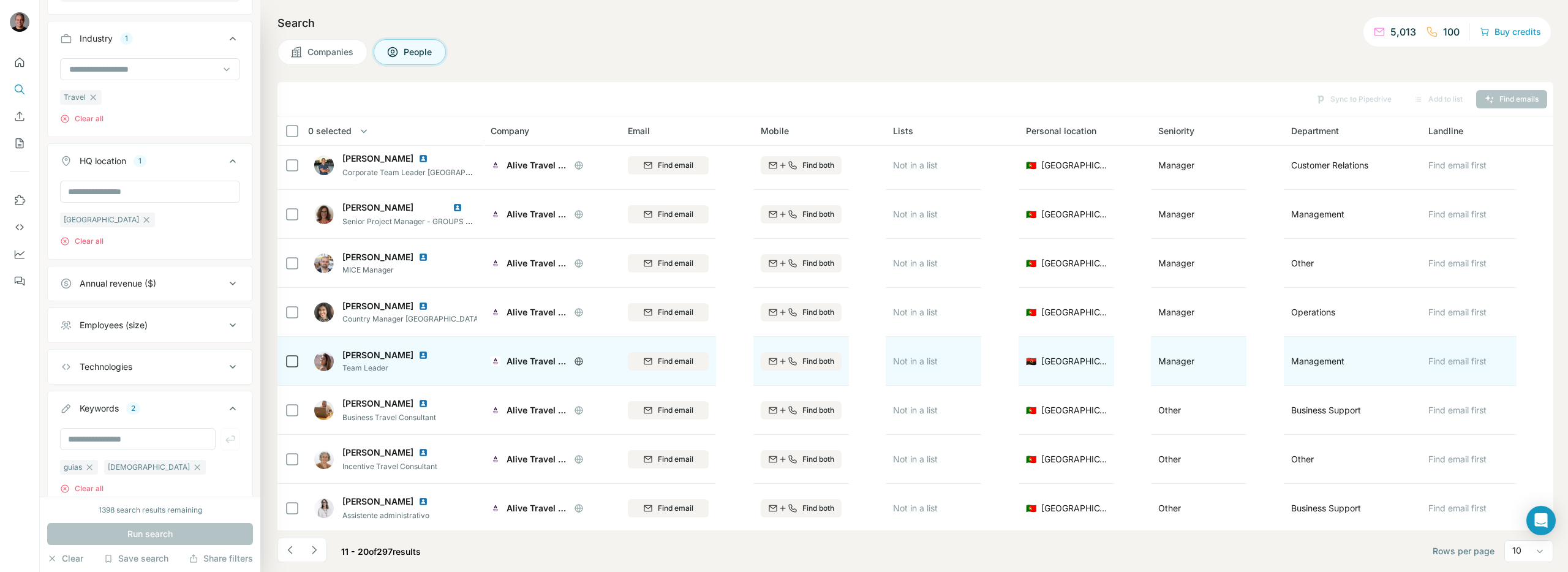
scroll to position [105, 0]
